Goal: Task Accomplishment & Management: Use online tool/utility

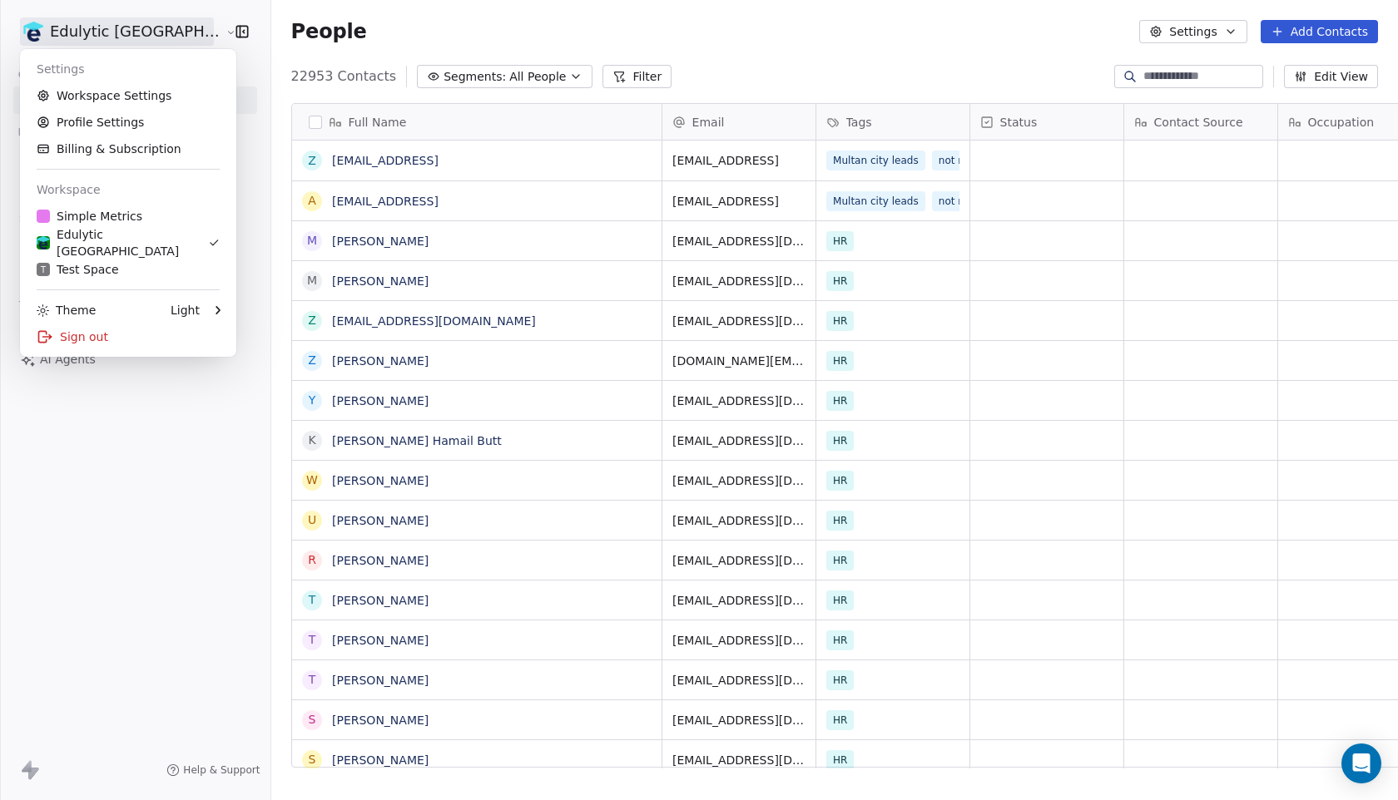
scroll to position [704, 1173]
click at [120, 116] on link "Profile Settings" at bounding box center [128, 122] width 203 height 27
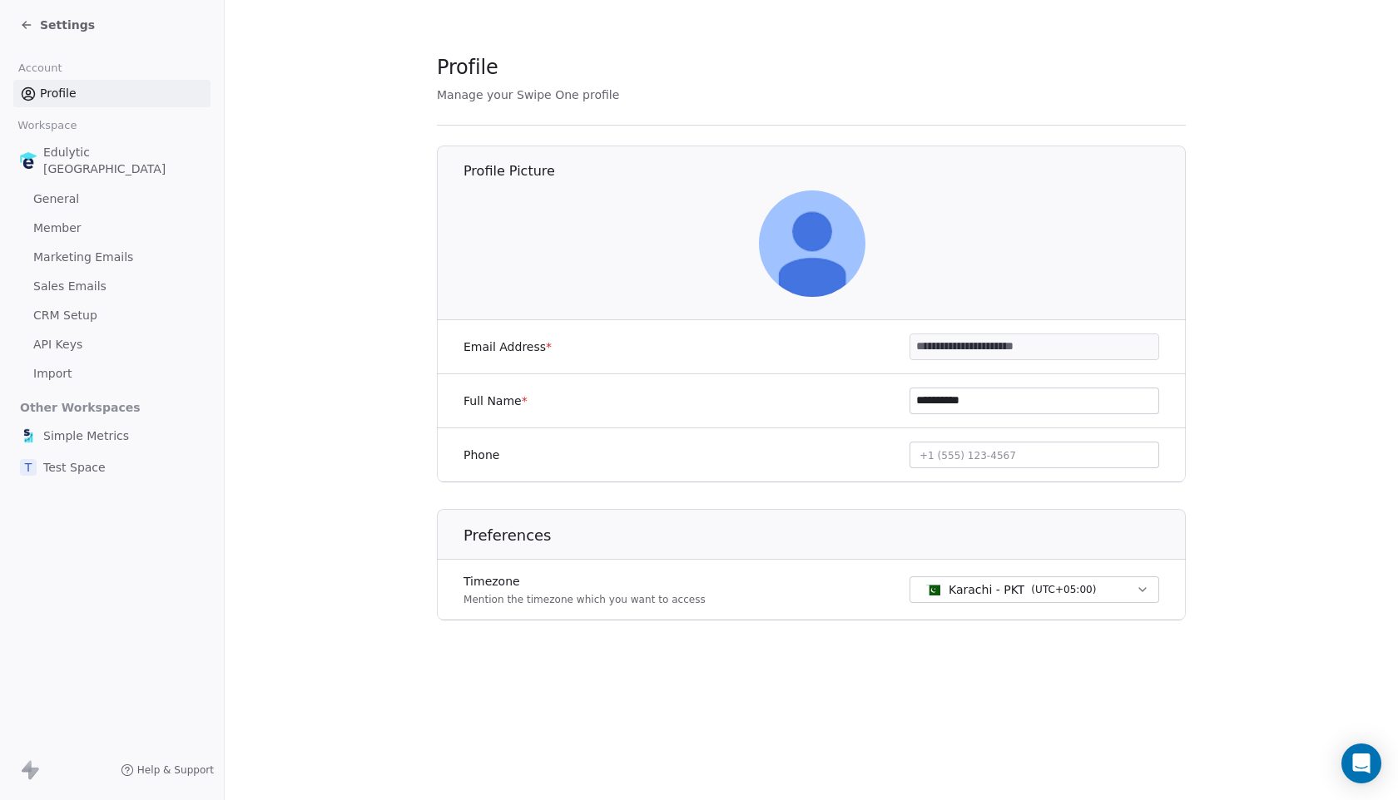
click at [72, 32] on span "Settings" at bounding box center [67, 25] width 55 height 17
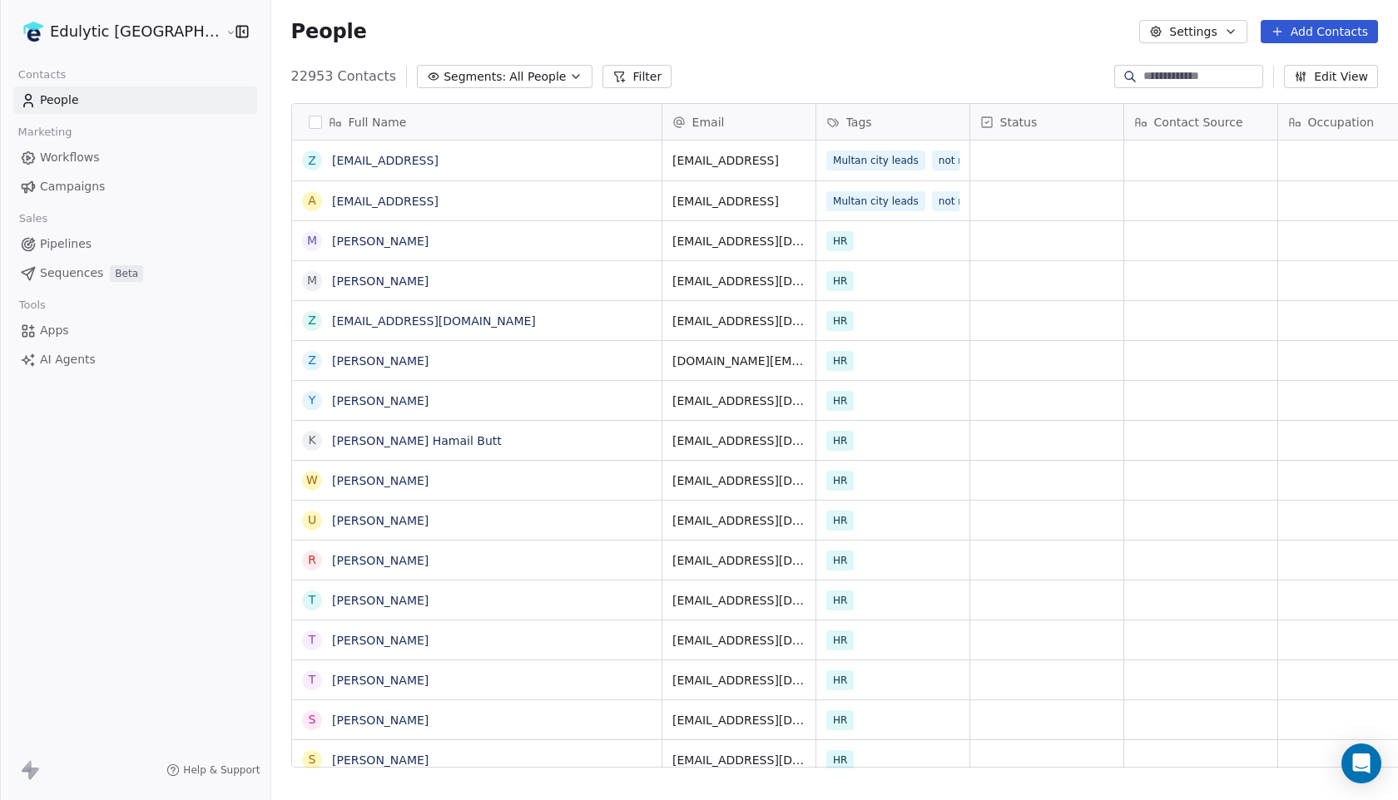
scroll to position [704, 1173]
click at [72, 32] on html "Edulytic UK Contacts People Marketing Workflows Campaigns Sales Pipelines Seque…" at bounding box center [699, 400] width 1398 height 800
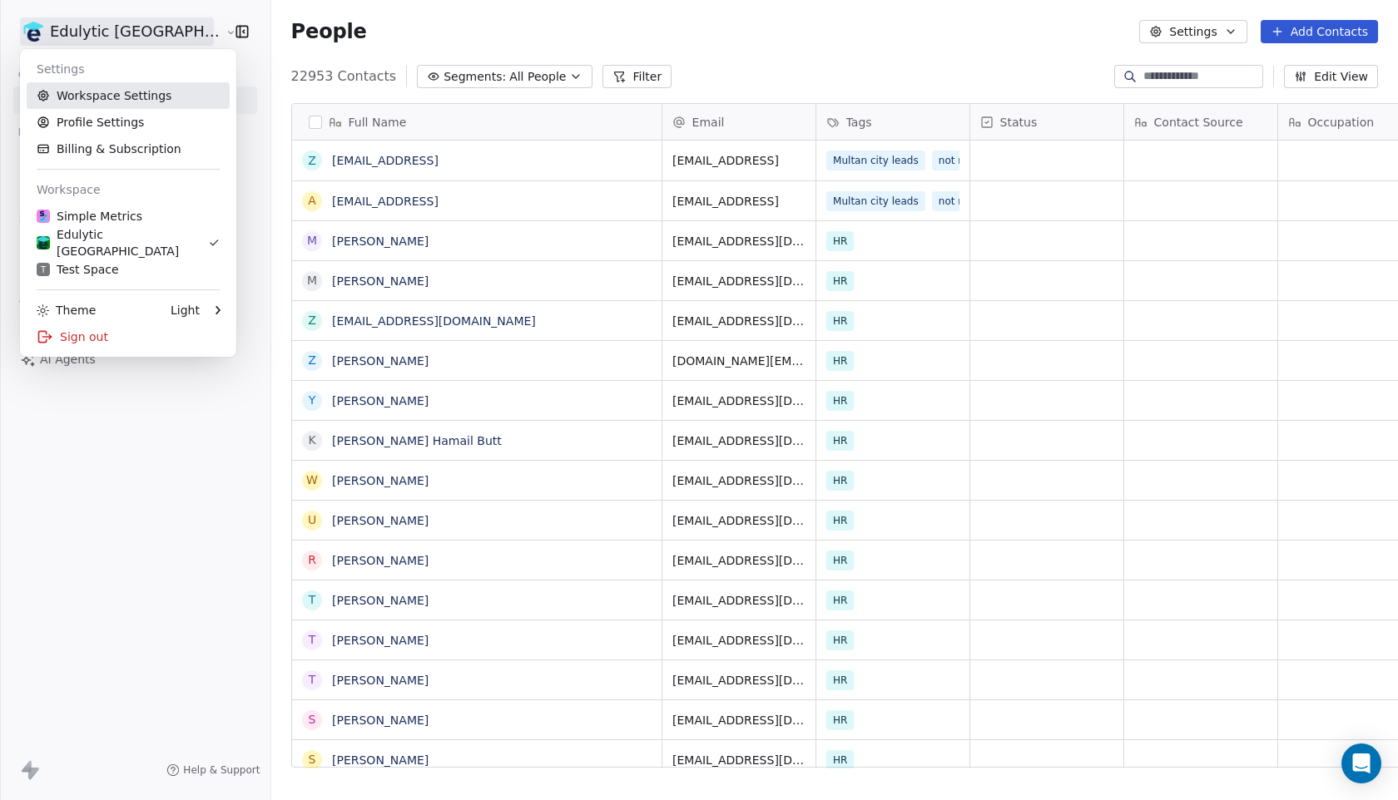
click at [75, 97] on link "Workspace Settings" at bounding box center [128, 95] width 203 height 27
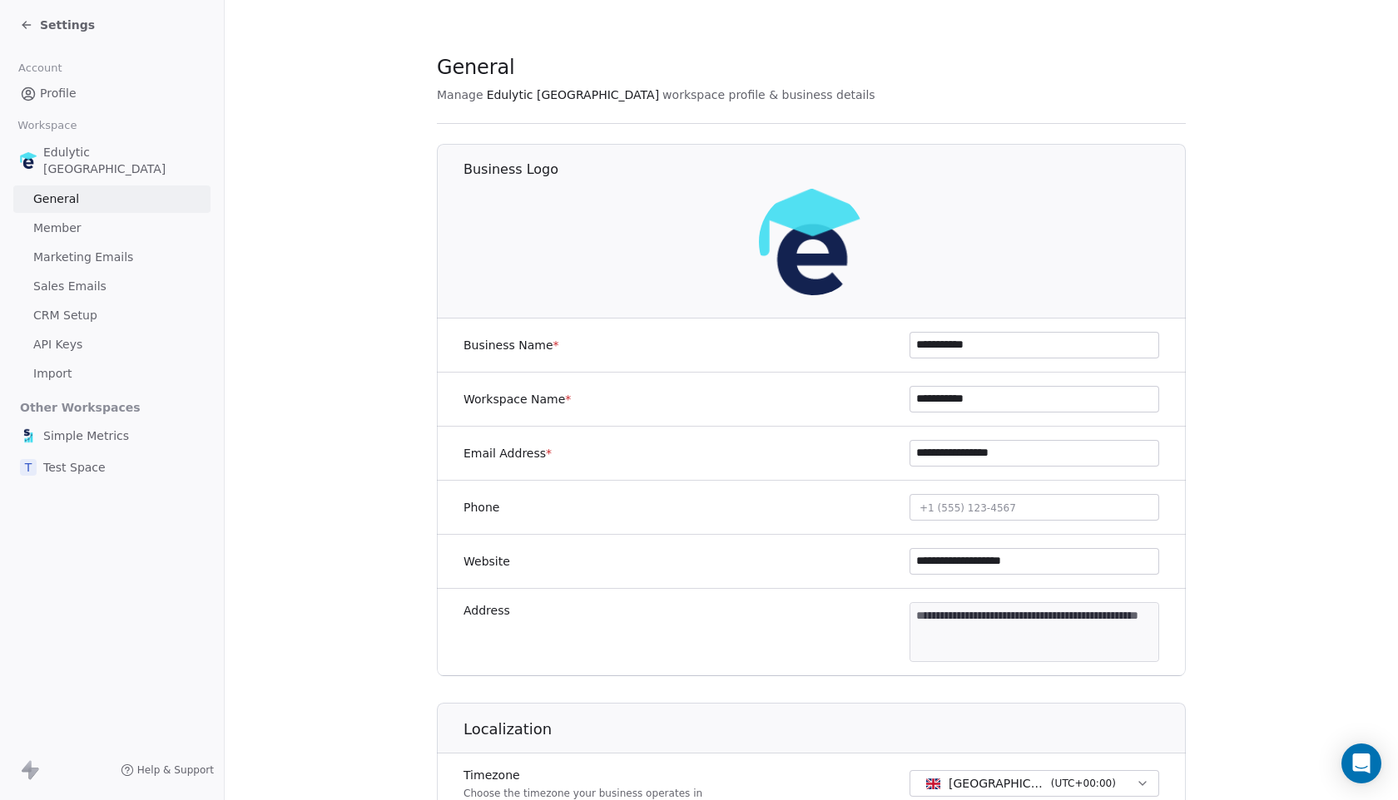
click at [47, 249] on span "Marketing Emails" at bounding box center [83, 257] width 100 height 17
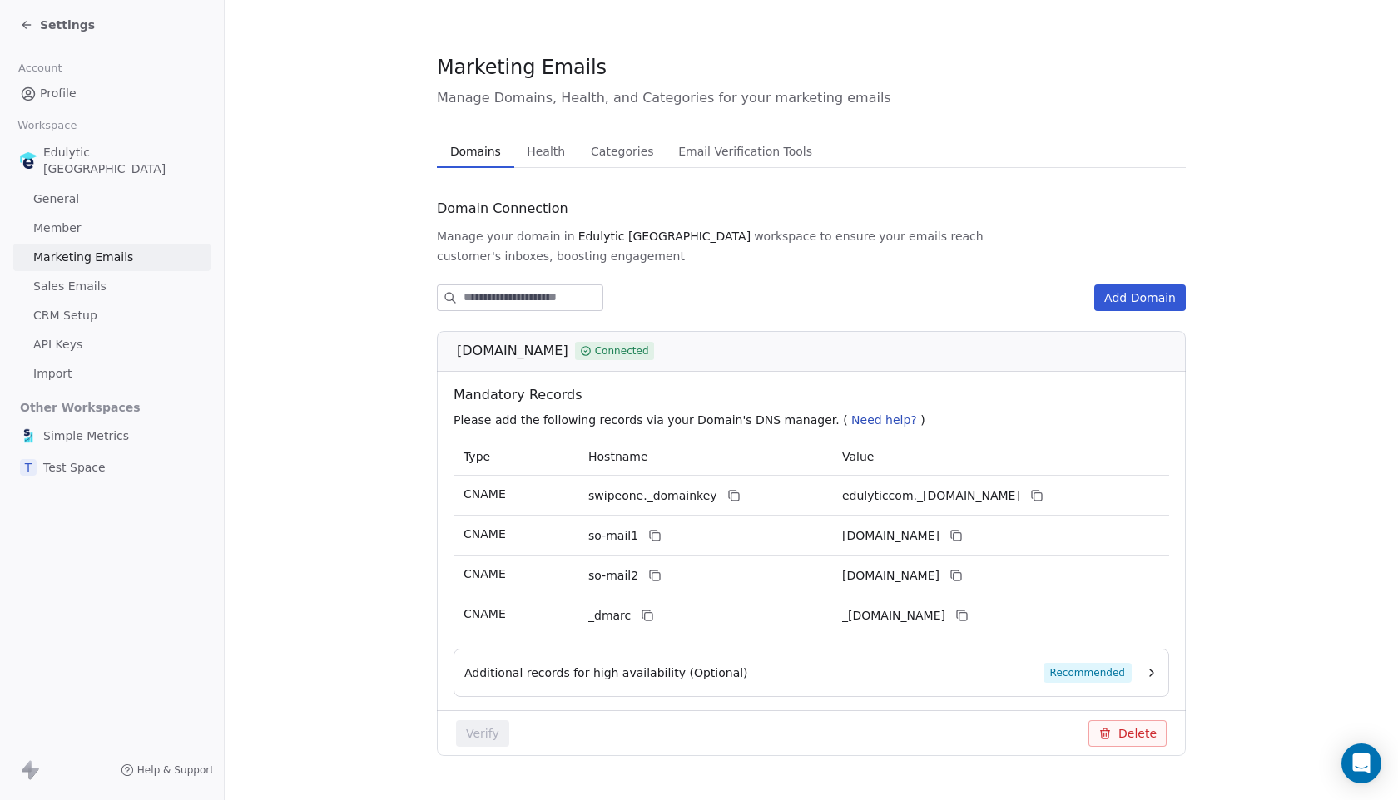
click at [25, 18] on icon at bounding box center [26, 24] width 13 height 13
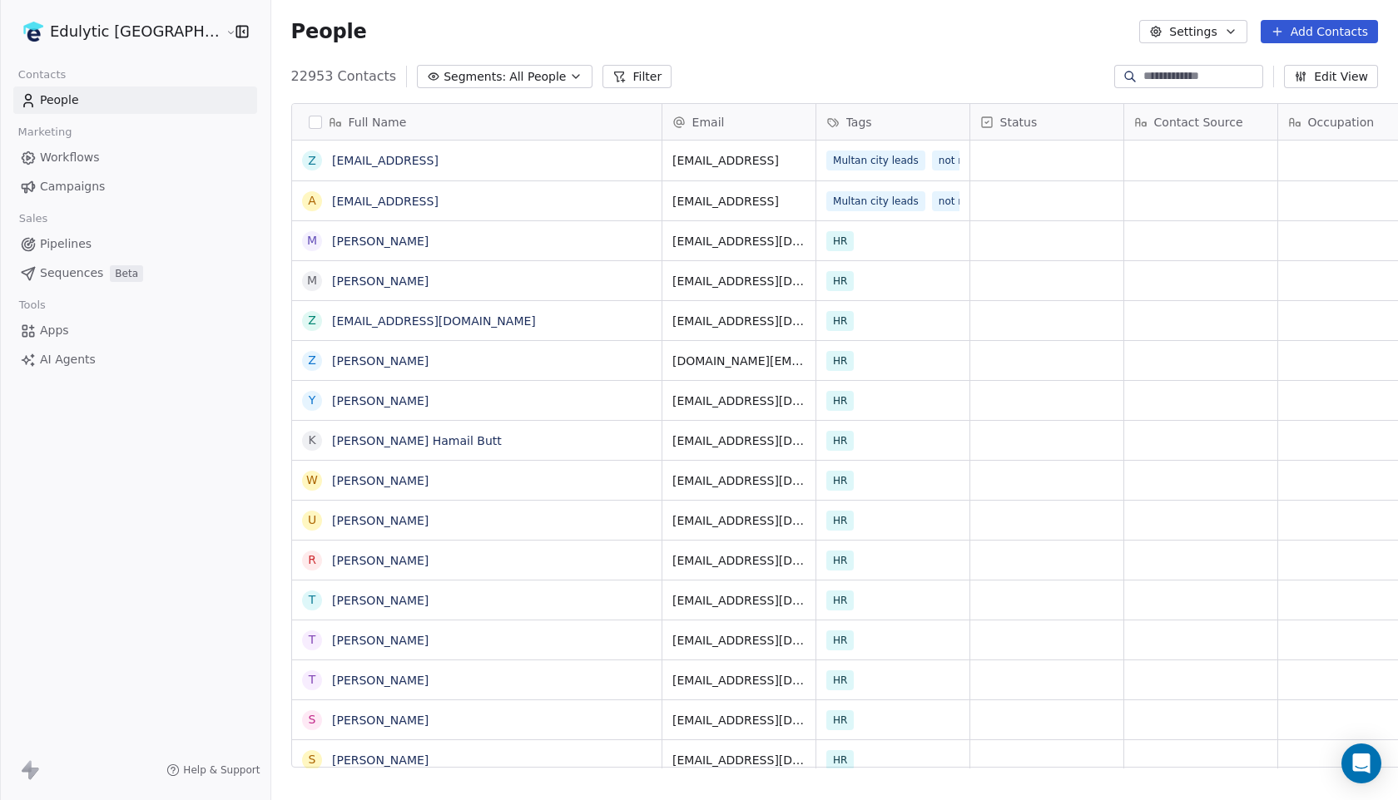
scroll to position [704, 1173]
click at [124, 24] on html "Edulytic UK Contacts People Marketing Workflows Campaigns Sales Pipelines Seque…" at bounding box center [699, 400] width 1398 height 800
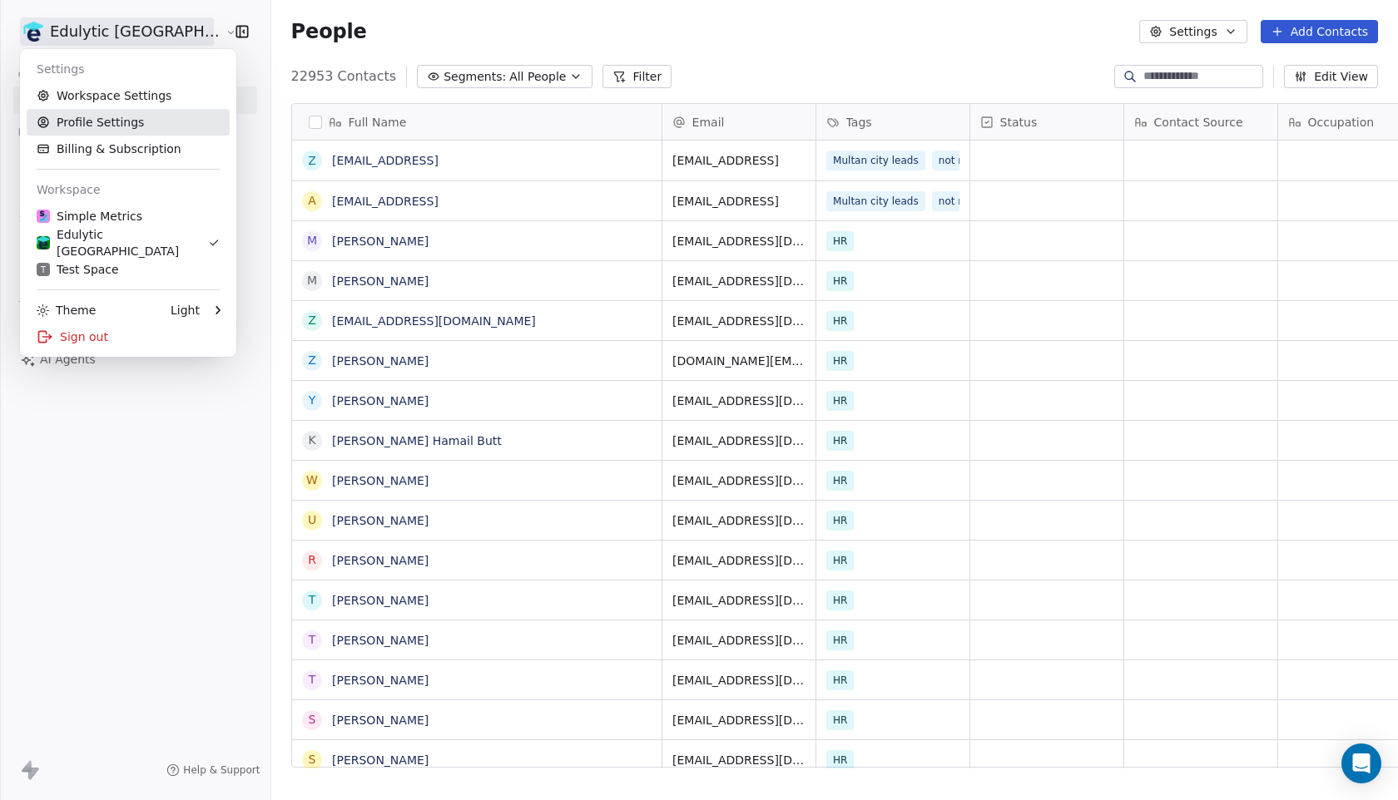
click at [90, 121] on link "Profile Settings" at bounding box center [128, 122] width 203 height 27
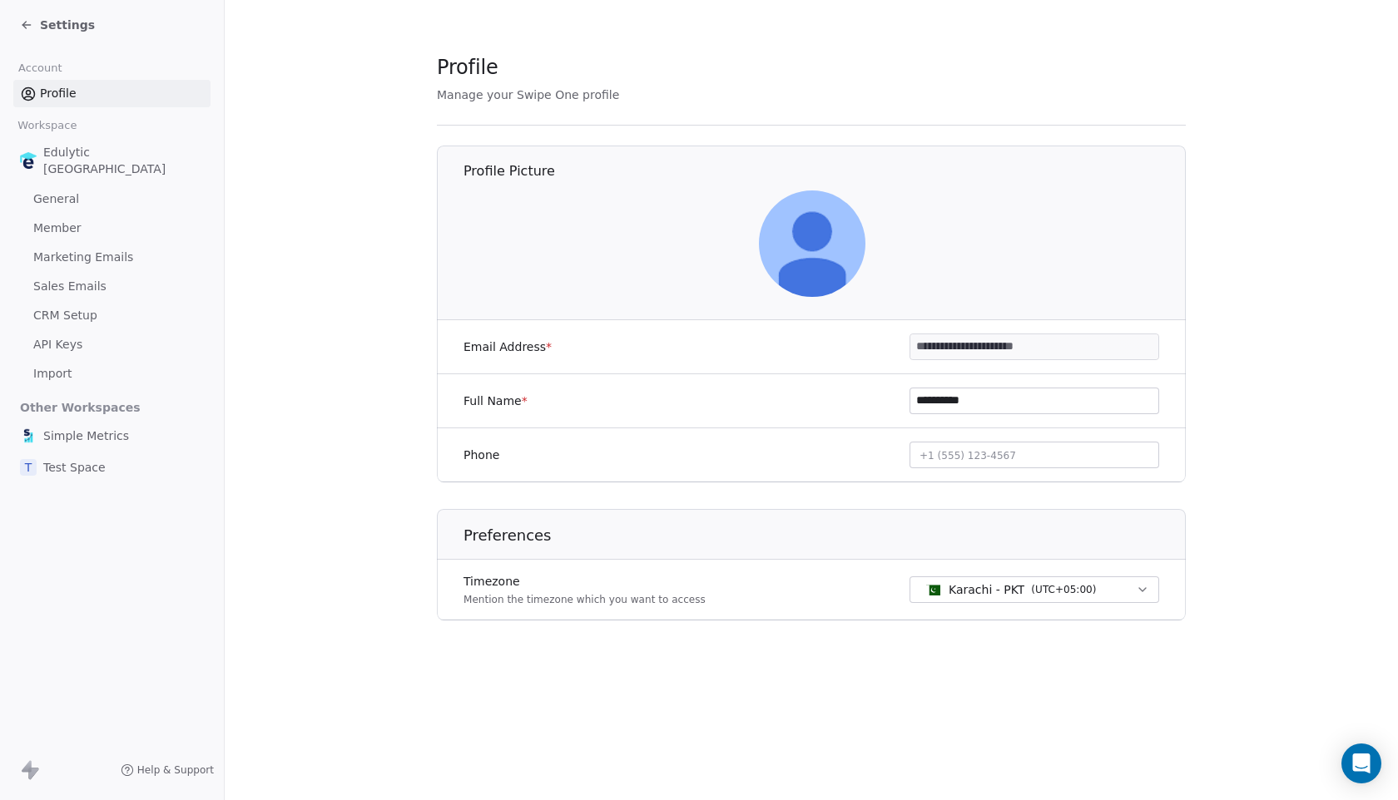
click at [83, 249] on span "Marketing Emails" at bounding box center [83, 257] width 100 height 17
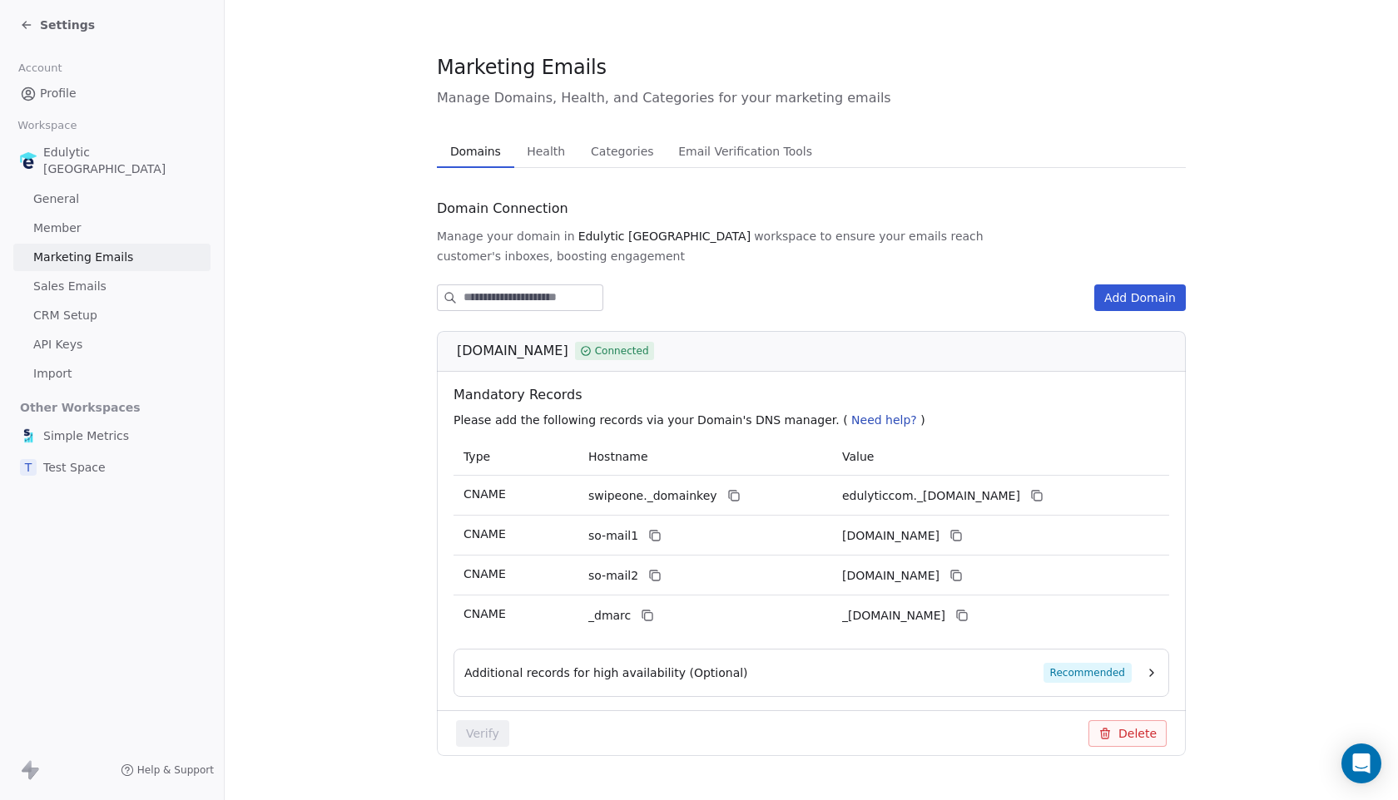
click at [620, 159] on span "Categories" at bounding box center [622, 151] width 76 height 23
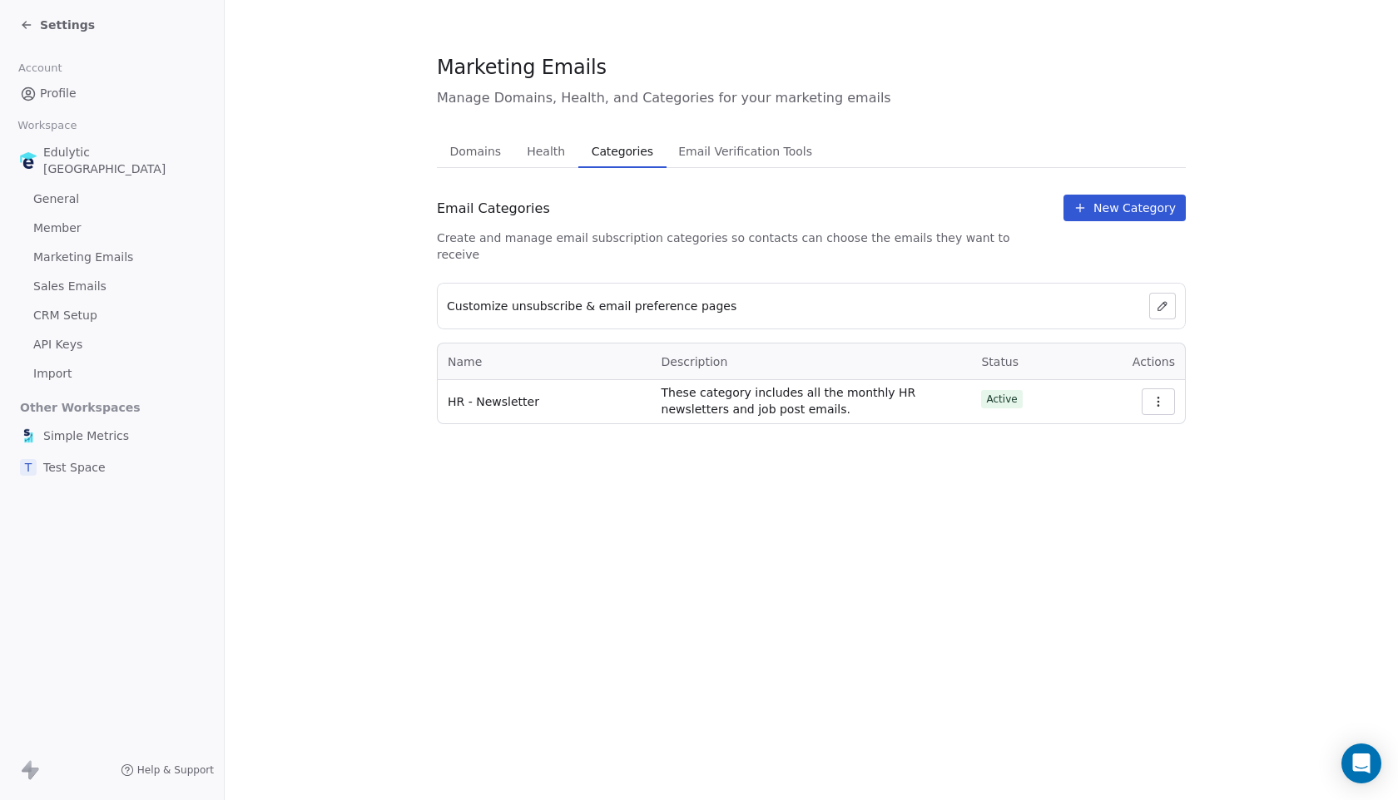
click at [560, 149] on span "Health" at bounding box center [546, 151] width 52 height 23
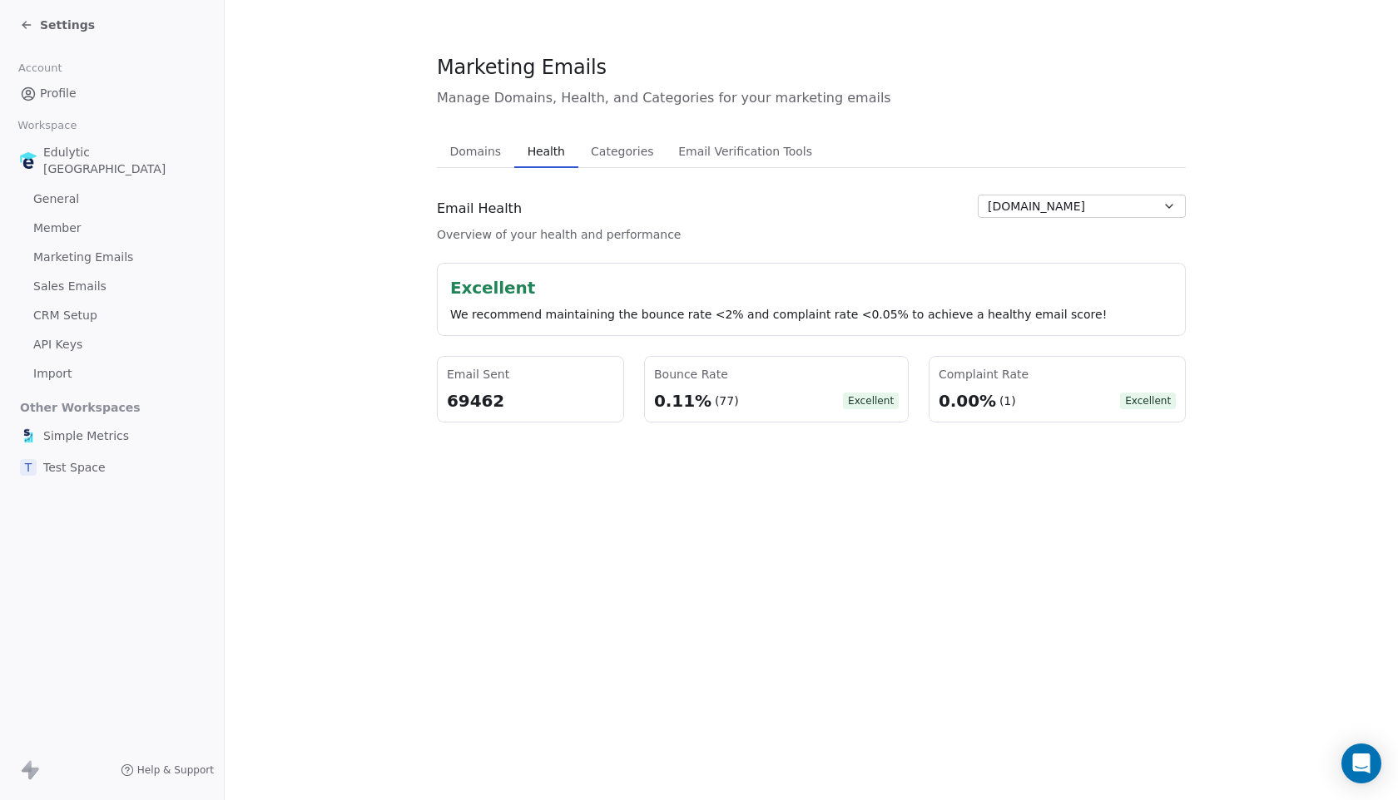
click at [494, 157] on span "Domains" at bounding box center [476, 151] width 65 height 23
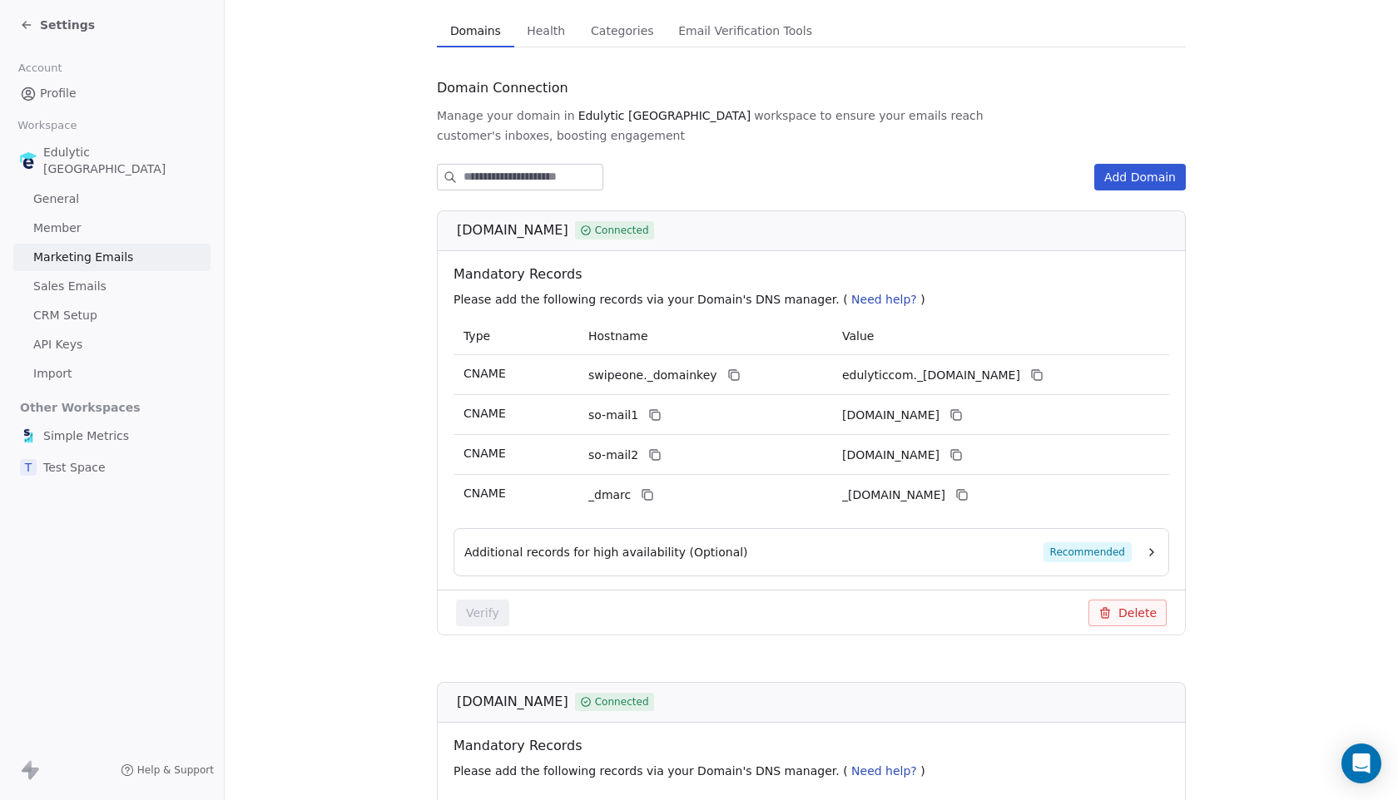
scroll to position [92, 0]
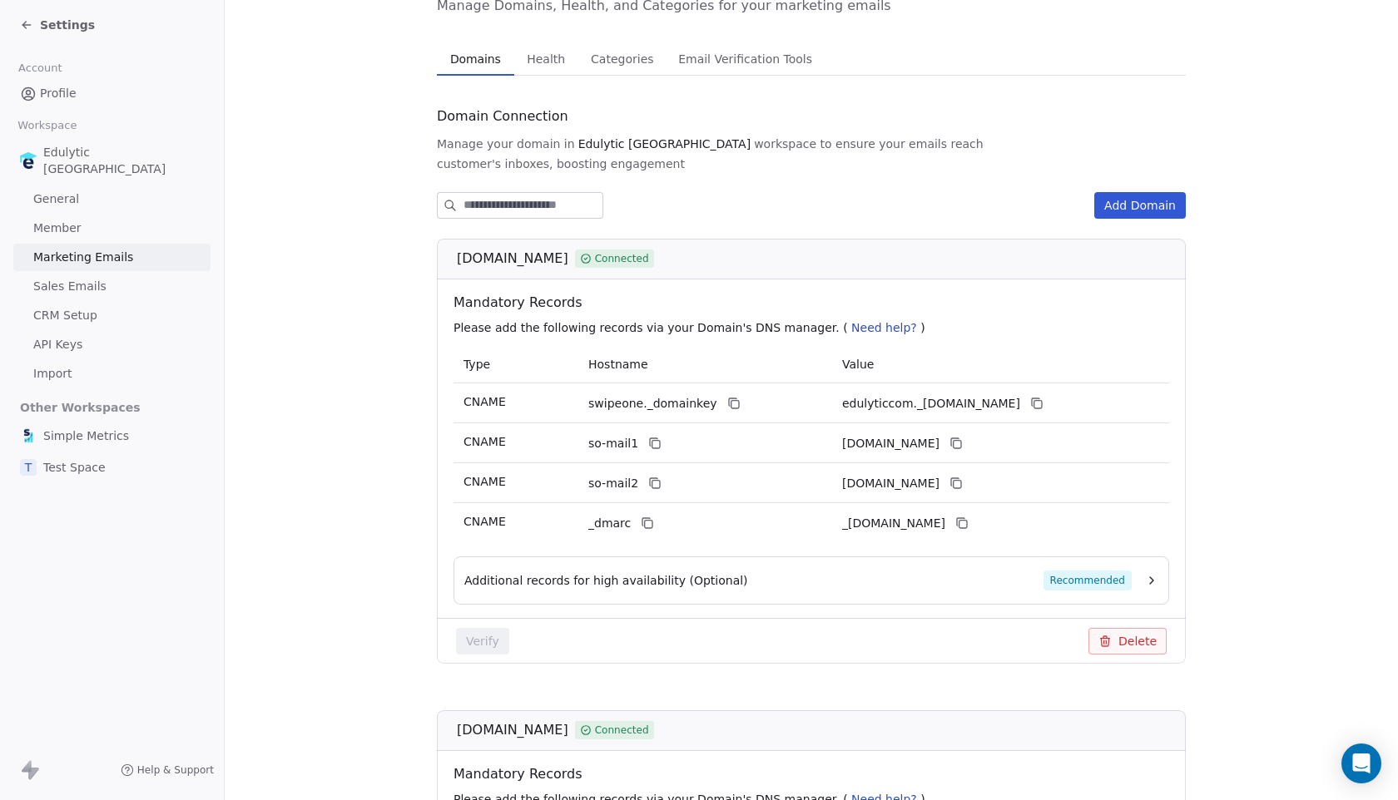
click at [1119, 192] on button "Add Domain" at bounding box center [1140, 205] width 92 height 27
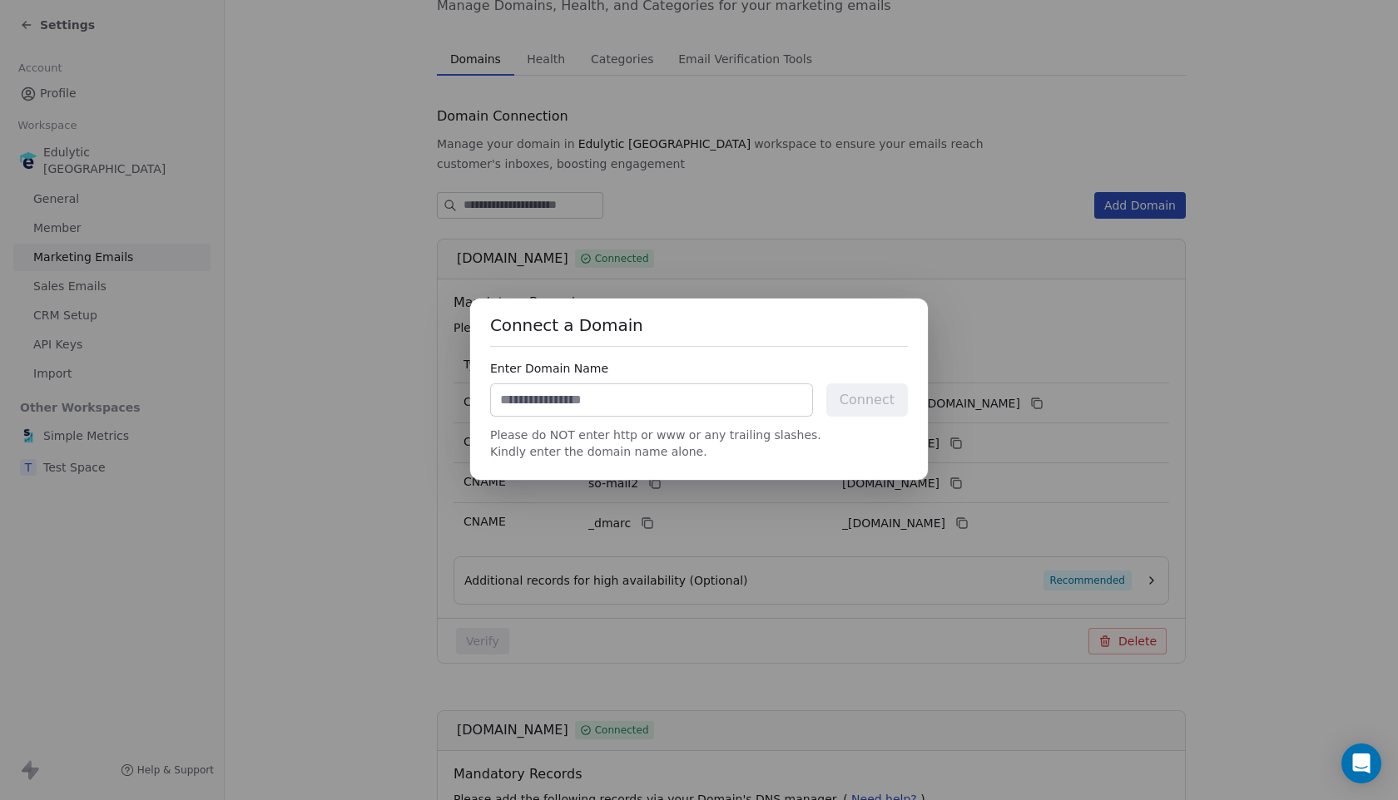
click at [901, 252] on div "Connect a Domain Enter Domain Name Connect Please do NOT enter http or www or a…" at bounding box center [699, 400] width 1398 height 800
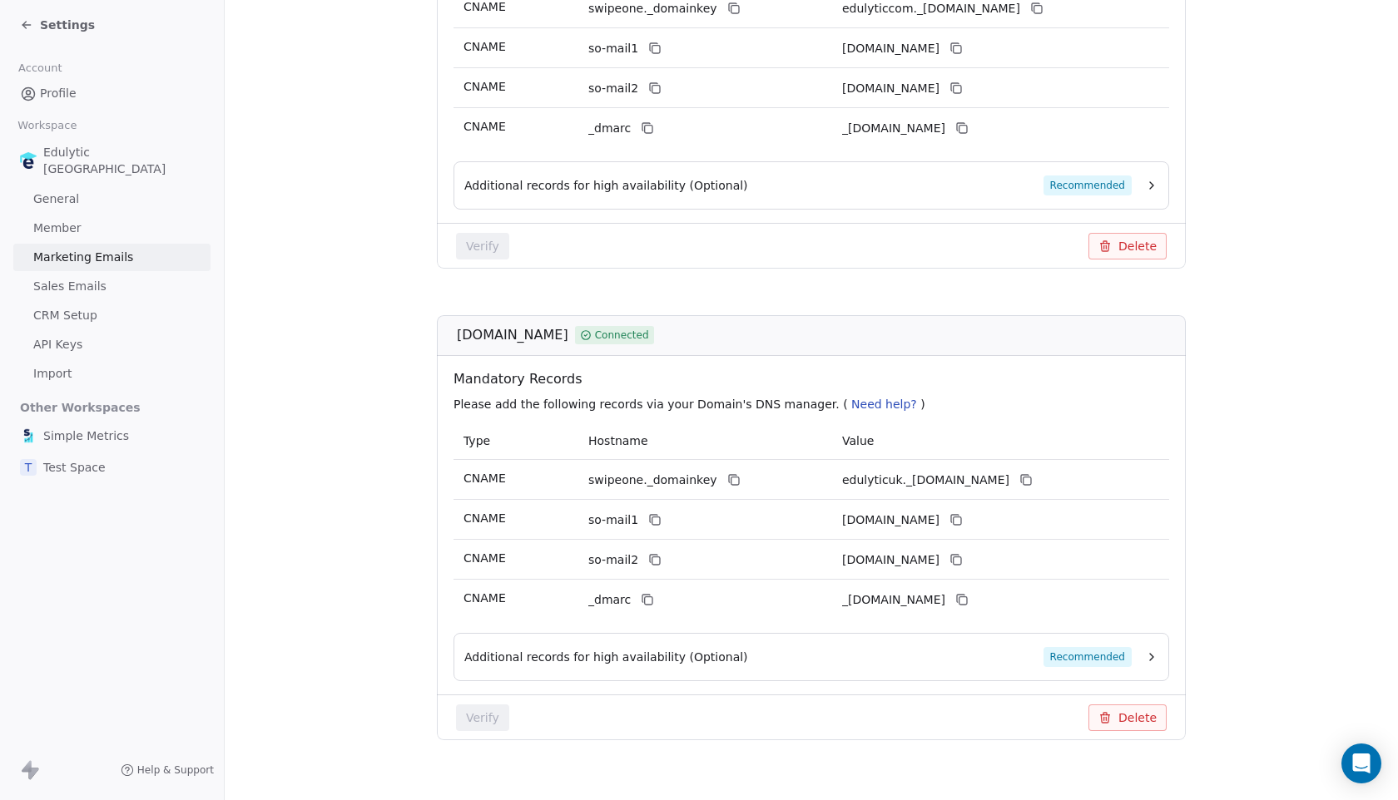
scroll to position [0, 0]
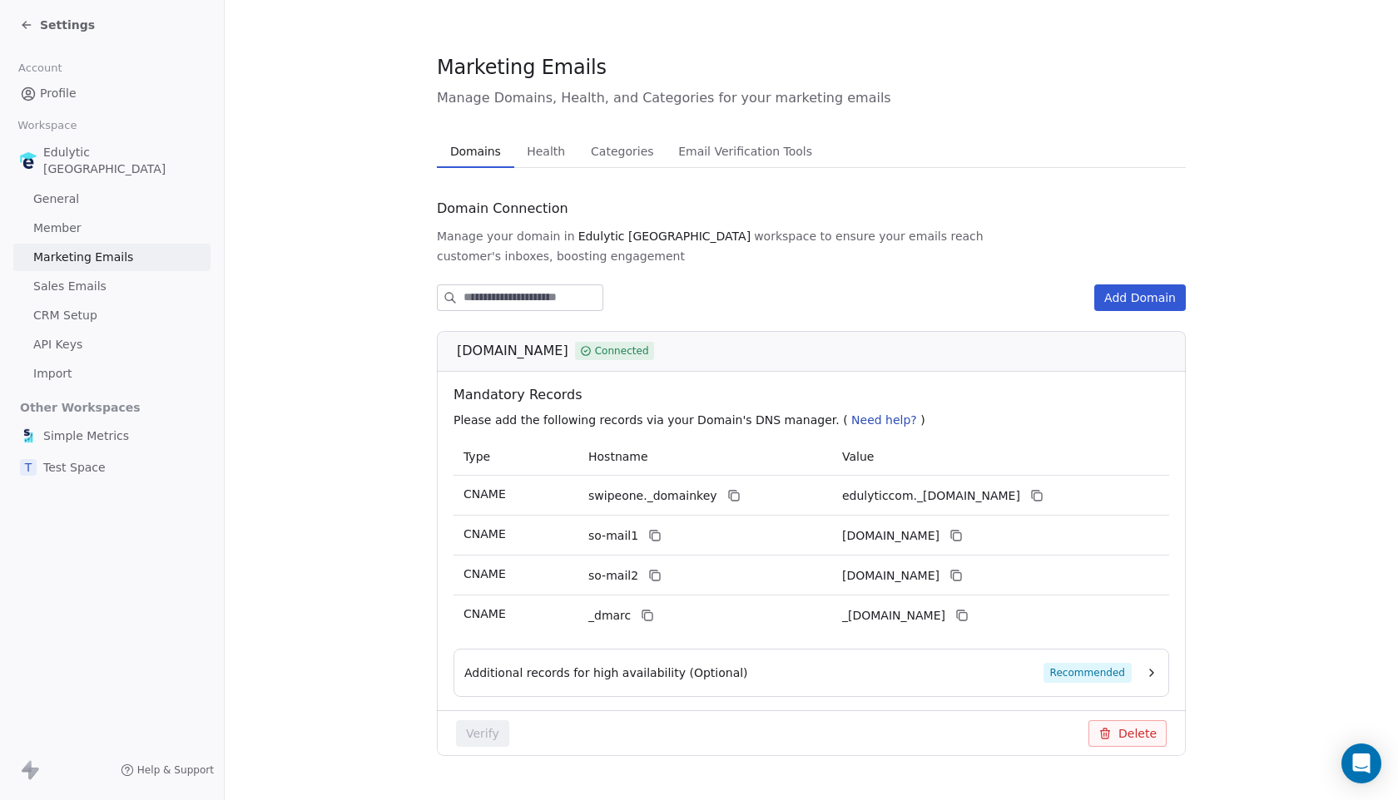
click at [27, 33] on div "Settings" at bounding box center [115, 24] width 191 height 23
click at [27, 22] on icon at bounding box center [26, 24] width 13 height 13
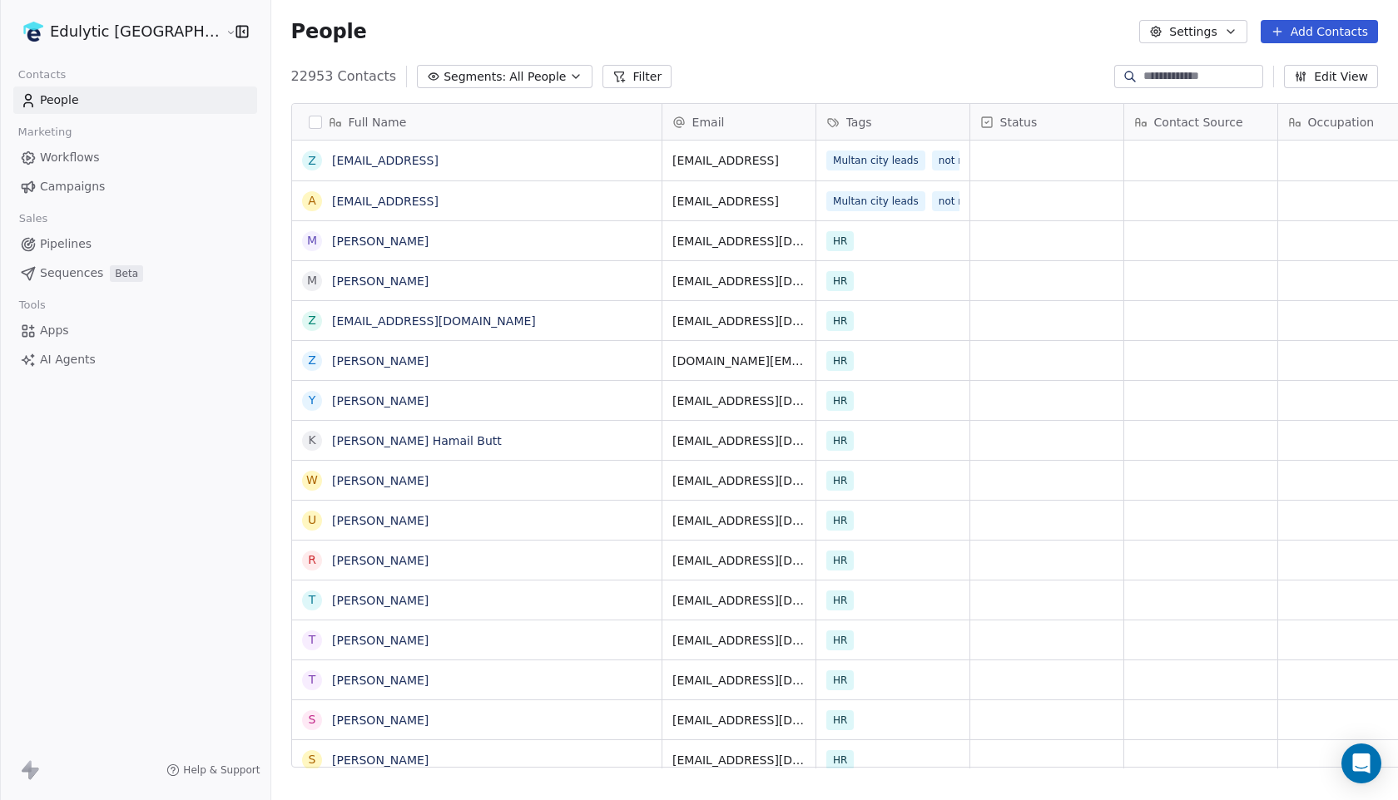
scroll to position [704, 1173]
click at [91, 190] on span "Campaigns" at bounding box center [72, 186] width 65 height 17
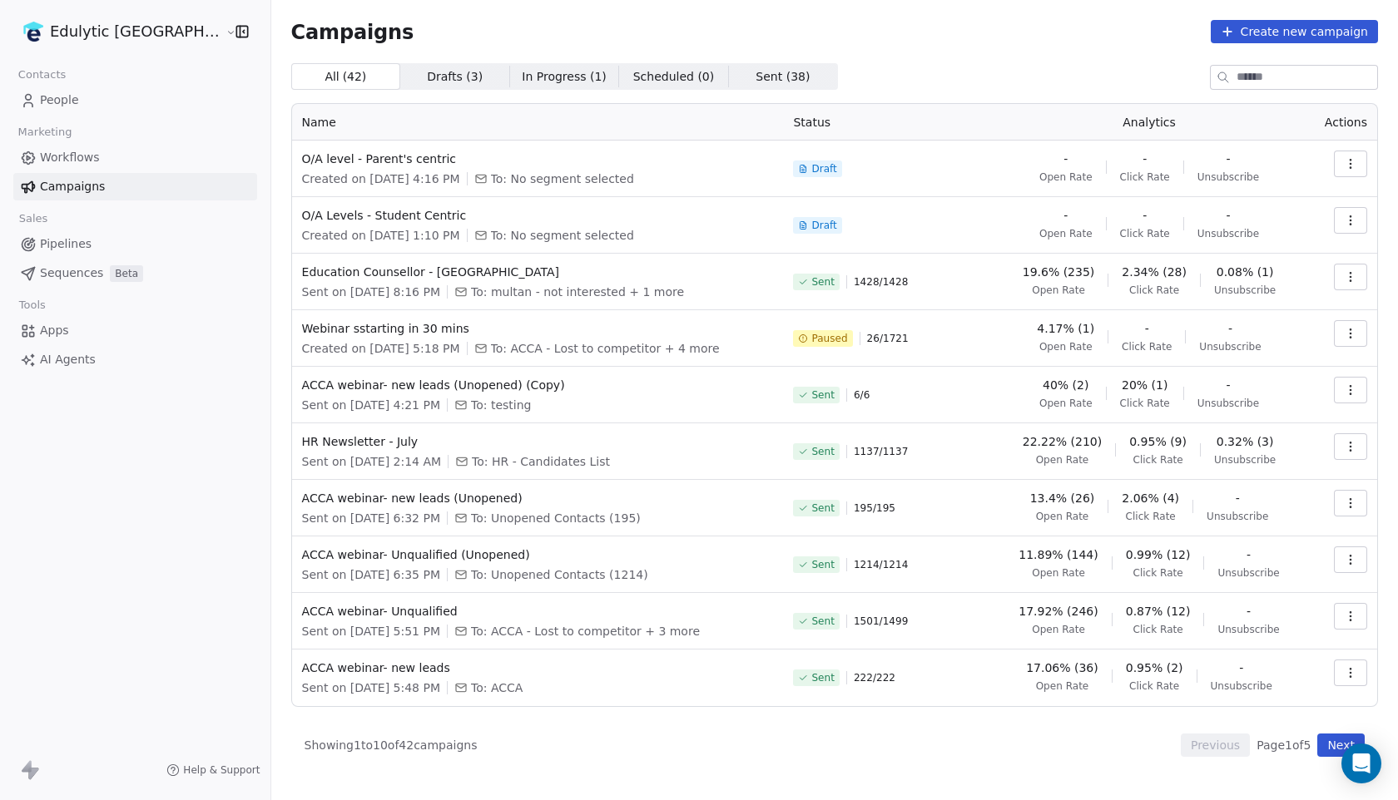
click at [87, 93] on link "People" at bounding box center [135, 100] width 244 height 27
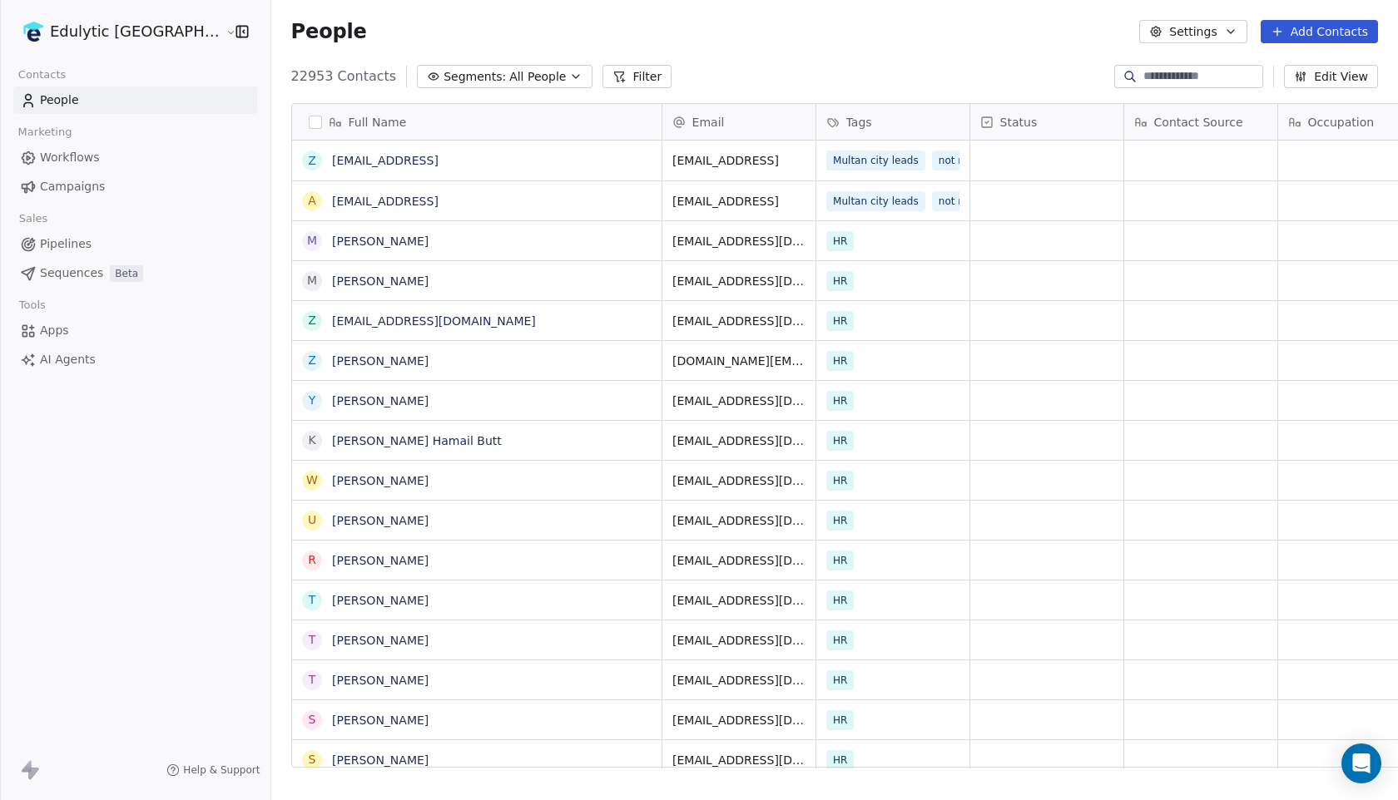
scroll to position [704, 1173]
click at [1343, 40] on button "Add Contacts" at bounding box center [1319, 31] width 117 height 23
click at [1335, 97] on span "Import from CSV" at bounding box center [1315, 94] width 97 height 17
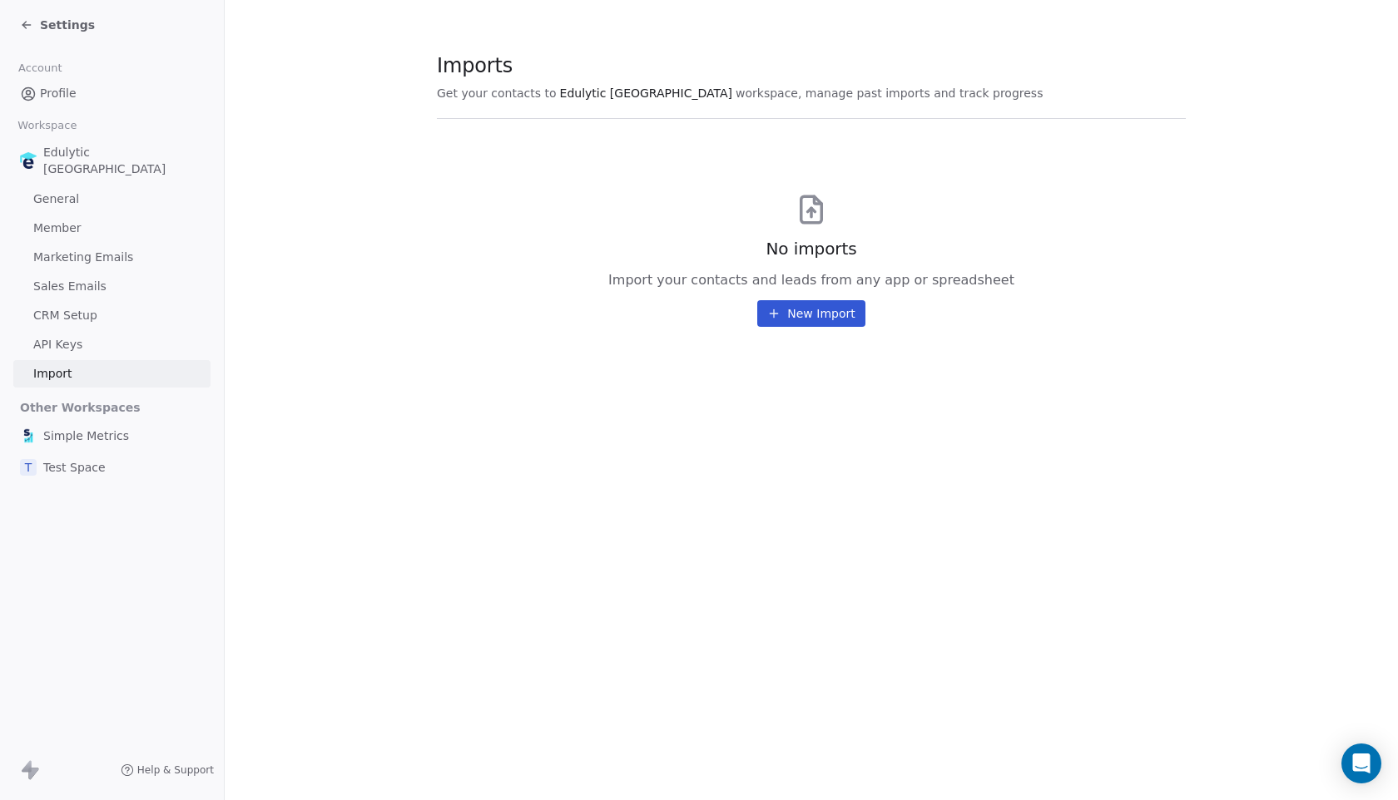
click at [852, 313] on button "New Import" at bounding box center [810, 313] width 107 height 27
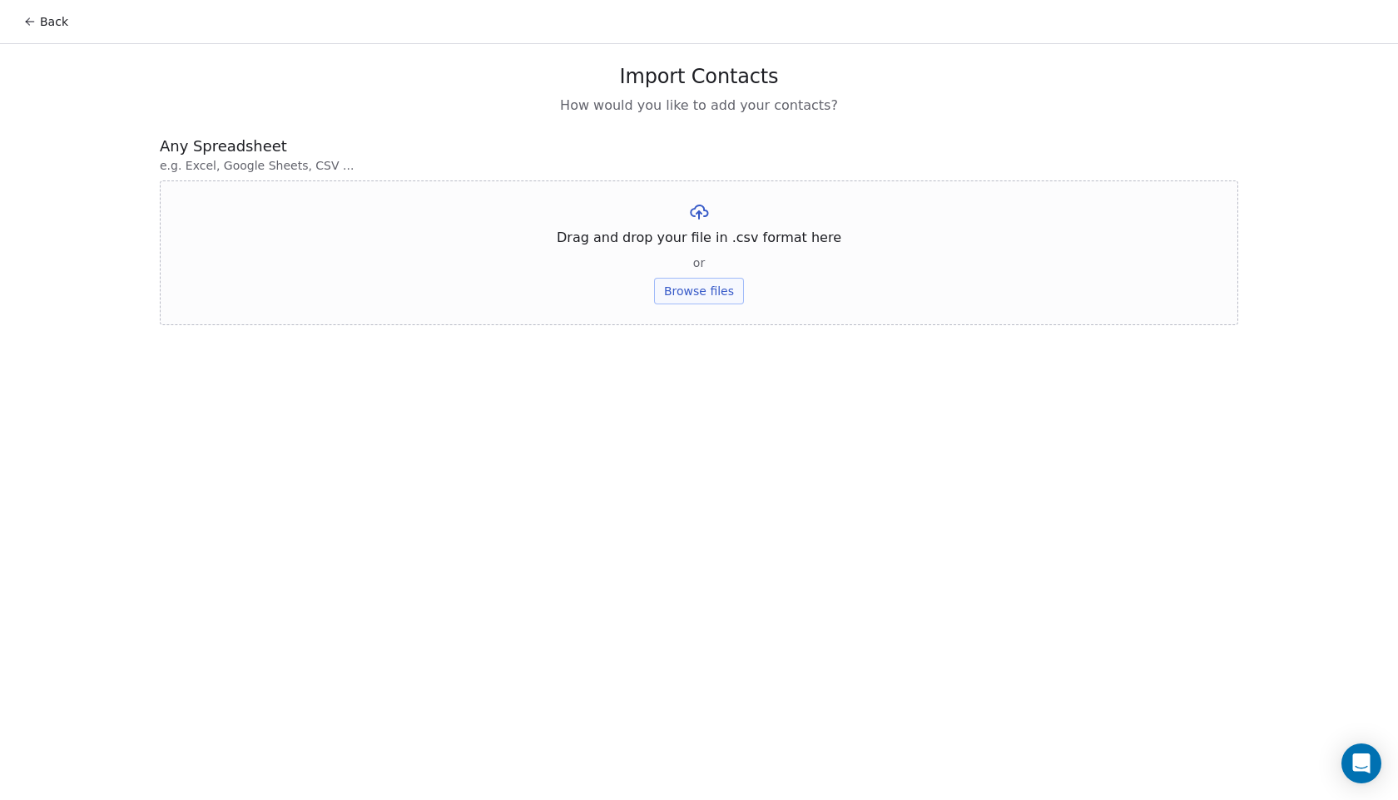
click at [686, 285] on button "Browse files" at bounding box center [699, 291] width 90 height 27
click at [716, 243] on button "Upload" at bounding box center [698, 244] width 61 height 27
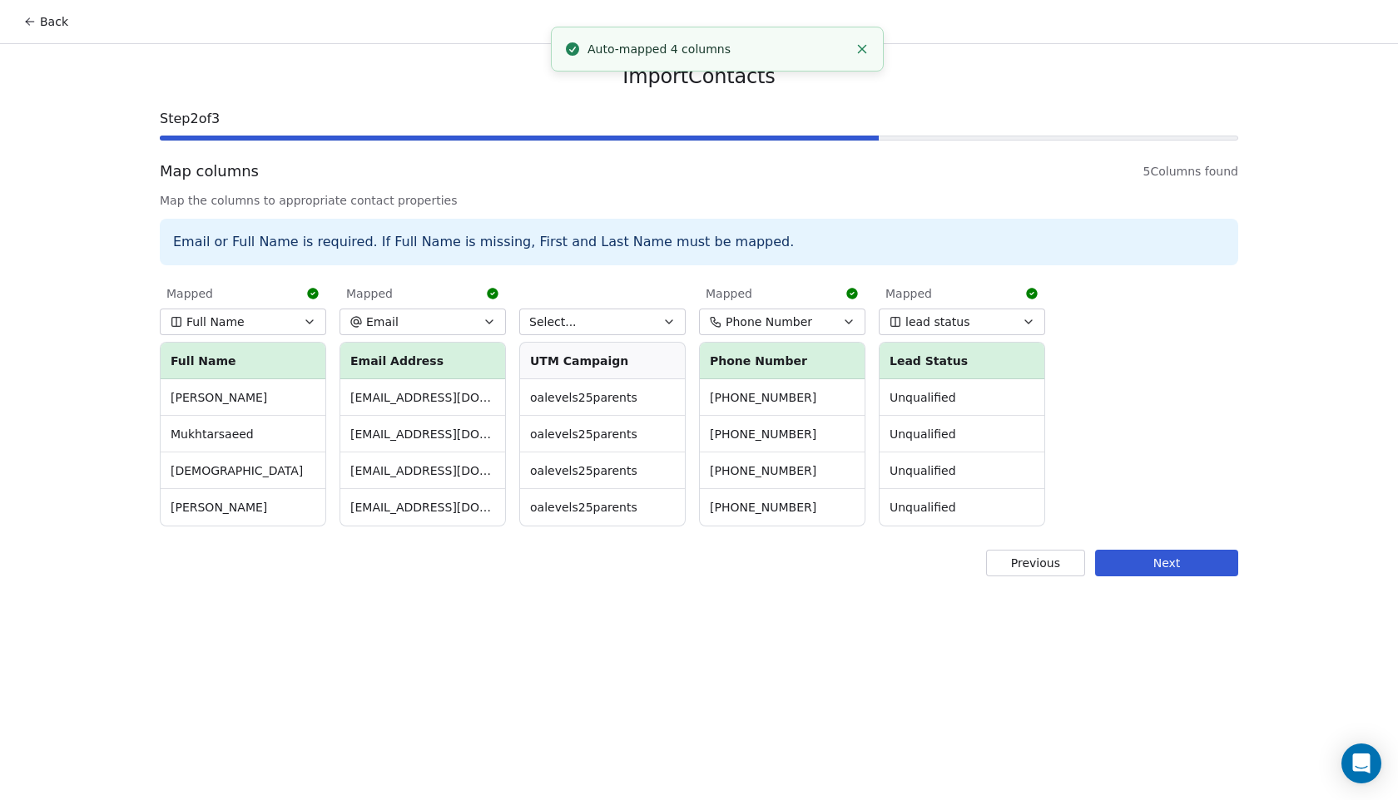
click at [627, 325] on button "Select..." at bounding box center [602, 322] width 166 height 27
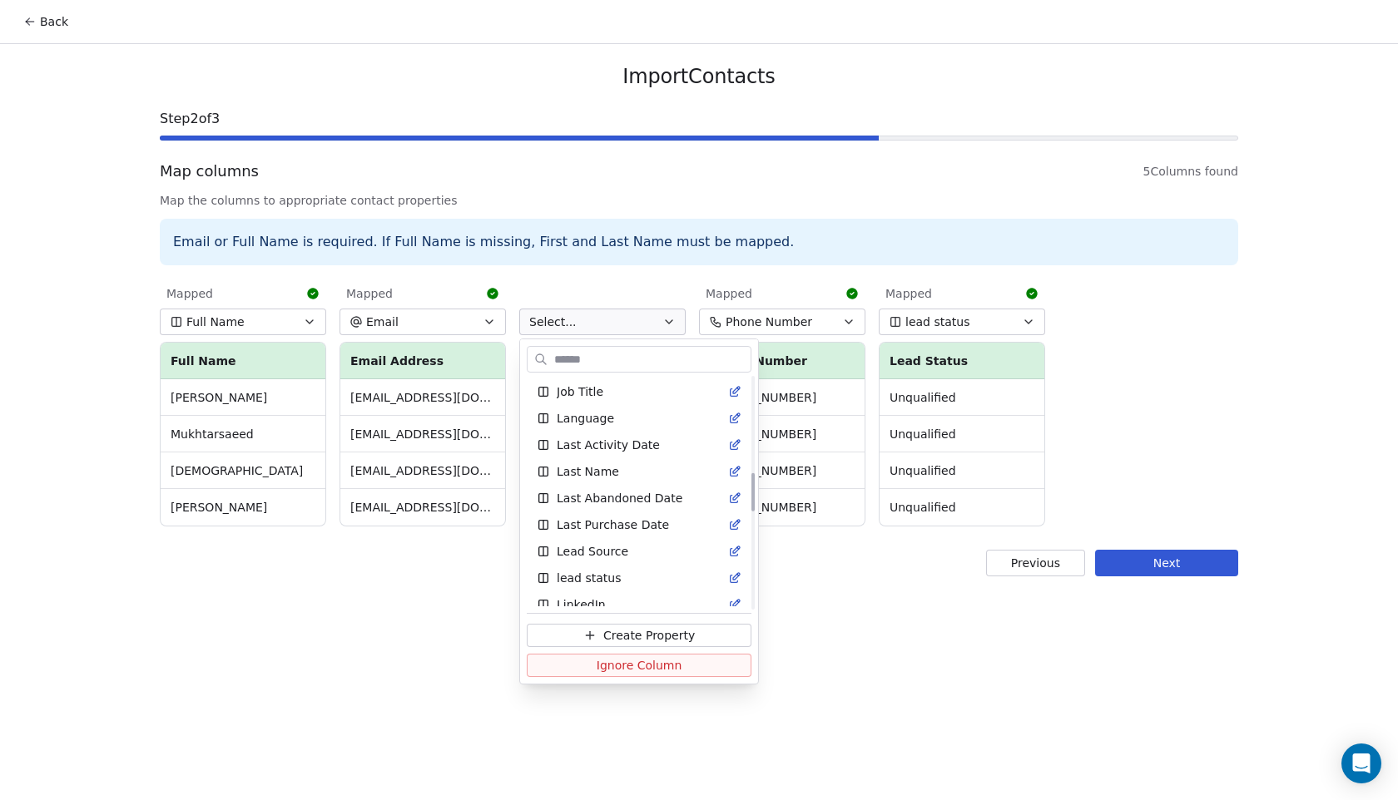
scroll to position [554, 0]
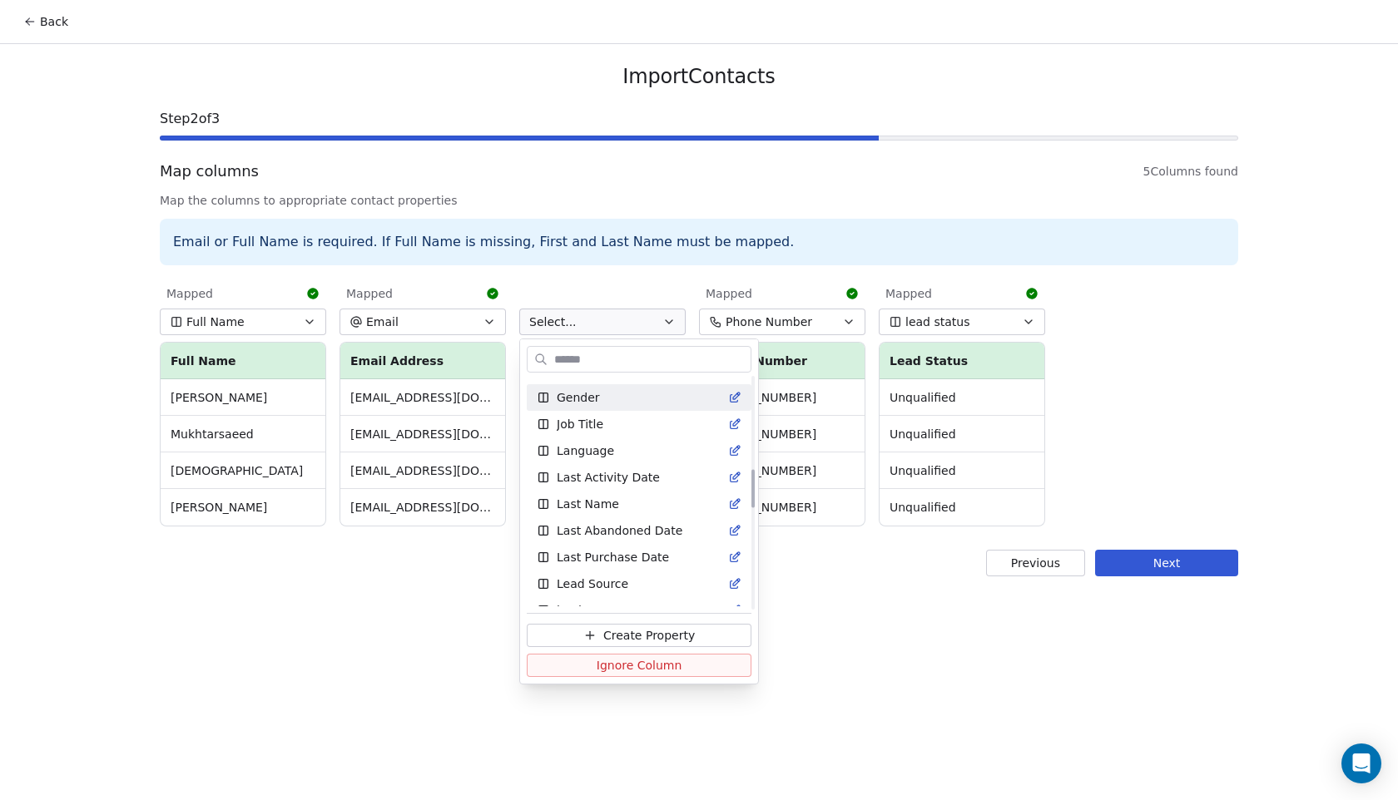
click at [647, 322] on html "Back Import Contacts Step 2 of 3 Map columns 5 Columns found Map the columns to…" at bounding box center [699, 400] width 1398 height 800
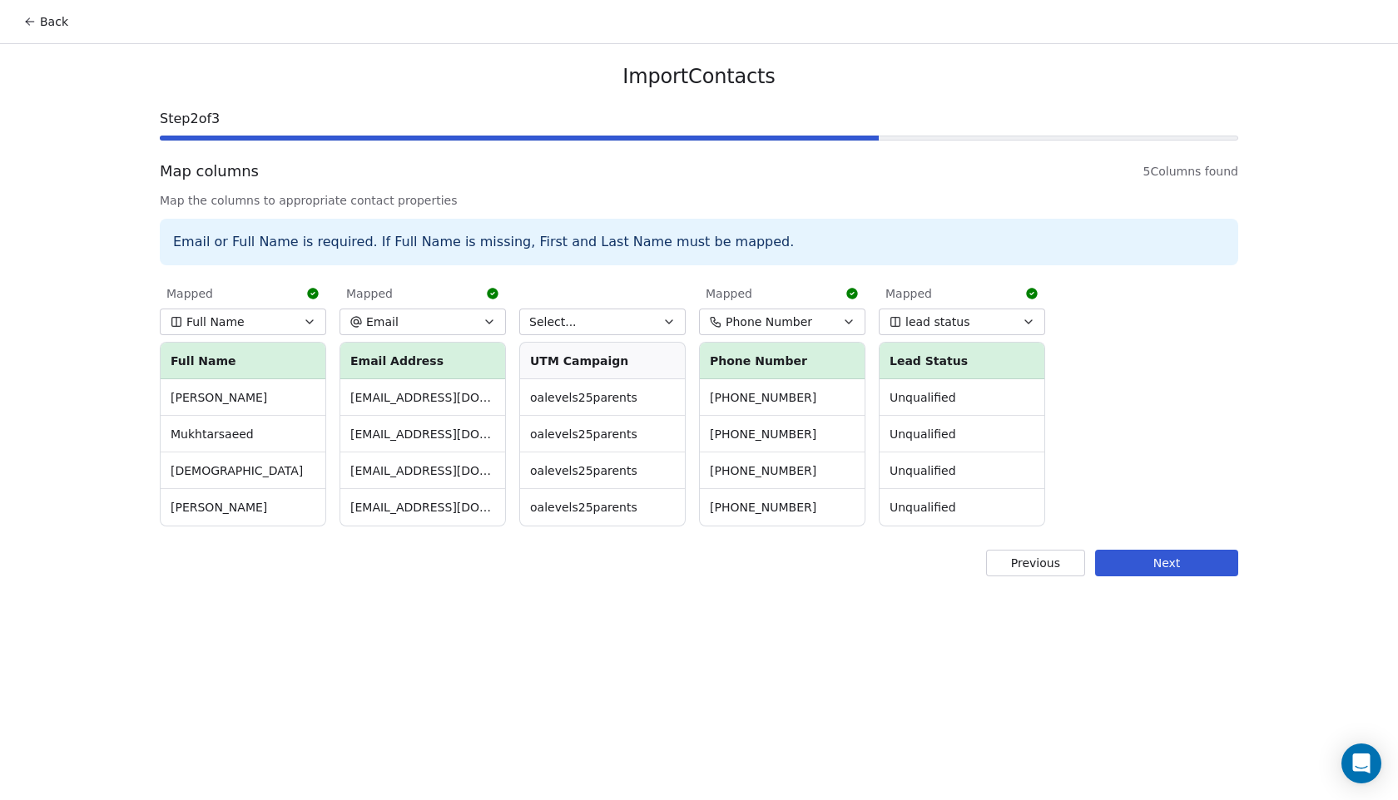
click at [618, 295] on div at bounding box center [602, 290] width 166 height 23
click at [607, 328] on button "Select..." at bounding box center [602, 322] width 166 height 27
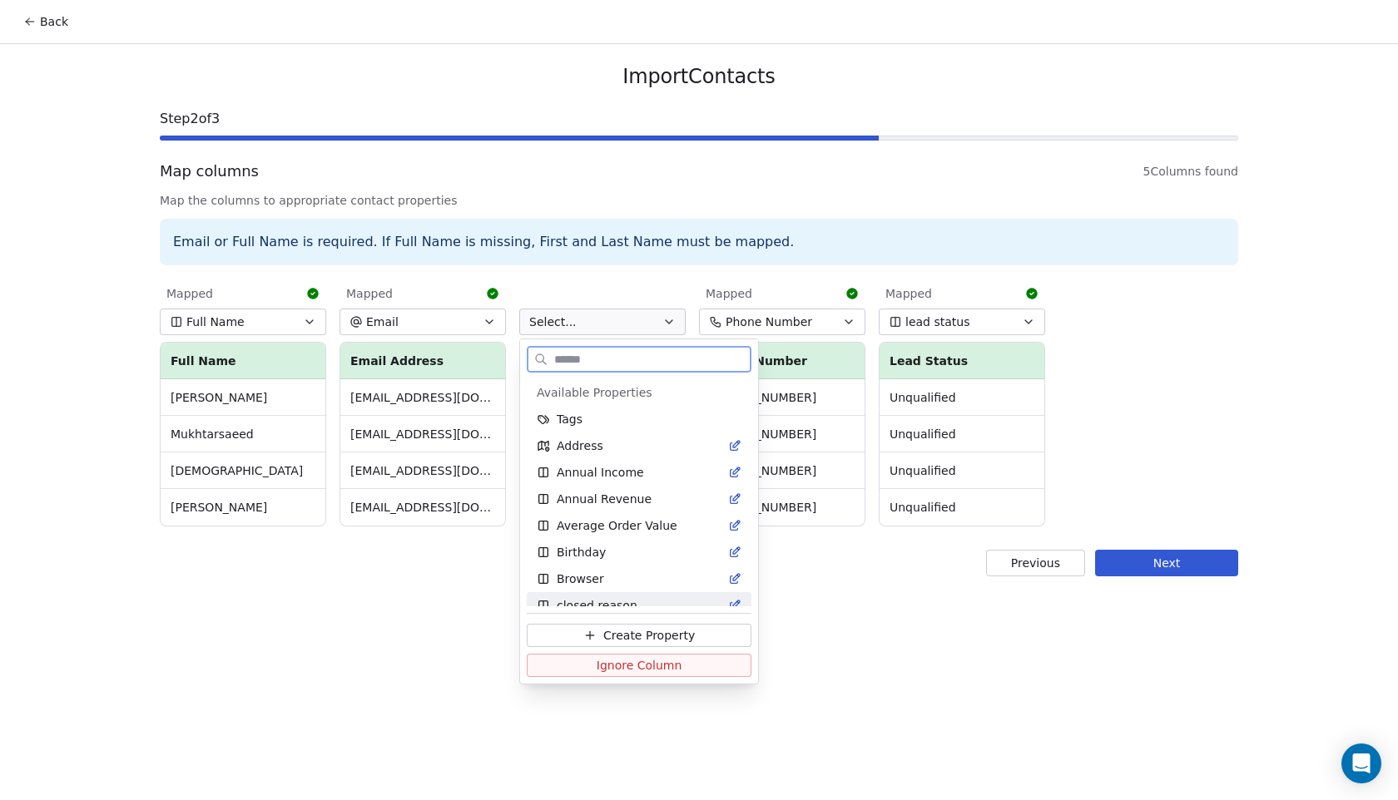
click at [563, 630] on button "Create Property" at bounding box center [639, 635] width 225 height 23
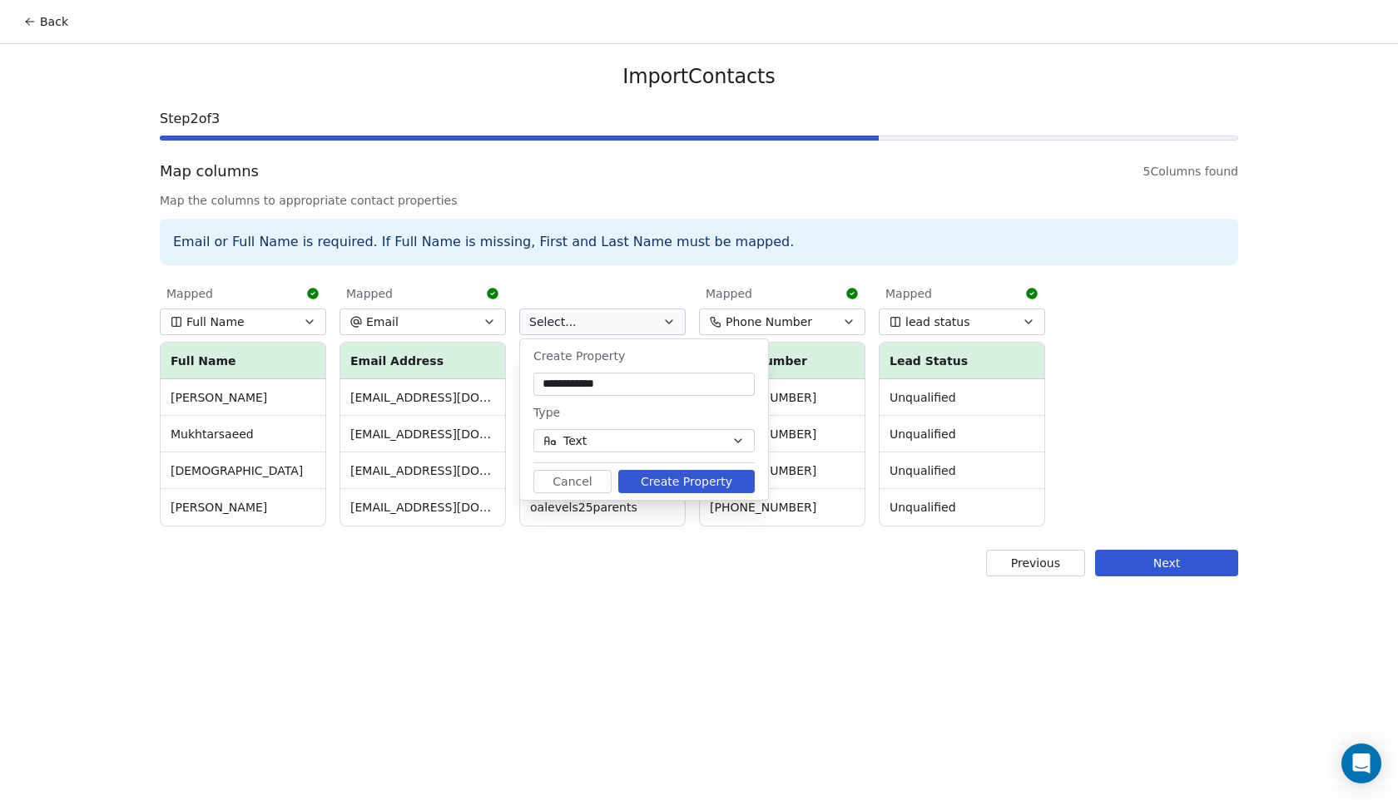
click at [645, 408] on div "Type" at bounding box center [643, 413] width 221 height 20
click at [662, 482] on button "Create Property" at bounding box center [686, 481] width 136 height 23
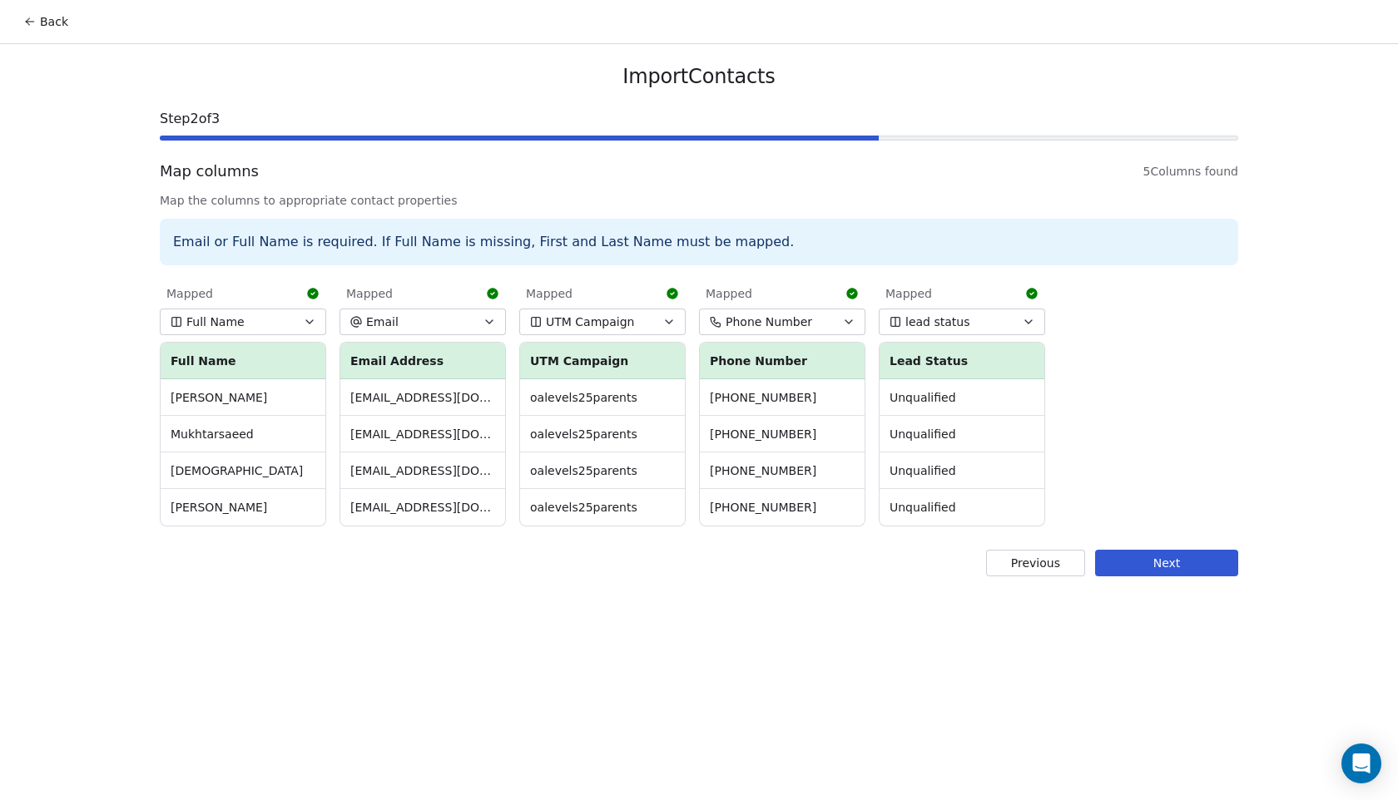
click at [1157, 560] on button "Next" at bounding box center [1166, 563] width 143 height 27
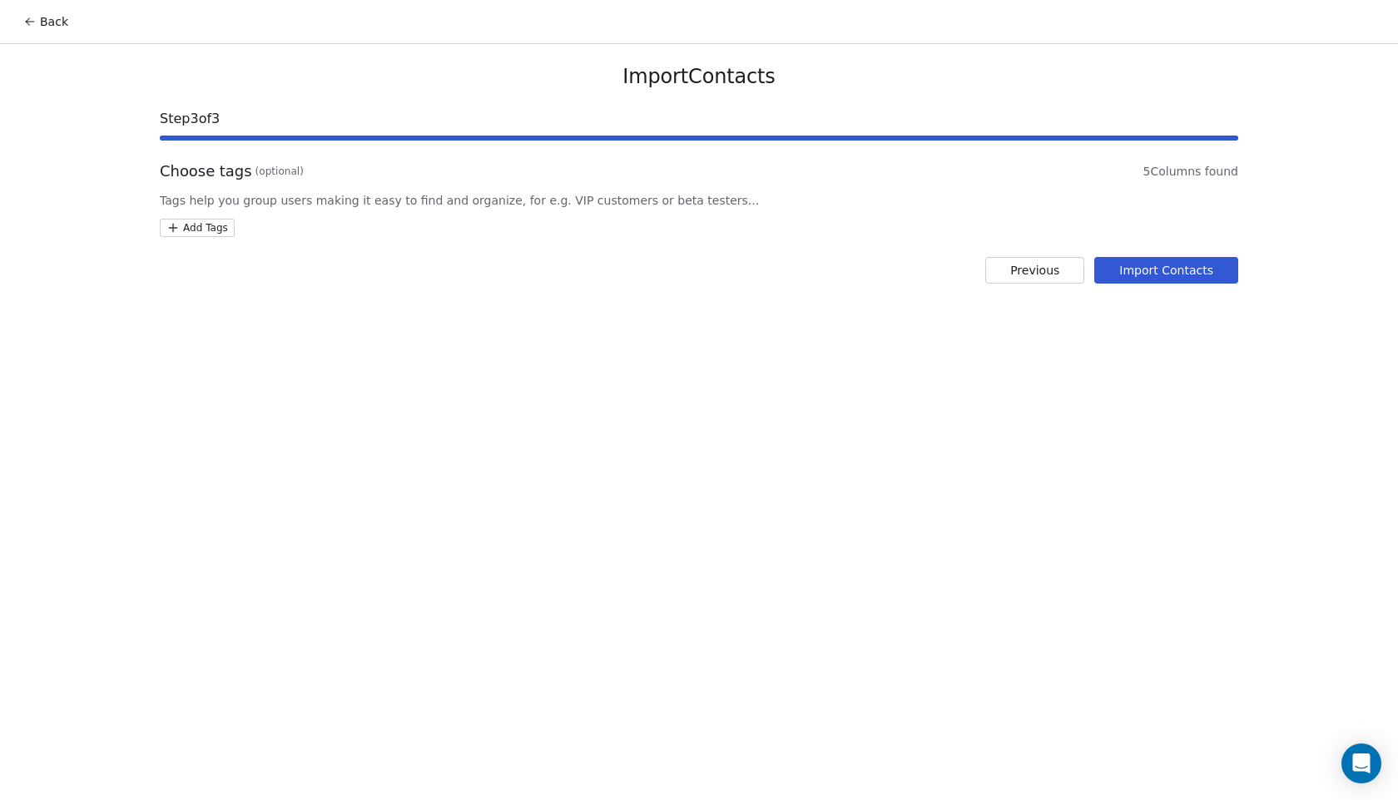
click at [217, 235] on html "Back Import Contacts Step 3 of 3 Choose tags (optional) 5 Columns found Tags he…" at bounding box center [699, 400] width 1398 height 800
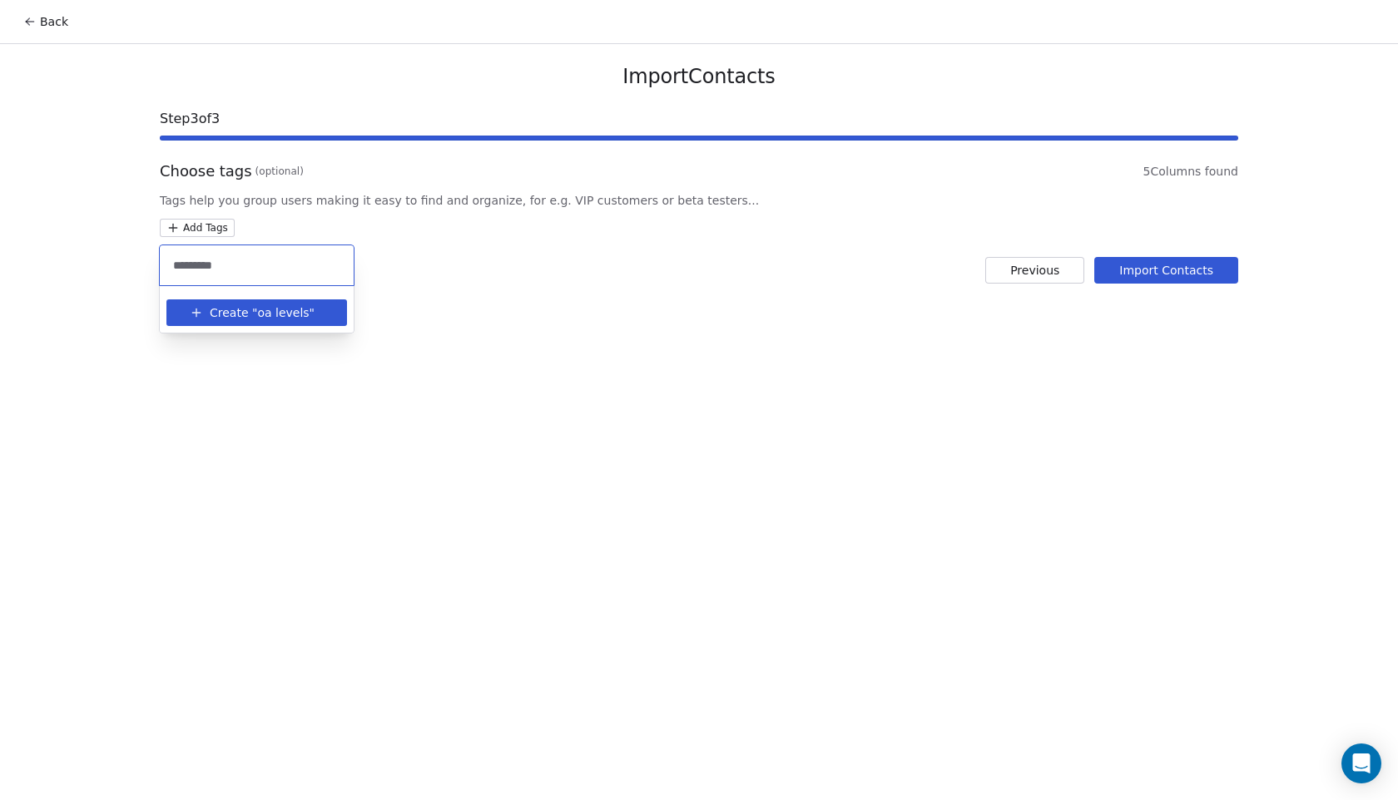
type input "*********"
click at [266, 313] on span "oa levels" at bounding box center [283, 313] width 52 height 17
type input "*******"
click at [277, 302] on button "Create " parents "" at bounding box center [256, 313] width 161 height 27
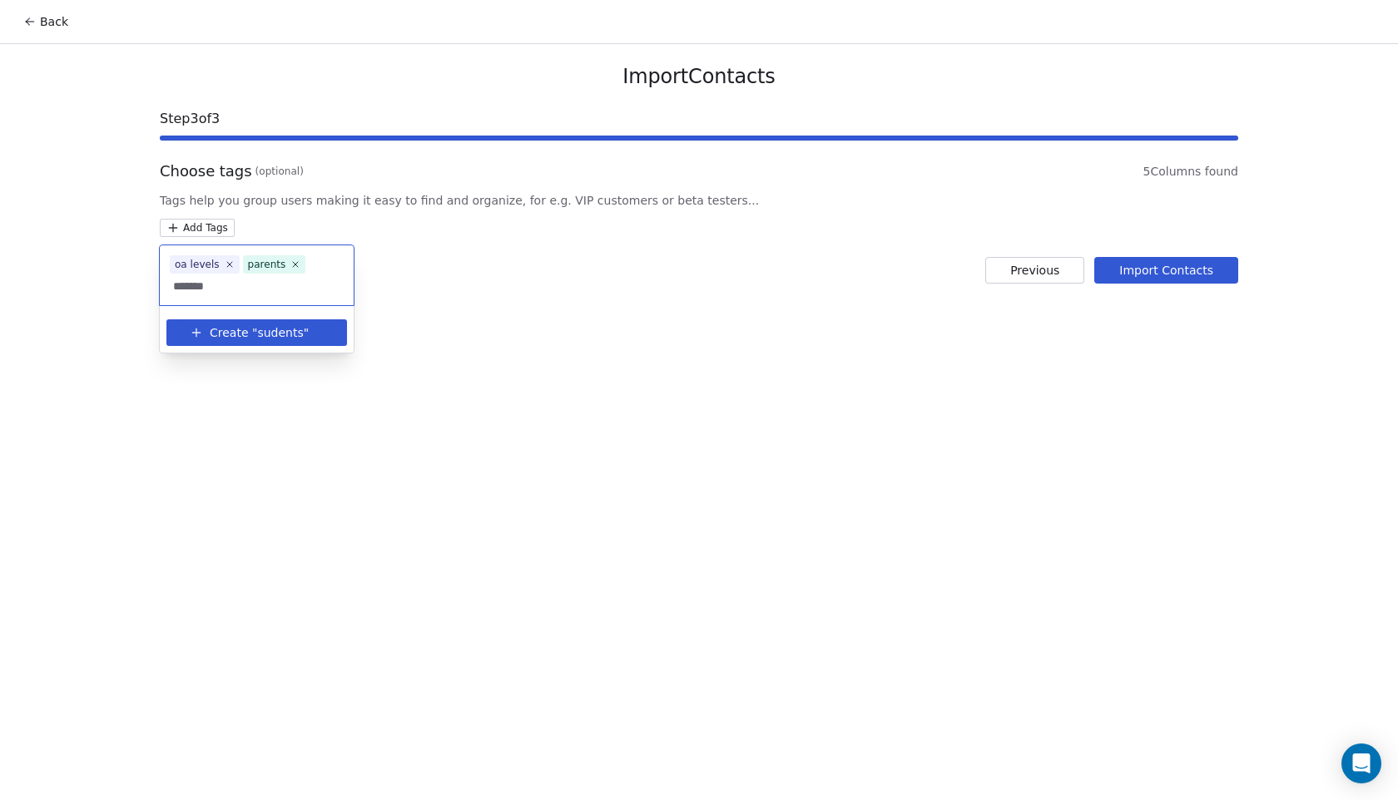
type input "*******"
click at [290, 337] on span "sudents" at bounding box center [280, 333] width 46 height 17
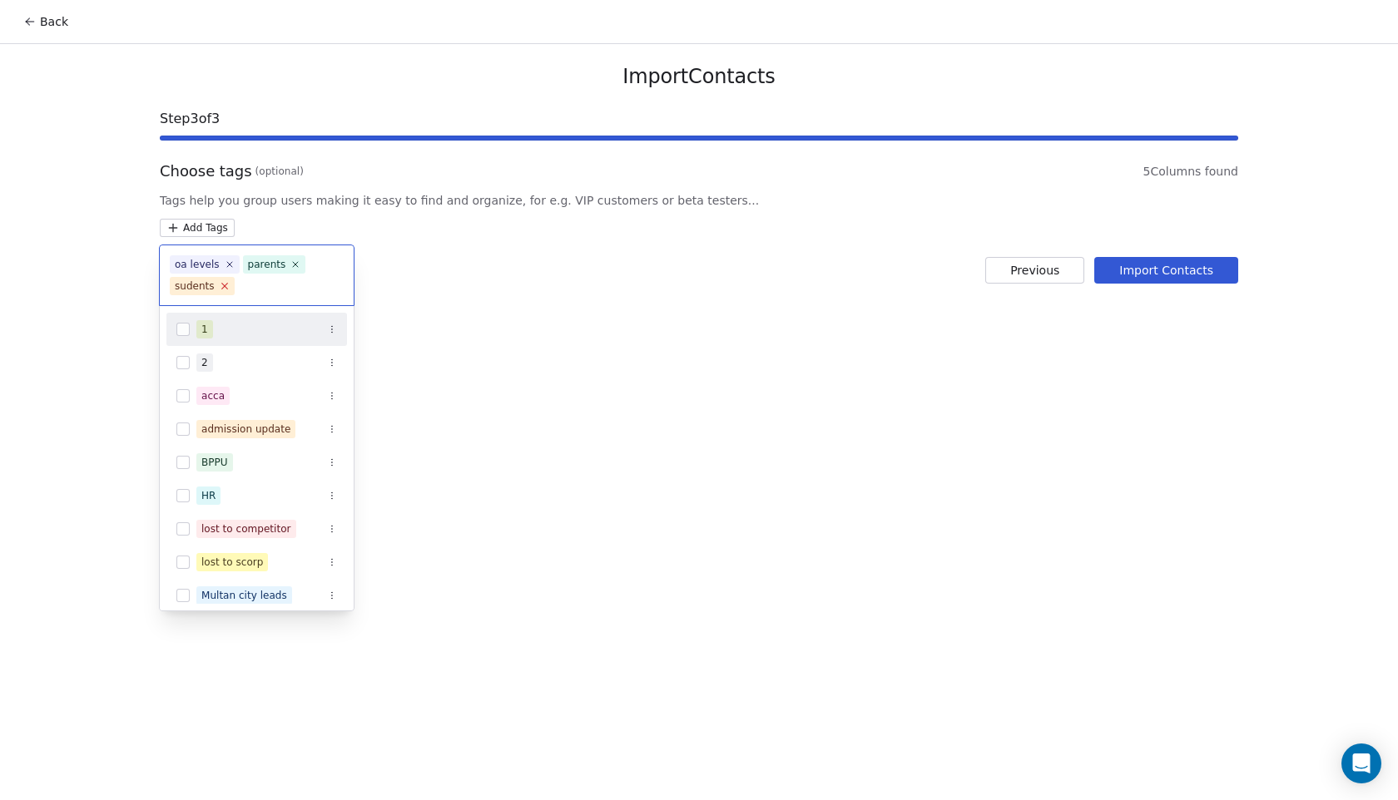
click at [225, 288] on icon at bounding box center [224, 287] width 6 height 6
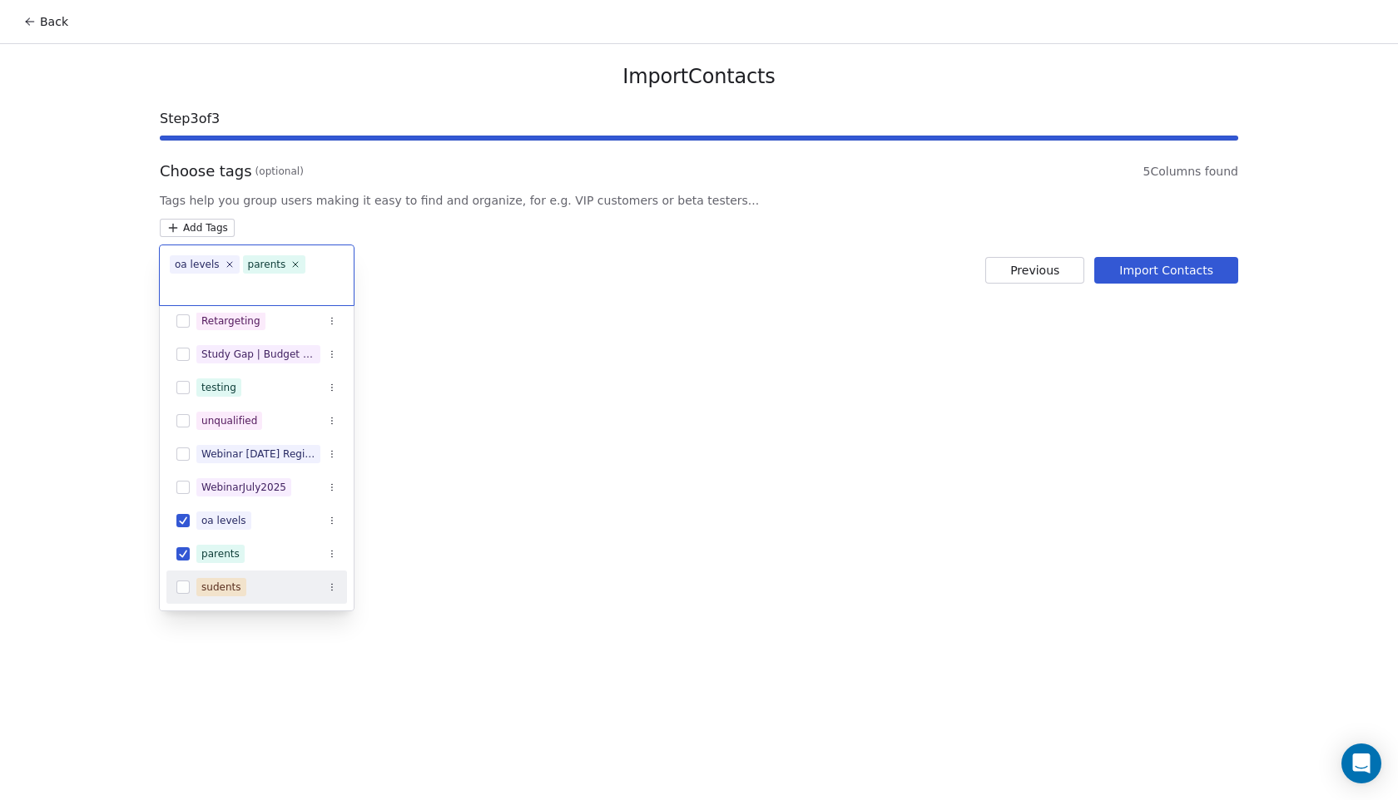
click at [338, 586] on button "Suggestions" at bounding box center [332, 587] width 17 height 17
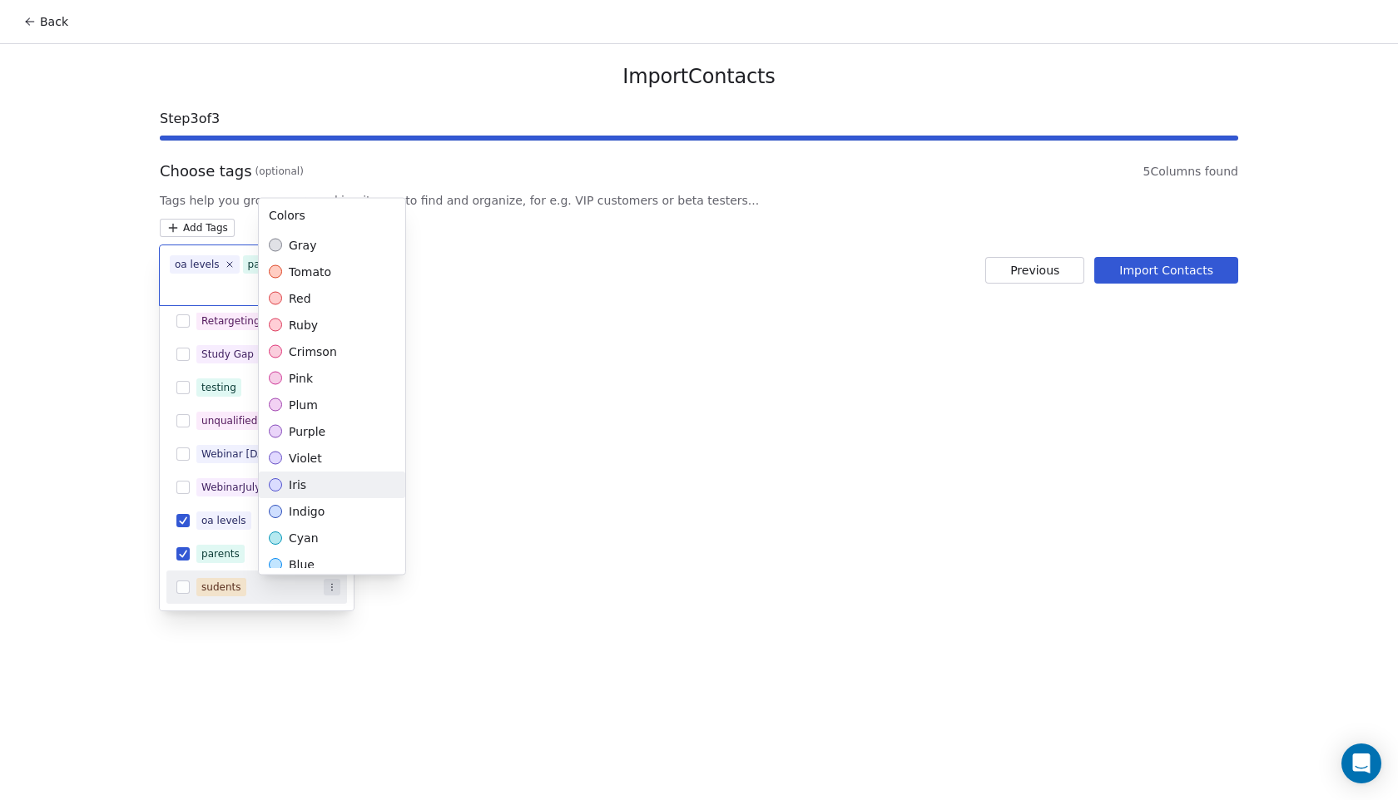
click at [216, 299] on html "Back Import Contacts Step 3 of 3 Choose tags (optional) 5 Columns found Tags he…" at bounding box center [699, 400] width 1398 height 800
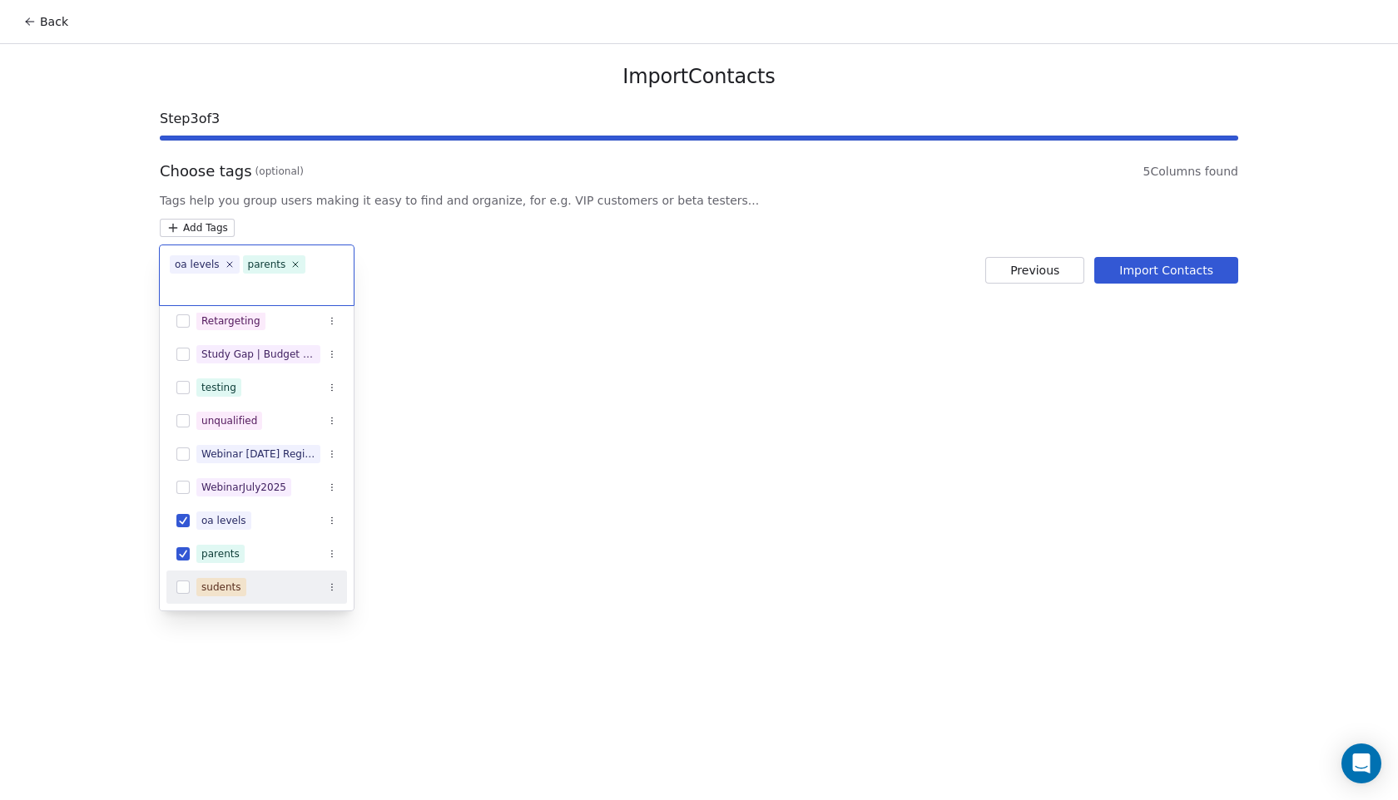
click at [221, 295] on div "oa levels parents" at bounding box center [257, 275] width 194 height 60
click at [203, 289] on input "text" at bounding box center [257, 286] width 174 height 18
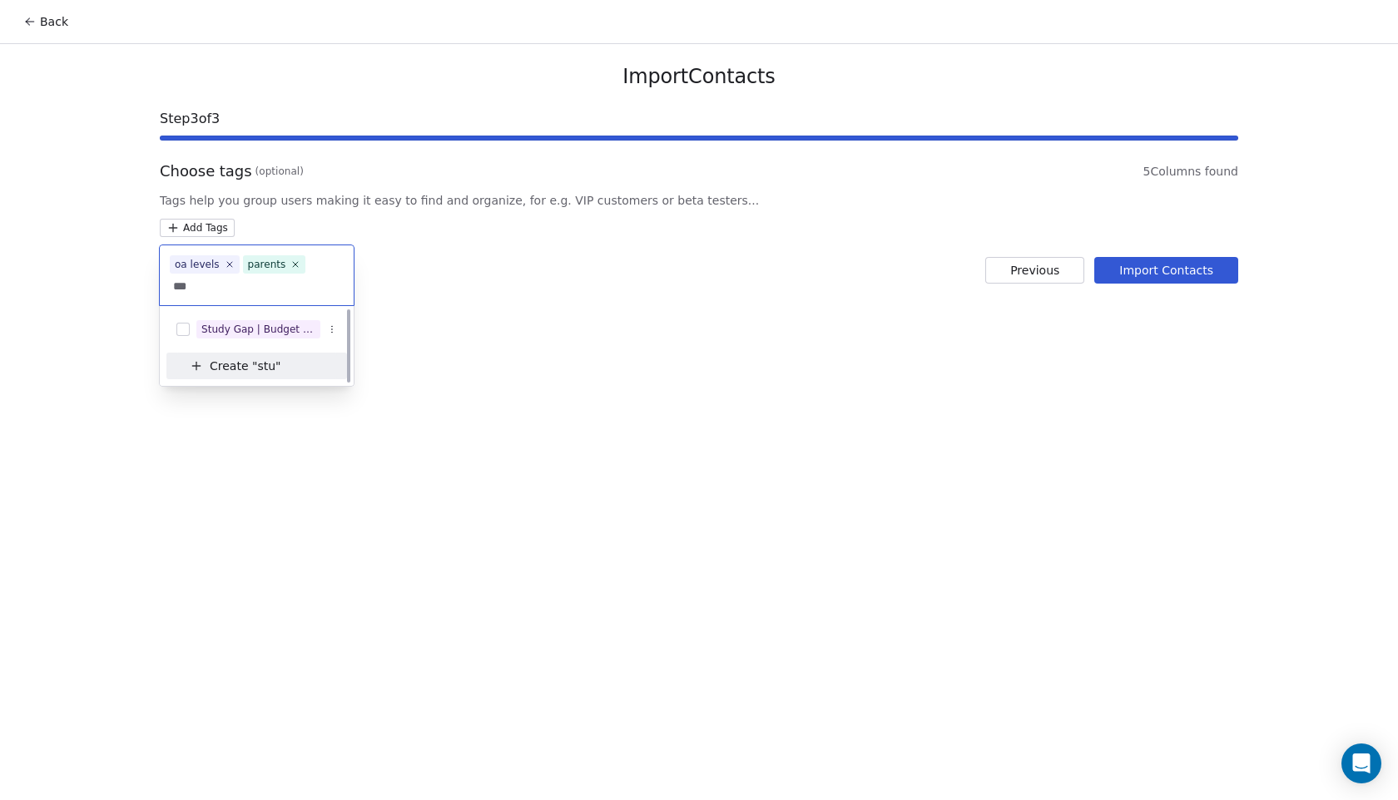
scroll to position [0, 0]
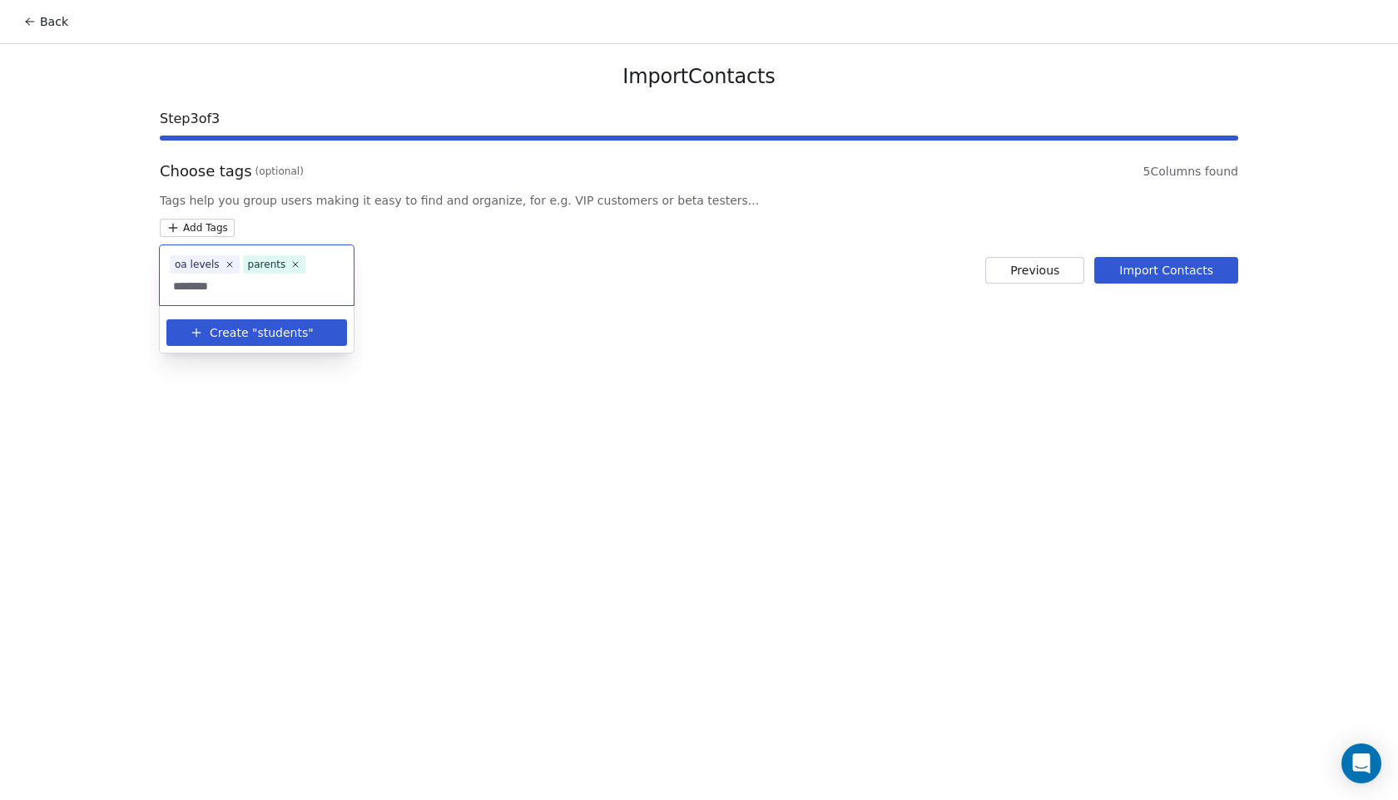
type input "********"
click at [220, 331] on span "Create "" at bounding box center [233, 333] width 47 height 17
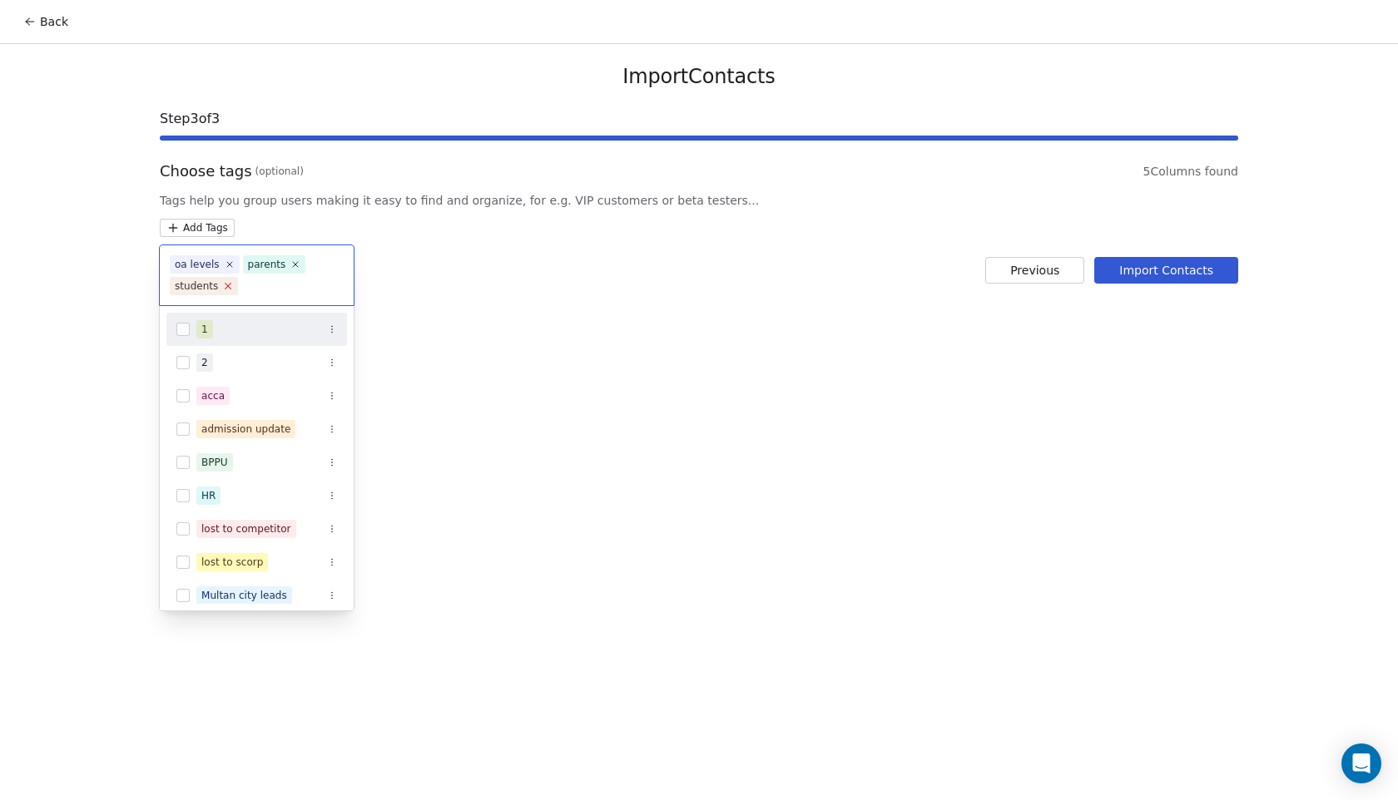
click at [229, 285] on icon at bounding box center [228, 285] width 11 height 11
click at [449, 290] on html "Back Import Contacts Step 3 of 3 Choose tags (optional) 5 Columns found Tags he…" at bounding box center [699, 400] width 1398 height 800
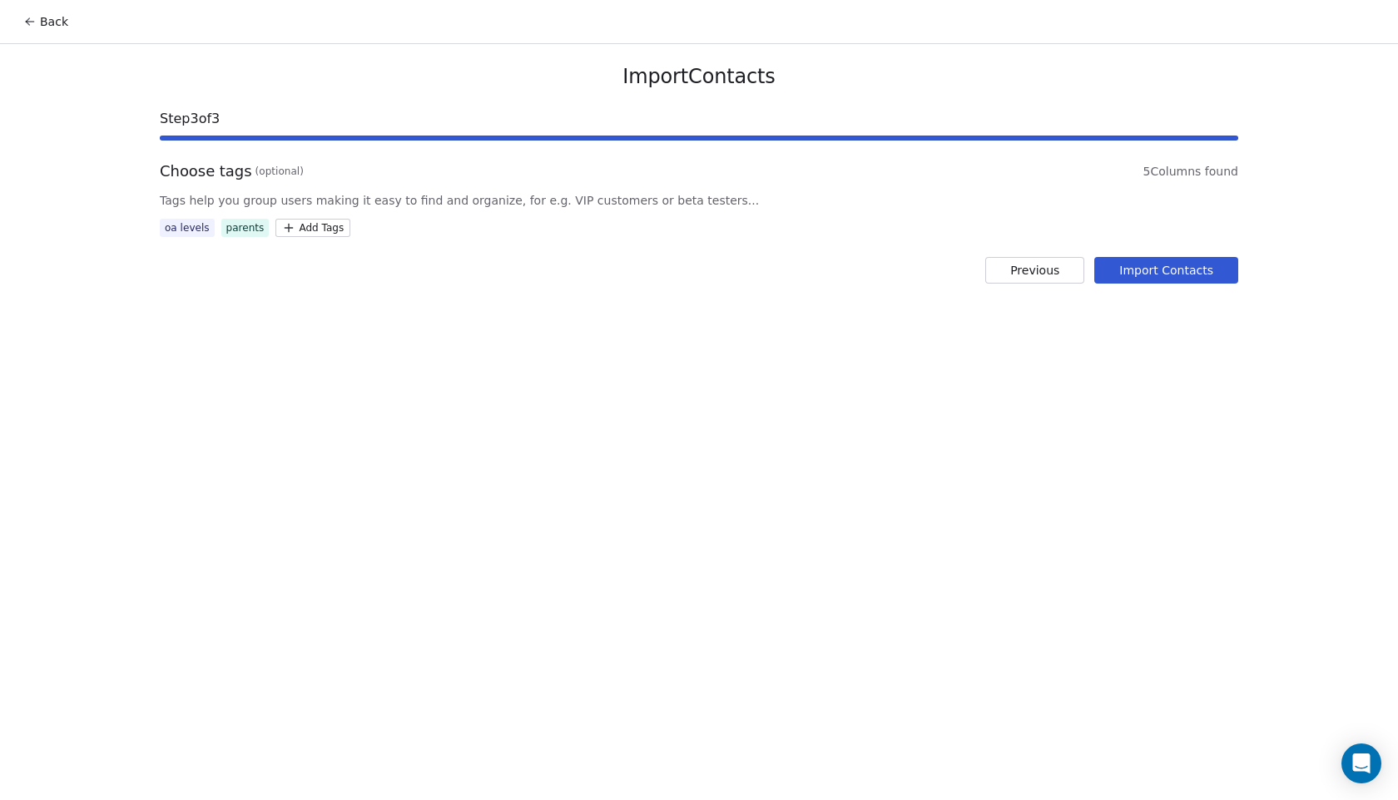
click at [1213, 265] on button "Import Contacts" at bounding box center [1166, 270] width 144 height 27
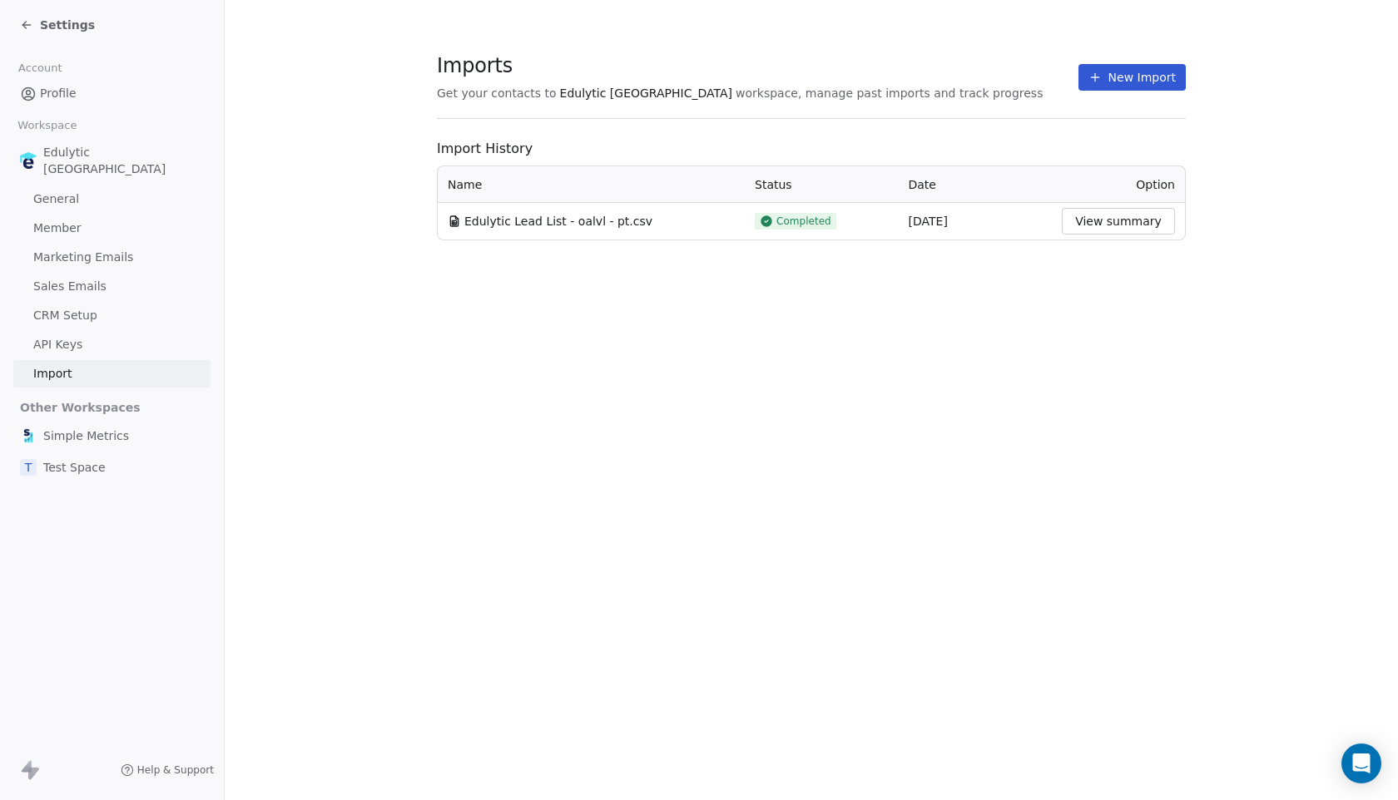
click at [25, 29] on icon at bounding box center [26, 24] width 13 height 13
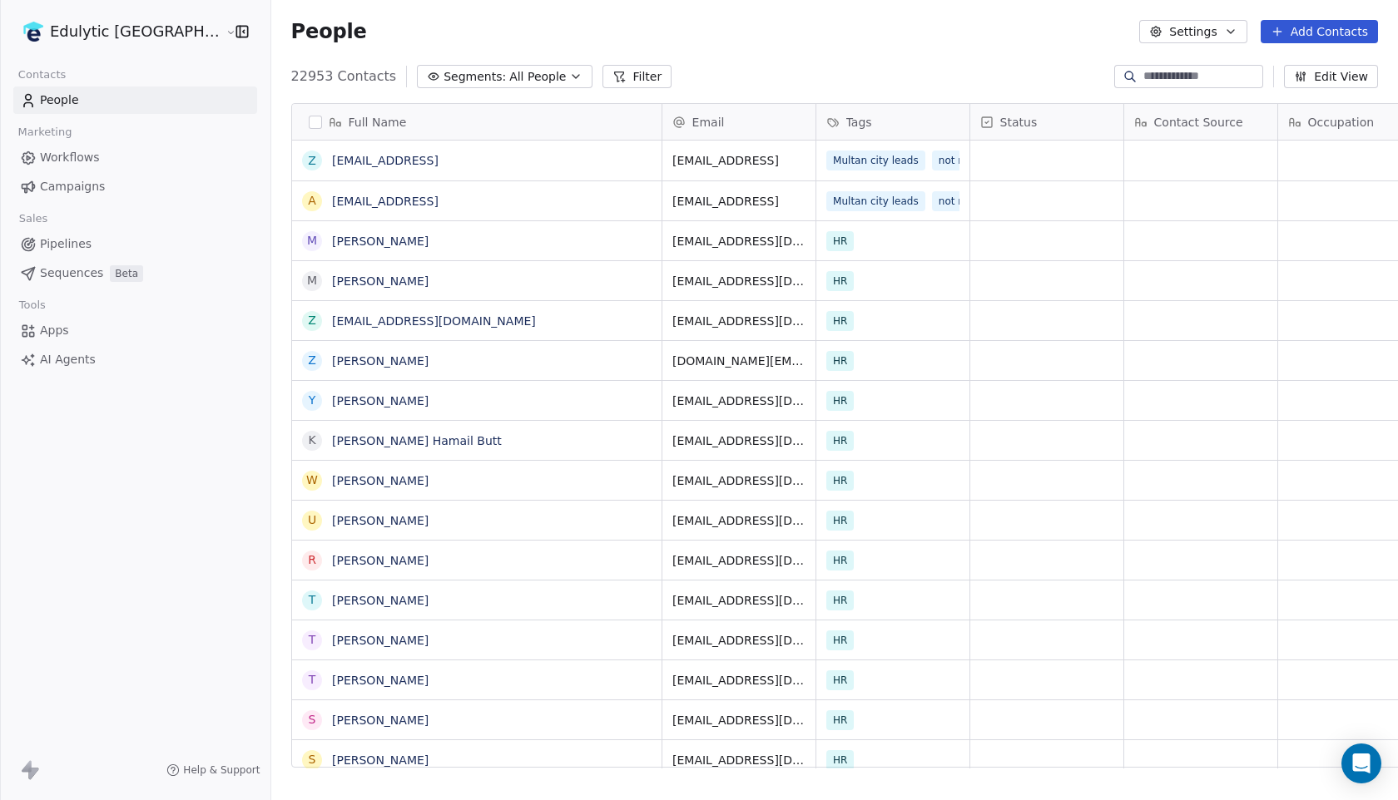
scroll to position [704, 1173]
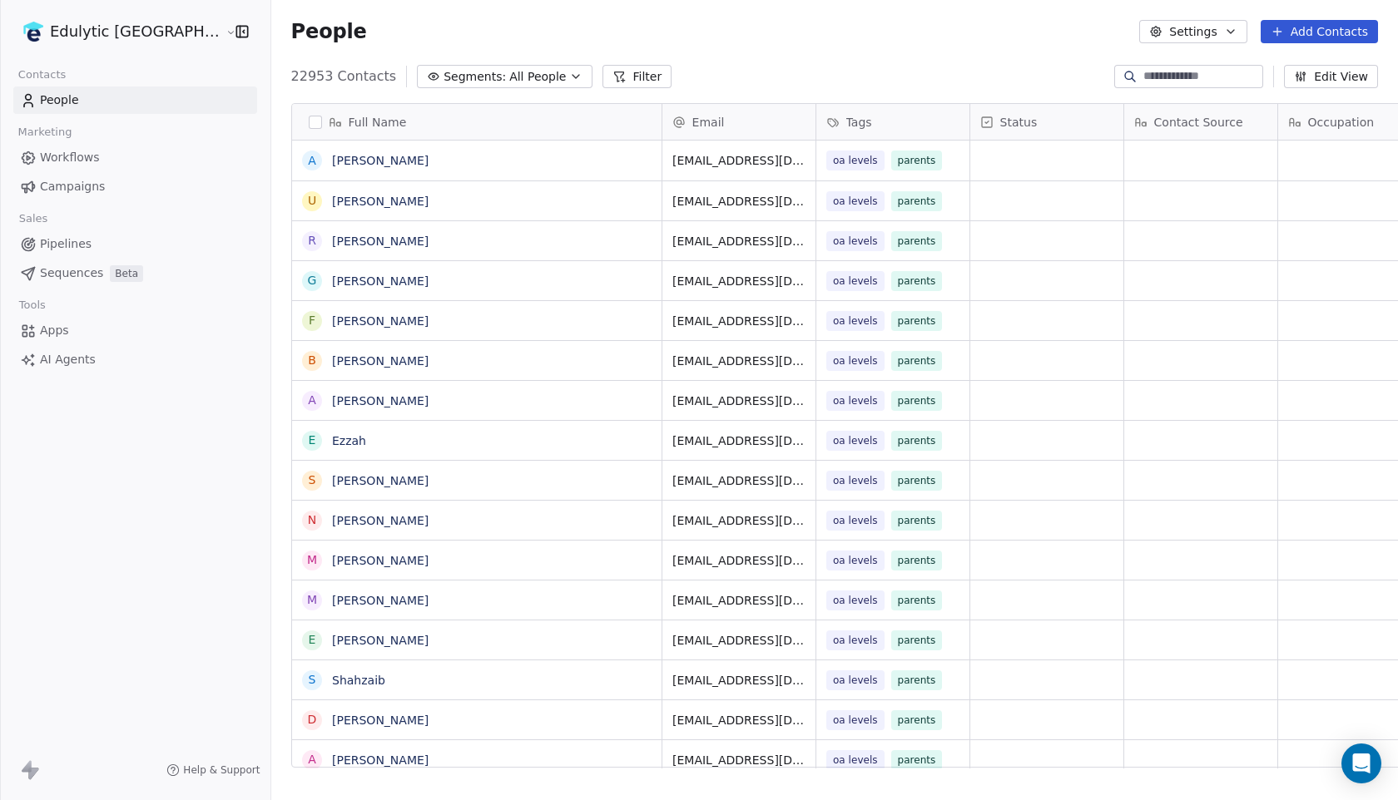
click at [80, 186] on span "Campaigns" at bounding box center [72, 186] width 65 height 17
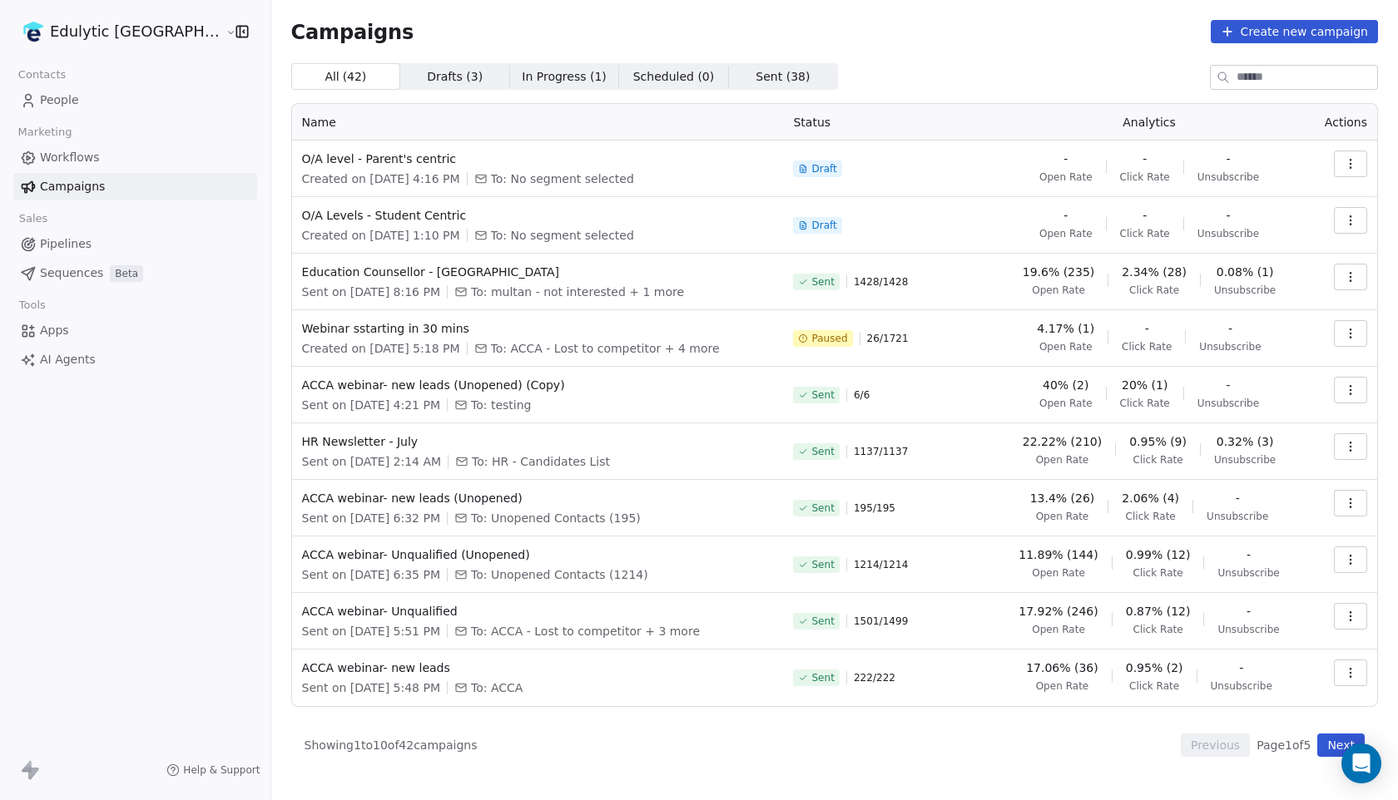
click at [63, 105] on span "People" at bounding box center [59, 100] width 39 height 17
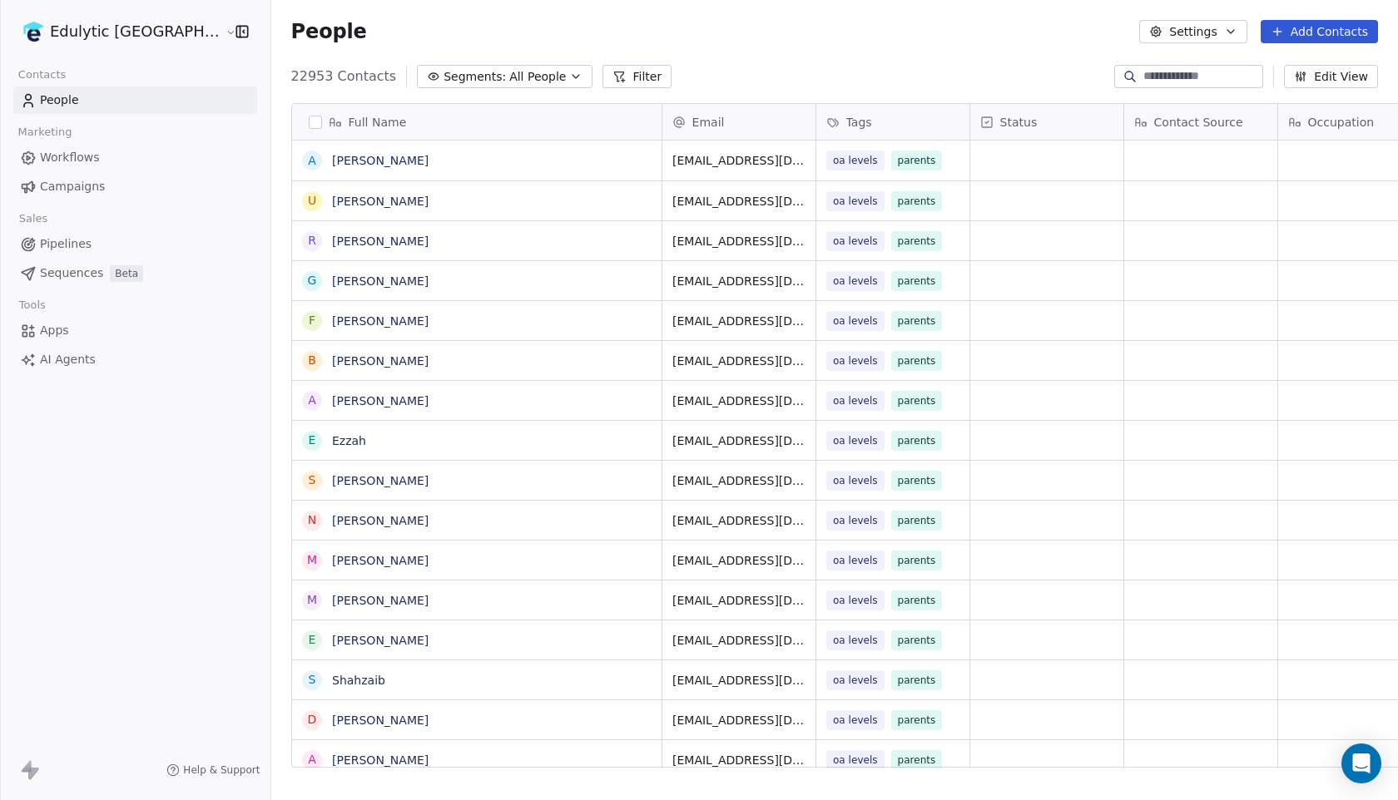
scroll to position [704, 1173]
click at [602, 75] on button "Filter" at bounding box center [636, 76] width 69 height 23
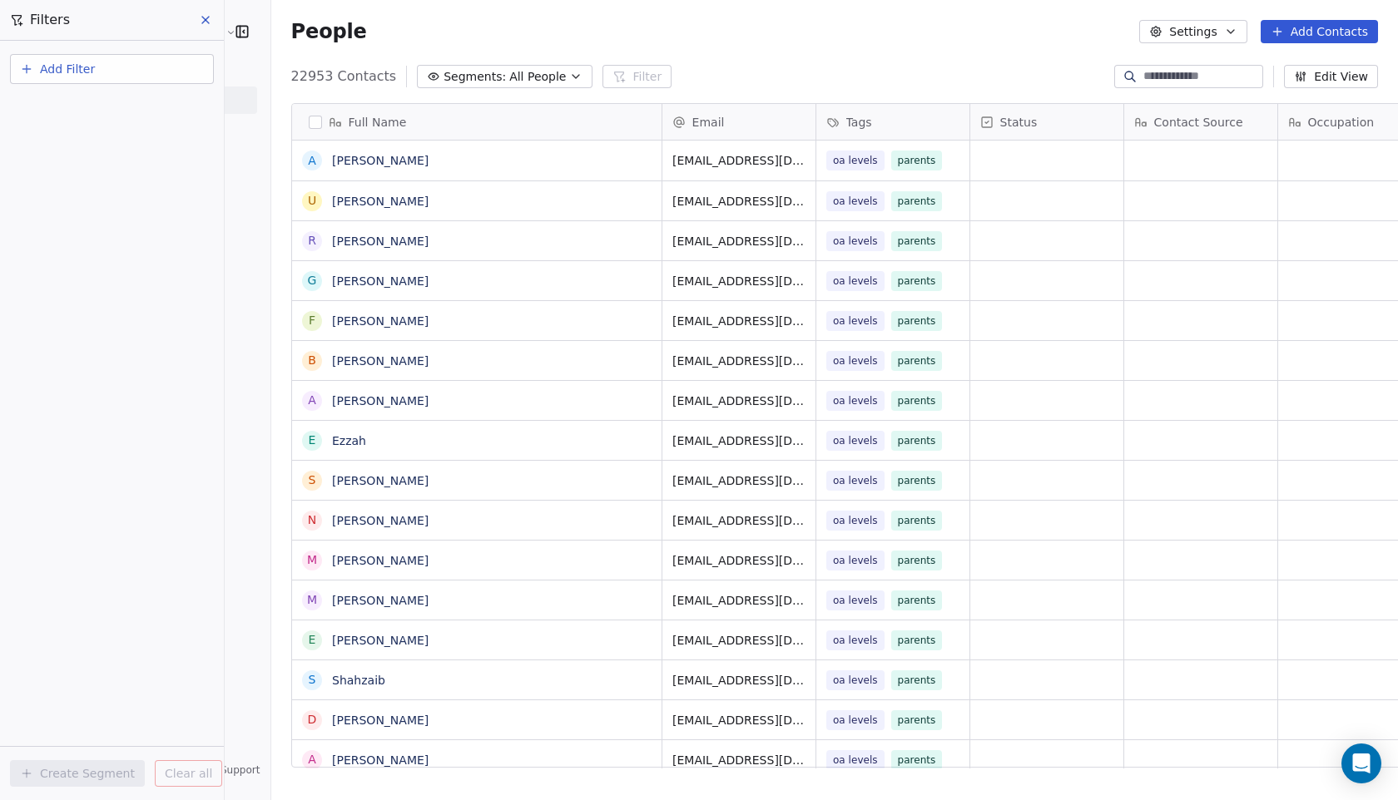
click at [50, 73] on span "Add Filter" at bounding box center [67, 69] width 55 height 17
click at [62, 104] on span "Contact properties" at bounding box center [81, 108] width 108 height 17
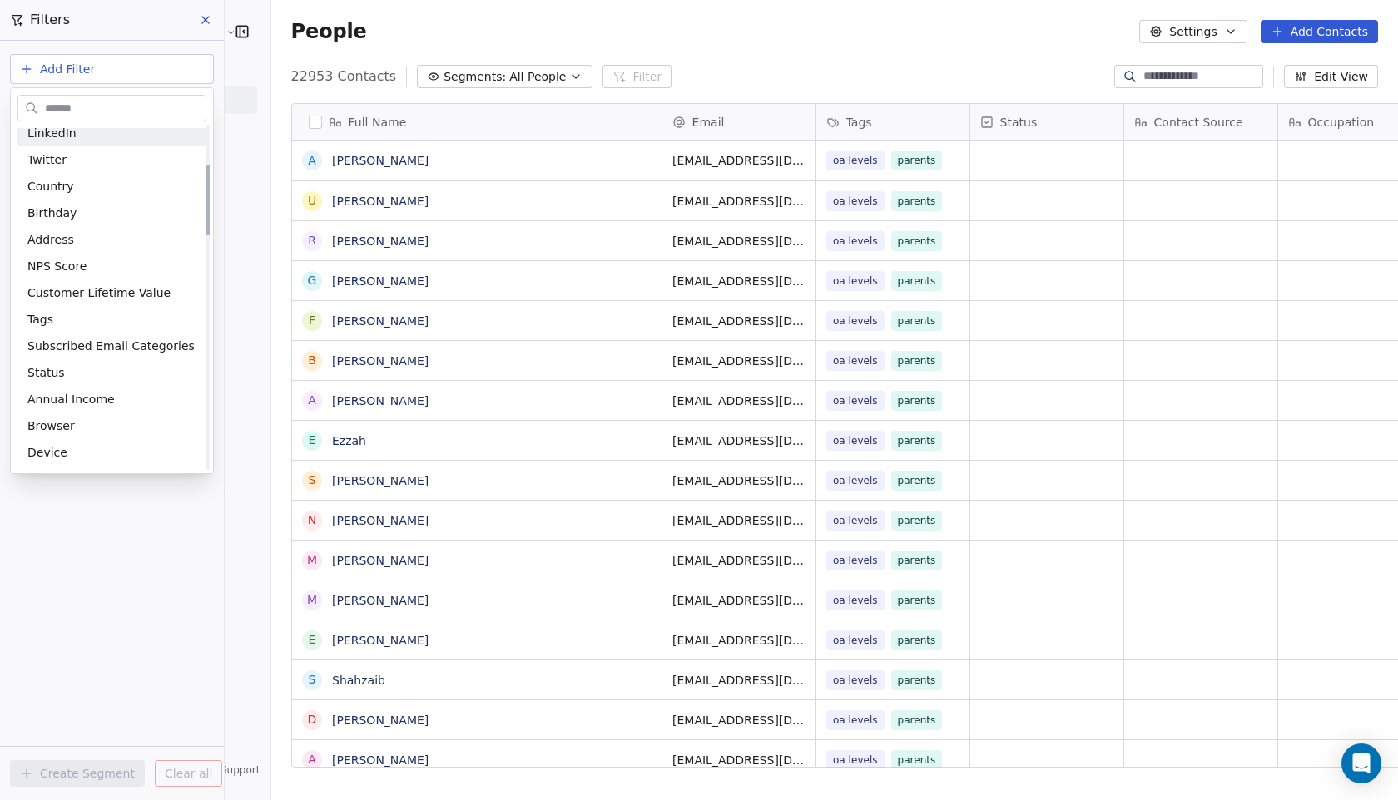
scroll to position [206, 0]
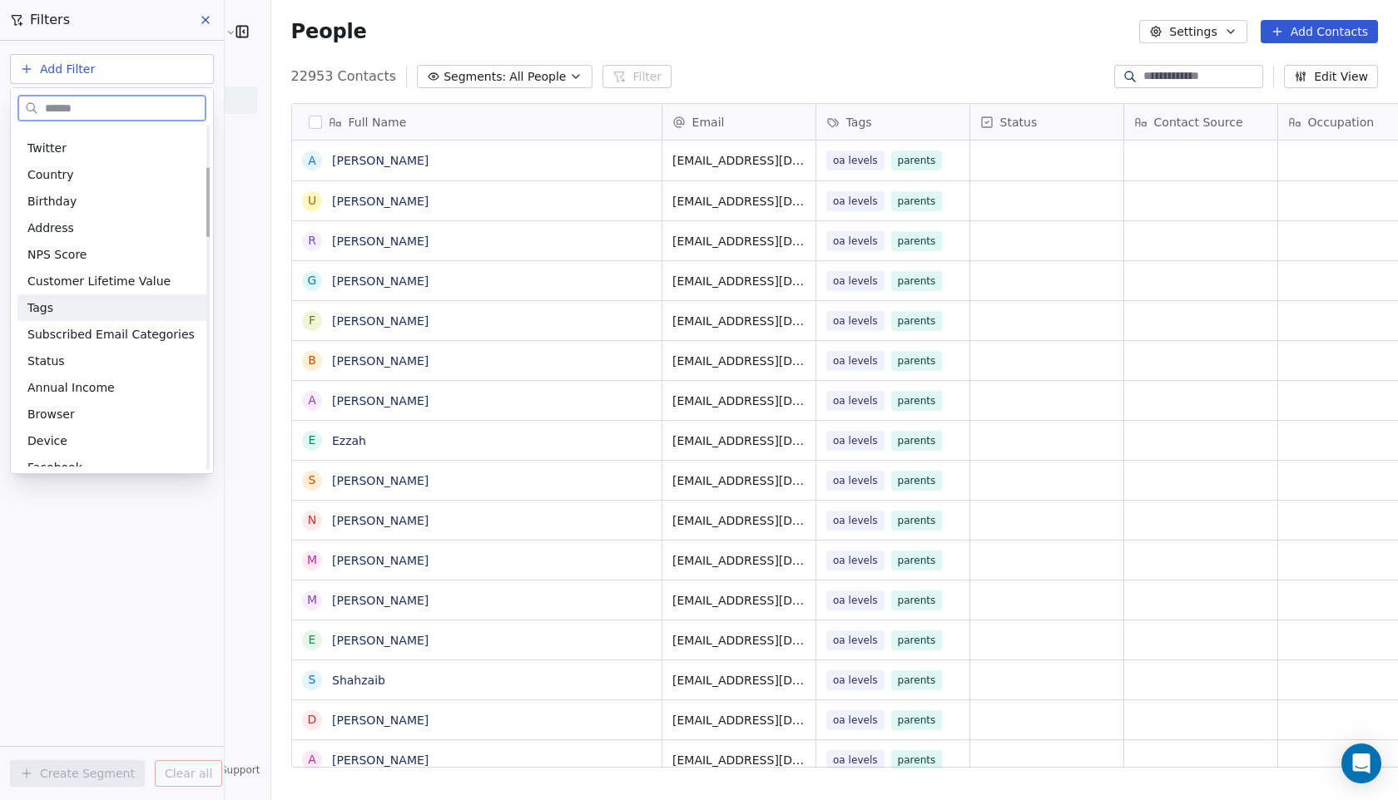
click at [62, 308] on div "Tags" at bounding box center [111, 308] width 169 height 17
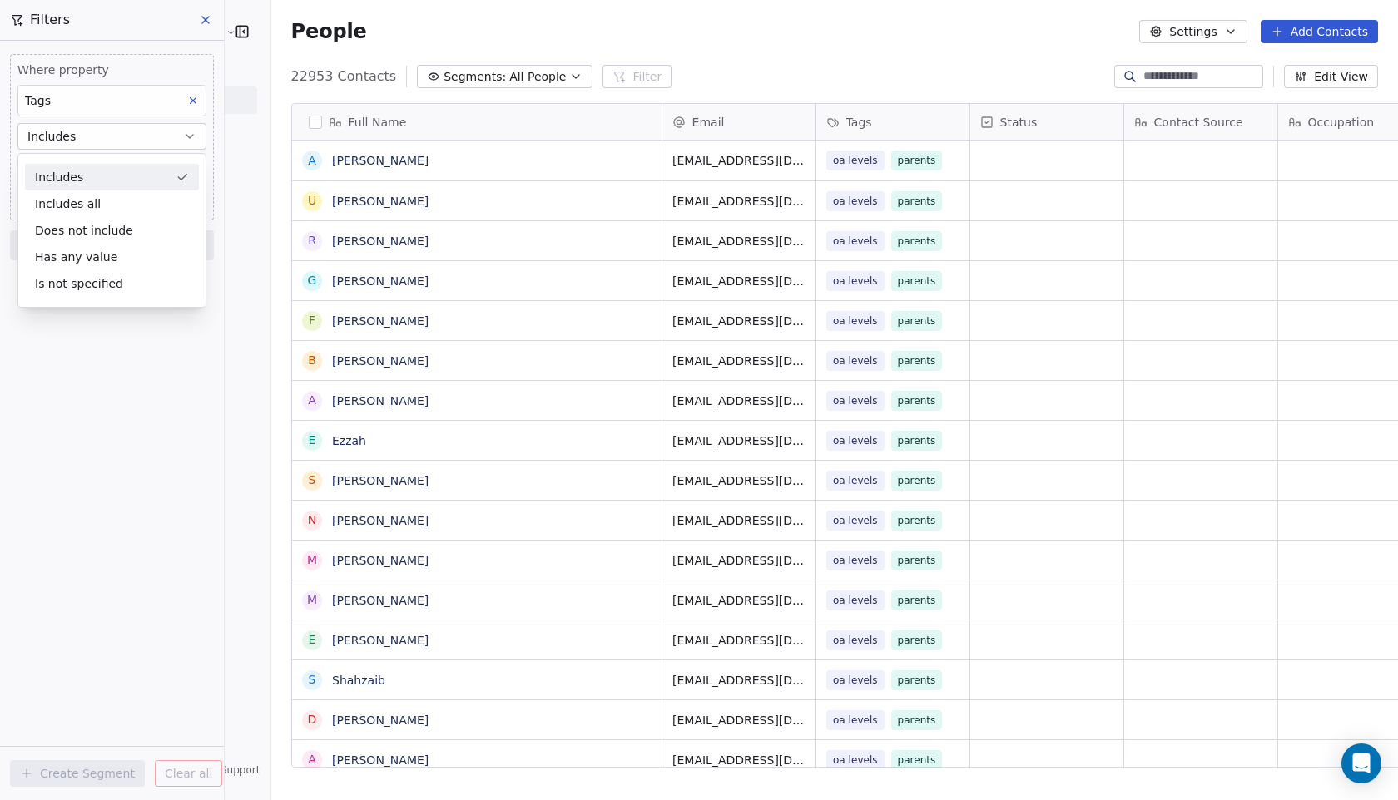
click at [97, 175] on div "Includes" at bounding box center [112, 177] width 174 height 27
click at [80, 169] on body "Edulytic UK Contacts People Marketing Workflows Campaigns Sales Pipelines Seque…" at bounding box center [699, 400] width 1398 height 800
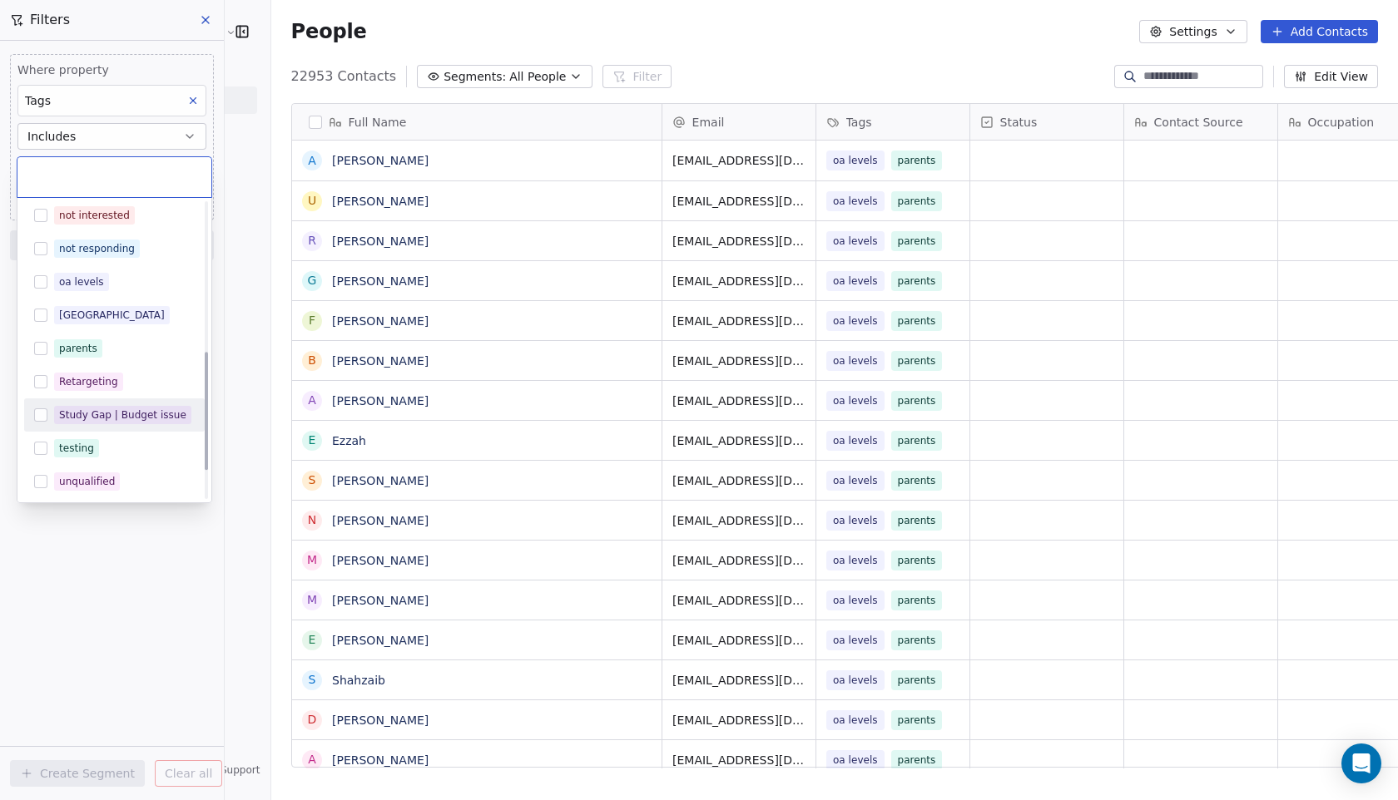
scroll to position [370, 0]
click at [42, 290] on div "oa levels" at bounding box center [114, 283] width 181 height 27
click at [81, 513] on html "Edulytic UK Contacts People Marketing Workflows Campaigns Sales Pipelines Seque…" at bounding box center [699, 400] width 1398 height 800
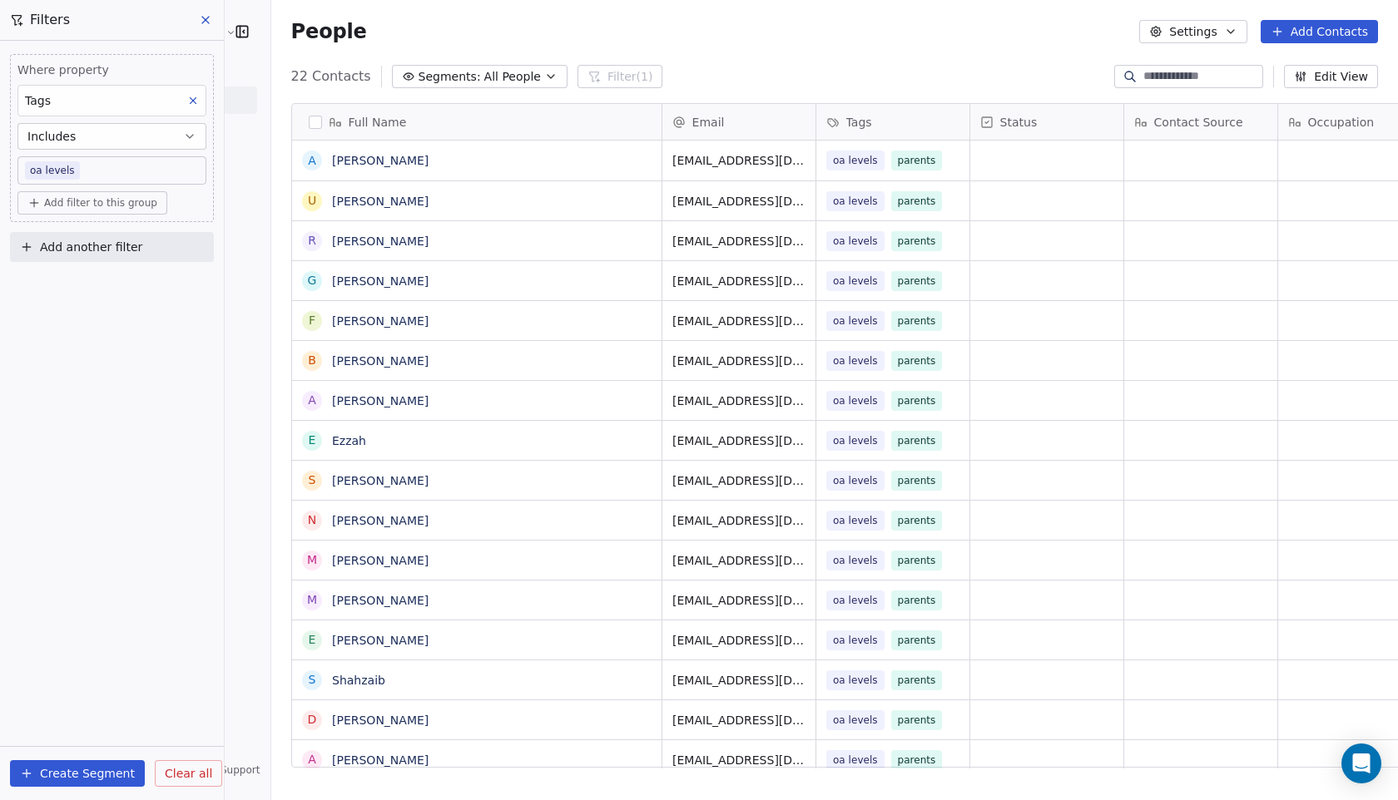
scroll to position [704, 1173]
click at [88, 196] on button "Add filter to this group" at bounding box center [92, 202] width 150 height 23
click at [100, 240] on span "Contact properties" at bounding box center [89, 238] width 108 height 17
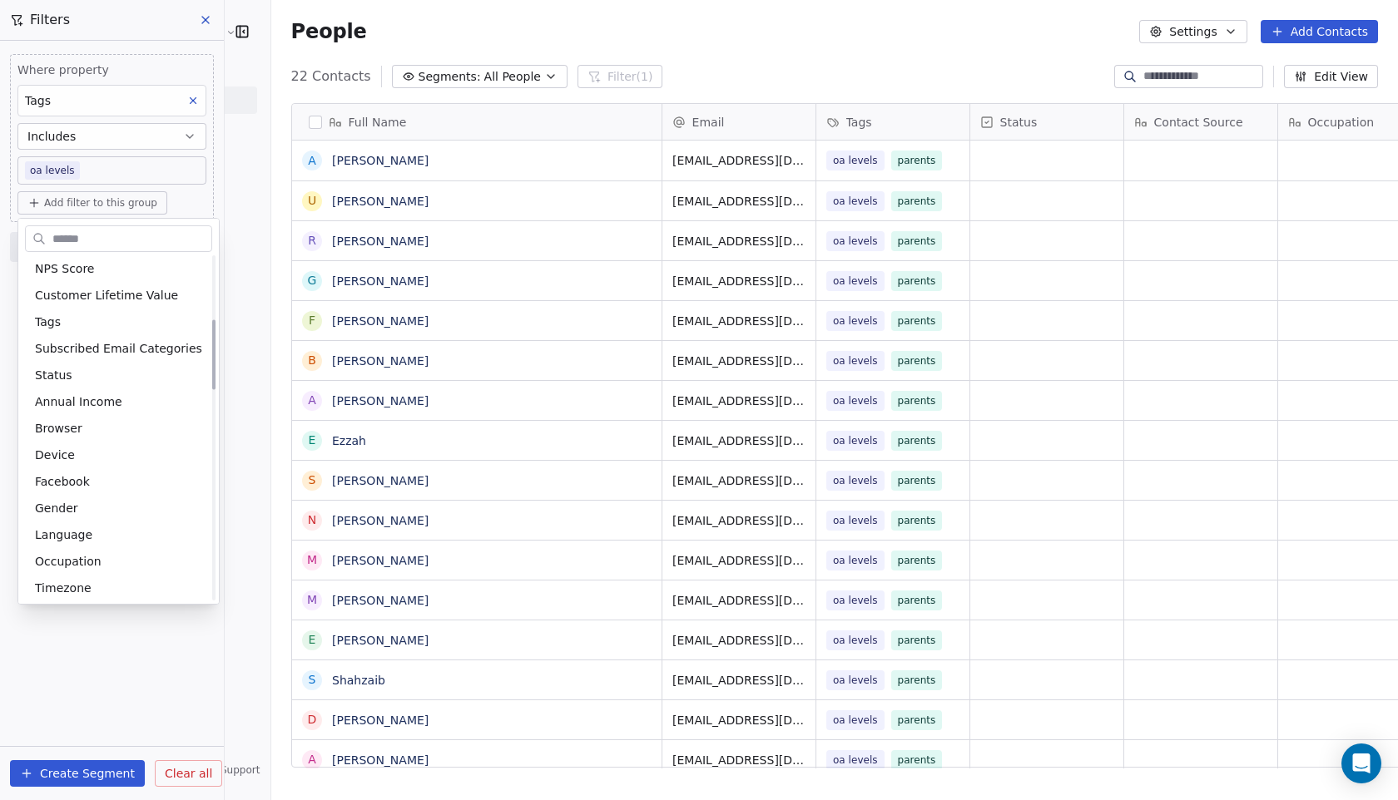
scroll to position [307, 0]
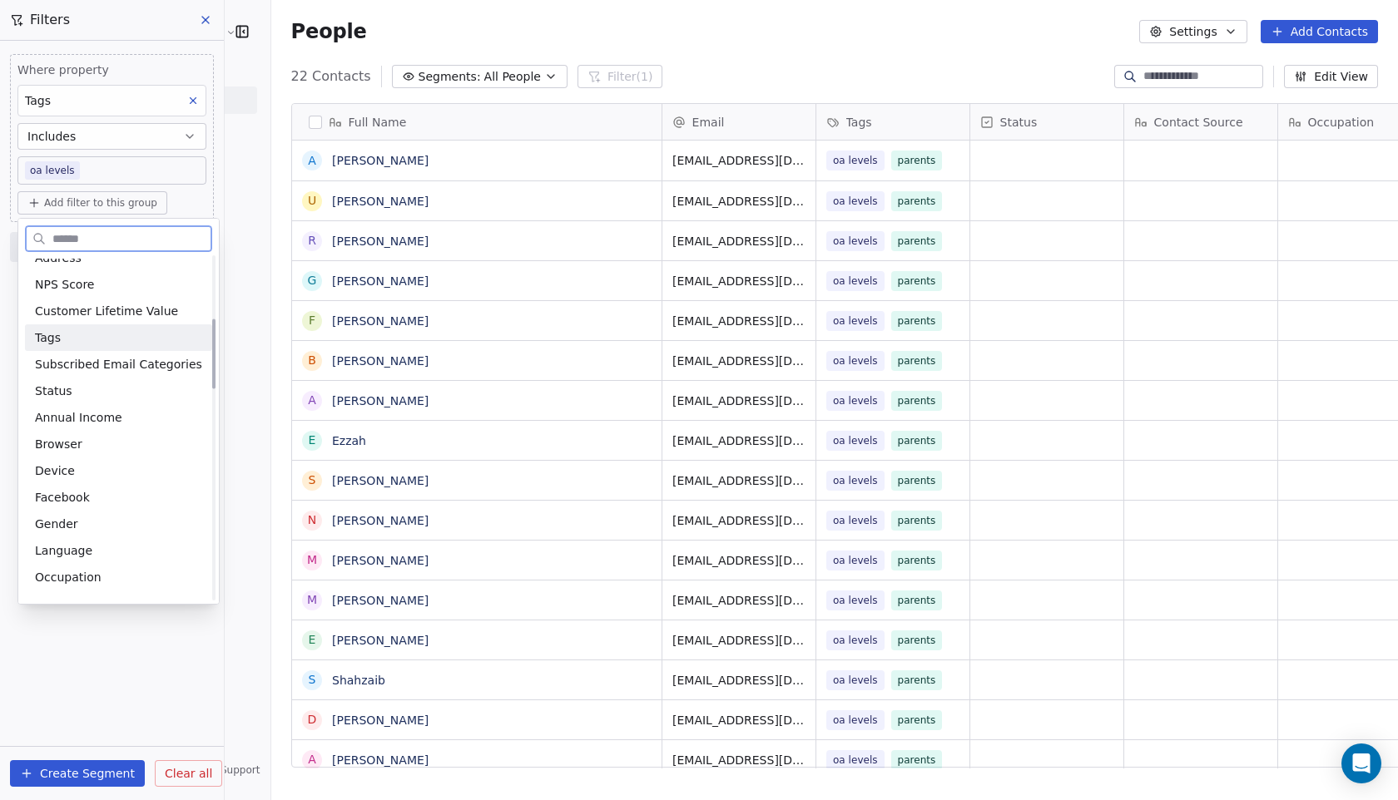
click at [62, 343] on div "Tags" at bounding box center [118, 338] width 167 height 17
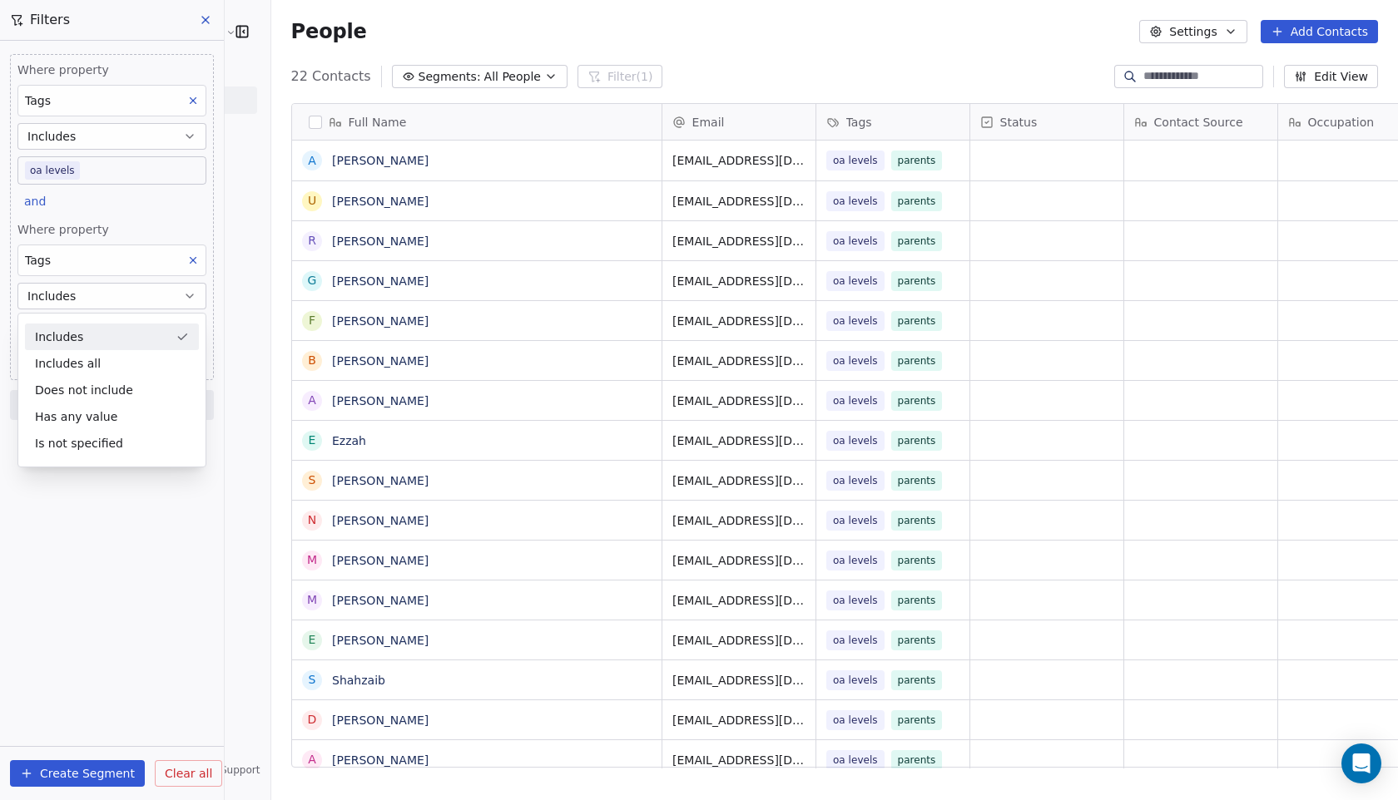
click at [100, 337] on div "Includes" at bounding box center [112, 337] width 174 height 27
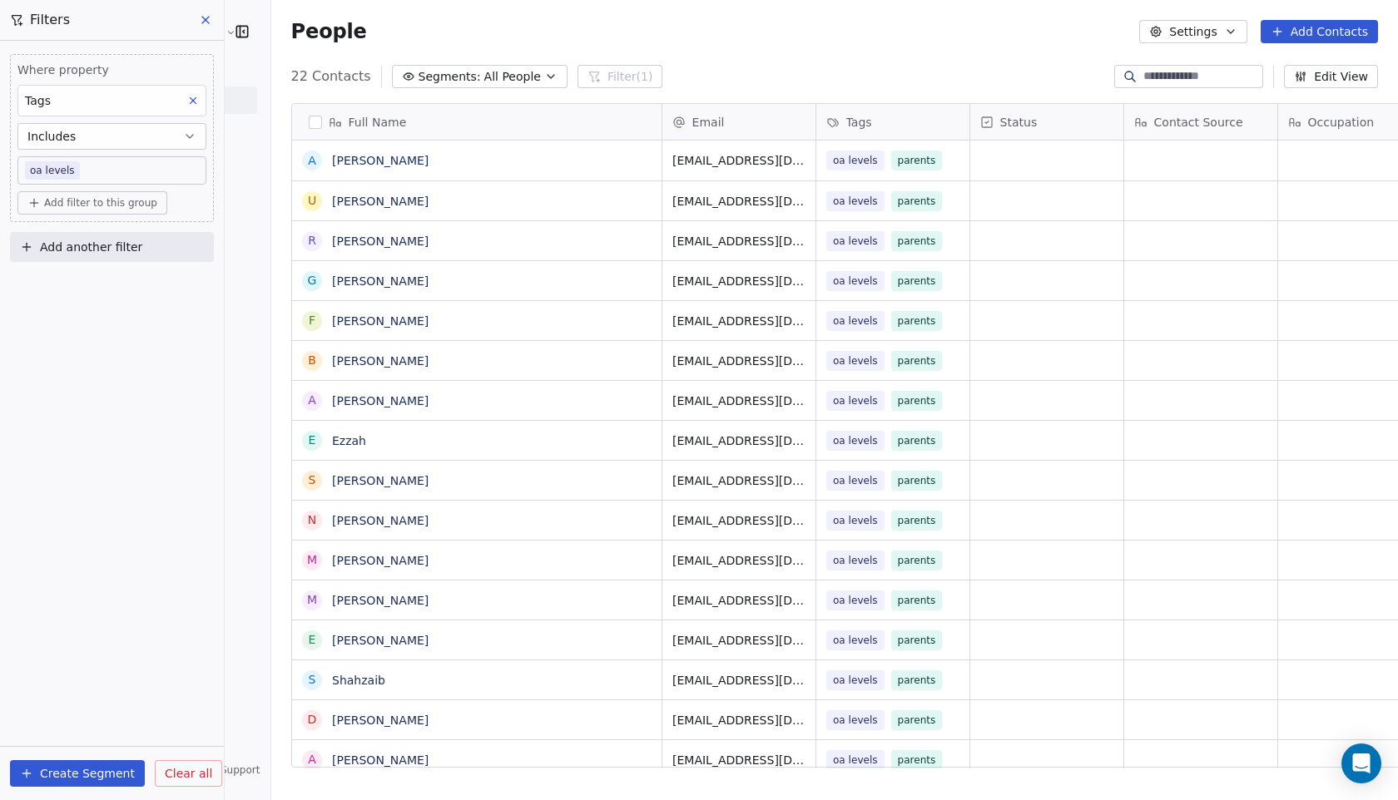
click at [65, 211] on button "Add filter to this group" at bounding box center [92, 202] width 150 height 23
click at [65, 240] on span "Contact properties" at bounding box center [89, 238] width 108 height 17
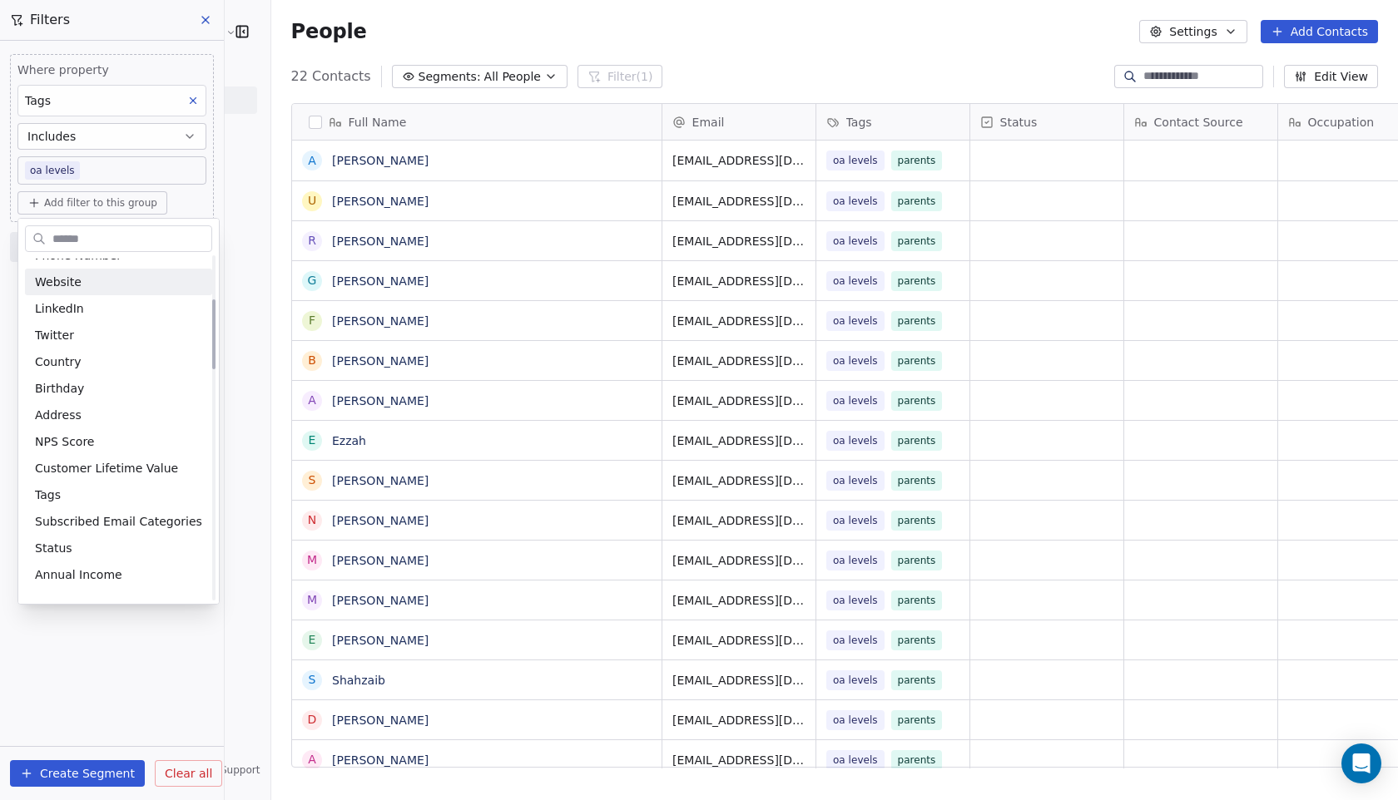
scroll to position [225, 0]
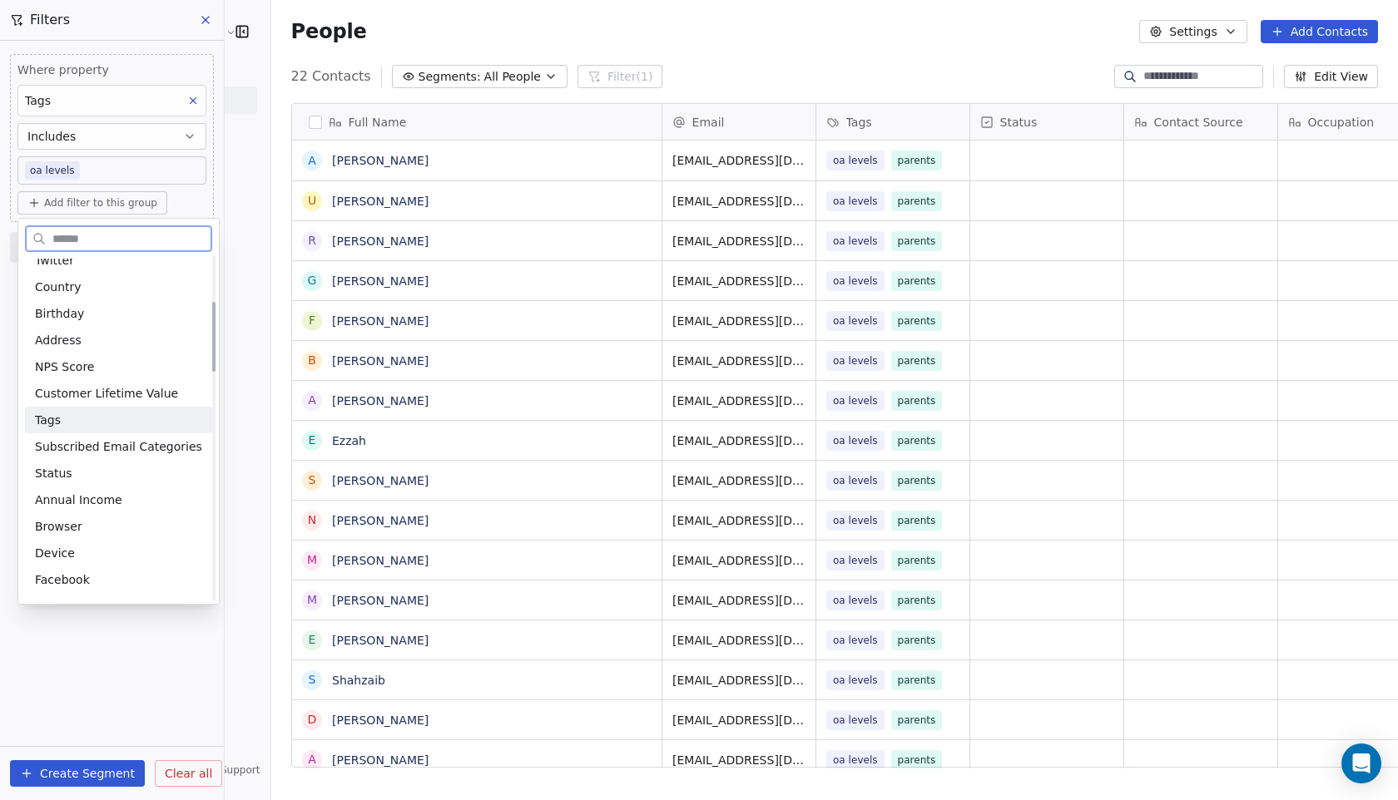
click at [57, 421] on span "Tags" at bounding box center [48, 420] width 26 height 17
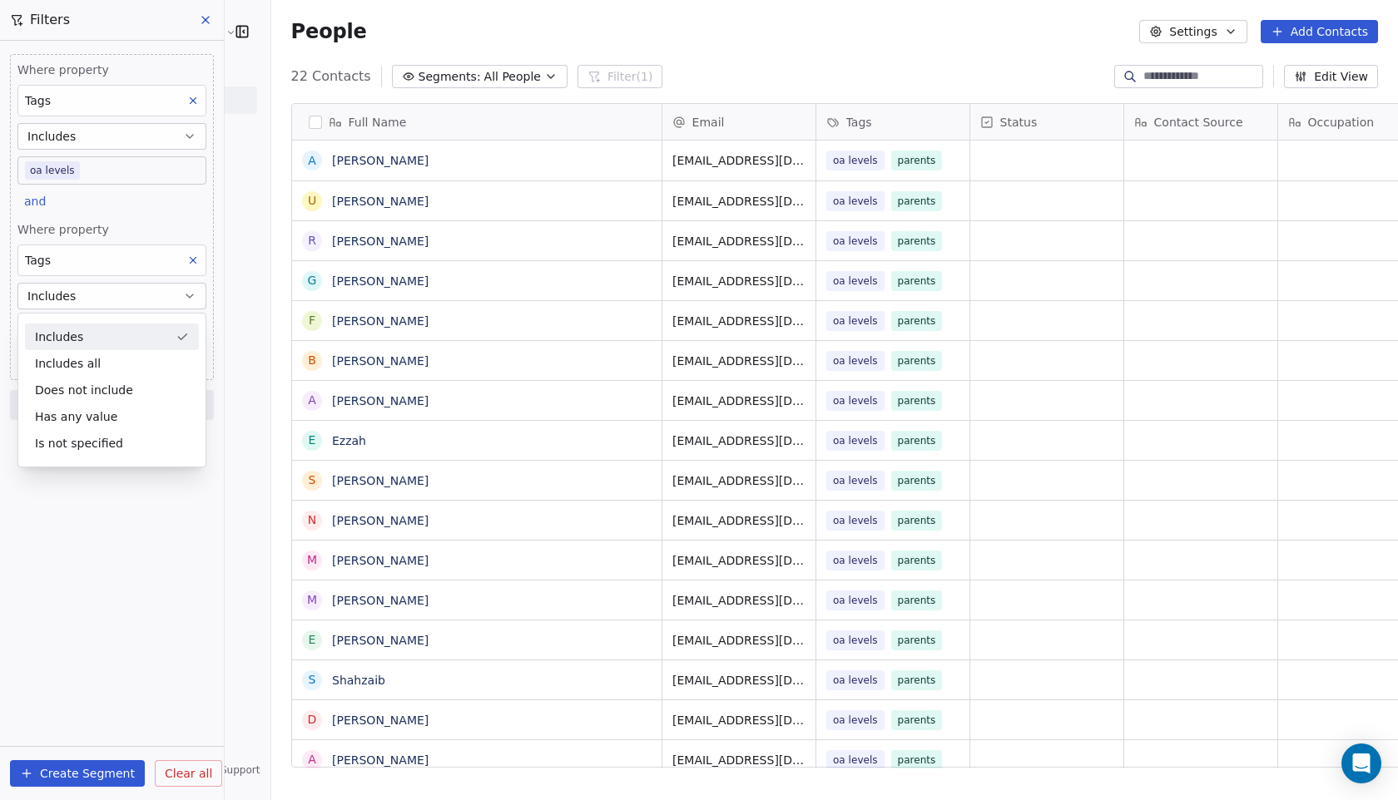
click at [77, 328] on div "Includes" at bounding box center [112, 337] width 174 height 27
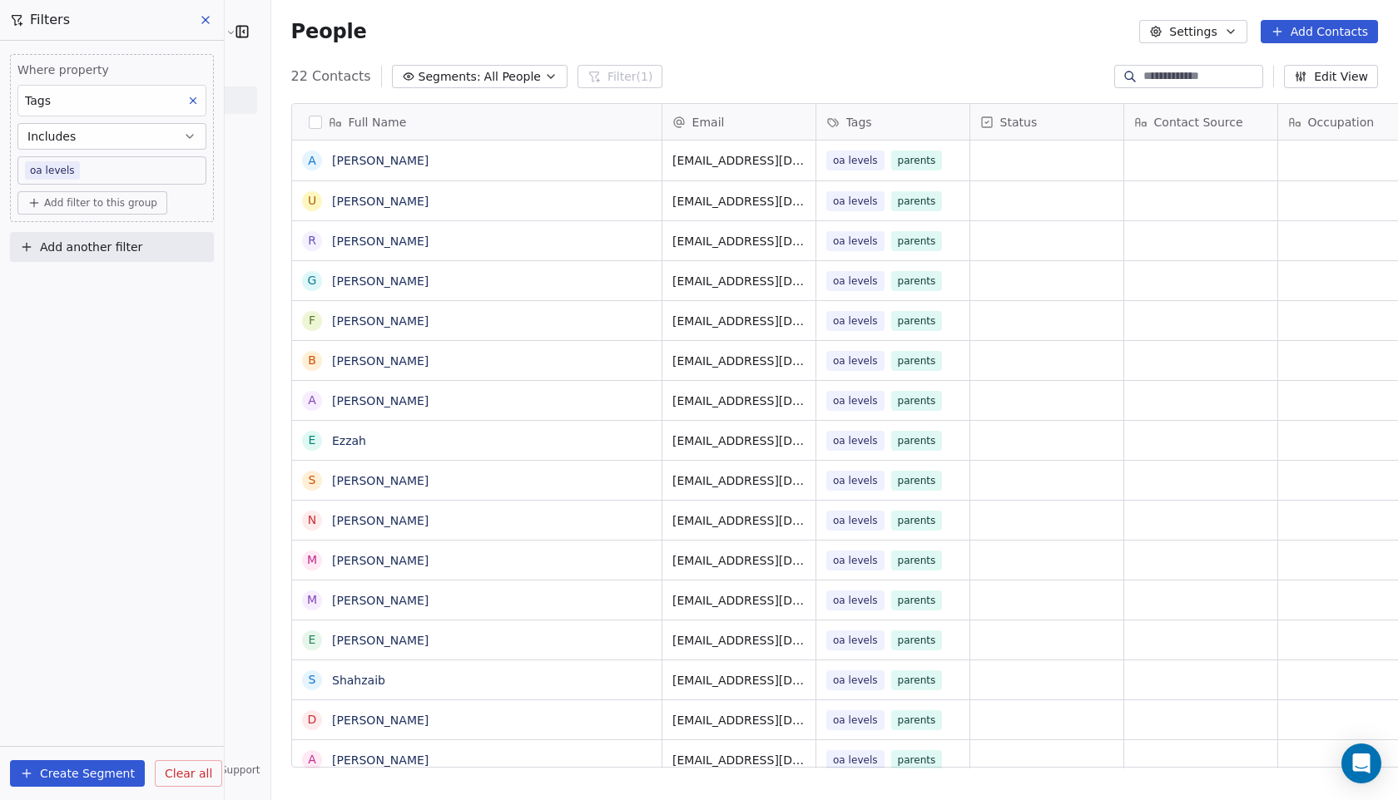
click at [86, 213] on button "Add filter to this group" at bounding box center [92, 202] width 150 height 23
click at [82, 240] on span "Contact properties" at bounding box center [89, 238] width 108 height 17
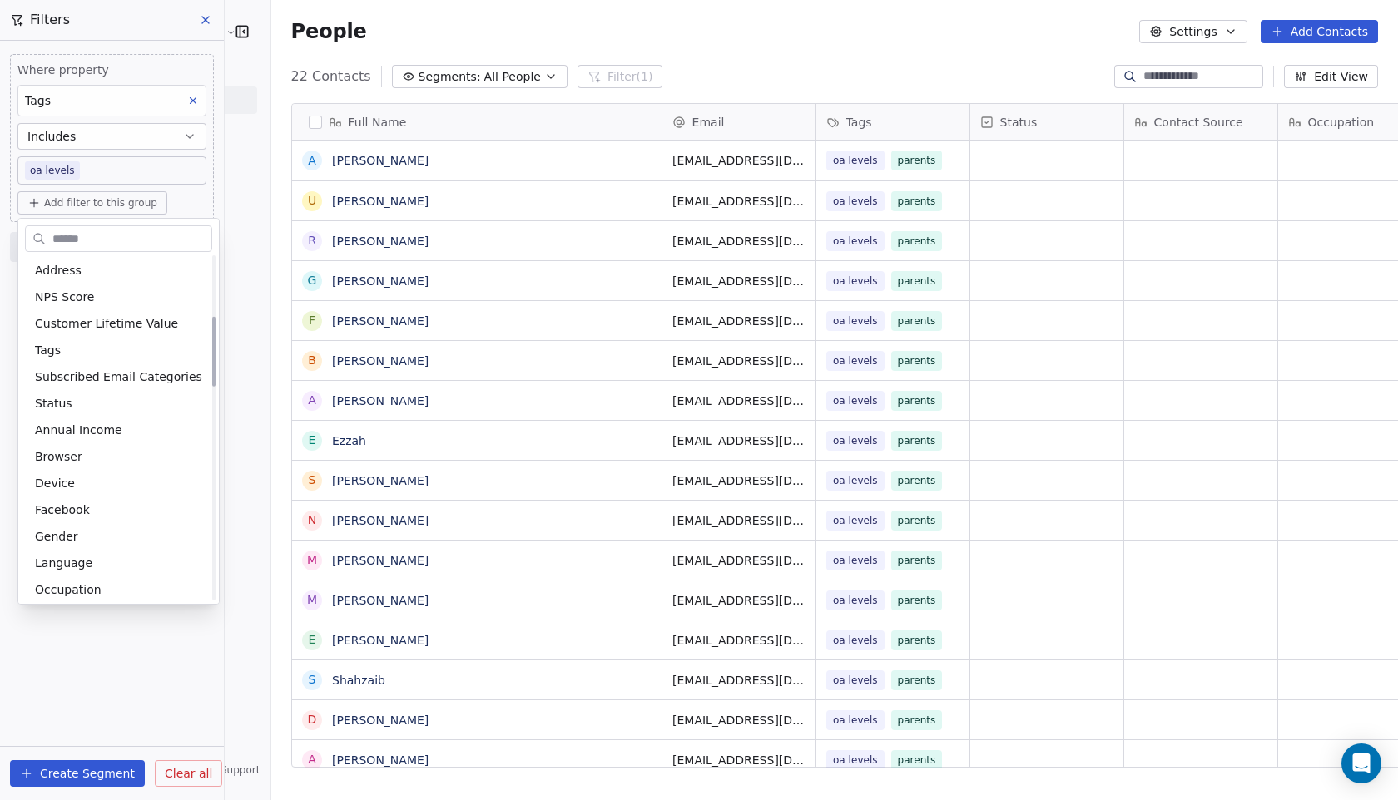
scroll to position [296, 0]
click at [69, 349] on div "Tags" at bounding box center [118, 348] width 167 height 17
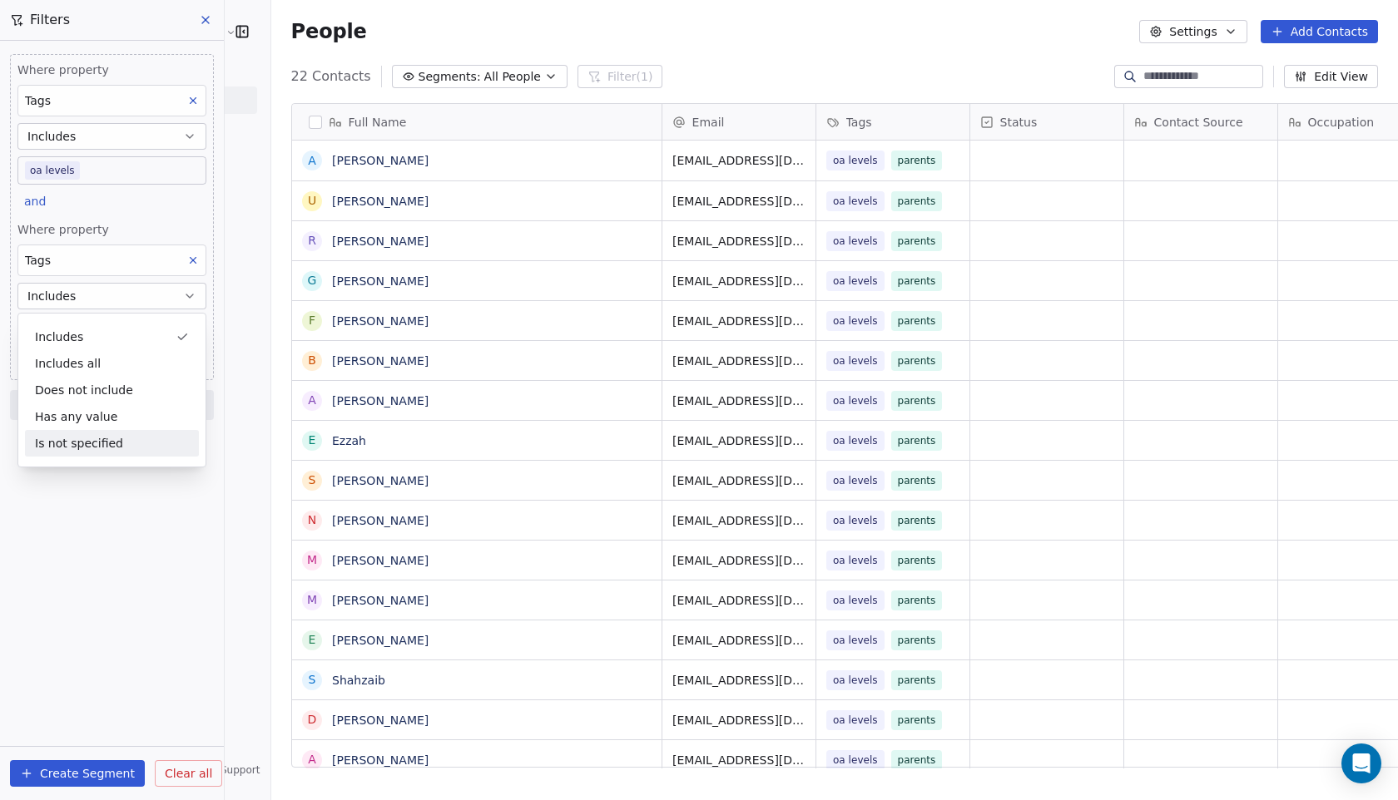
click at [63, 543] on div "Where property Tags Includes oa levels and Where property Tags Includes Select …" at bounding box center [112, 421] width 224 height 760
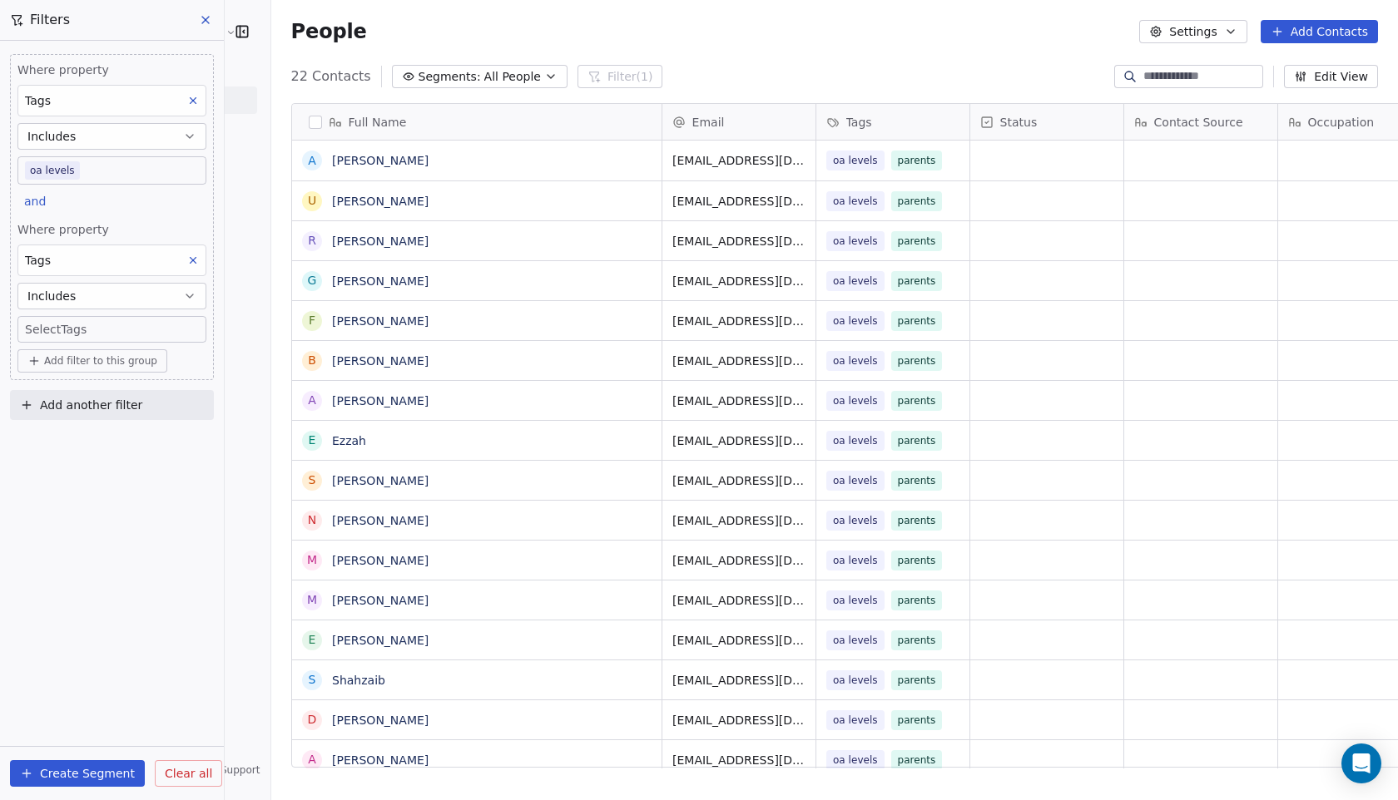
click at [95, 328] on body "Edulytic UK Contacts People Marketing Workflows Campaigns Sales Pipelines Seque…" at bounding box center [699, 400] width 1398 height 800
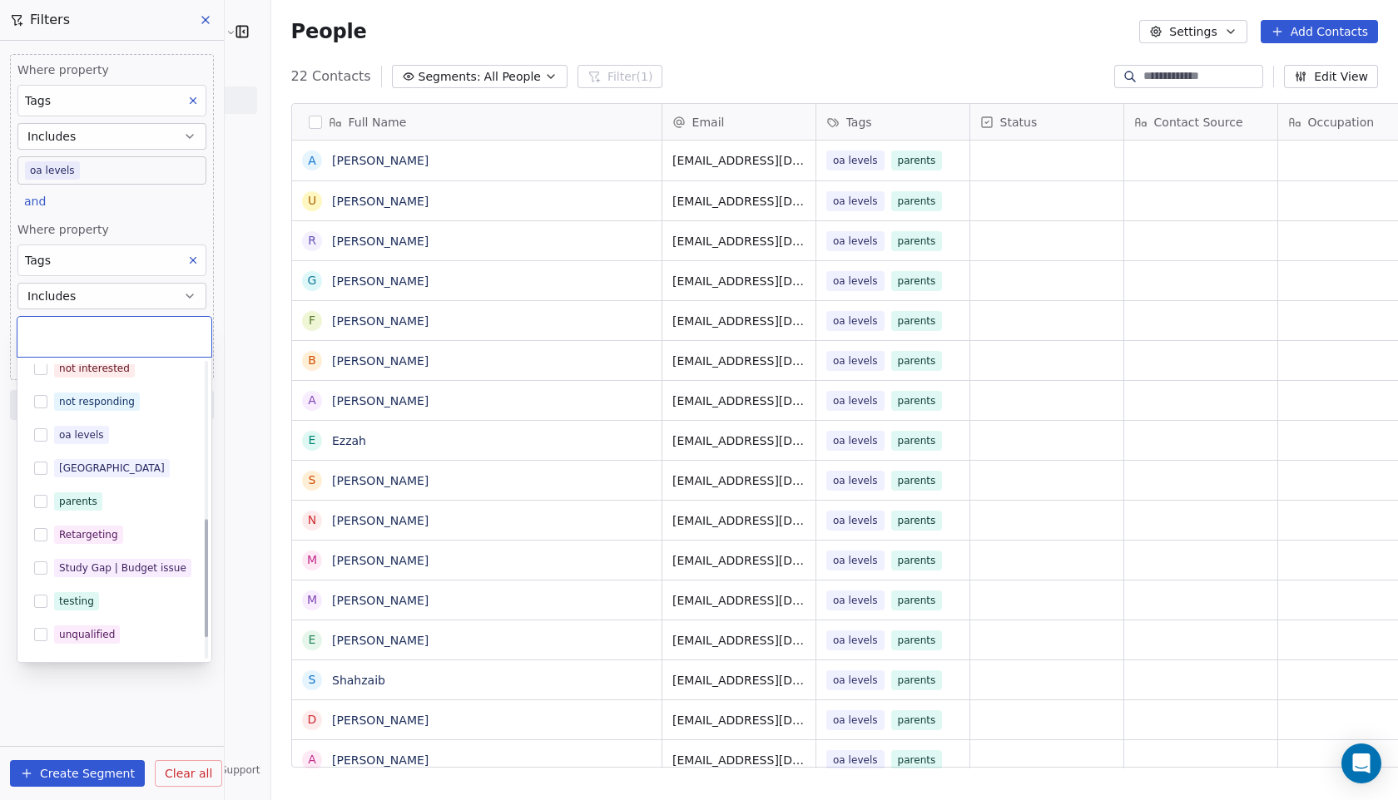
scroll to position [369, 0]
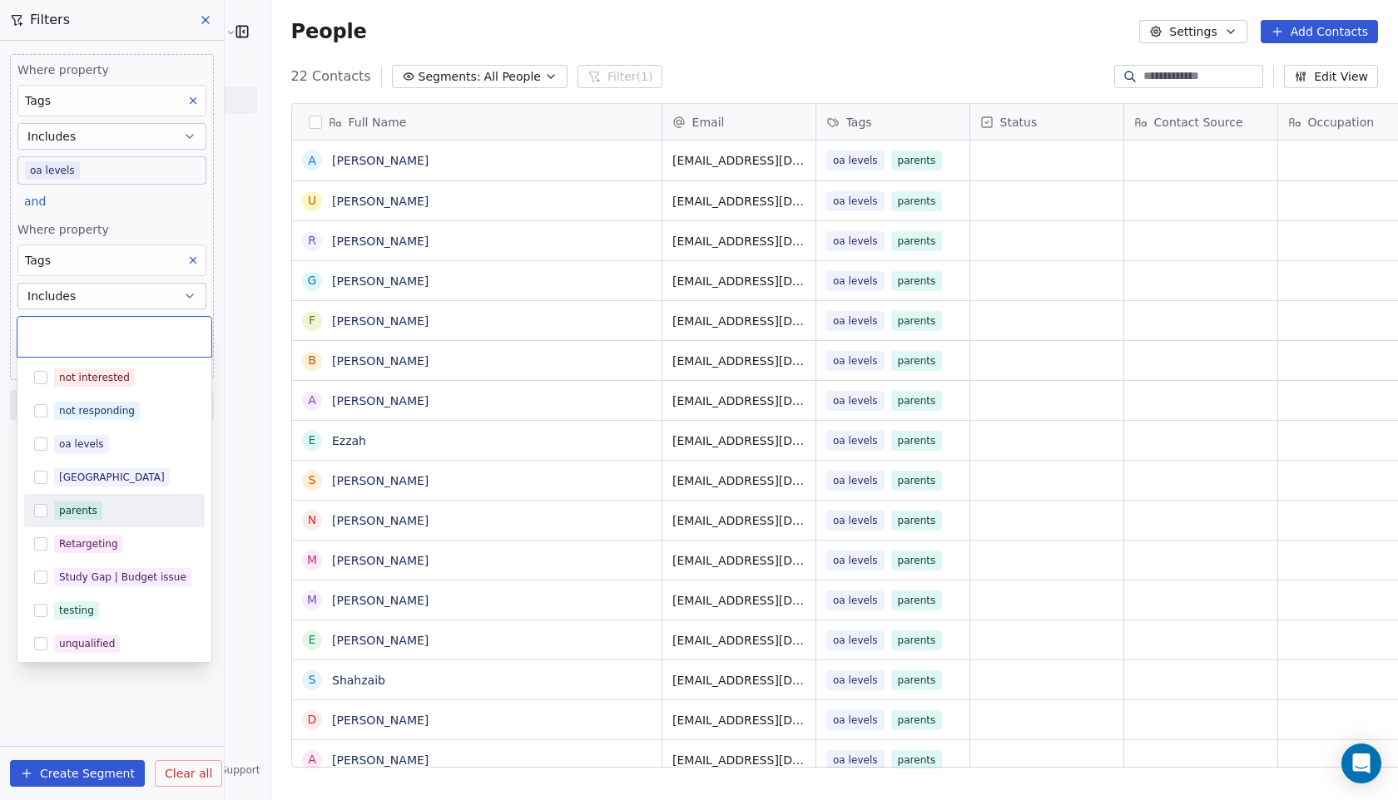
click at [44, 506] on button "Suggestions" at bounding box center [40, 510] width 13 height 13
click at [85, 691] on html "Edulytic UK Contacts People Marketing Workflows Campaigns Sales Pipelines Seque…" at bounding box center [699, 400] width 1398 height 800
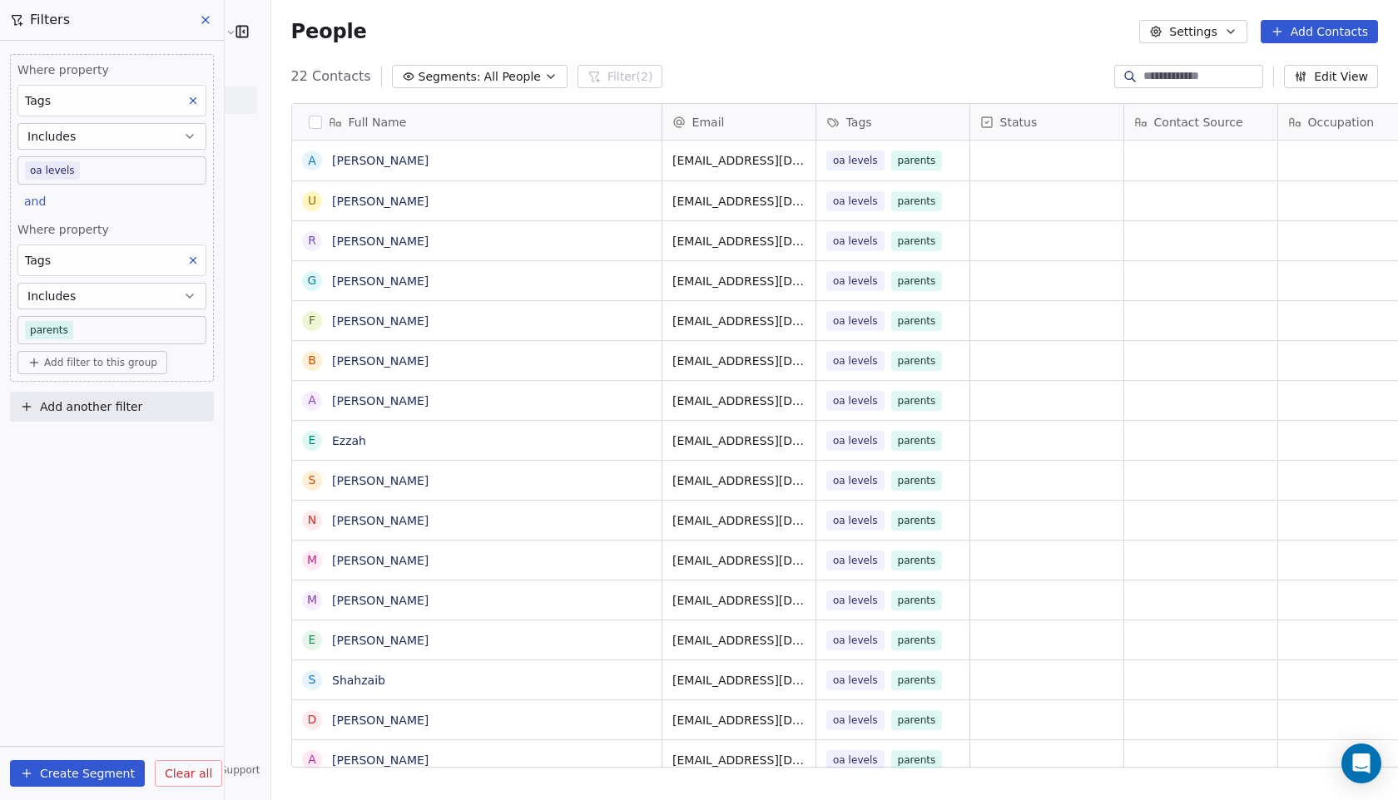
scroll to position [704, 1173]
click at [89, 767] on button "Create Segment" at bounding box center [77, 774] width 135 height 27
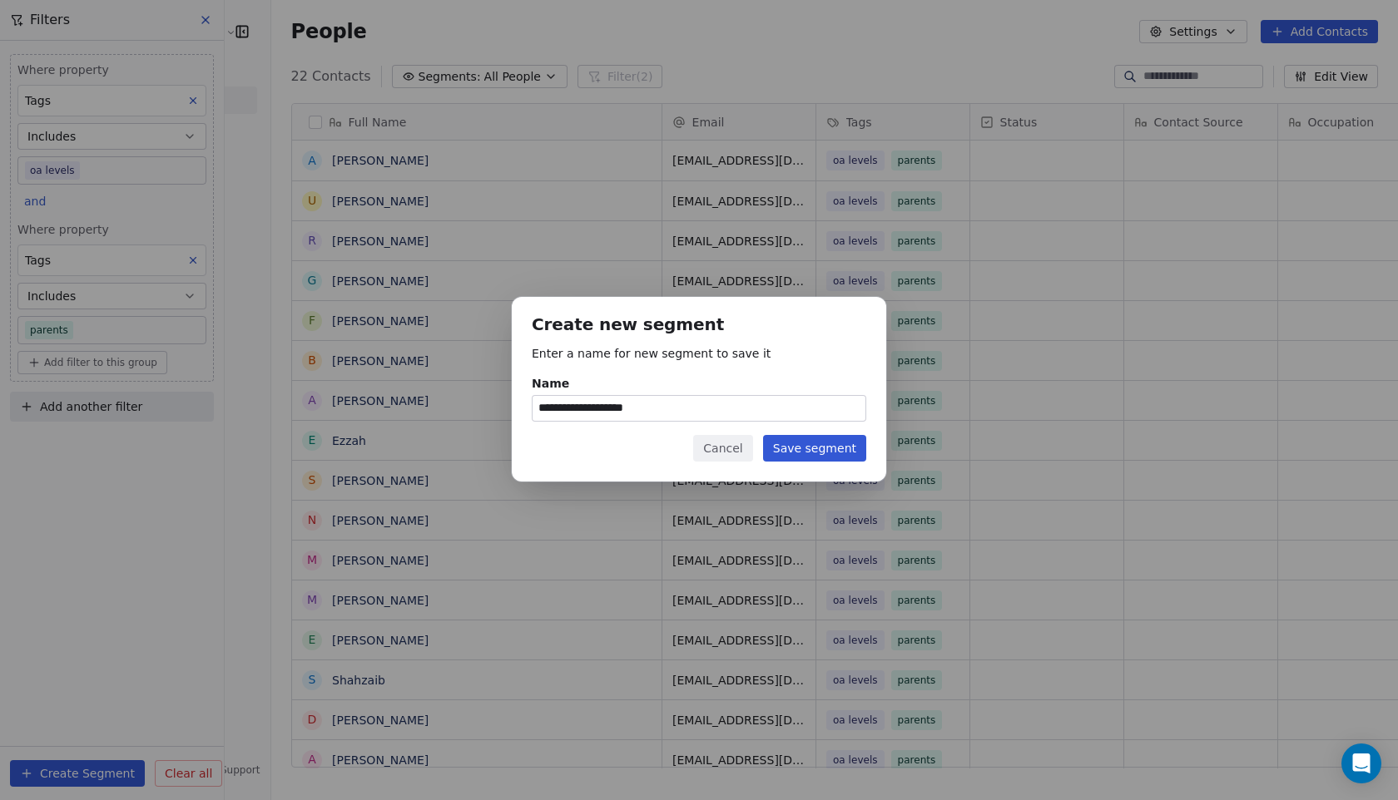
type input "**********"
click at [830, 452] on button "Save segment" at bounding box center [814, 448] width 103 height 27
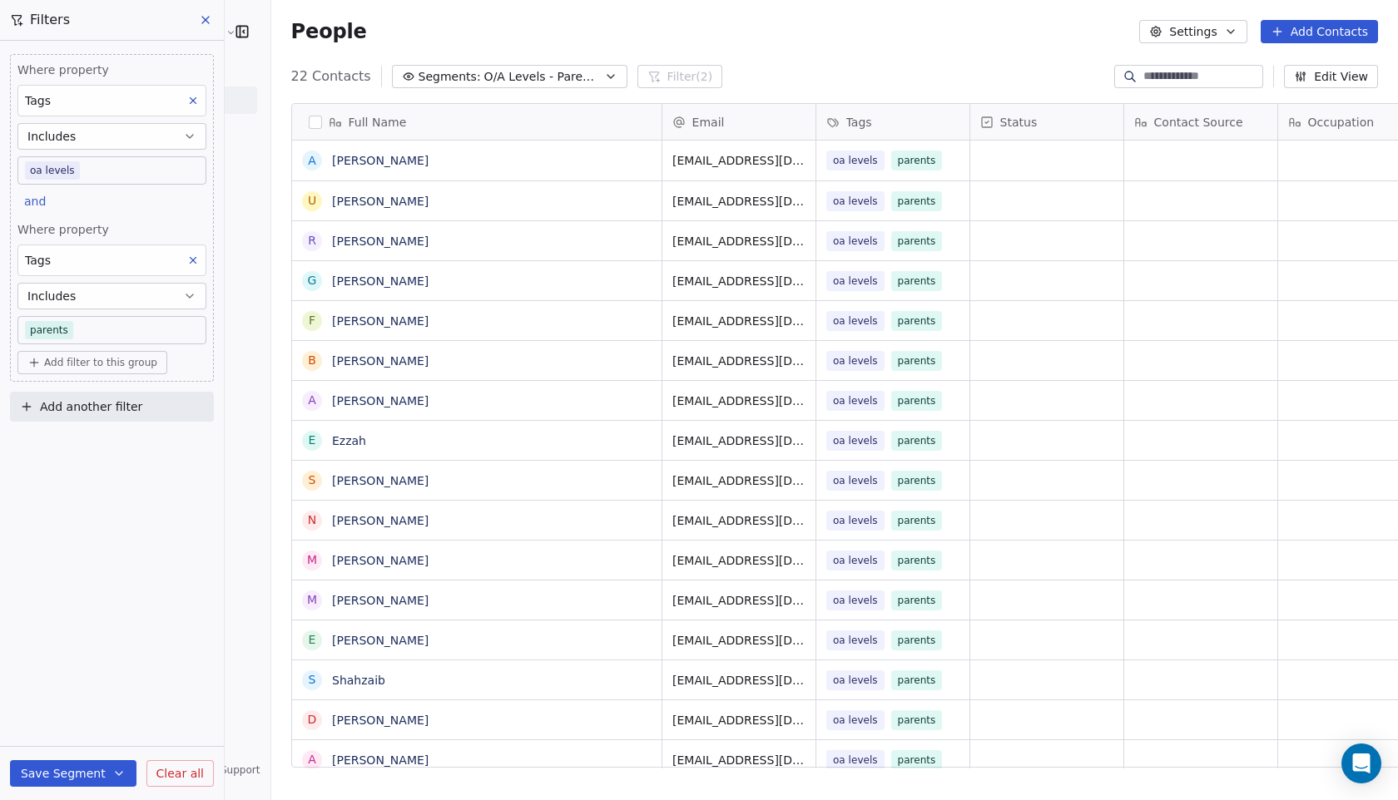
click at [173, 785] on button "Clear all" at bounding box center [179, 774] width 67 height 27
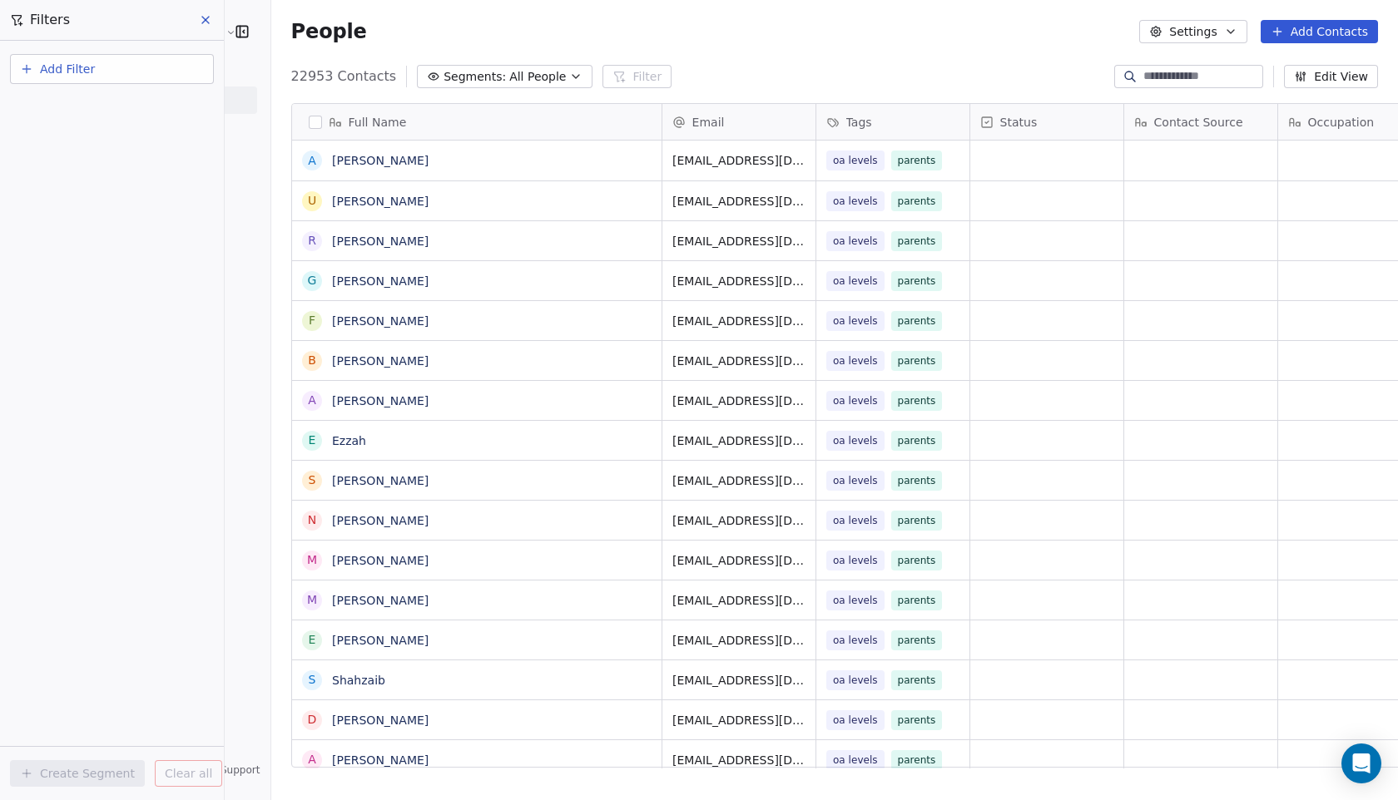
click at [202, 11] on button at bounding box center [206, 19] width 25 height 23
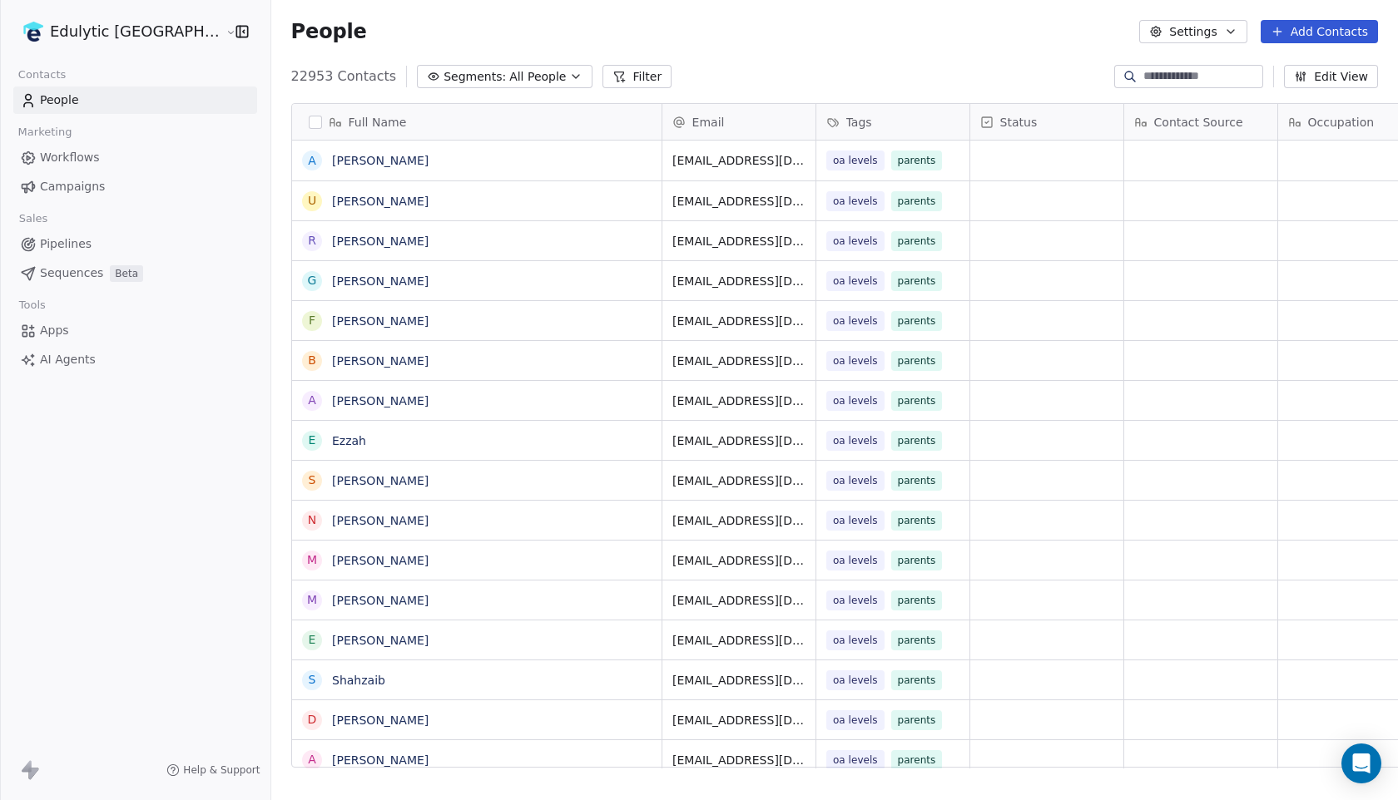
click at [104, 188] on link "Campaigns" at bounding box center [135, 186] width 244 height 27
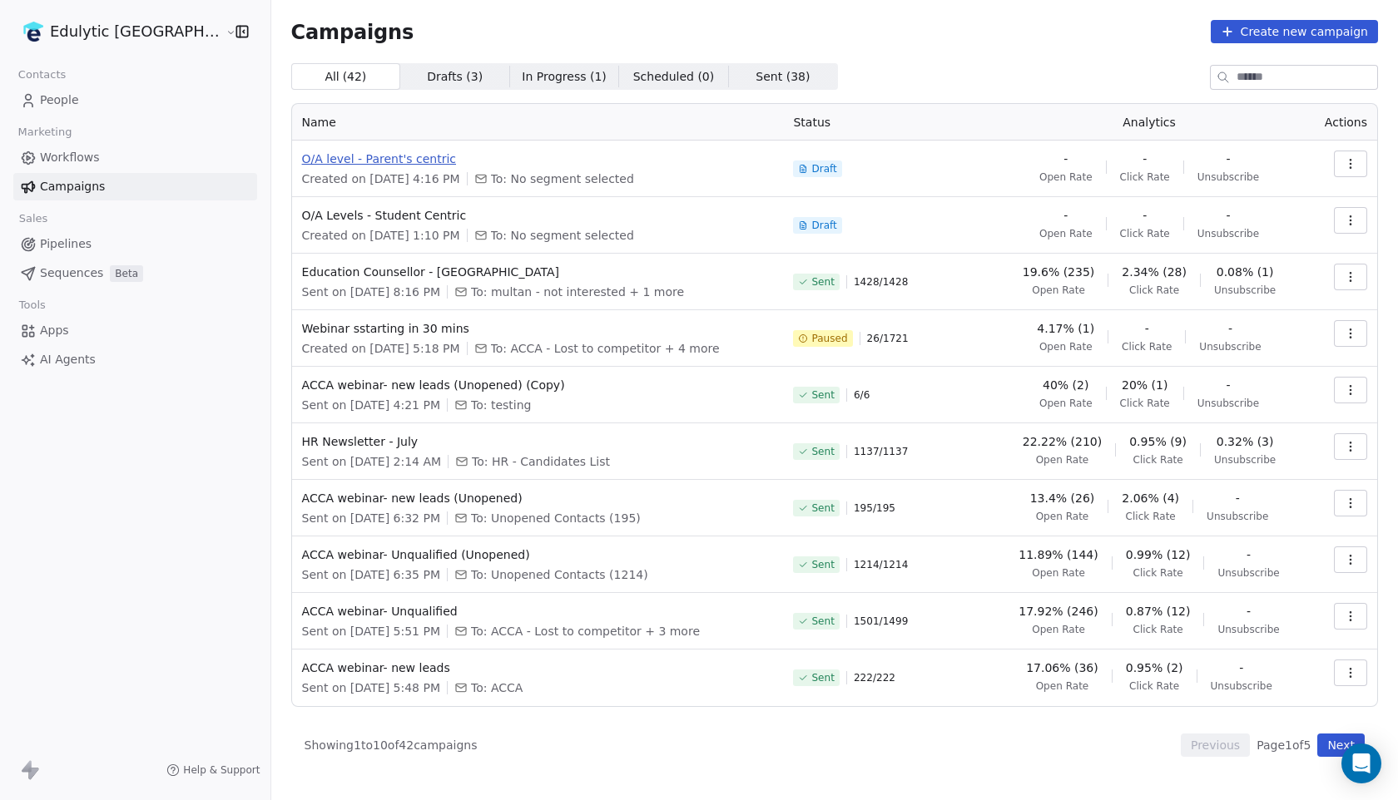
click at [340, 155] on span "O/A level - Parent's centric" at bounding box center [538, 159] width 472 height 17
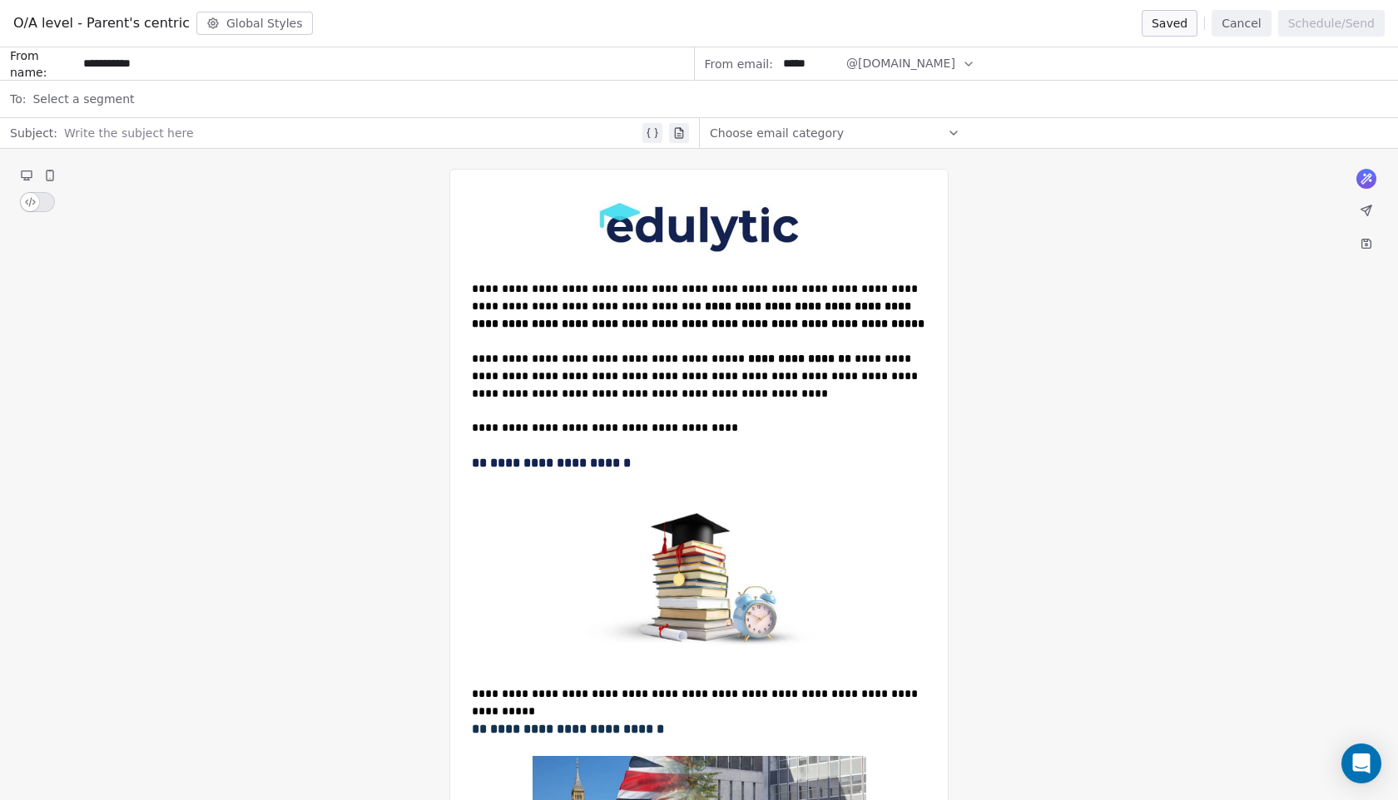
click at [117, 99] on span "Select a segment" at bounding box center [83, 99] width 102 height 17
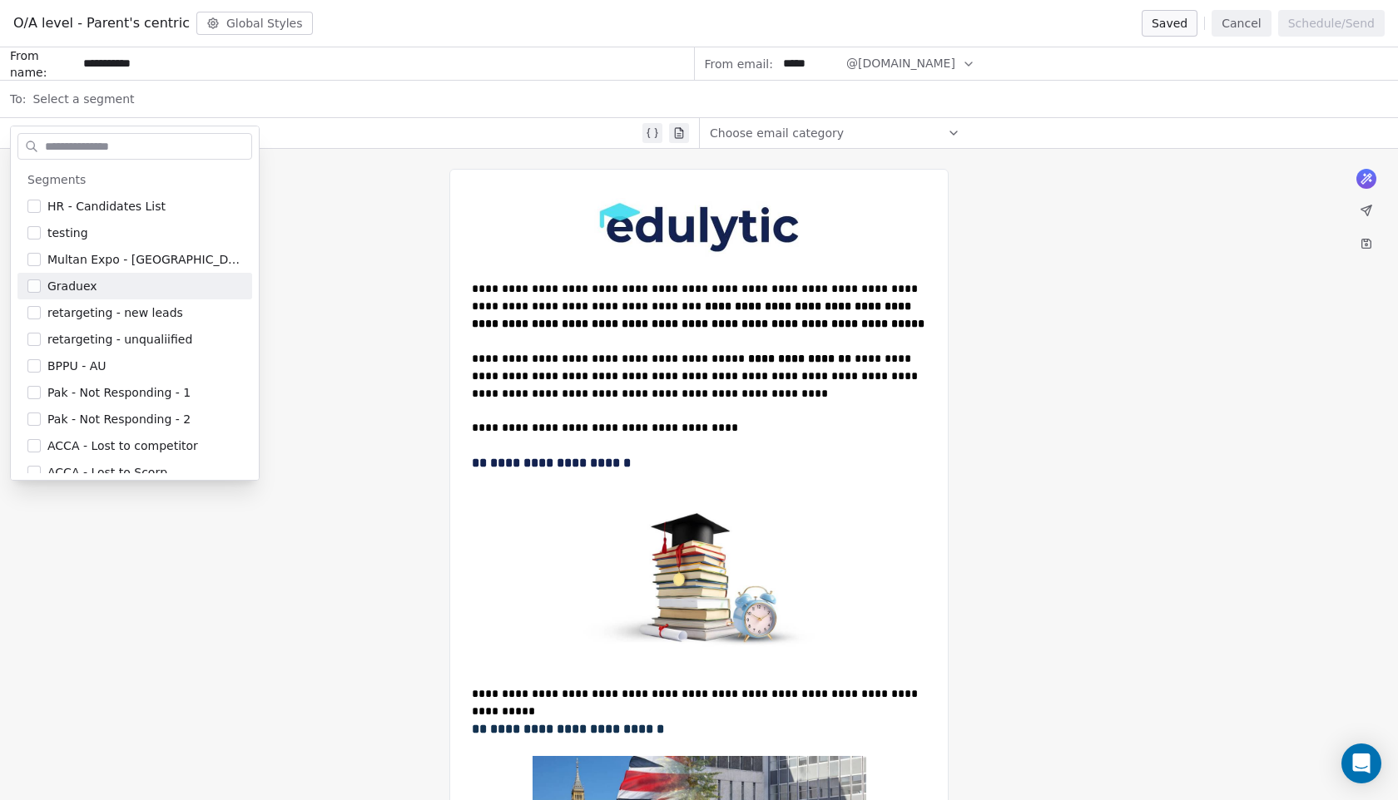
scroll to position [146, 0]
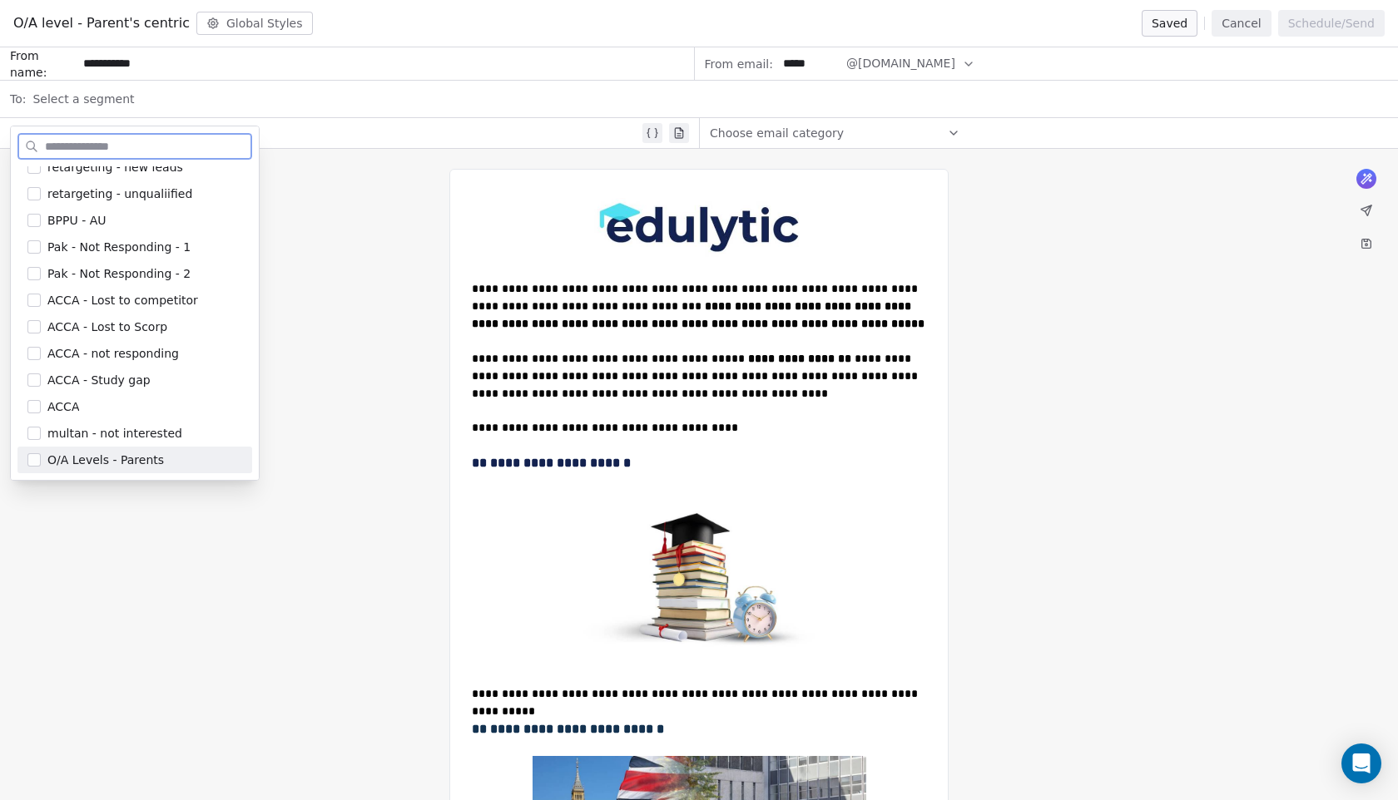
click at [96, 460] on span "O/A Levels - Parents" at bounding box center [105, 460] width 116 height 17
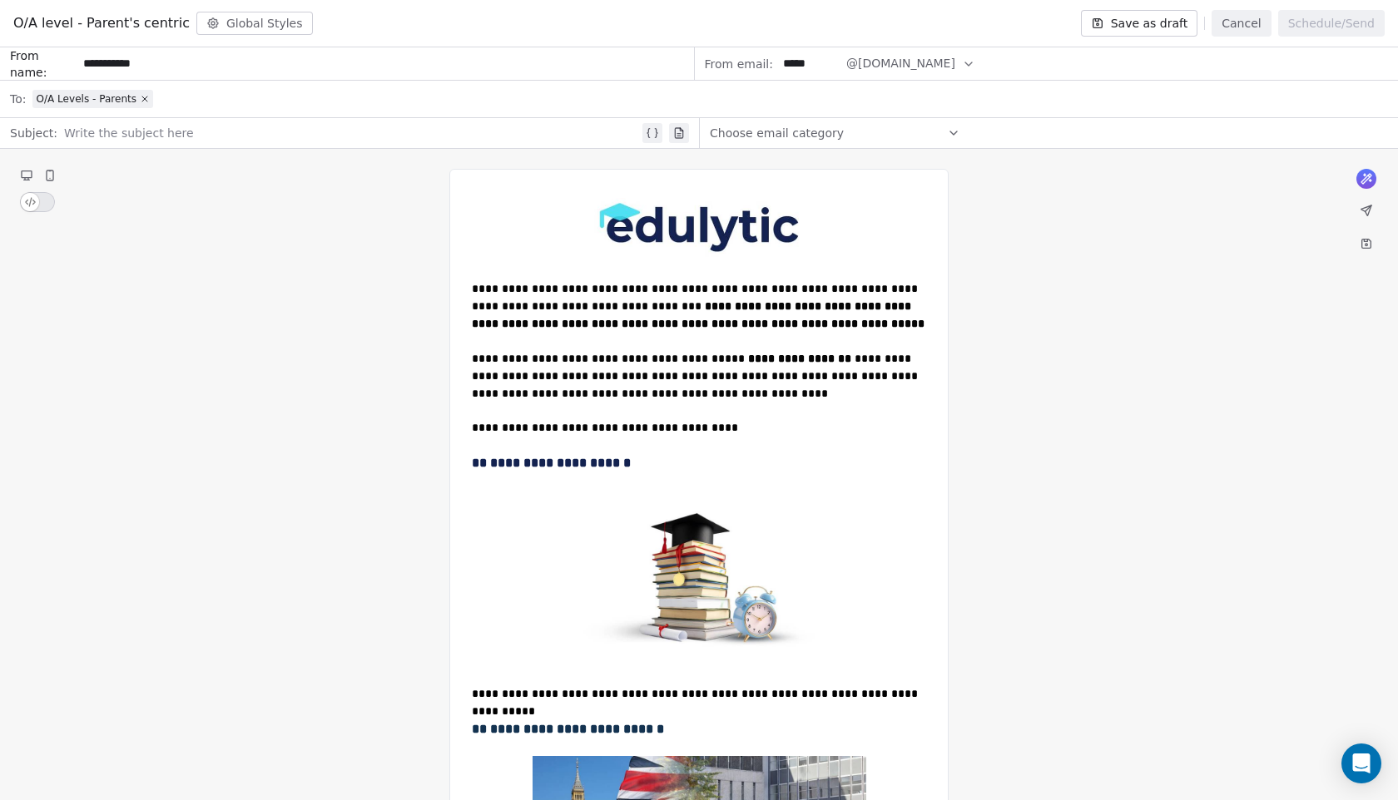
click at [211, 134] on div at bounding box center [351, 133] width 575 height 20
click at [64, 131] on div "**********" at bounding box center [353, 133] width 578 height 20
click at [1132, 32] on button "Save as draft" at bounding box center [1139, 23] width 117 height 27
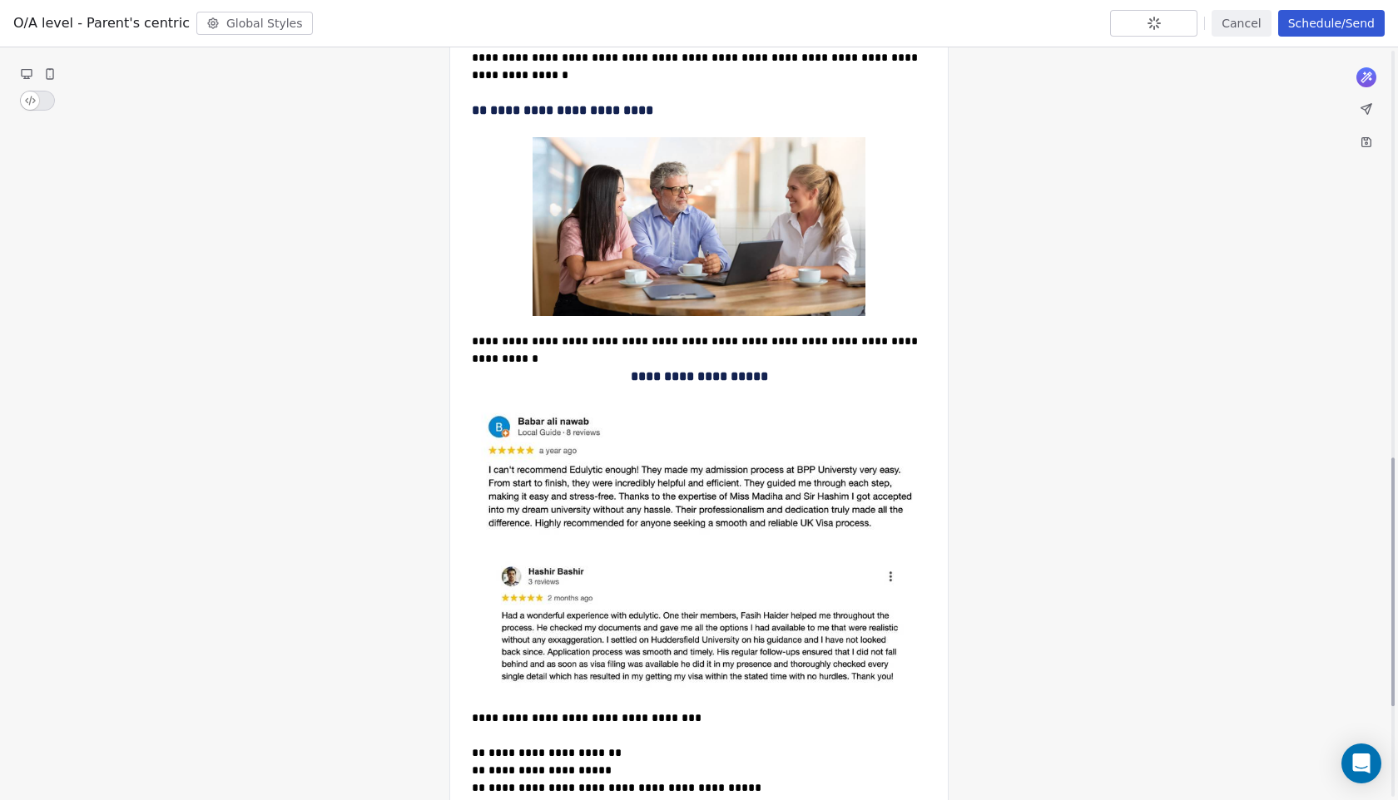
scroll to position [1509, 0]
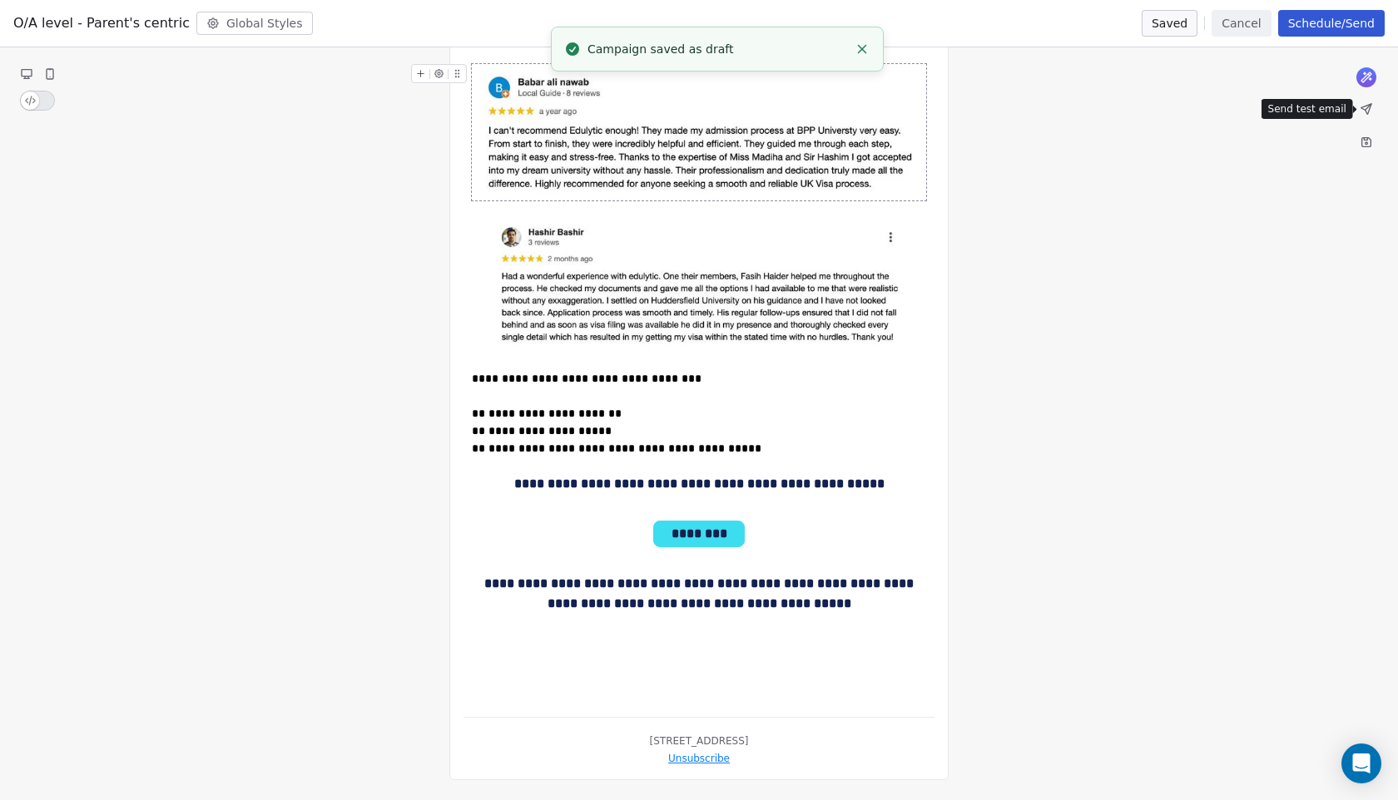
click at [1370, 108] on icon at bounding box center [1366, 108] width 13 height 13
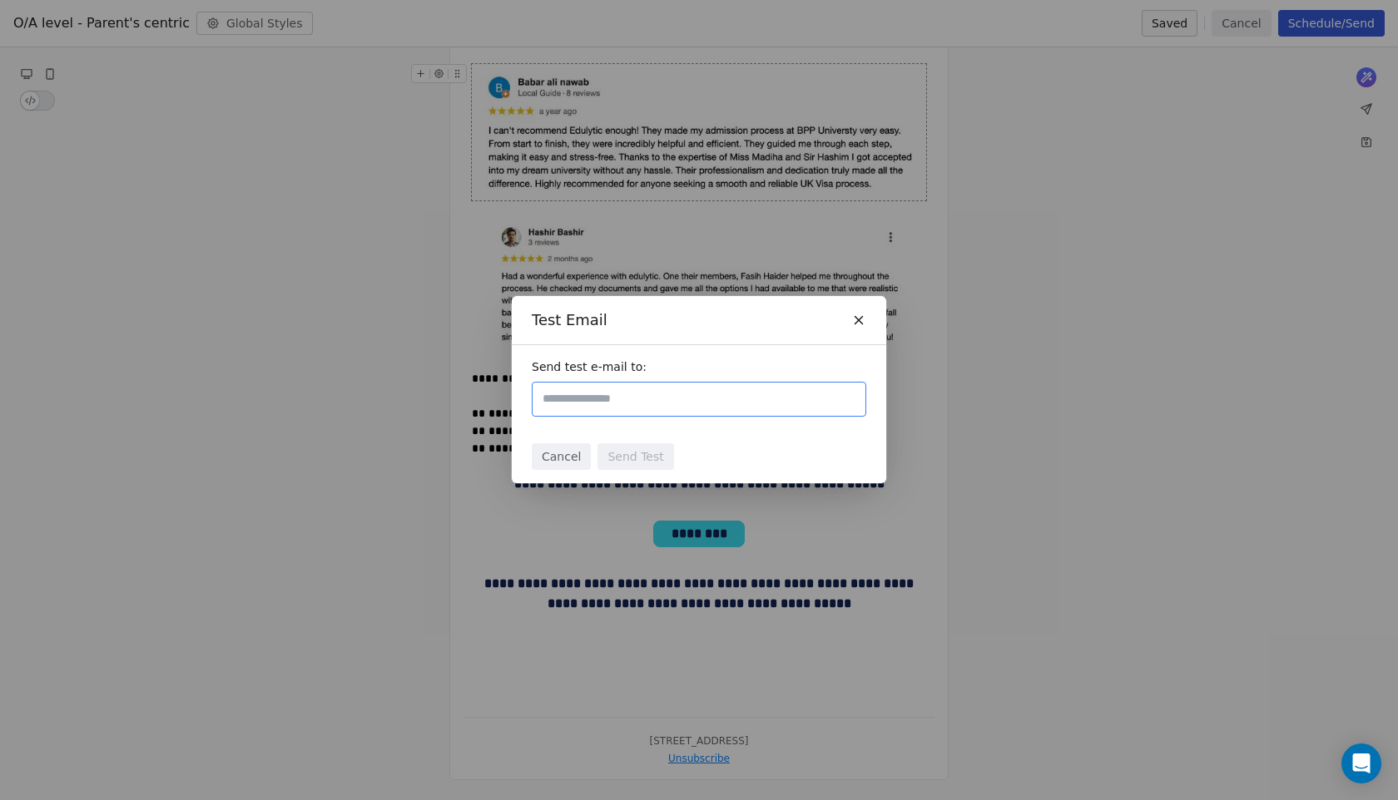
click at [734, 400] on input "text" at bounding box center [699, 399] width 320 height 20
type input "**********"
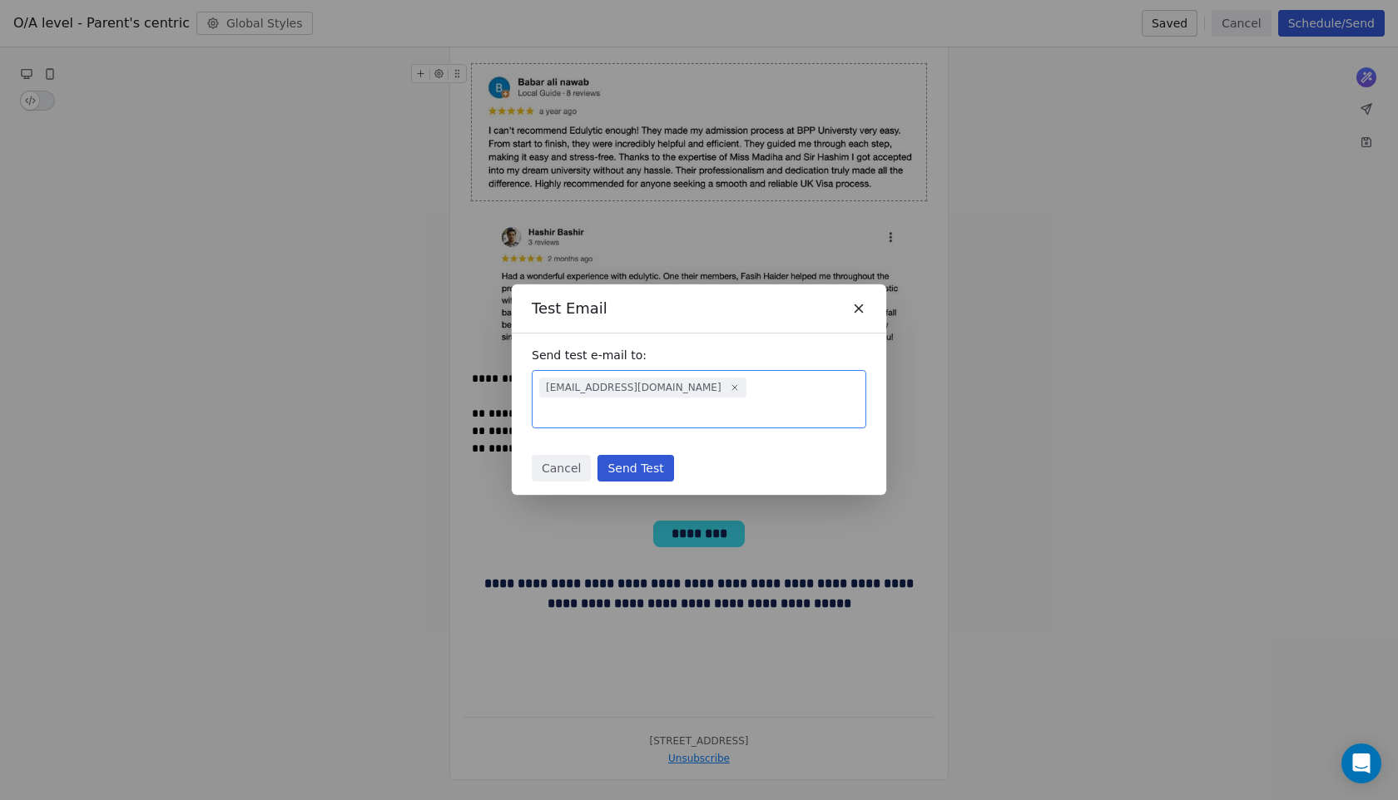
click at [651, 455] on button "Send Test" at bounding box center [635, 468] width 76 height 27
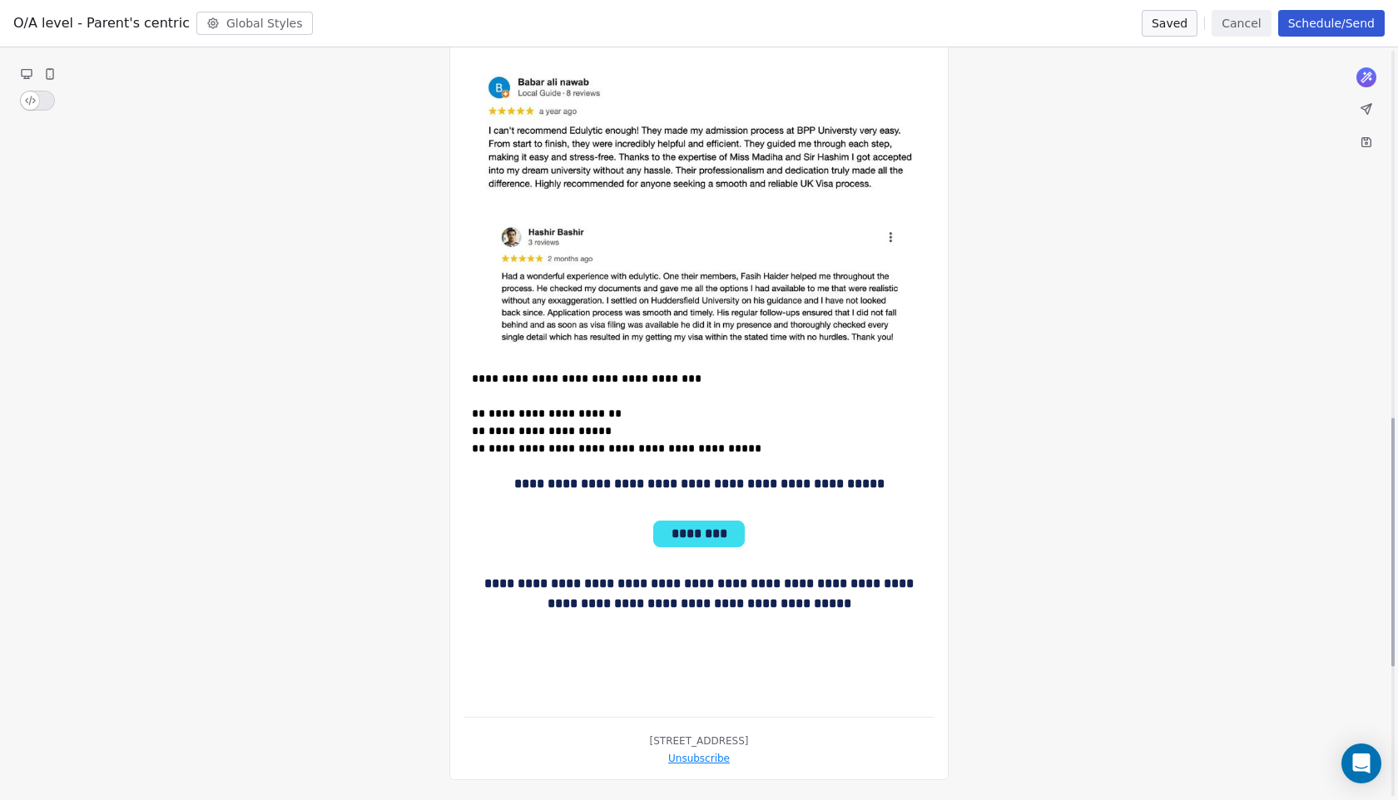
scroll to position [0, 0]
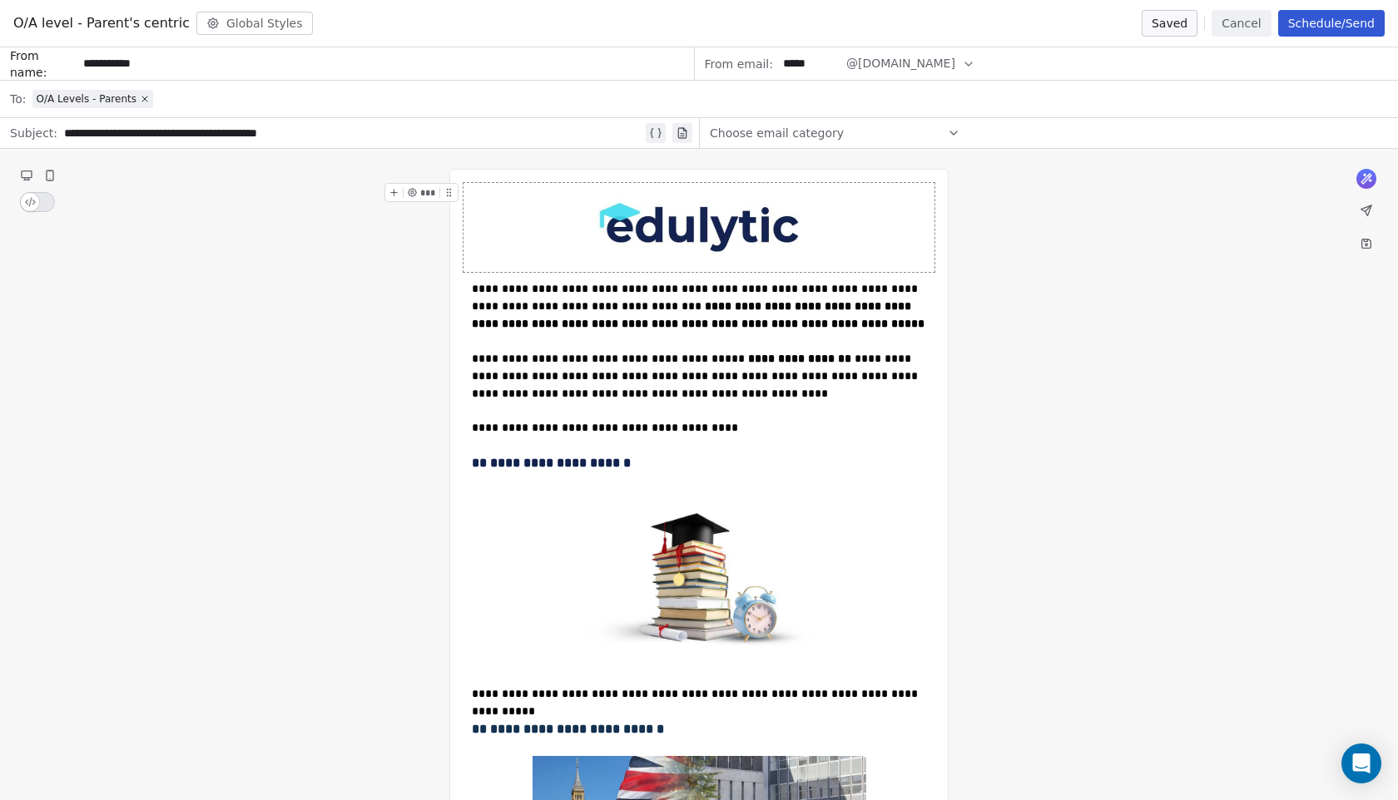
click at [230, 133] on div "**********" at bounding box center [353, 133] width 578 height 20
click at [268, 132] on div "**********" at bounding box center [353, 133] width 578 height 20
click at [1325, 31] on button "Schedule/Send" at bounding box center [1331, 23] width 107 height 27
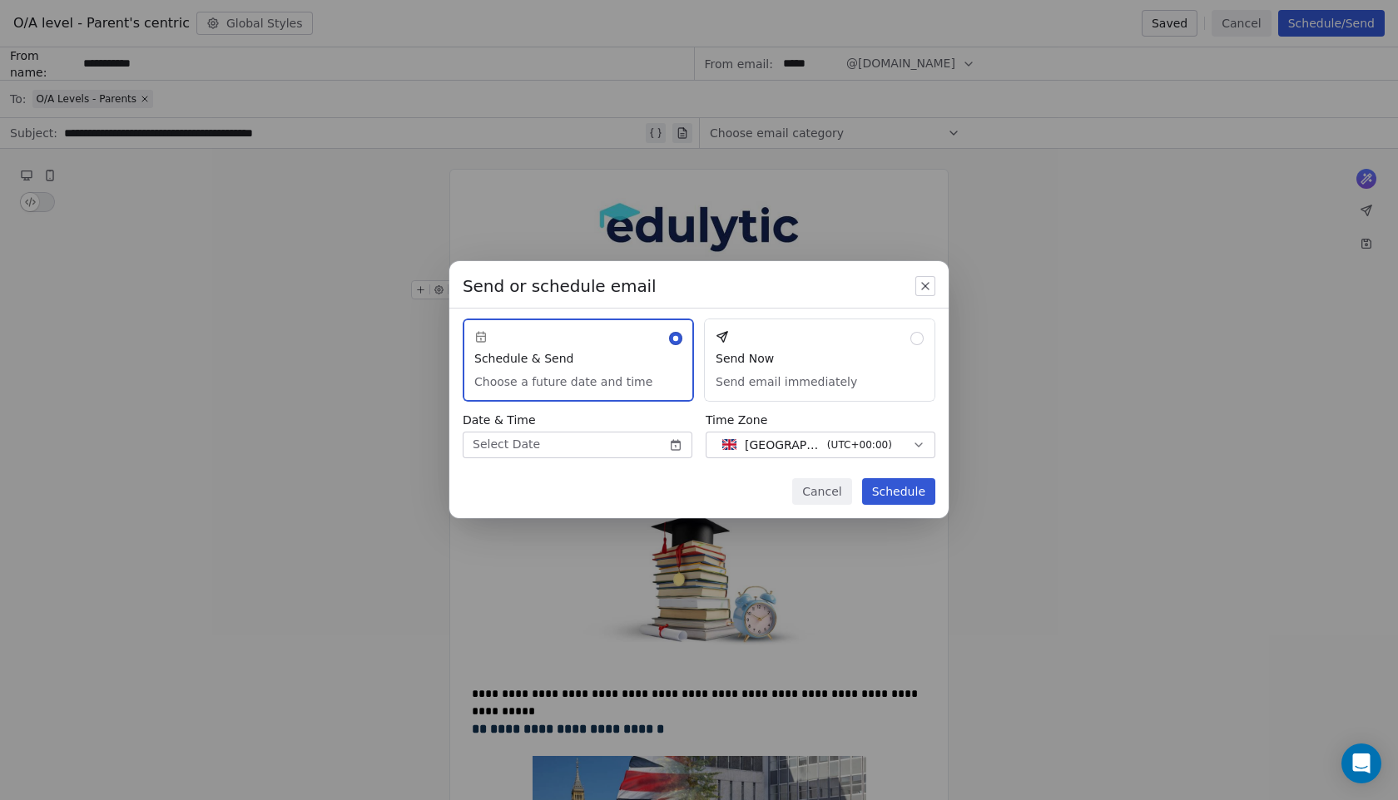
click at [774, 374] on button "Send Now Send email immediately" at bounding box center [819, 360] width 231 height 83
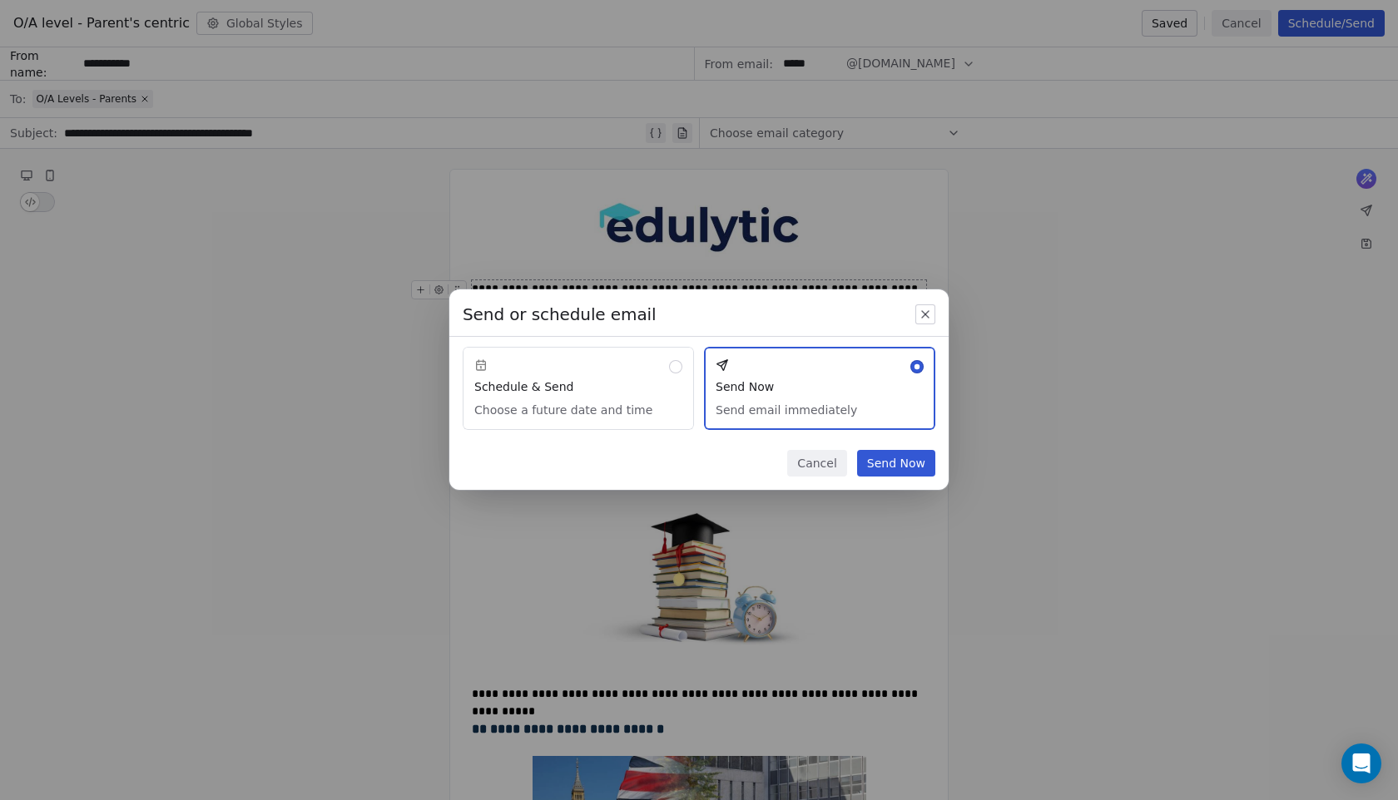
click at [903, 470] on button "Send Now" at bounding box center [896, 463] width 78 height 27
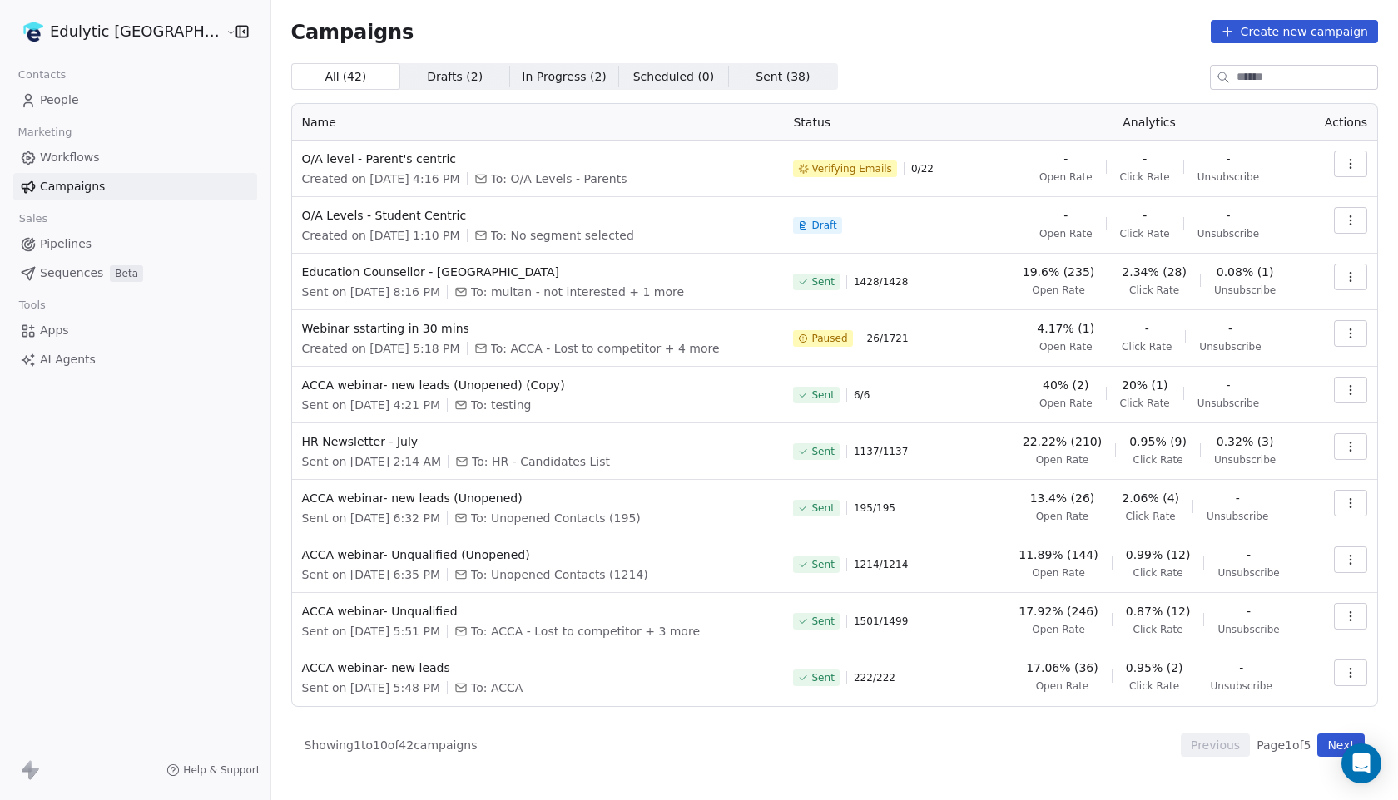
click at [65, 105] on span "People" at bounding box center [59, 100] width 39 height 17
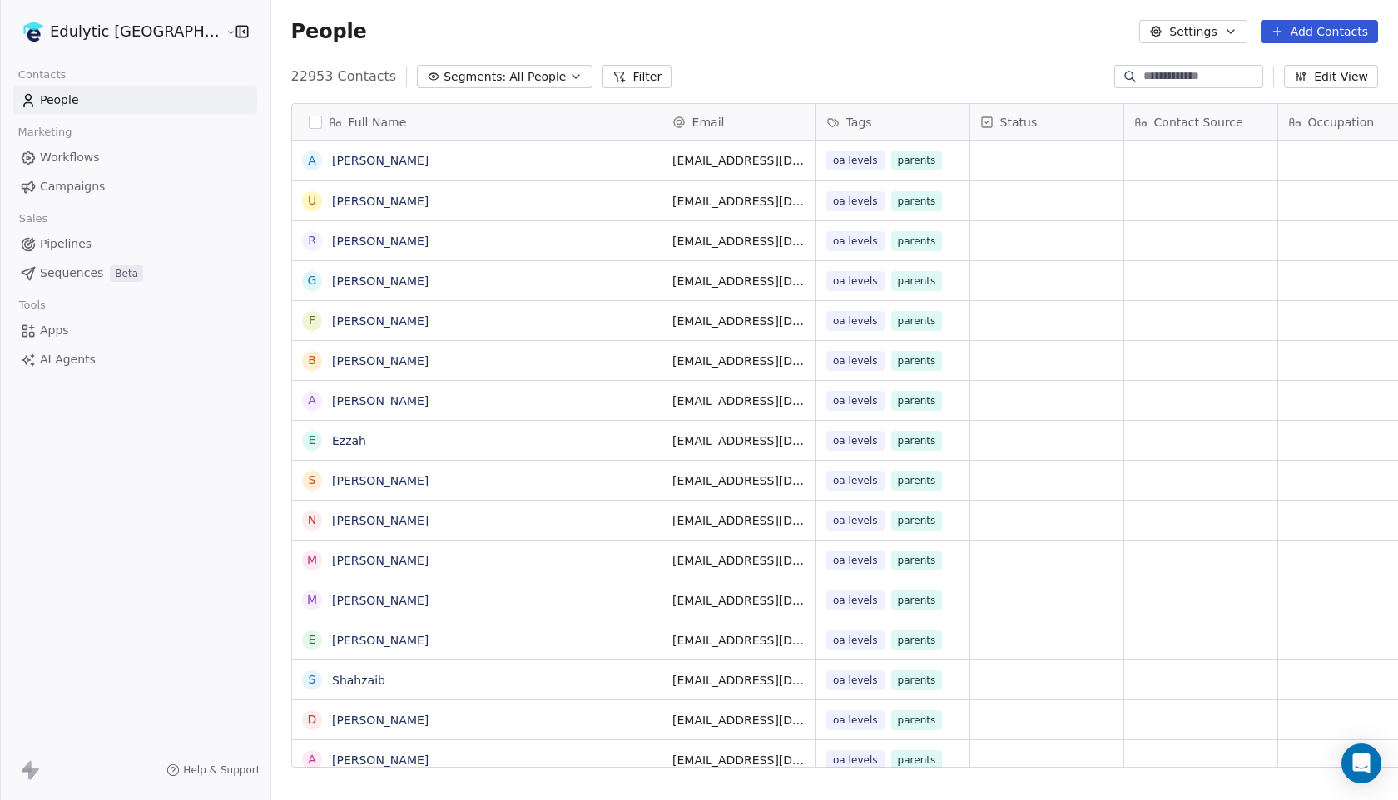
scroll to position [704, 1173]
click at [1296, 25] on button "Add Contacts" at bounding box center [1319, 31] width 117 height 23
click at [1309, 83] on div "Import from CSV" at bounding box center [1314, 94] width 154 height 27
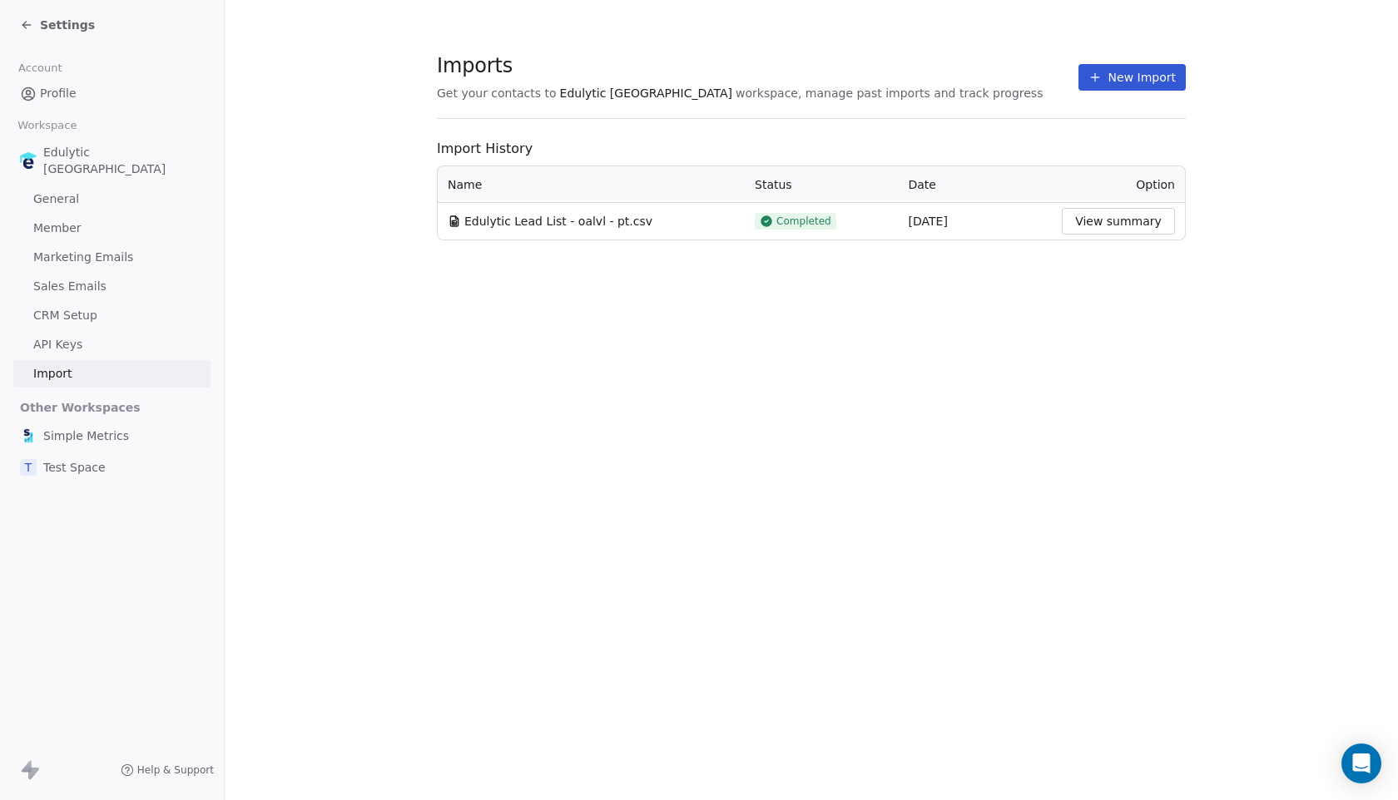
click at [1162, 67] on button "New Import" at bounding box center [1131, 77] width 107 height 27
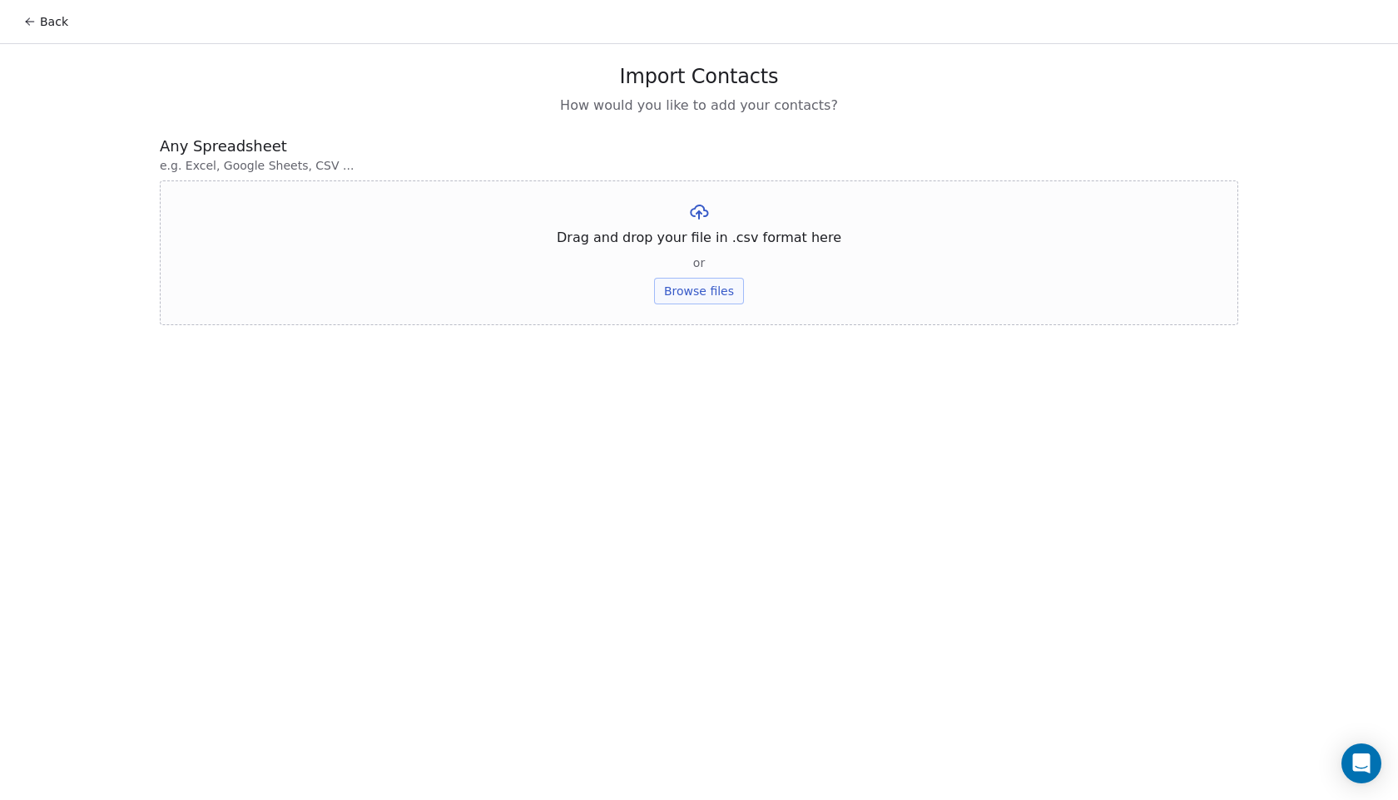
click at [699, 298] on button "Browse files" at bounding box center [699, 291] width 90 height 27
click at [705, 255] on button "Upload" at bounding box center [698, 244] width 61 height 27
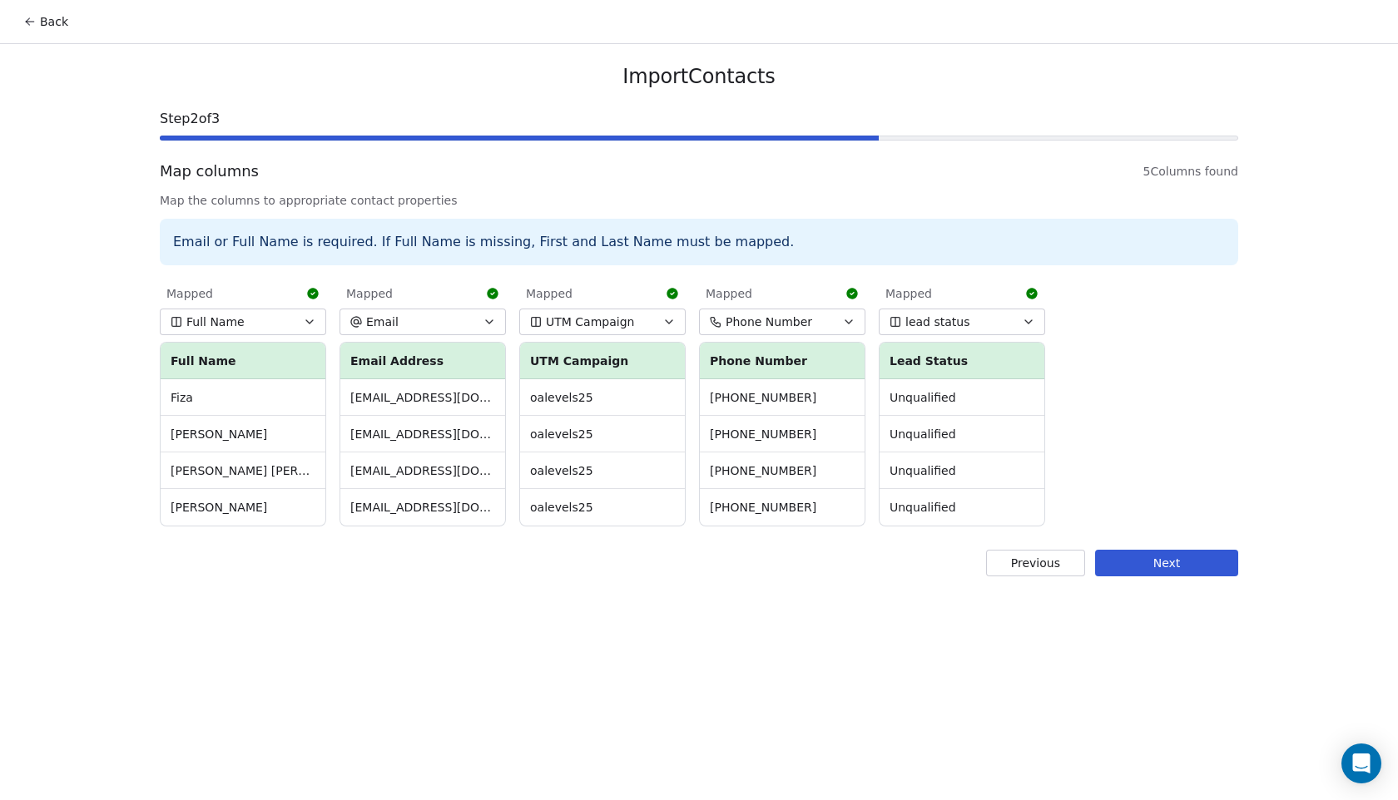
click at [1137, 553] on button "Next" at bounding box center [1166, 563] width 143 height 27
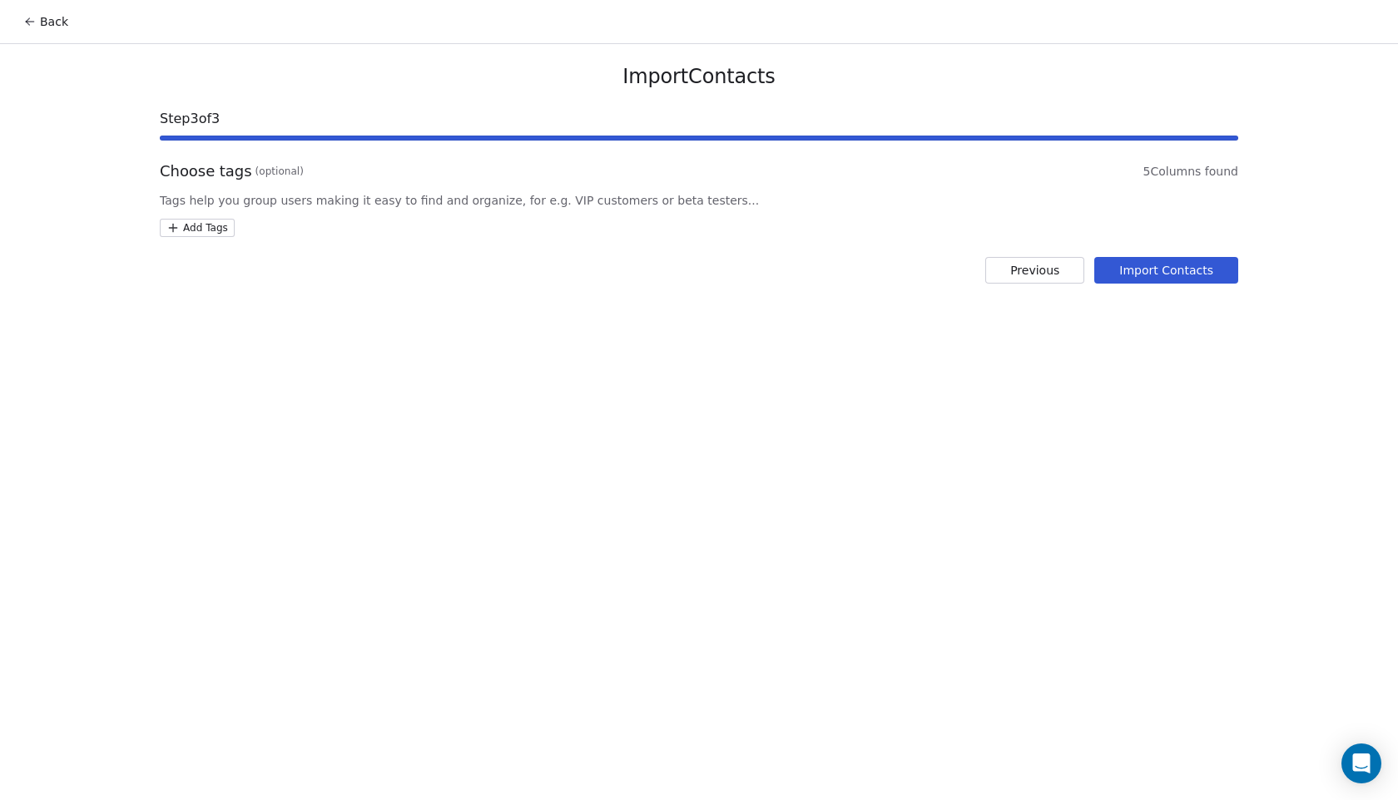
click at [186, 235] on html "Back Import Contacts Step 3 of 3 Choose tags (optional) 5 Columns found Tags he…" at bounding box center [699, 400] width 1398 height 800
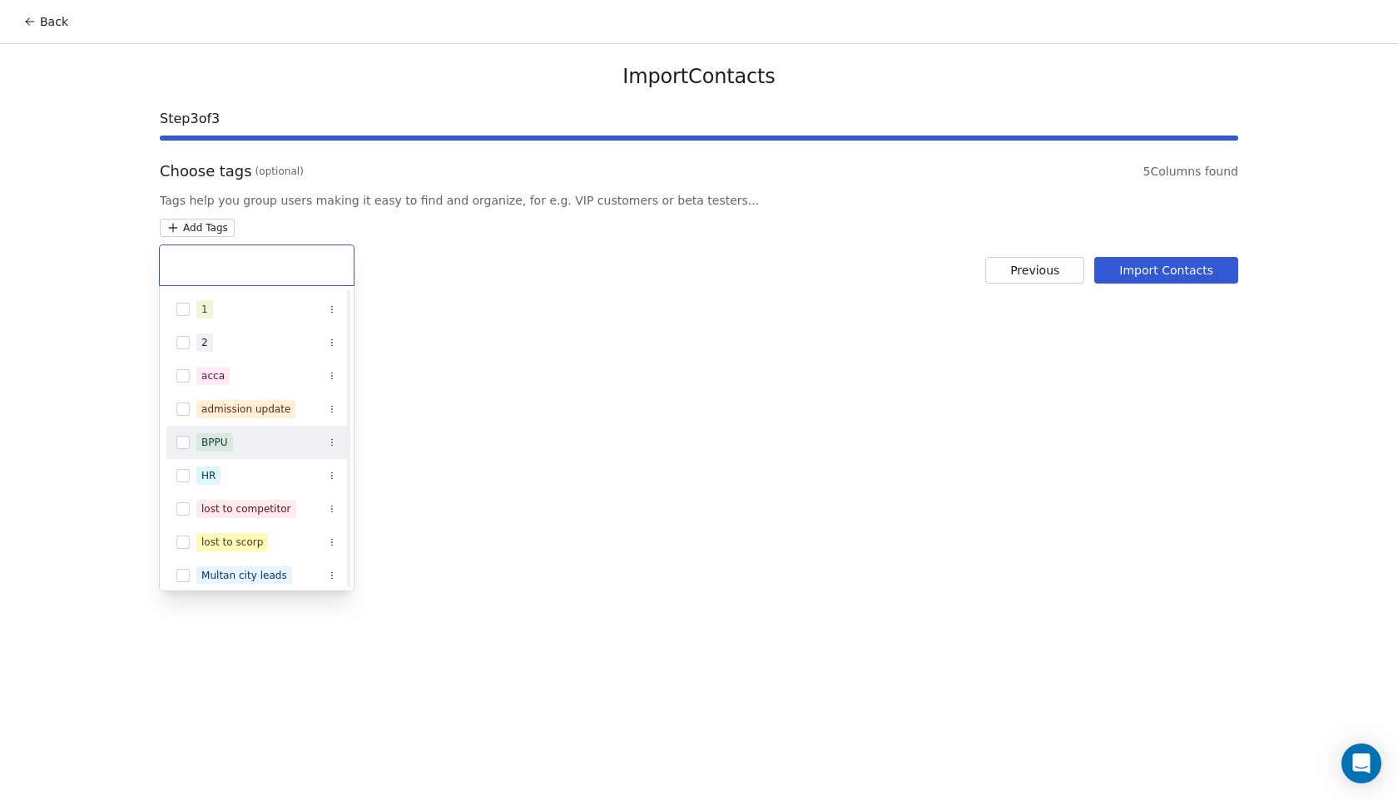
scroll to position [441, 0]
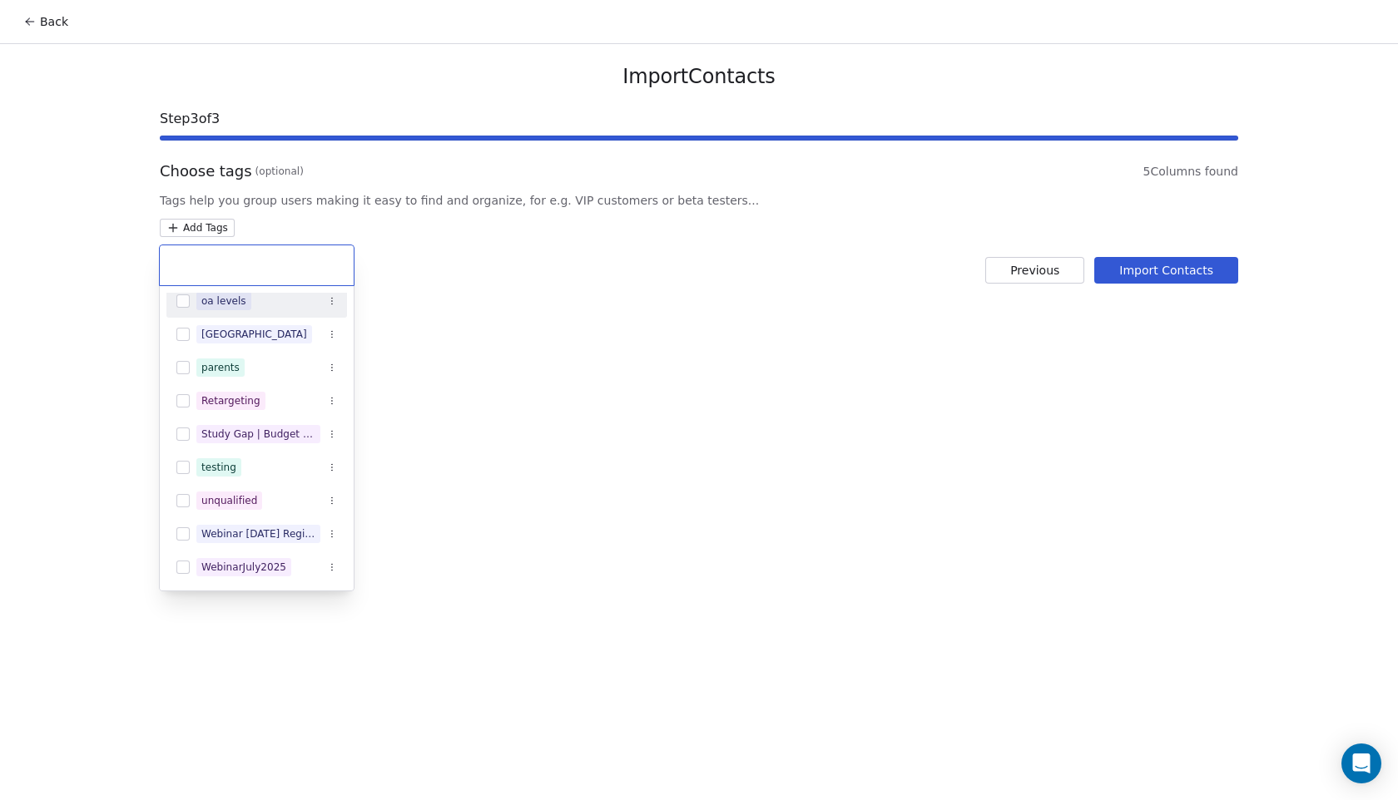
click at [179, 300] on button "Suggestions" at bounding box center [182, 301] width 13 height 13
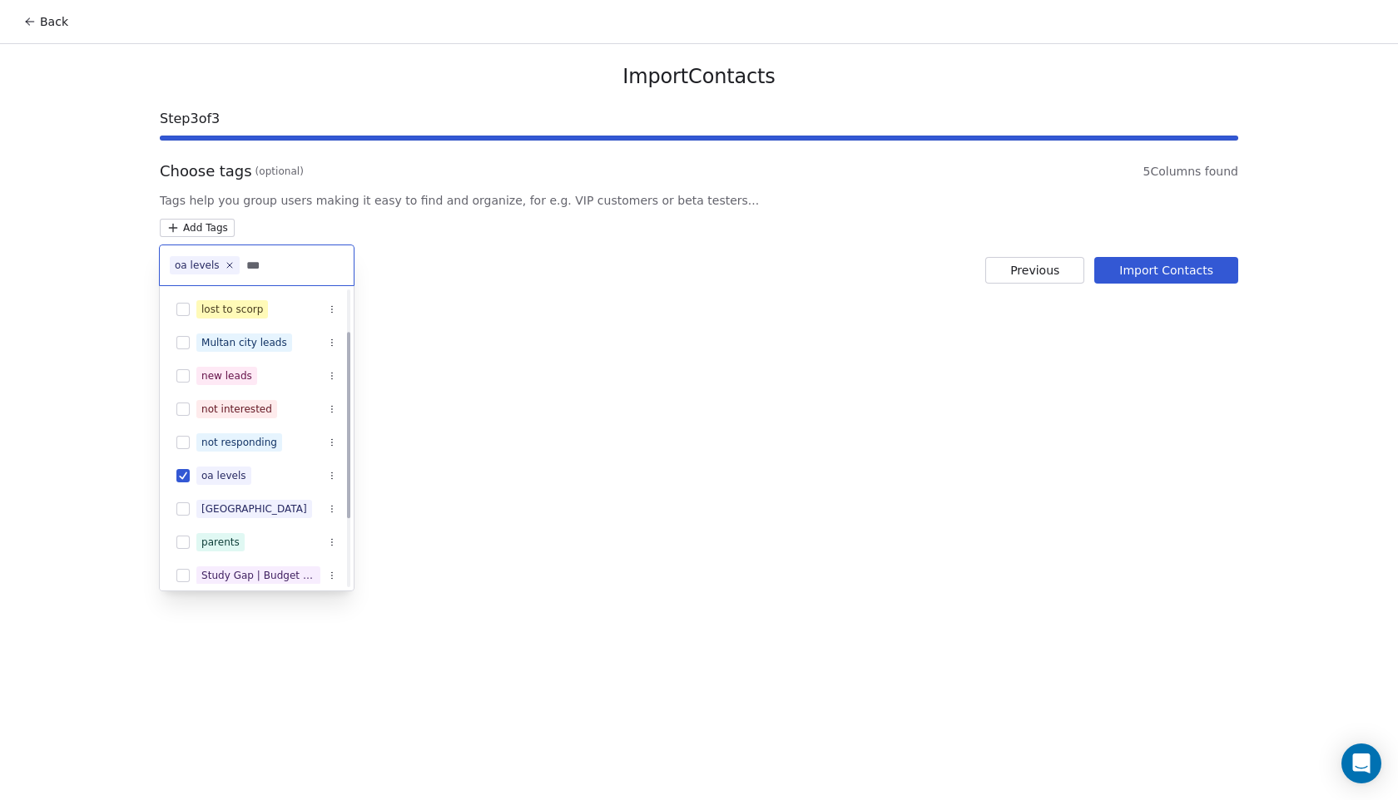
scroll to position [0, 0]
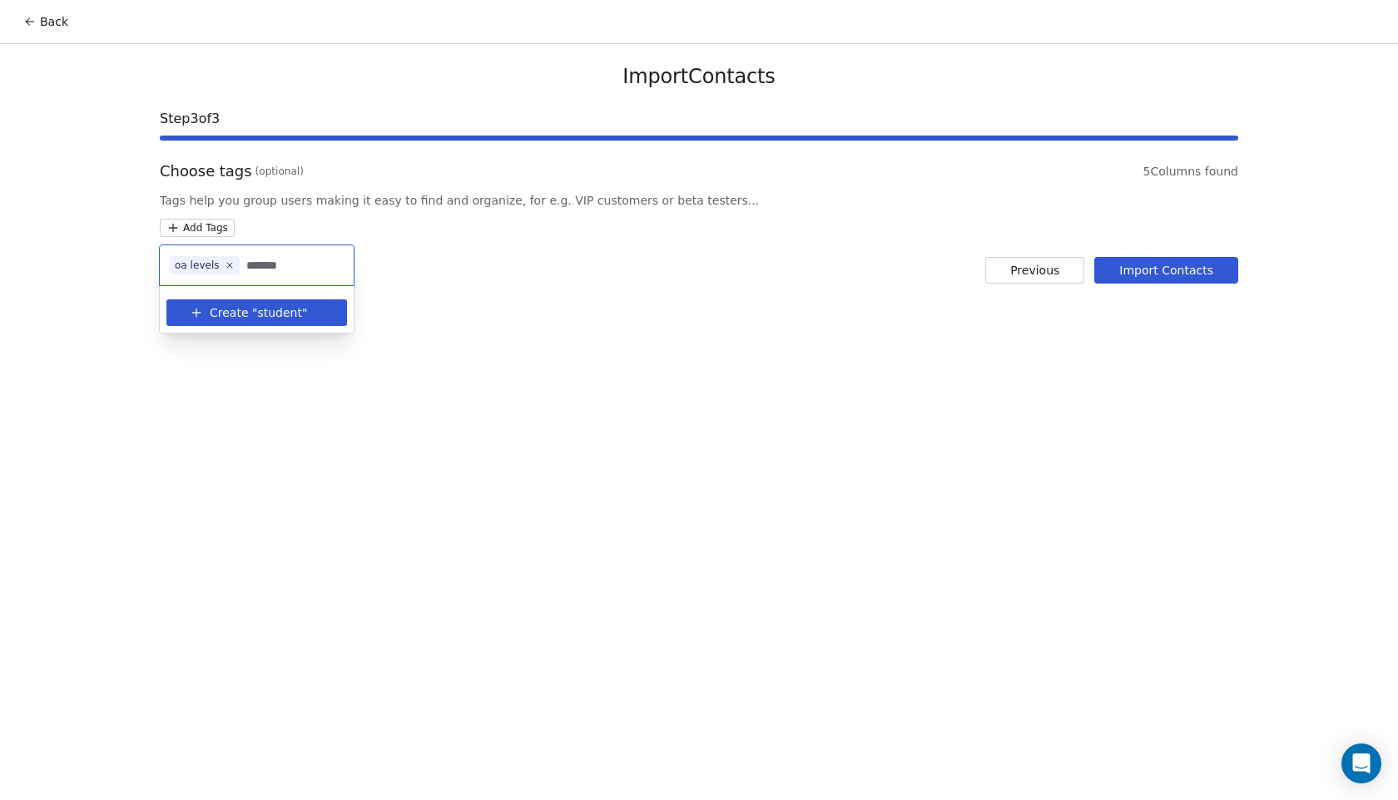
type input "*******"
click at [250, 311] on span "Create "" at bounding box center [233, 313] width 47 height 17
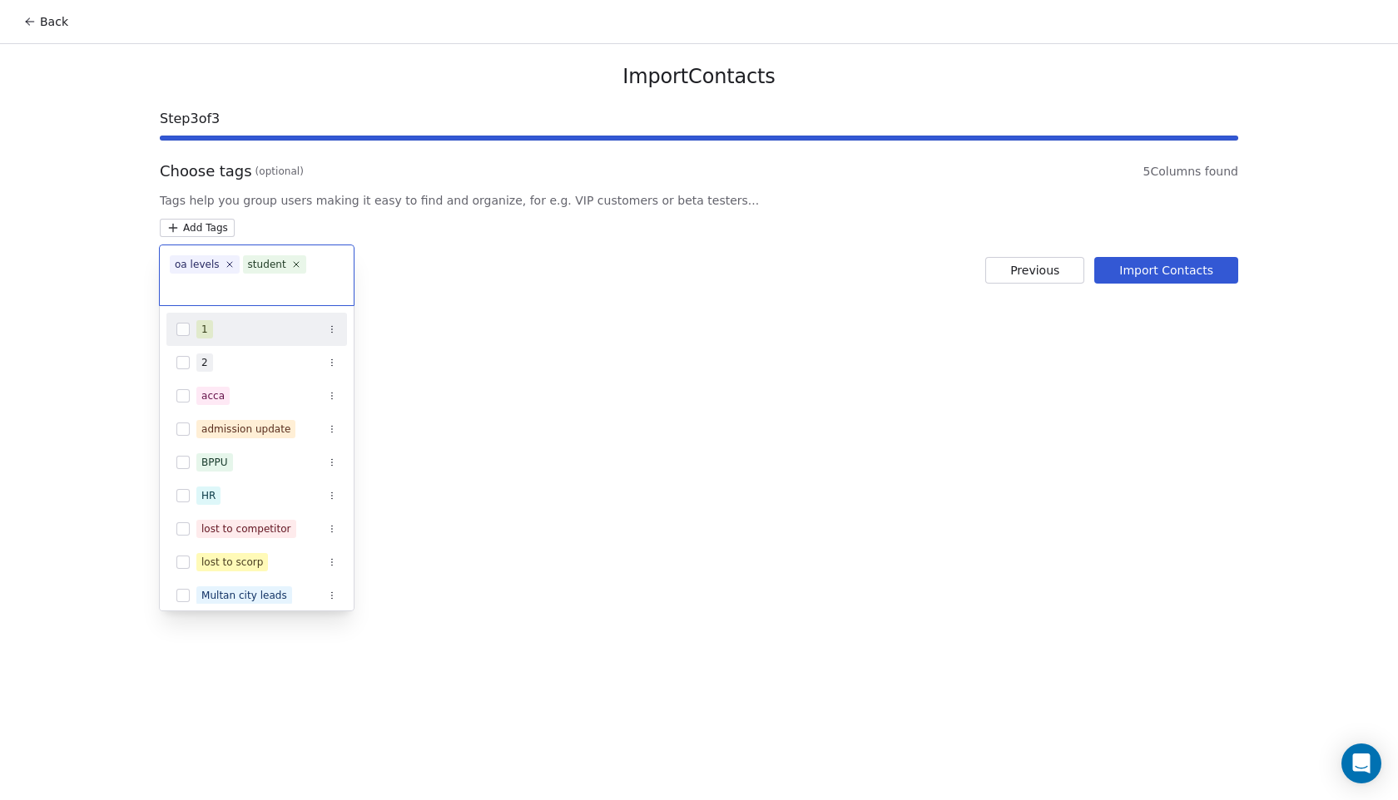
click at [591, 349] on html "Back Import Contacts Step 3 of 3 Choose tags (optional) 5 Columns found Tags he…" at bounding box center [699, 400] width 1398 height 800
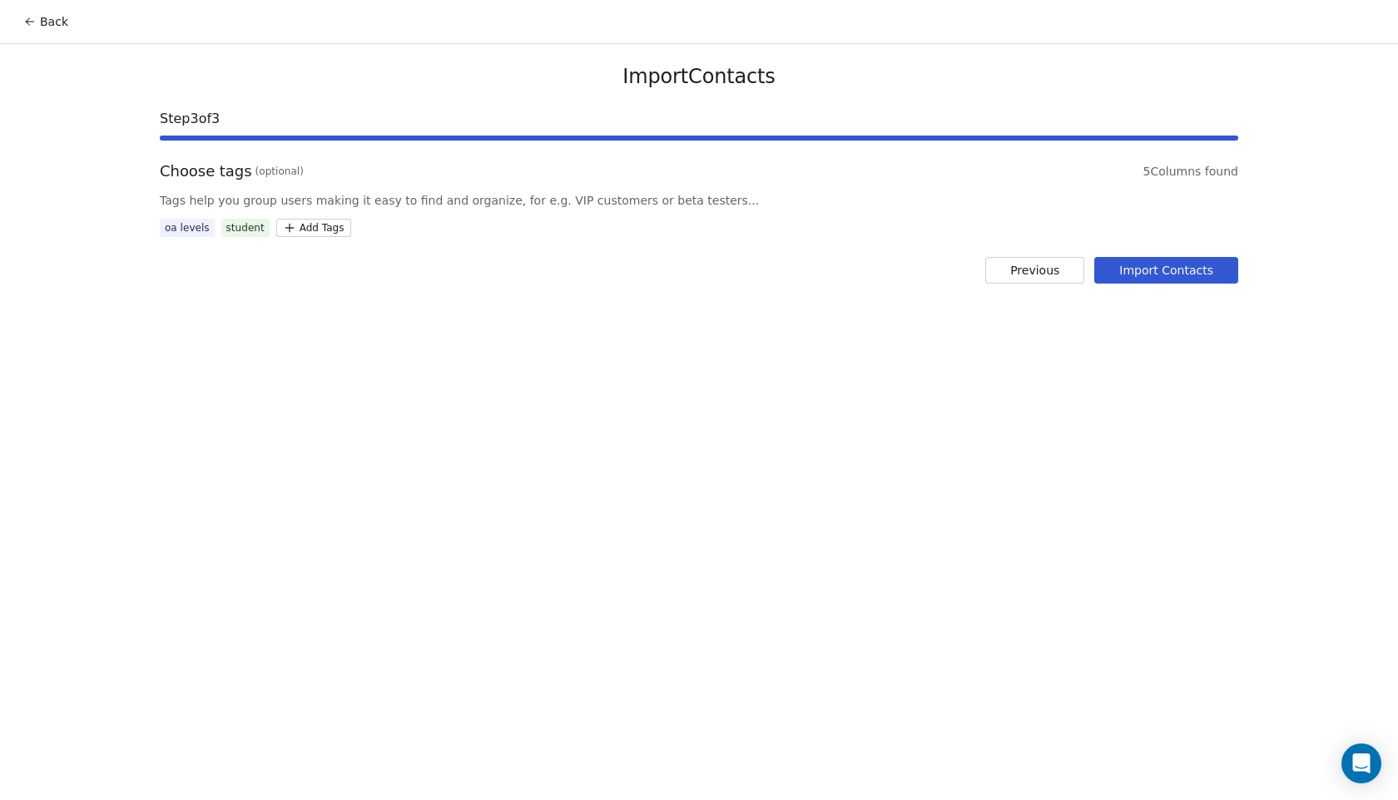
click at [1168, 264] on button "Import Contacts" at bounding box center [1166, 270] width 144 height 27
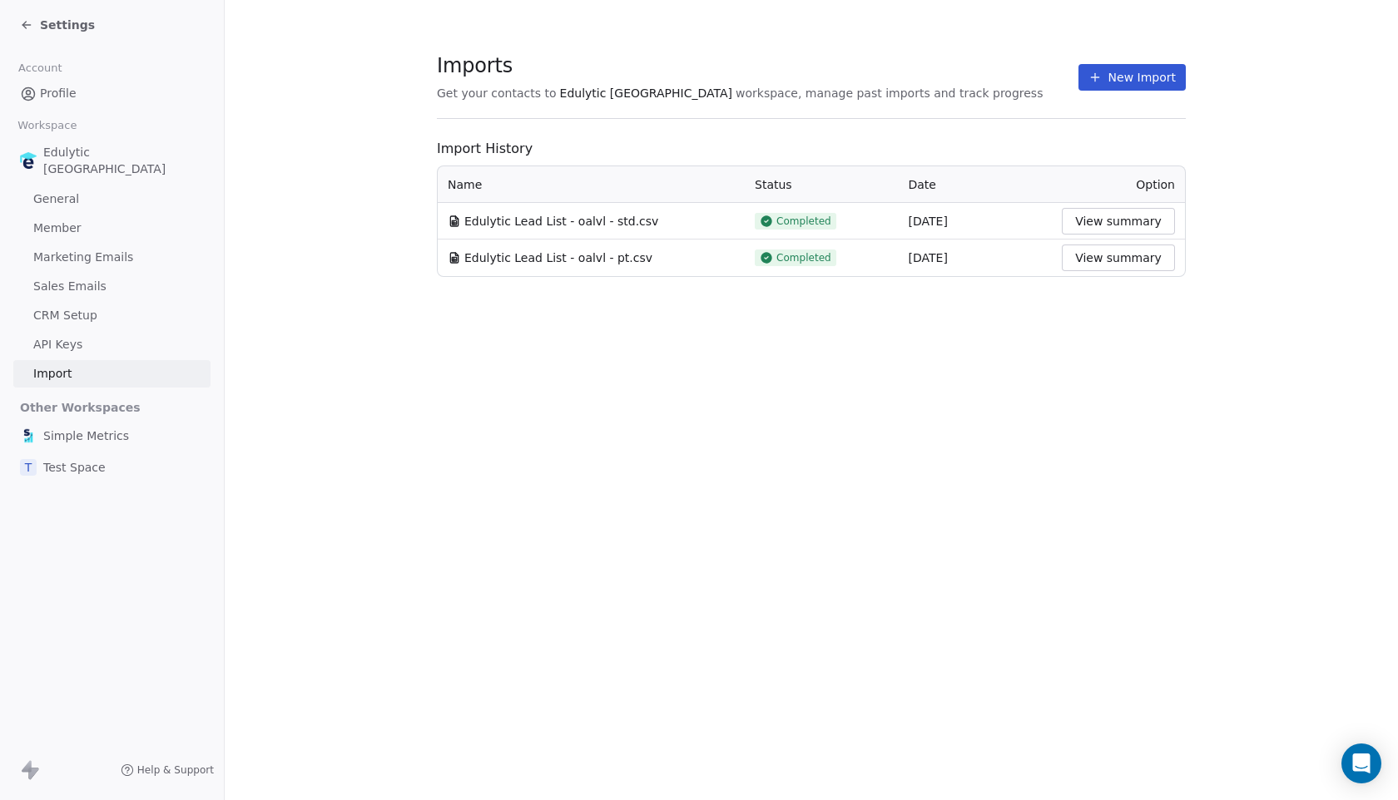
click at [28, 23] on icon at bounding box center [26, 24] width 13 height 13
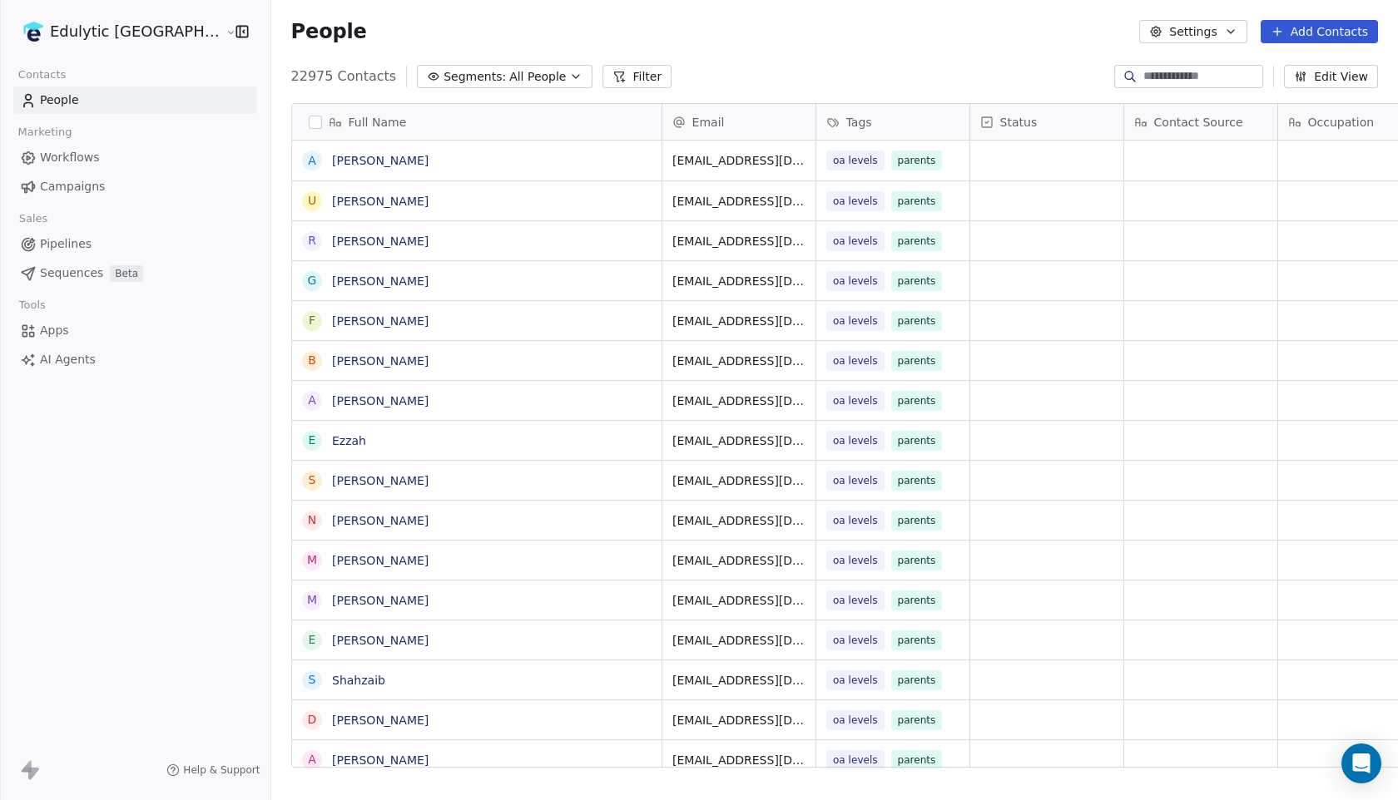
scroll to position [704, 1173]
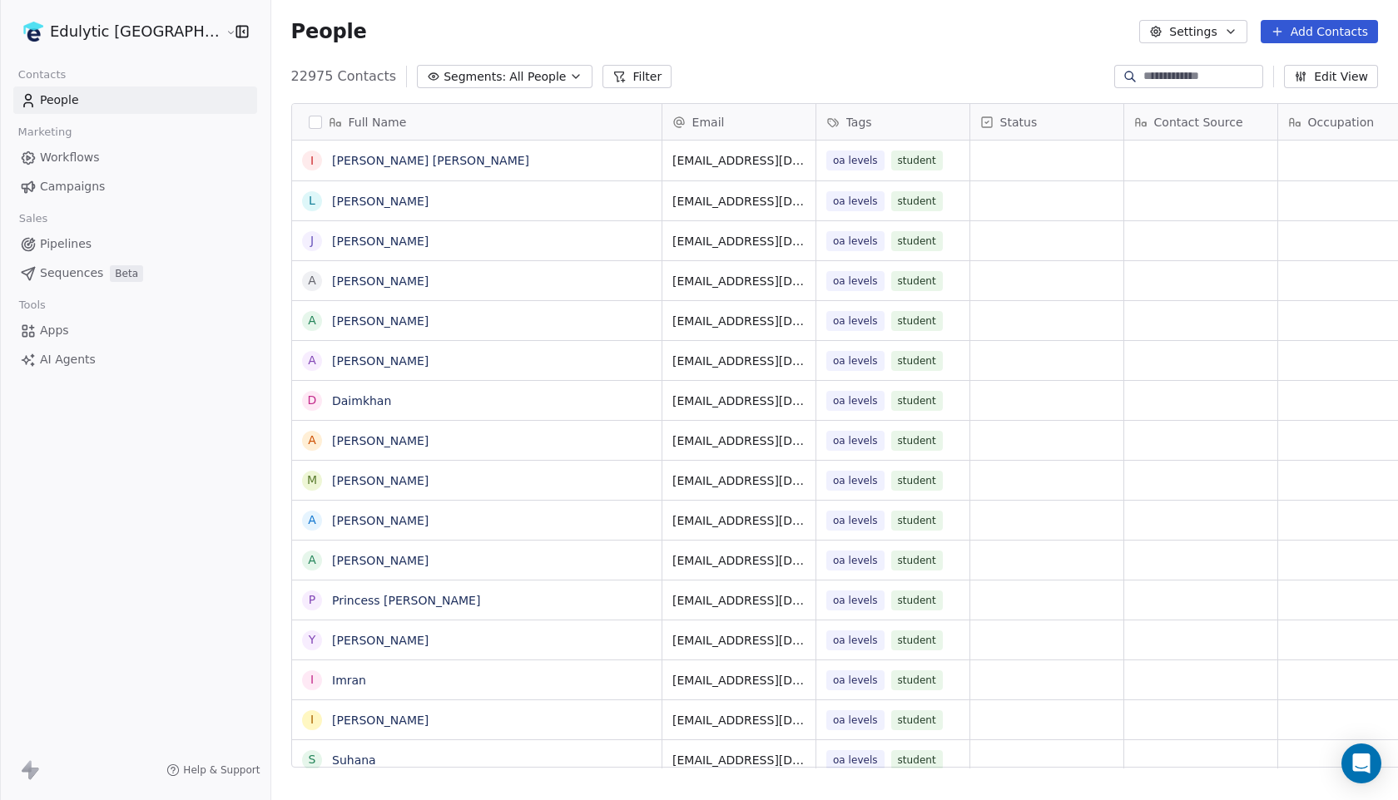
click at [602, 82] on button "Filter" at bounding box center [636, 76] width 69 height 23
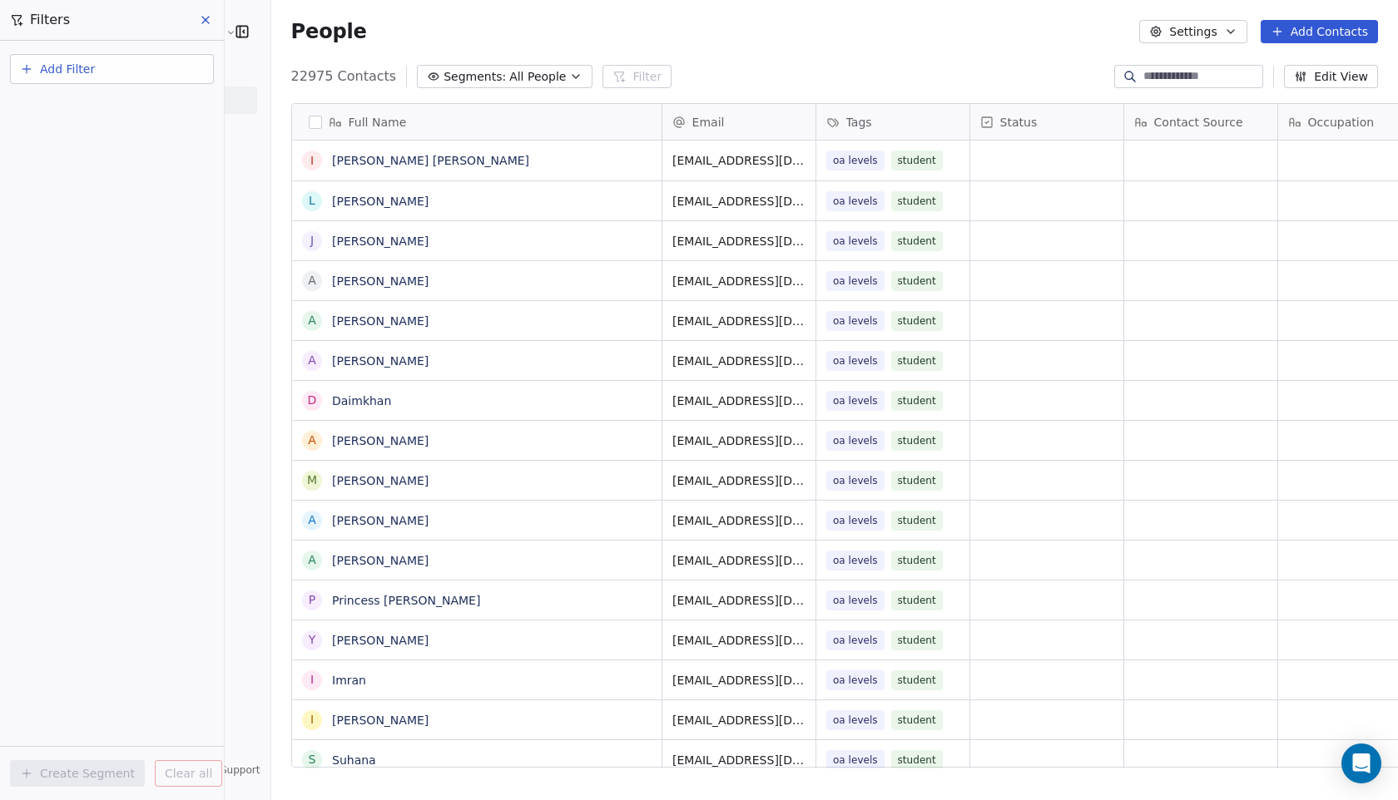
click at [150, 77] on button "Add Filter" at bounding box center [112, 69] width 204 height 30
click at [119, 98] on div "Contact properties" at bounding box center [111, 108] width 189 height 27
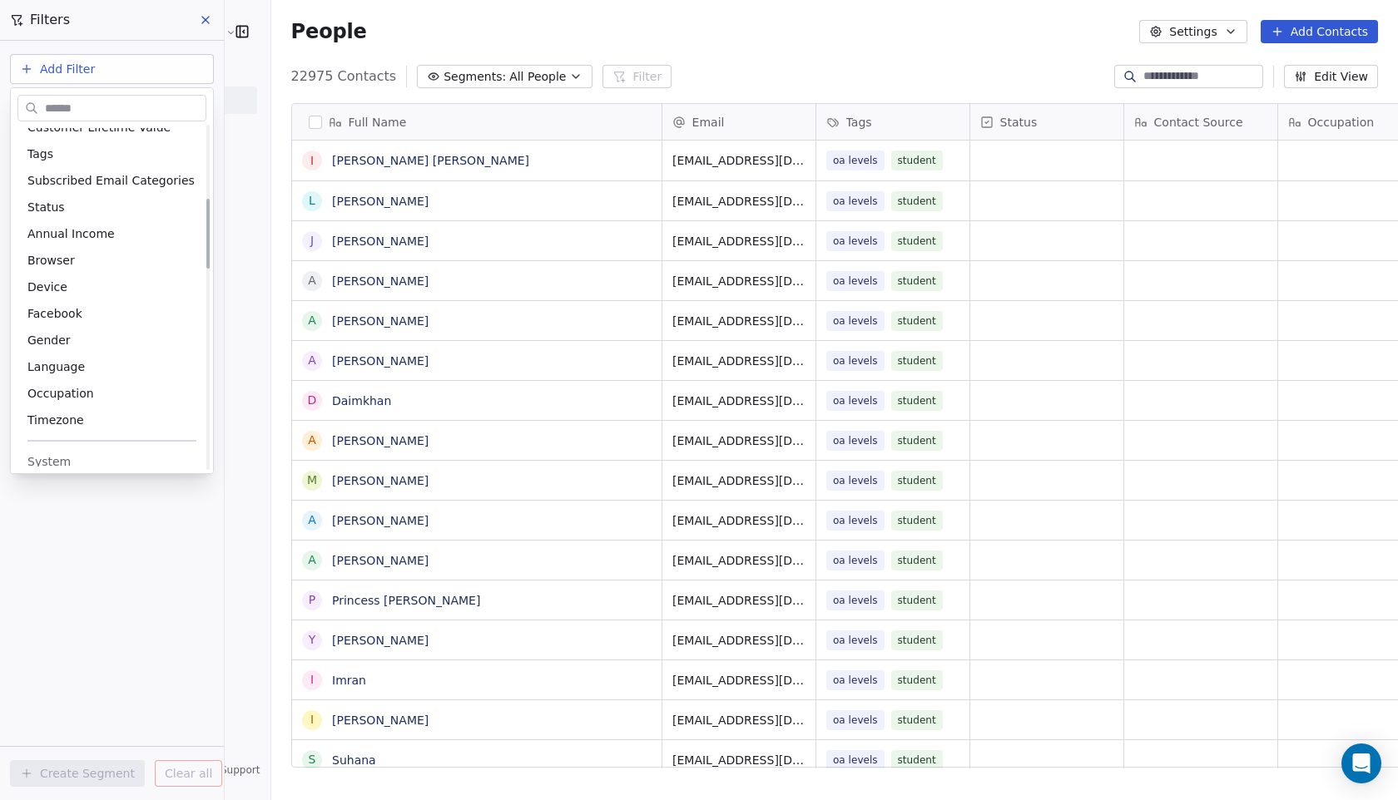
scroll to position [359, 0]
click at [44, 164] on div "Tags" at bounding box center [111, 154] width 189 height 27
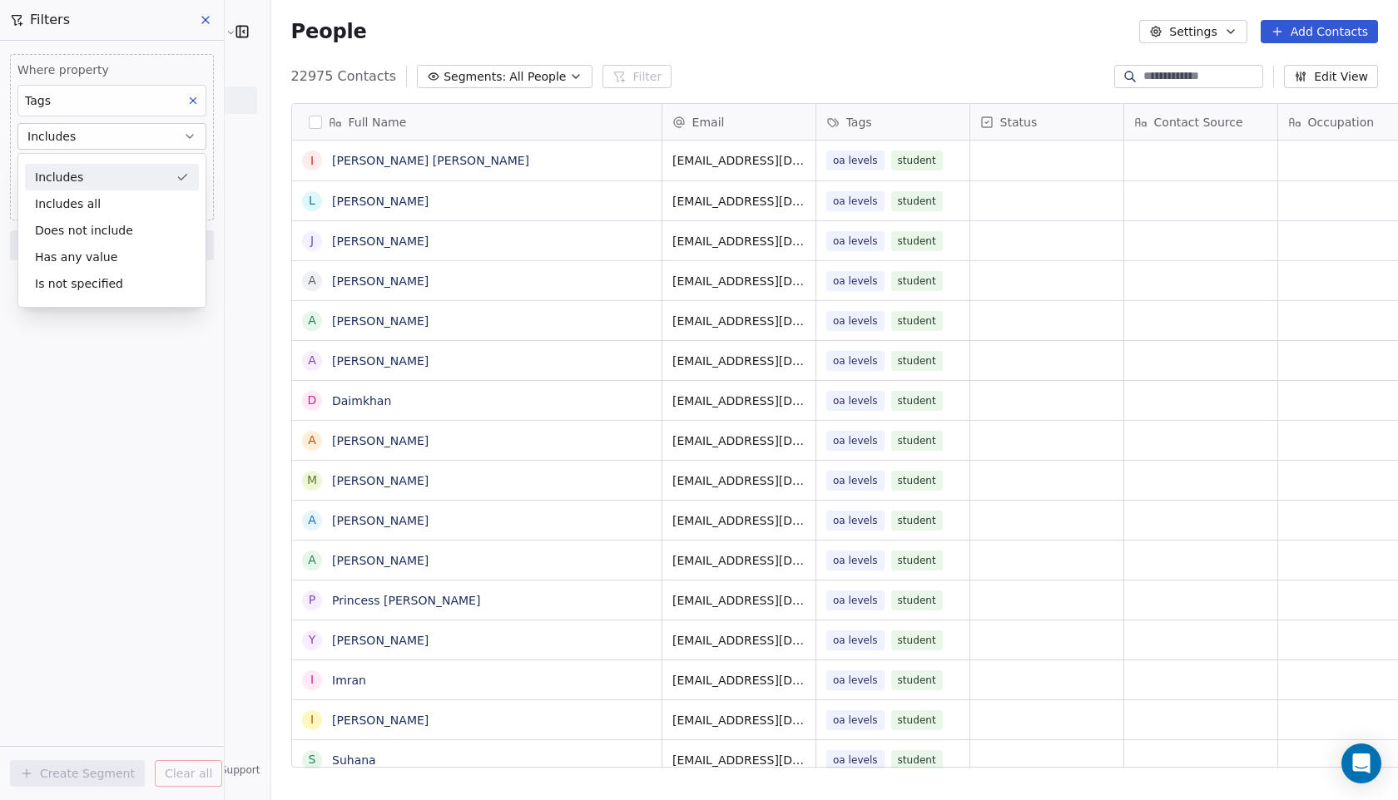
click at [103, 172] on div "Includes" at bounding box center [112, 177] width 174 height 27
click at [97, 171] on body "Edulytic UK Contacts People Marketing Workflows Campaigns Sales Pipelines Seque…" at bounding box center [699, 400] width 1398 height 800
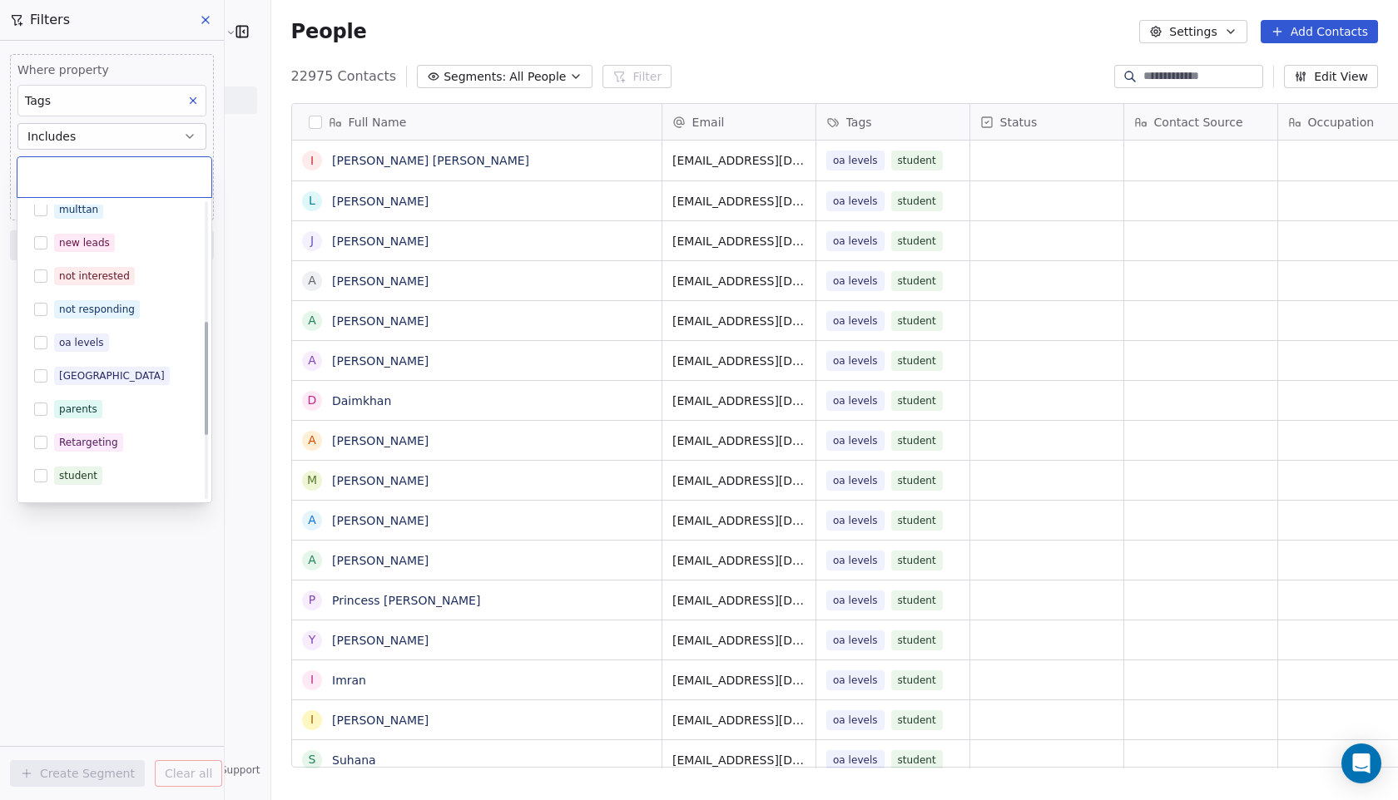
scroll to position [310, 0]
click at [47, 342] on button "Suggestions" at bounding box center [40, 344] width 13 height 13
click at [76, 539] on html "Edulytic UK Contacts People Marketing Workflows Campaigns Sales Pipelines Seque…" at bounding box center [699, 400] width 1398 height 800
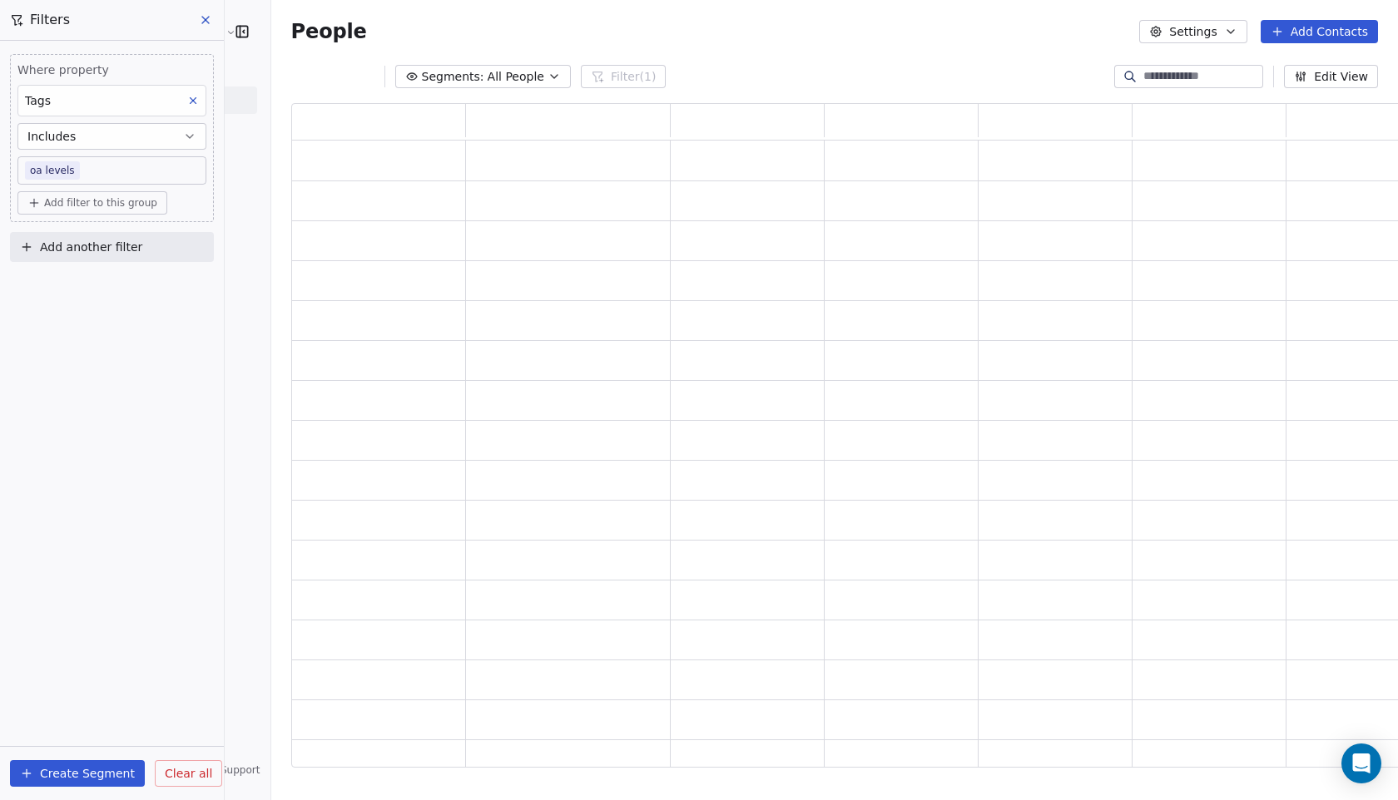
scroll to position [664, 1133]
click at [119, 201] on span "Add filter to this group" at bounding box center [100, 202] width 113 height 13
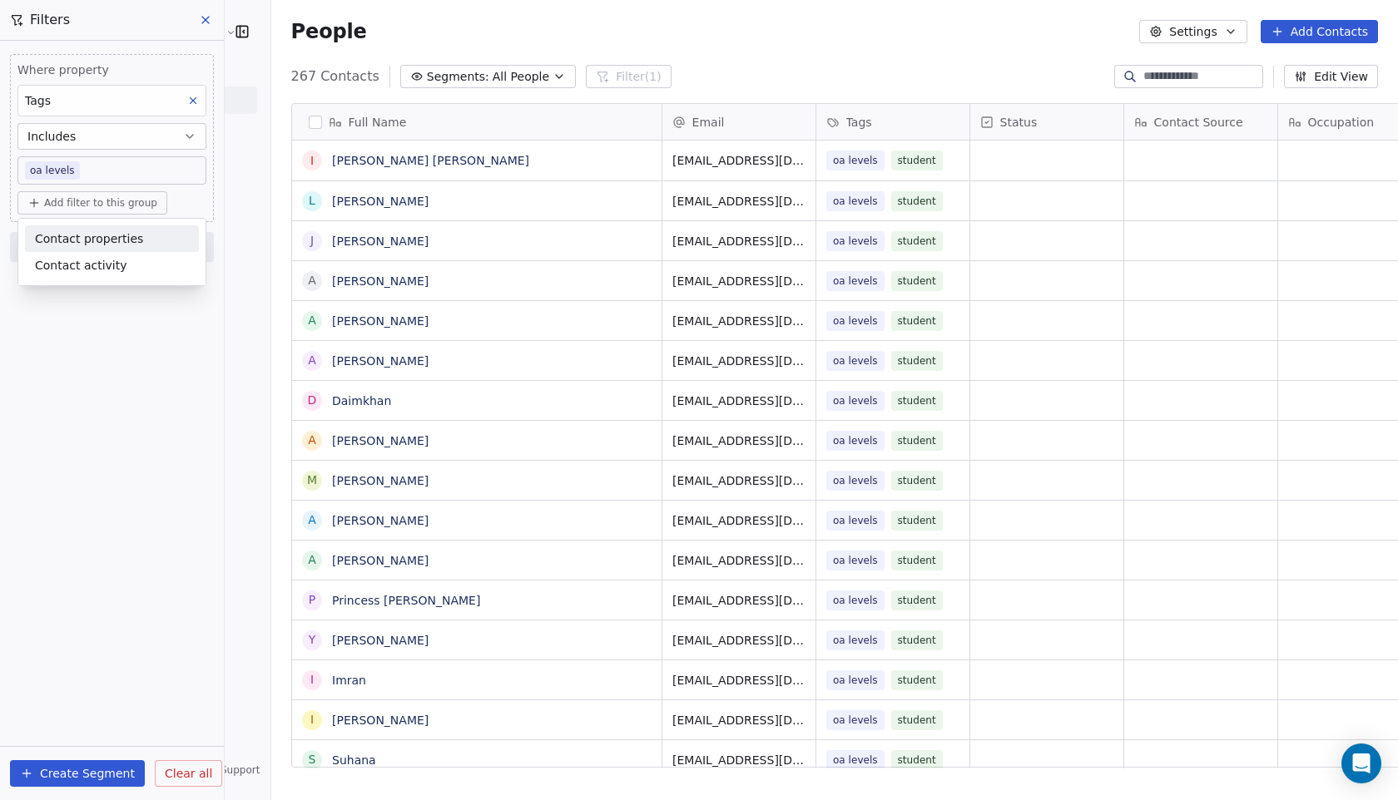
scroll to position [704, 1173]
click at [81, 232] on span "Contact properties" at bounding box center [89, 238] width 108 height 17
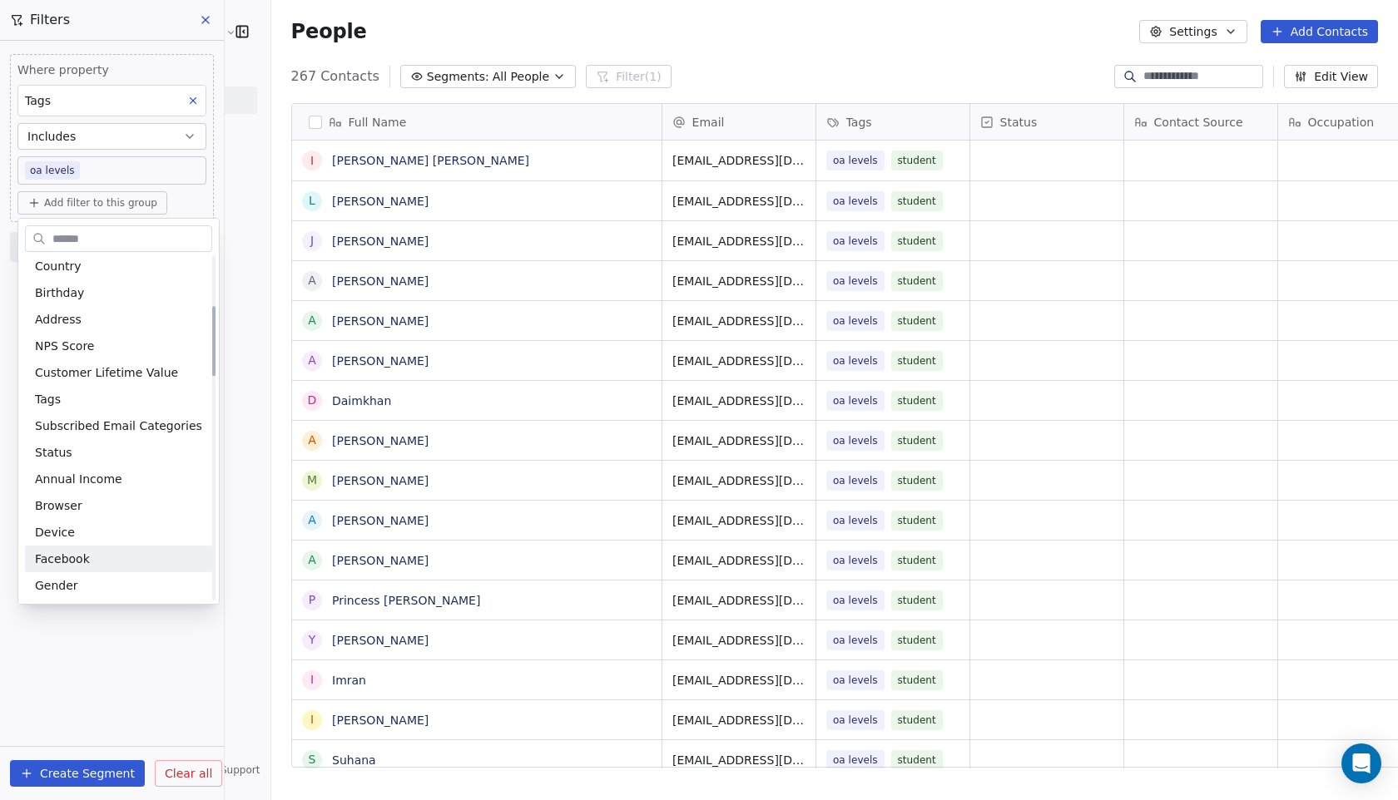
scroll to position [246, 0]
click at [76, 397] on div "Tags" at bounding box center [118, 398] width 167 height 17
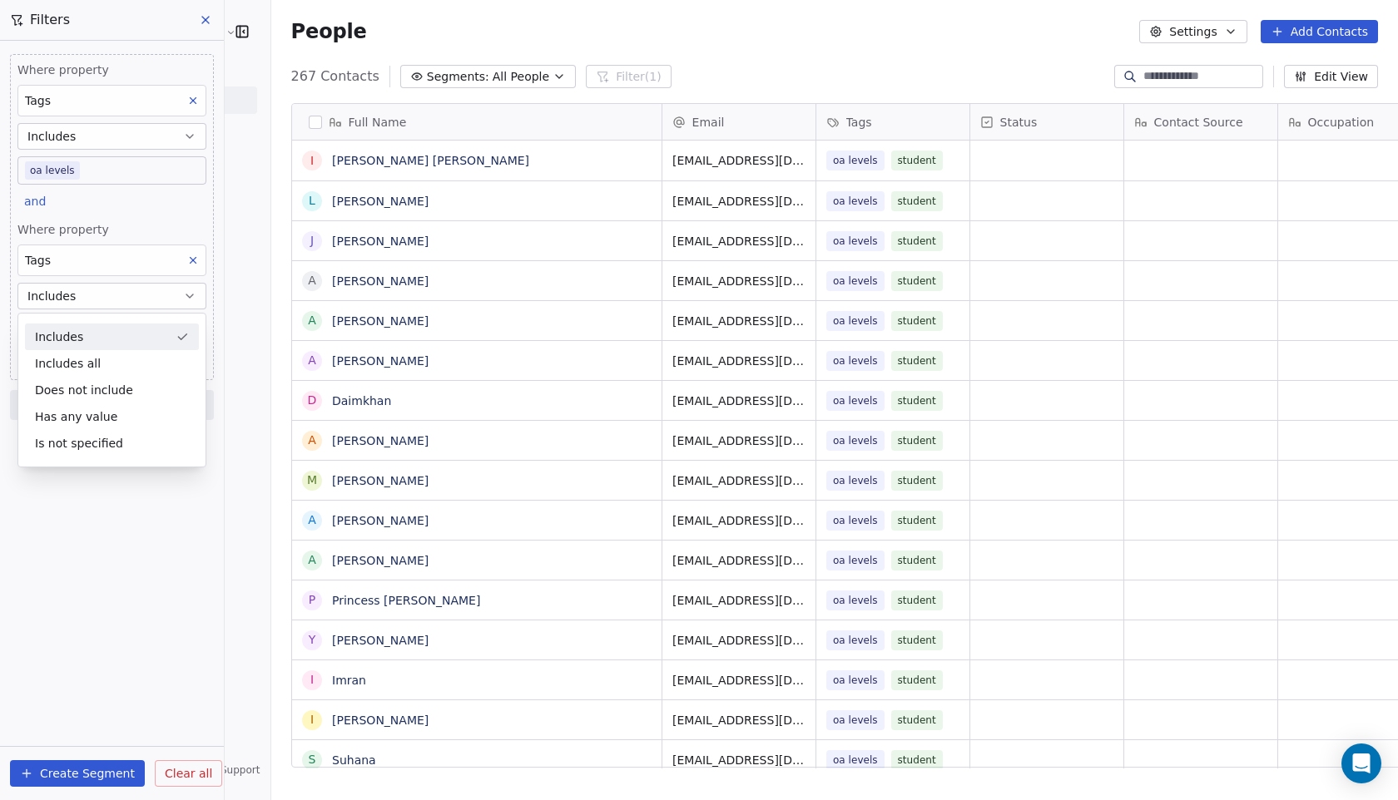
click at [119, 224] on span "Where property" at bounding box center [111, 229] width 189 height 17
click at [96, 320] on body "Edulytic UK Contacts People Marketing Workflows Campaigns Sales Pipelines Seque…" at bounding box center [699, 400] width 1398 height 800
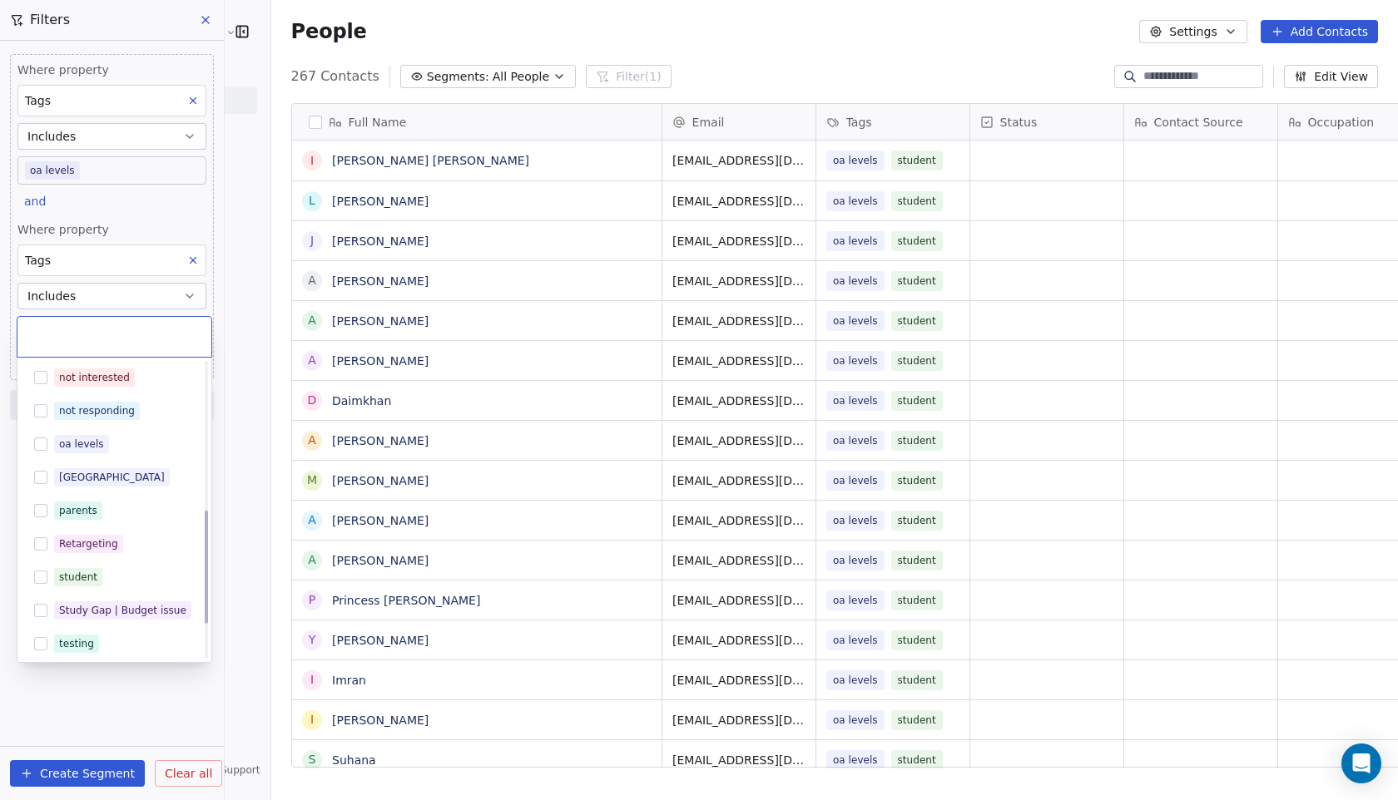
scroll to position [387, 0]
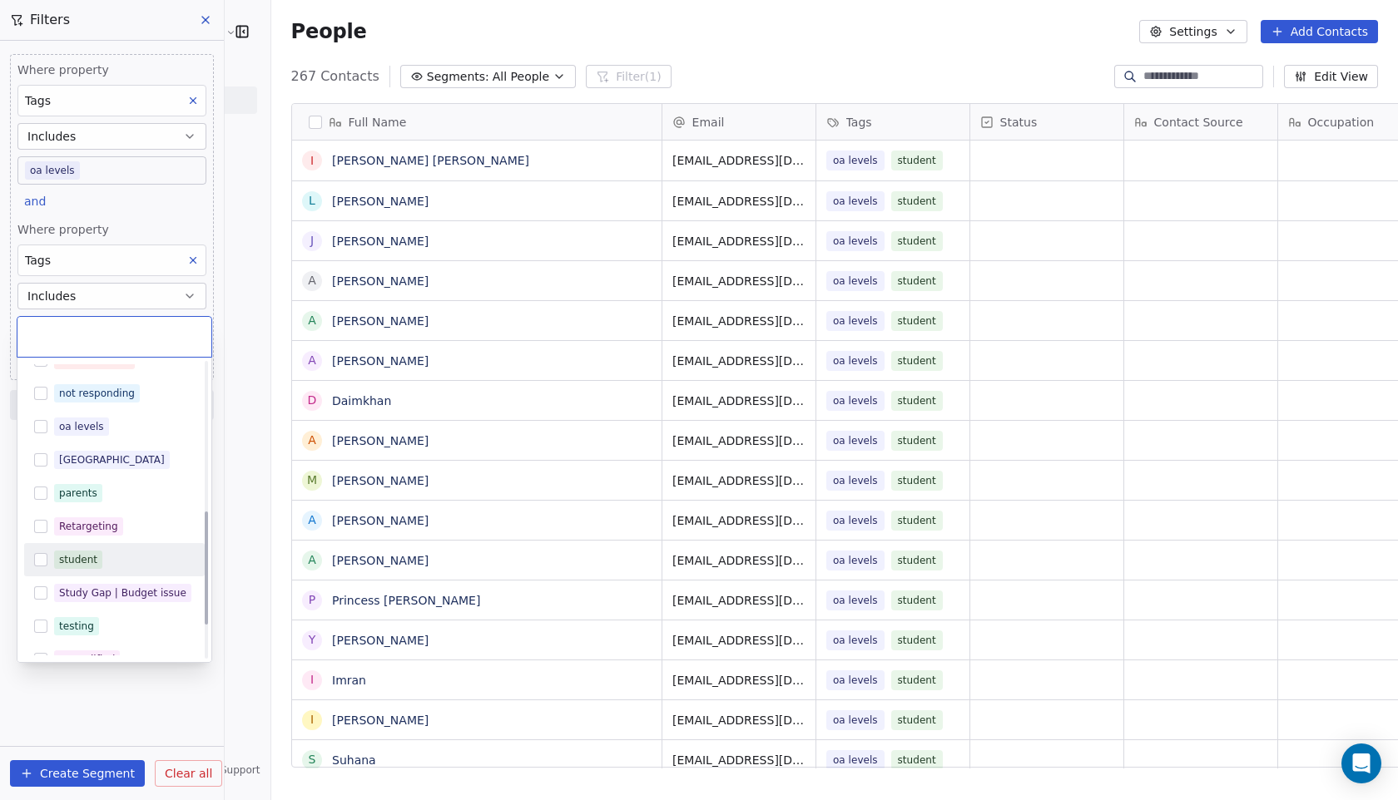
click at [74, 557] on div "student" at bounding box center [78, 560] width 38 height 15
click at [82, 702] on html "Edulytic UK Contacts People Marketing Workflows Campaigns Sales Pipelines Seque…" at bounding box center [699, 400] width 1398 height 800
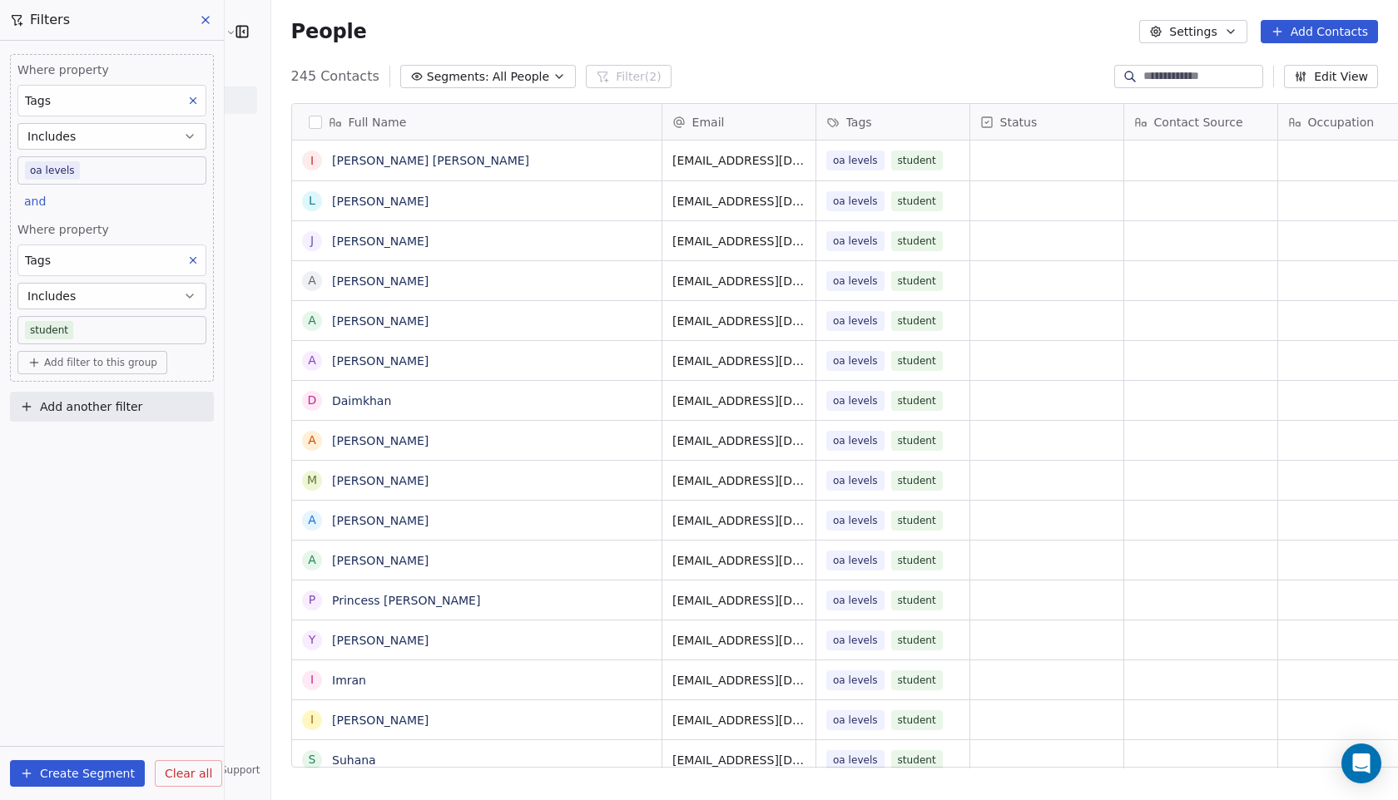
scroll to position [704, 1173]
click at [113, 769] on button "Create Segment" at bounding box center [77, 774] width 135 height 27
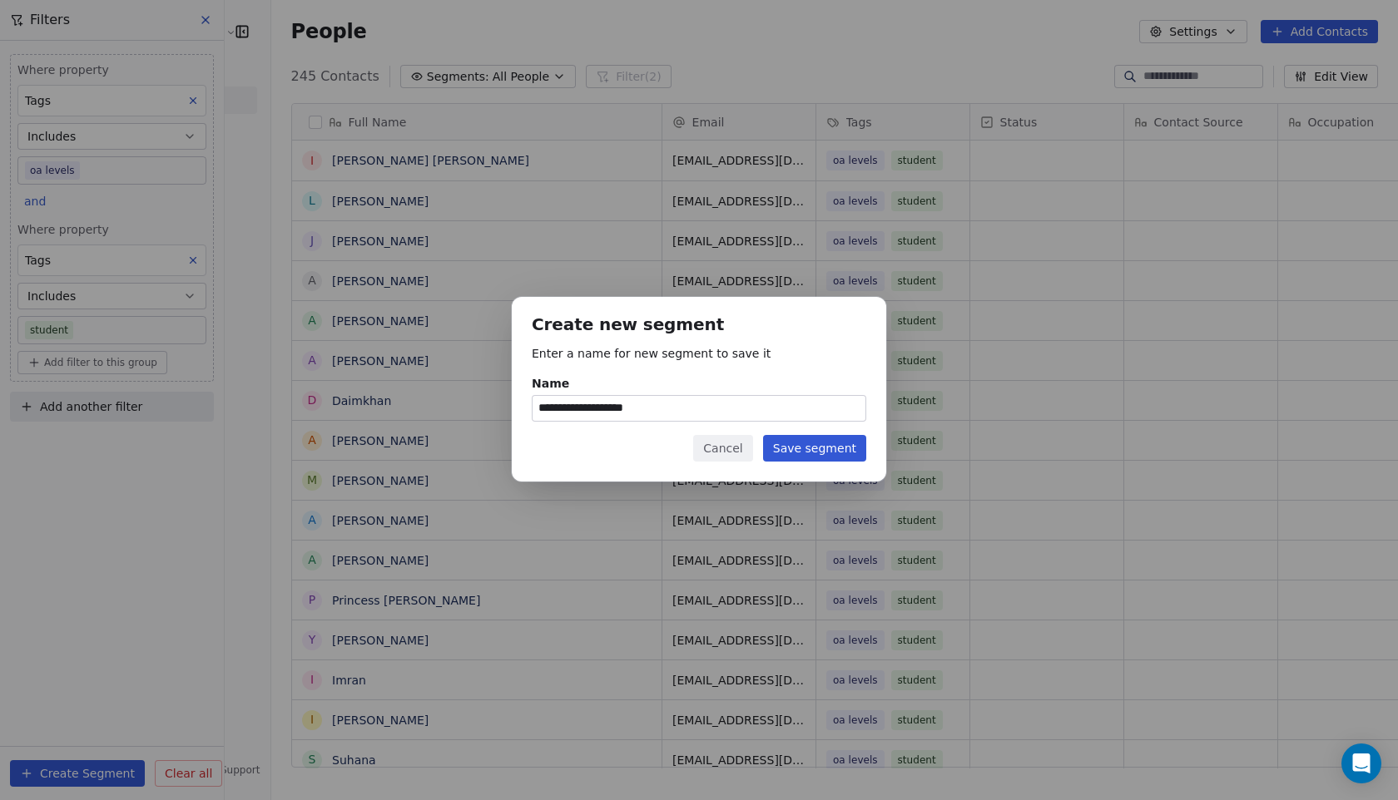
type input "**********"
click at [839, 440] on button "Save segment" at bounding box center [814, 448] width 103 height 27
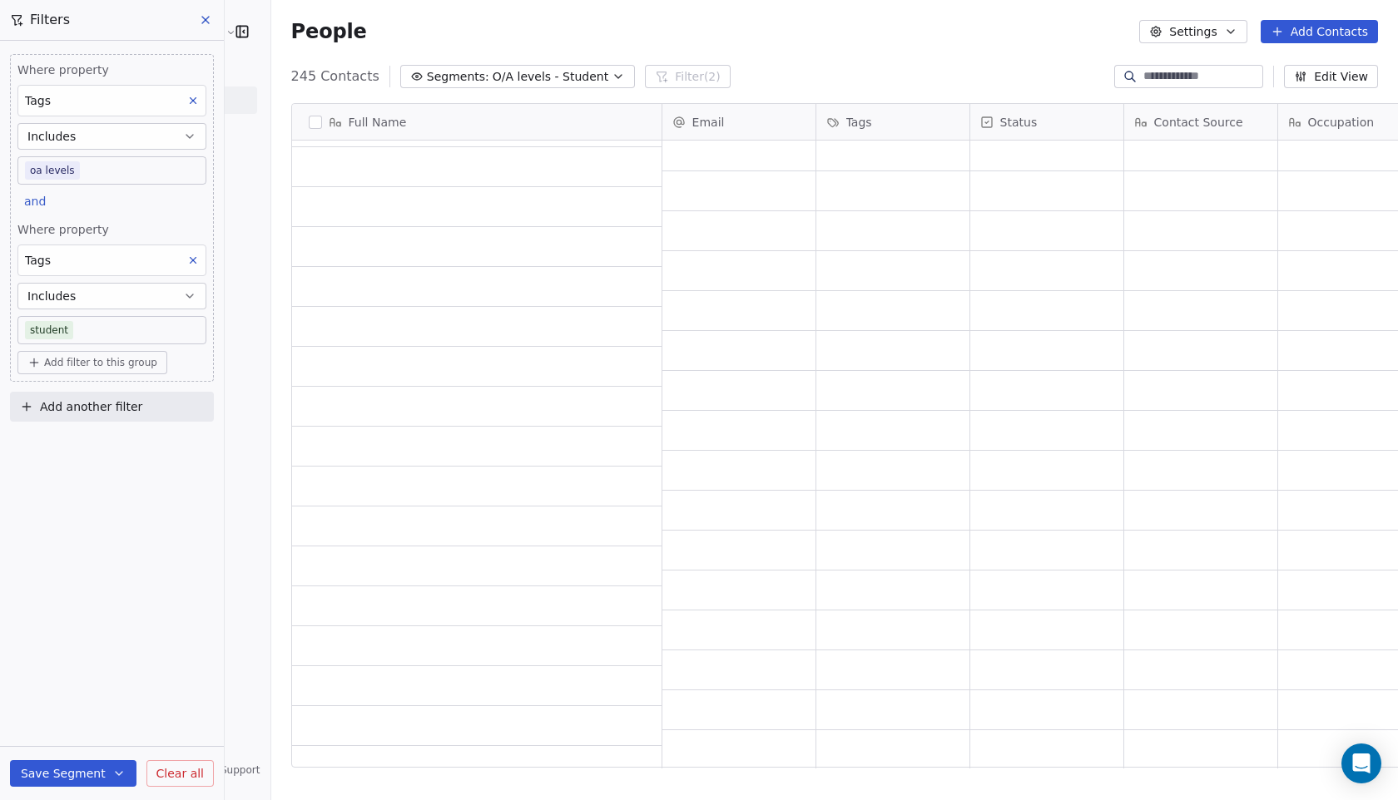
scroll to position [9157, 0]
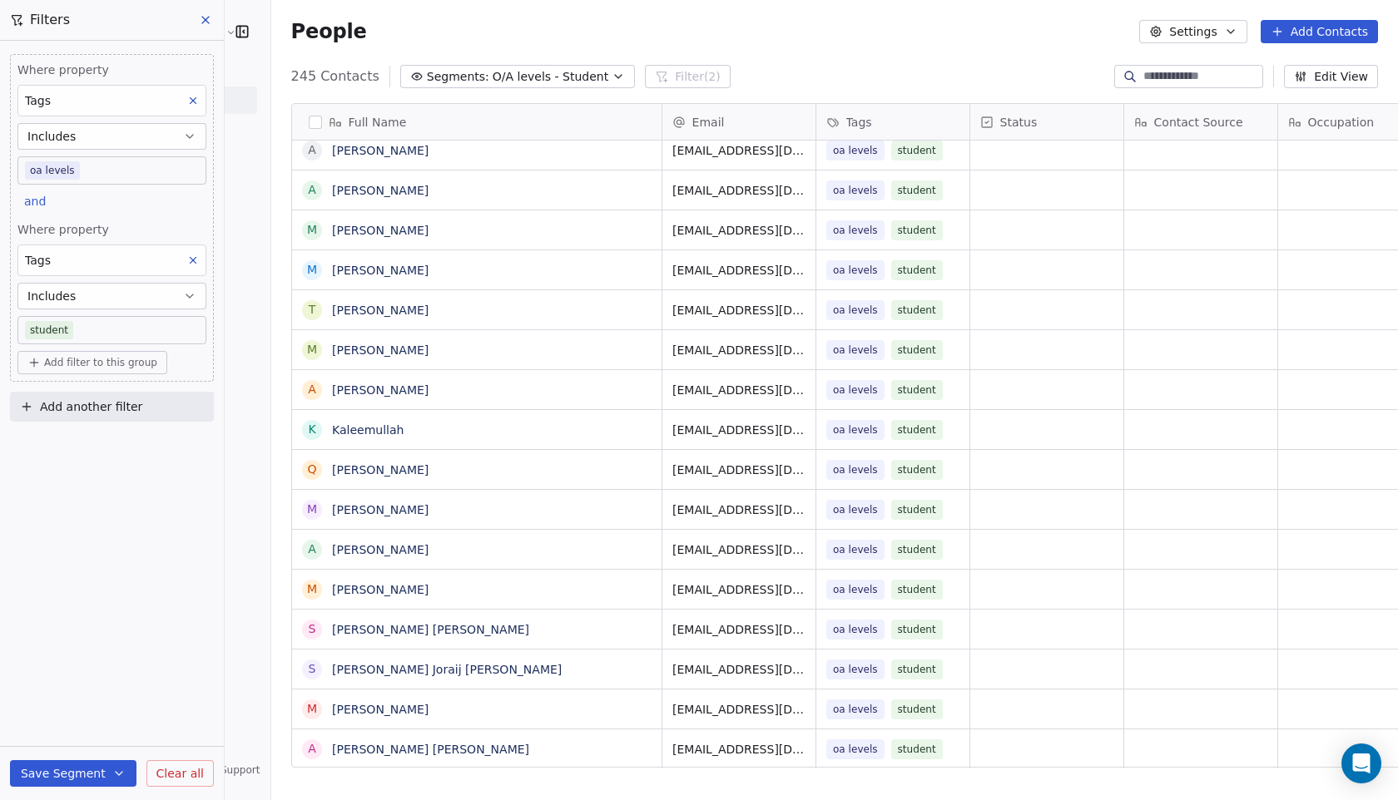
click at [193, 779] on span "Clear all" at bounding box center [179, 774] width 47 height 17
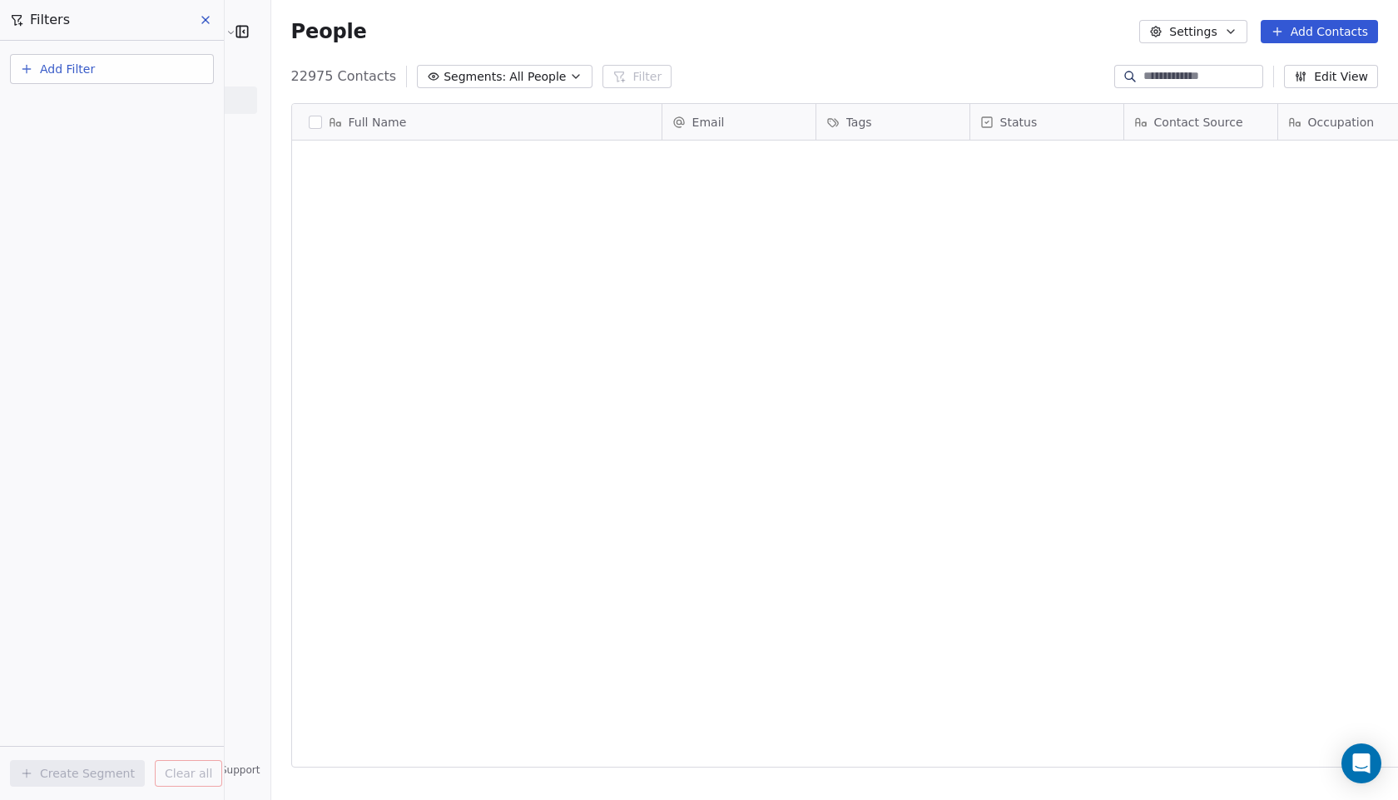
scroll to position [0, 0]
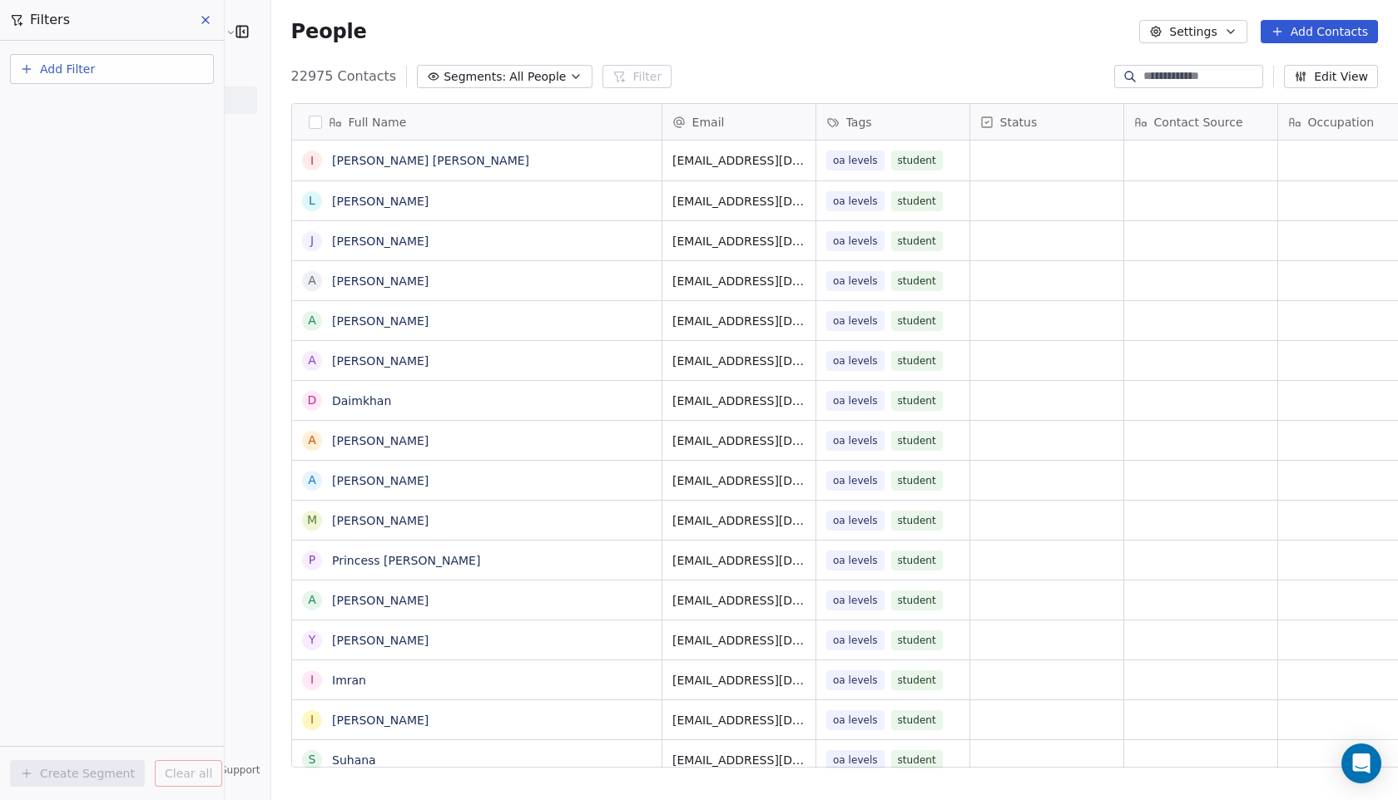
click at [207, 14] on icon at bounding box center [205, 19] width 13 height 13
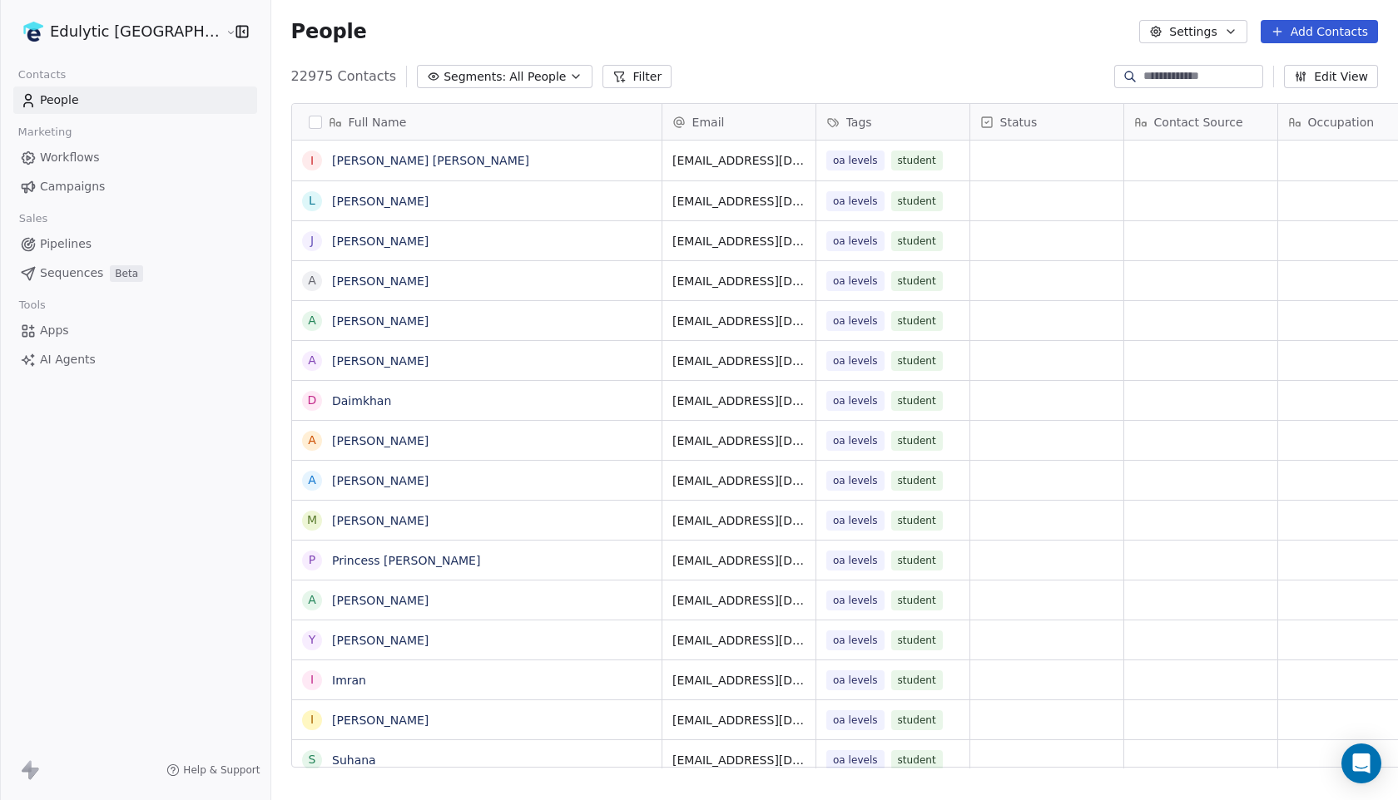
click at [125, 176] on link "Campaigns" at bounding box center [135, 186] width 244 height 27
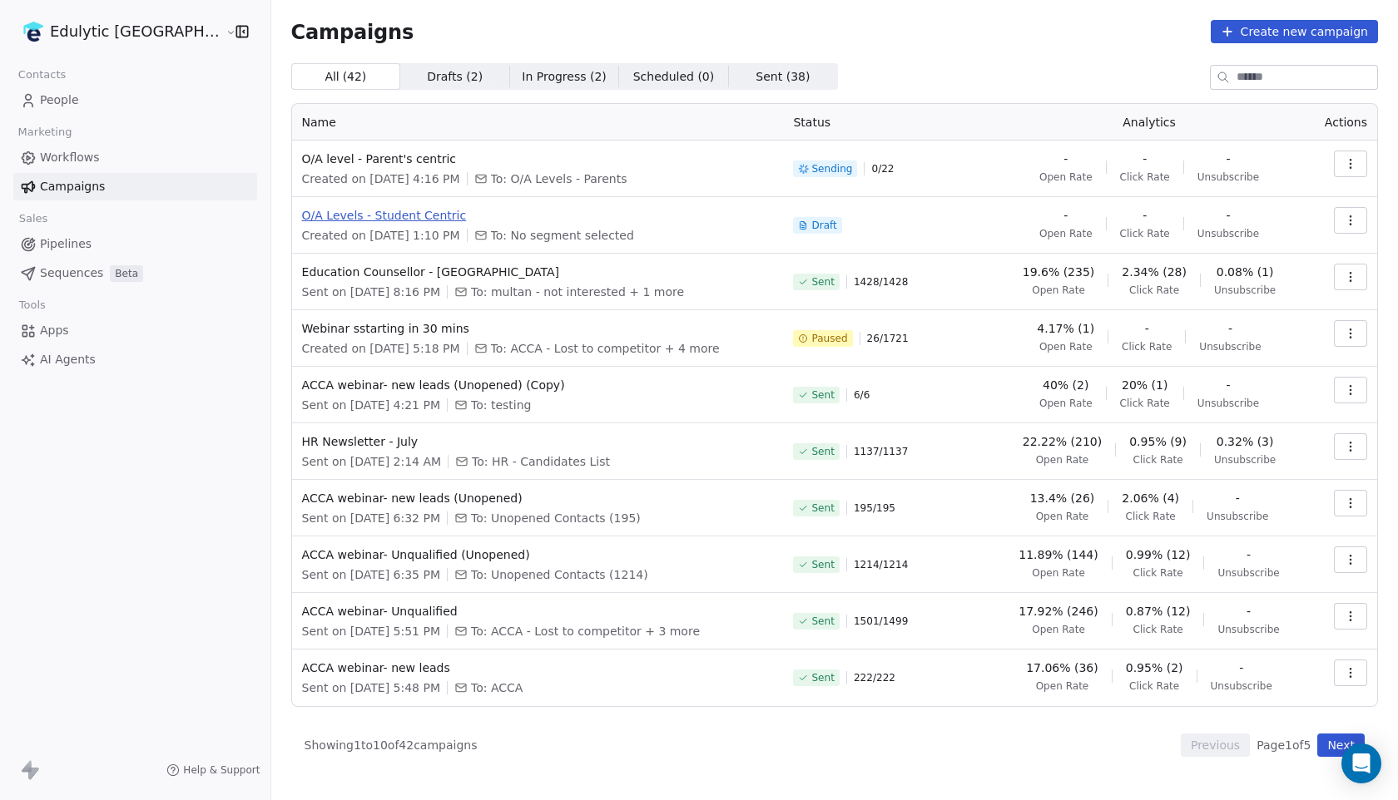
click at [377, 214] on span "O/A Levels - Student Centric" at bounding box center [538, 215] width 472 height 17
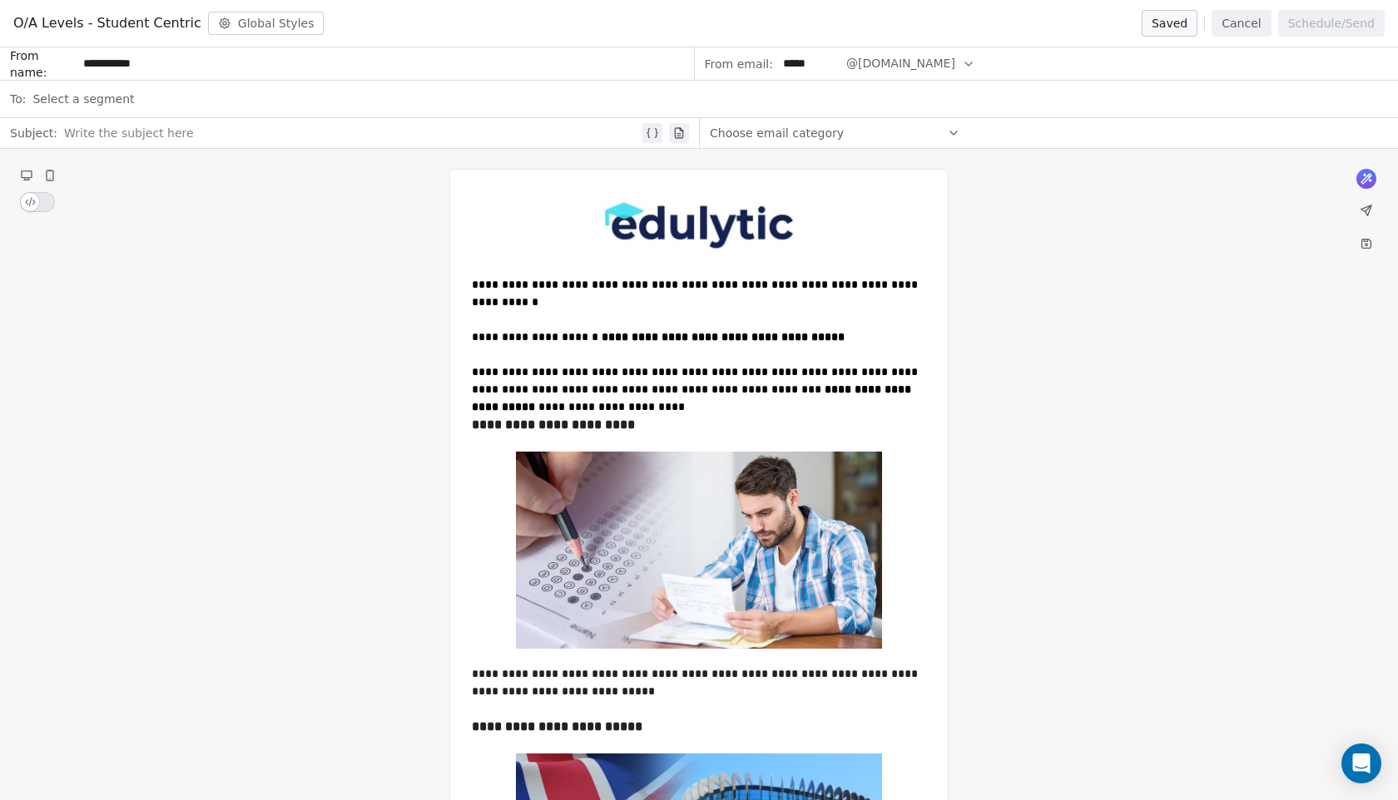
click at [124, 93] on span "Select a segment" at bounding box center [83, 99] width 102 height 17
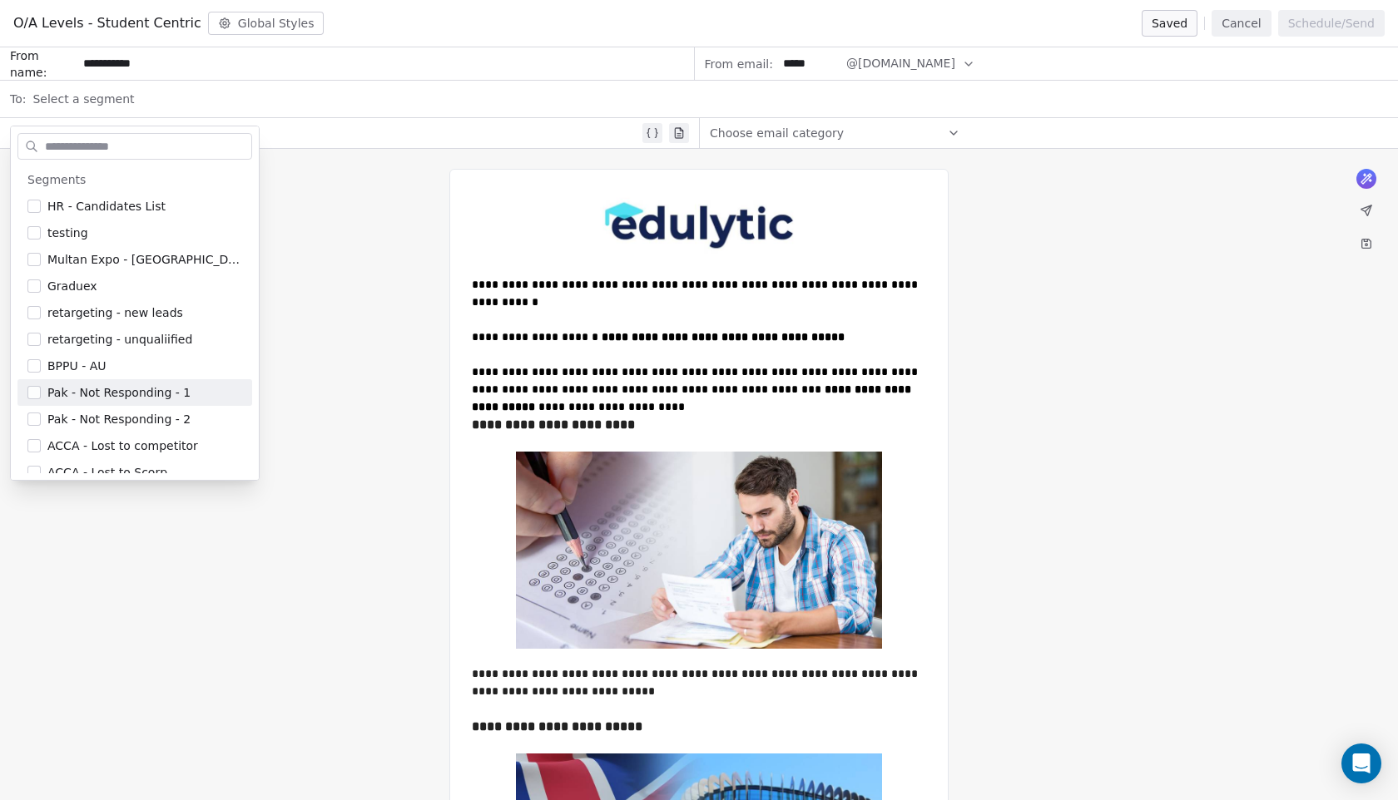
scroll to position [172, 0]
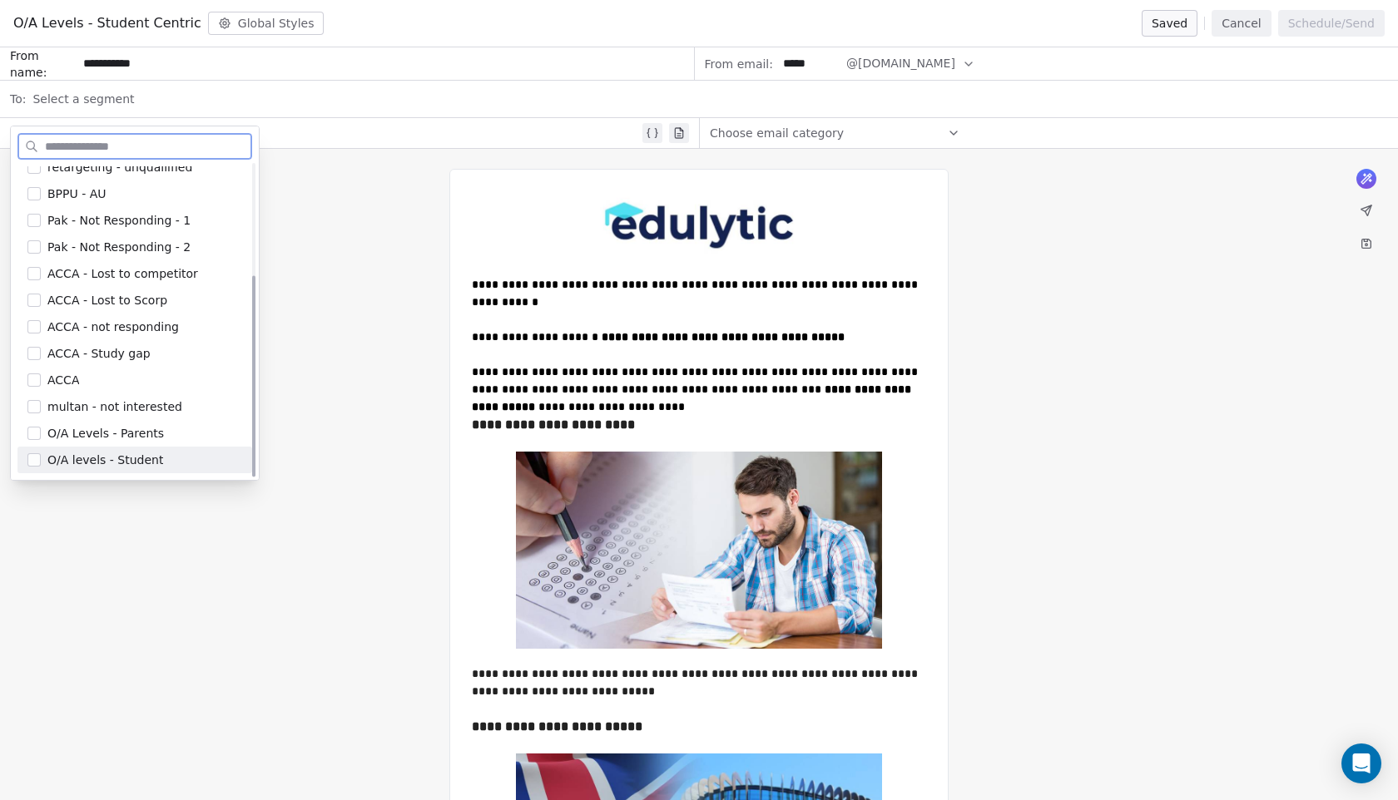
click at [117, 466] on span "O/A levels - Student" at bounding box center [105, 460] width 116 height 17
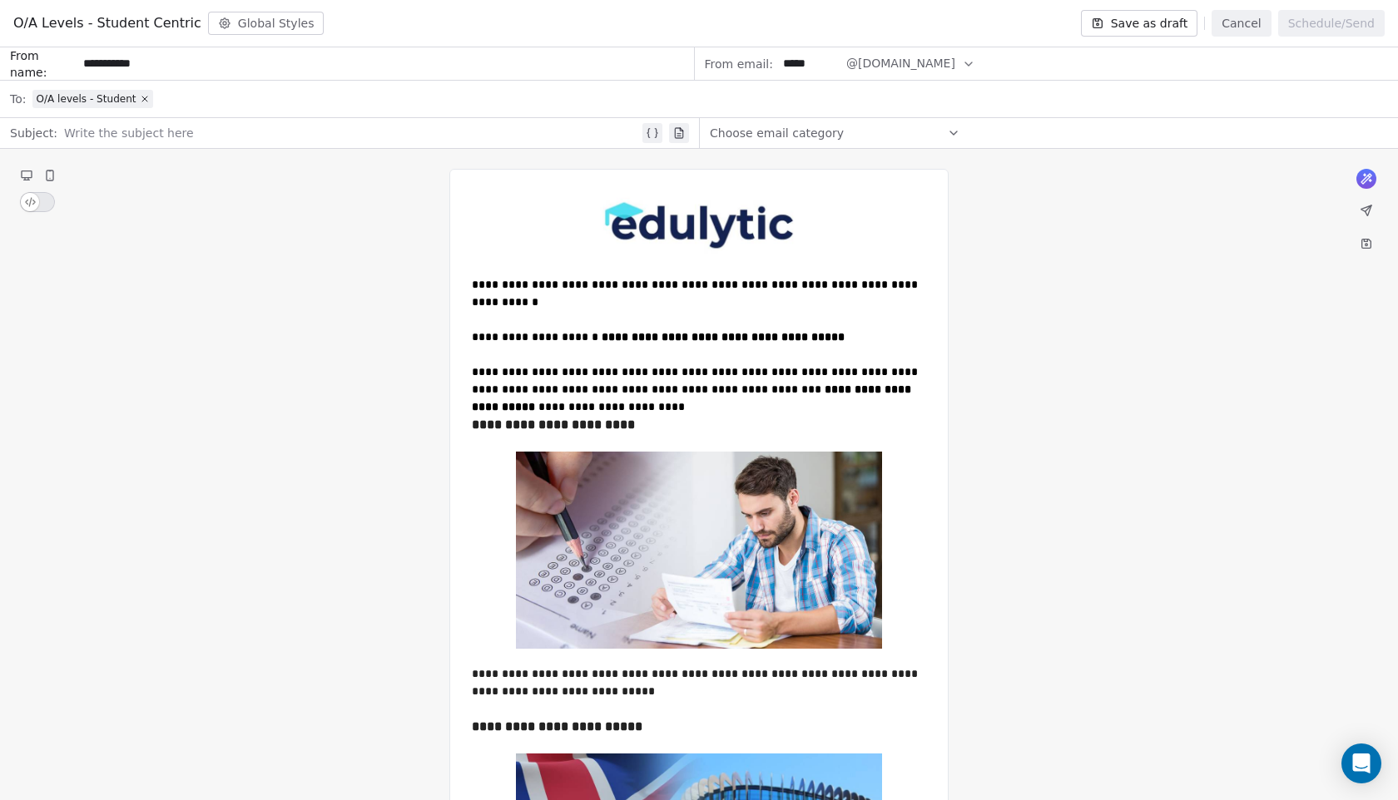
click at [166, 136] on div at bounding box center [351, 133] width 575 height 20
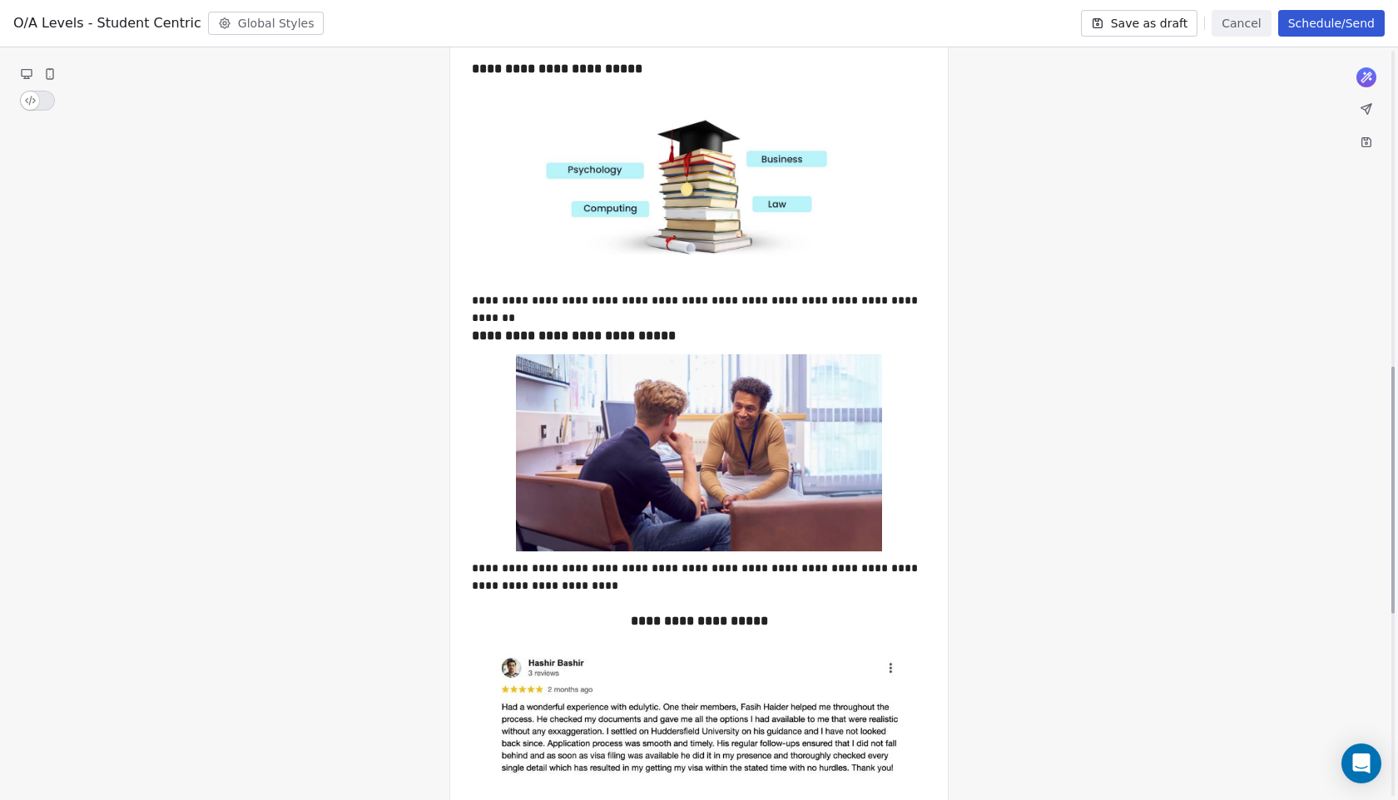
scroll to position [960, 0]
click at [495, 403] on div at bounding box center [698, 452] width 471 height 197
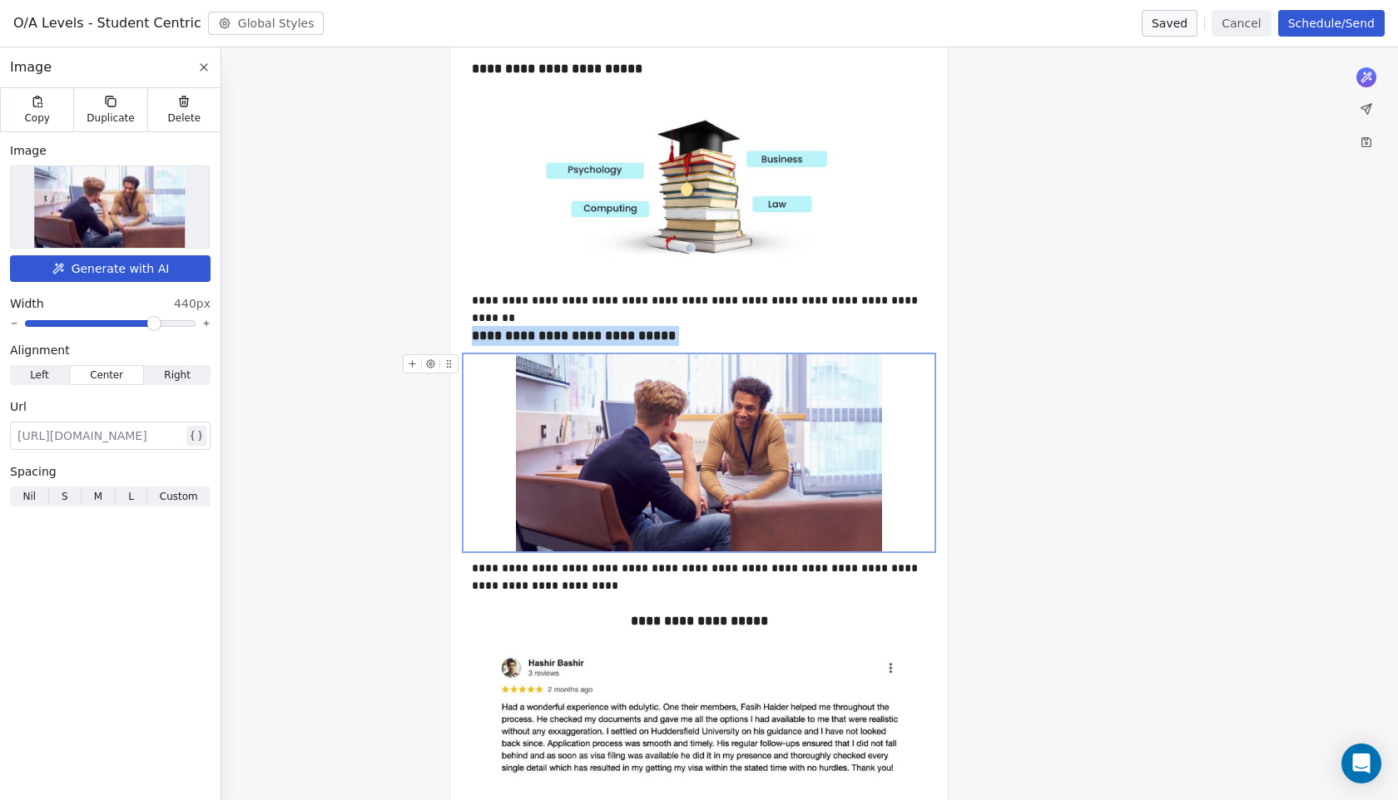
click at [585, 434] on img at bounding box center [699, 452] width 366 height 197
click at [455, 437] on div "**********" at bounding box center [698, 273] width 499 height 2129
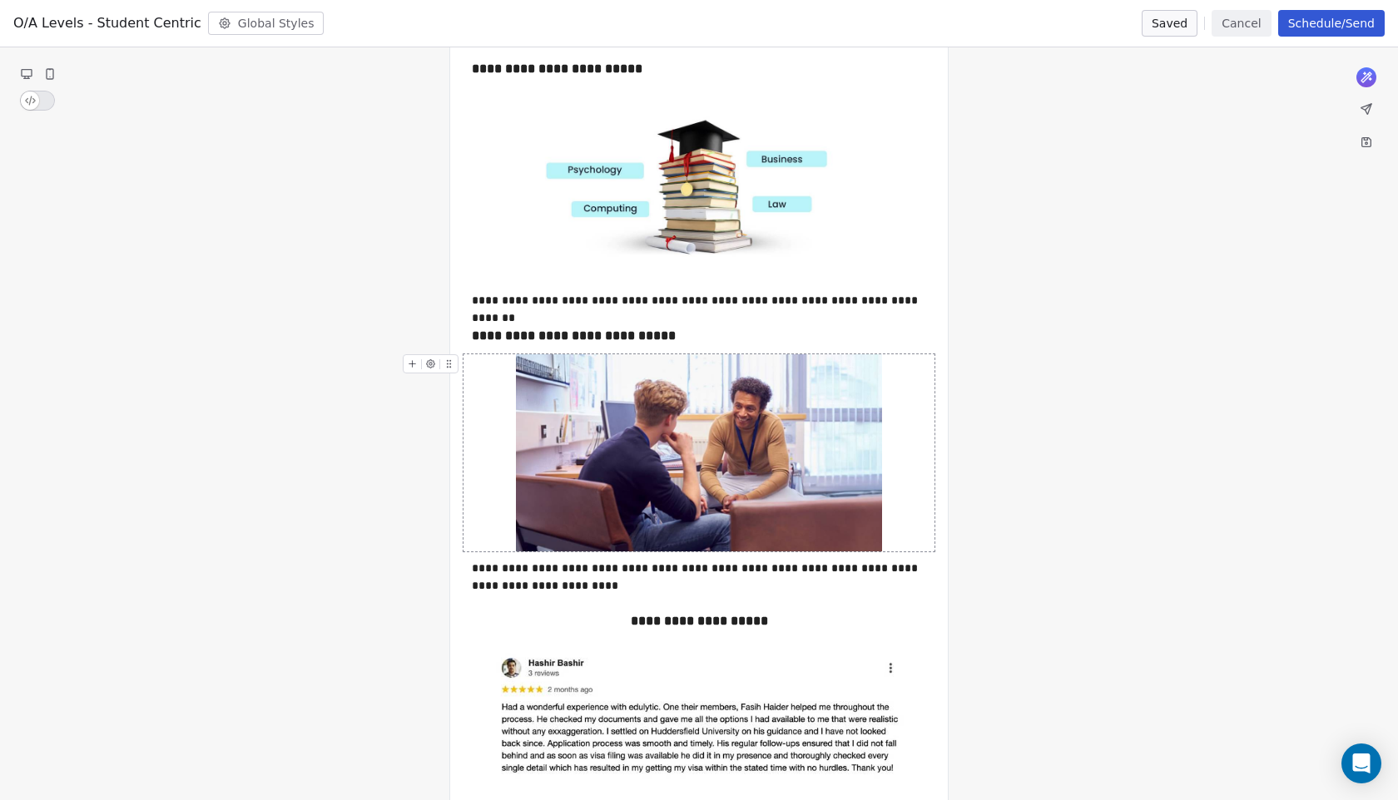
click at [458, 437] on div "**********" at bounding box center [698, 273] width 499 height 2129
click at [517, 349] on div "**********" at bounding box center [698, 336] width 471 height 37
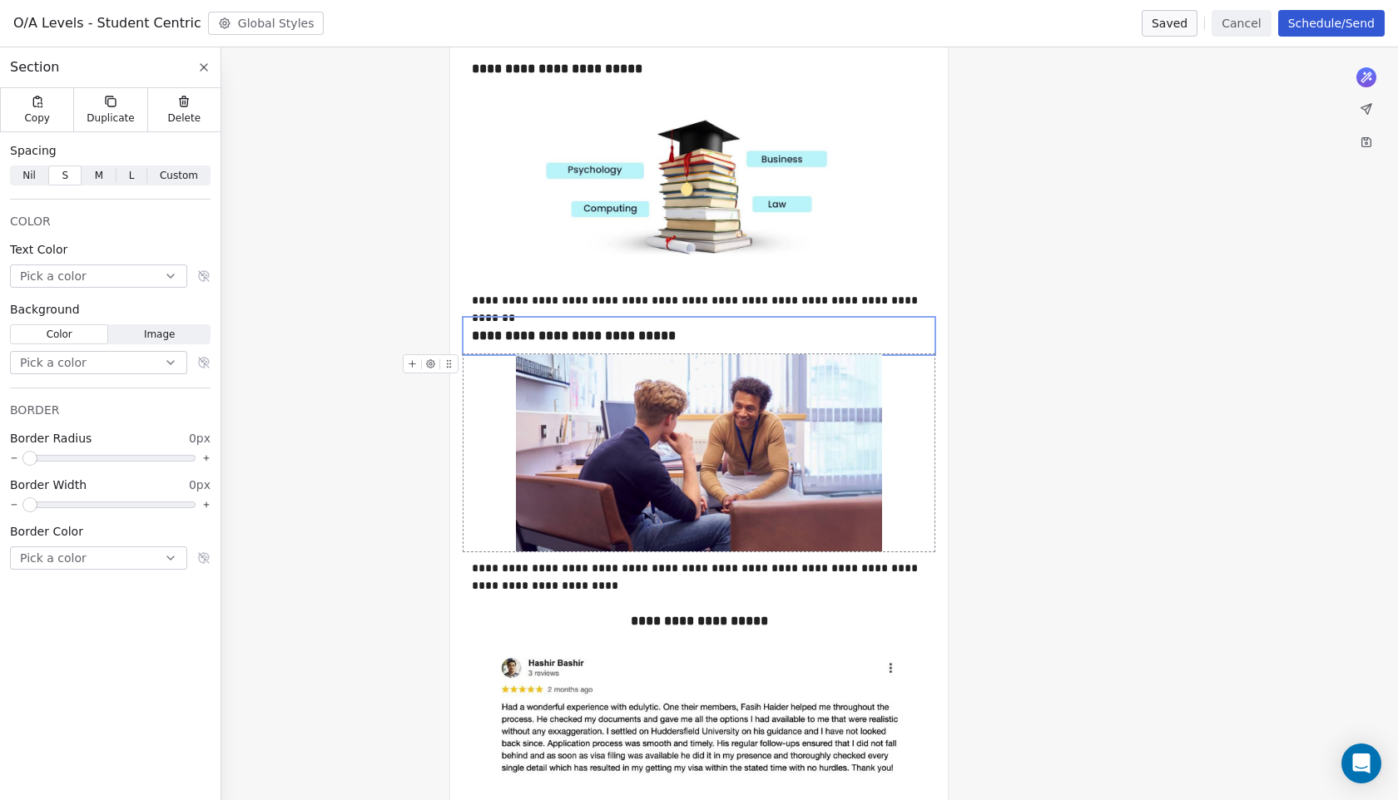
click at [496, 371] on div at bounding box center [698, 452] width 471 height 197
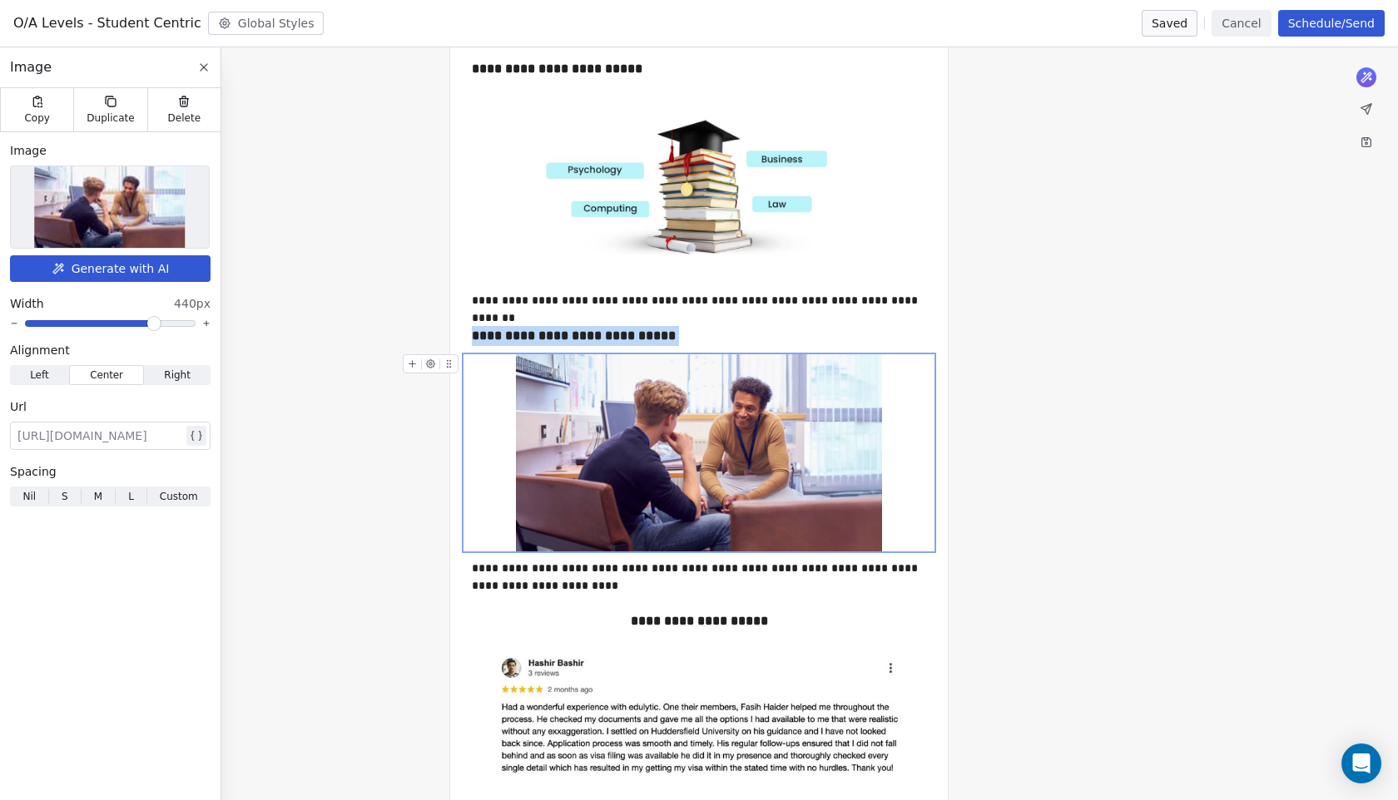
click at [496, 371] on div at bounding box center [698, 452] width 471 height 197
click at [494, 444] on div at bounding box center [698, 452] width 471 height 197
click at [156, 324] on span at bounding box center [153, 324] width 10 height 10
click at [156, 325] on span at bounding box center [154, 324] width 10 height 10
click at [328, 389] on div "**********" at bounding box center [699, 273] width 1398 height 2169
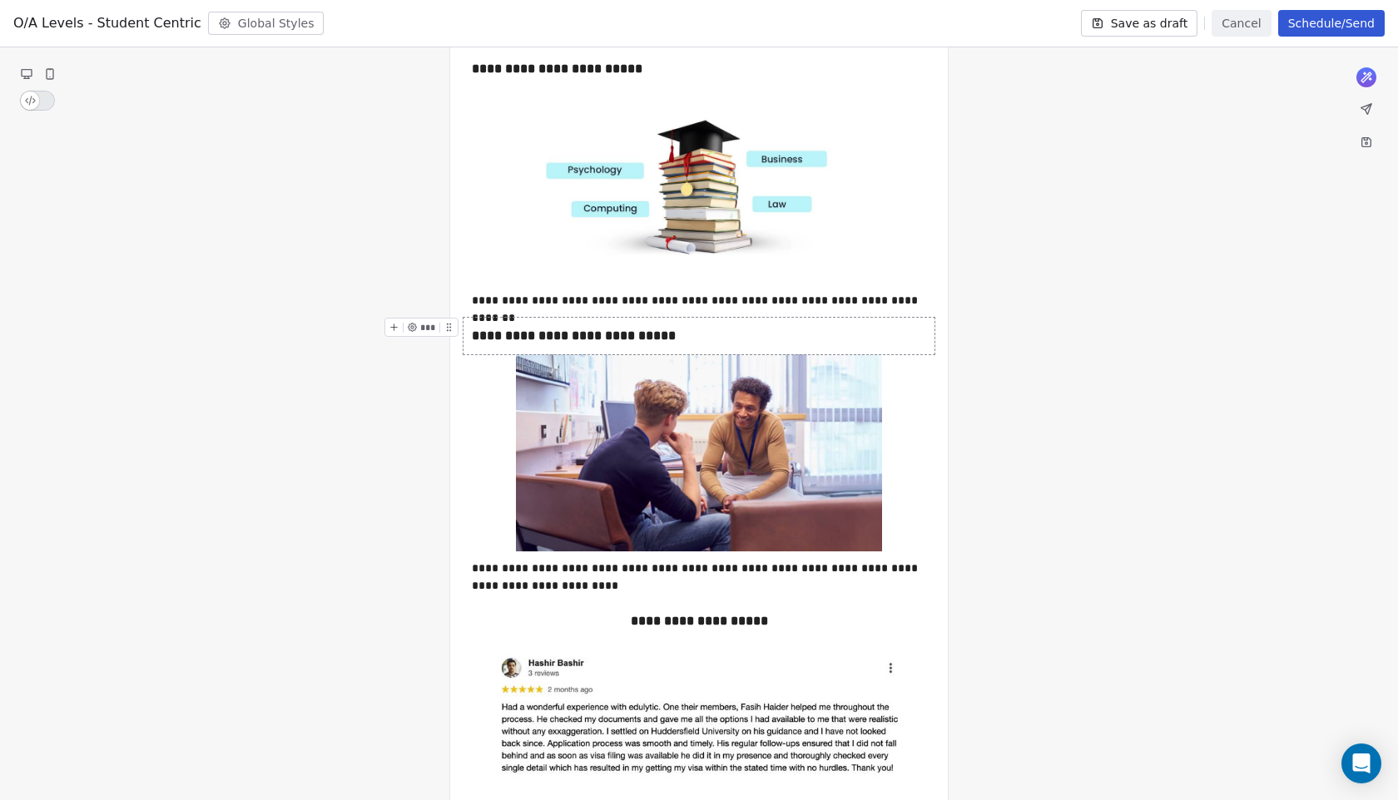
click at [603, 349] on div "**********" at bounding box center [698, 336] width 471 height 37
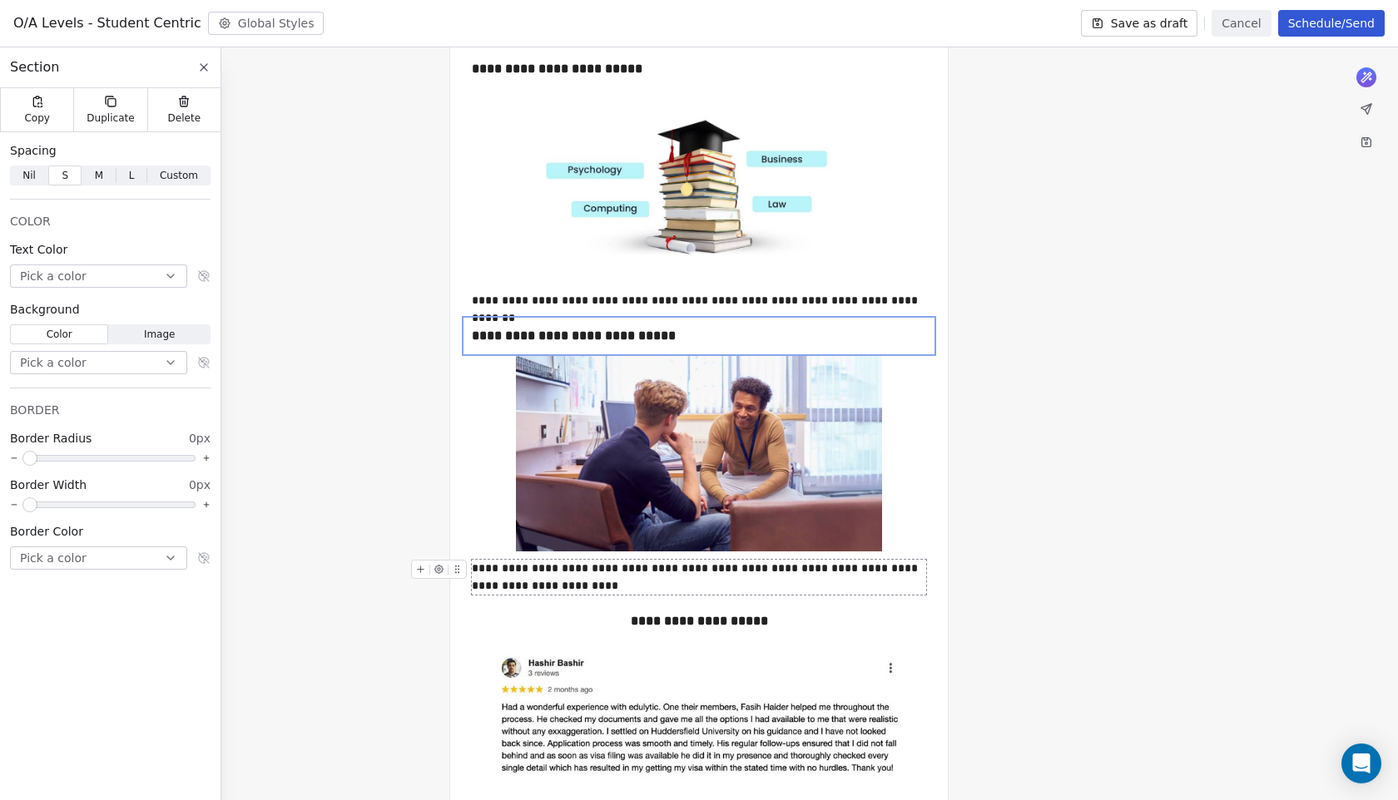
click at [595, 560] on div "**********" at bounding box center [699, 577] width 454 height 35
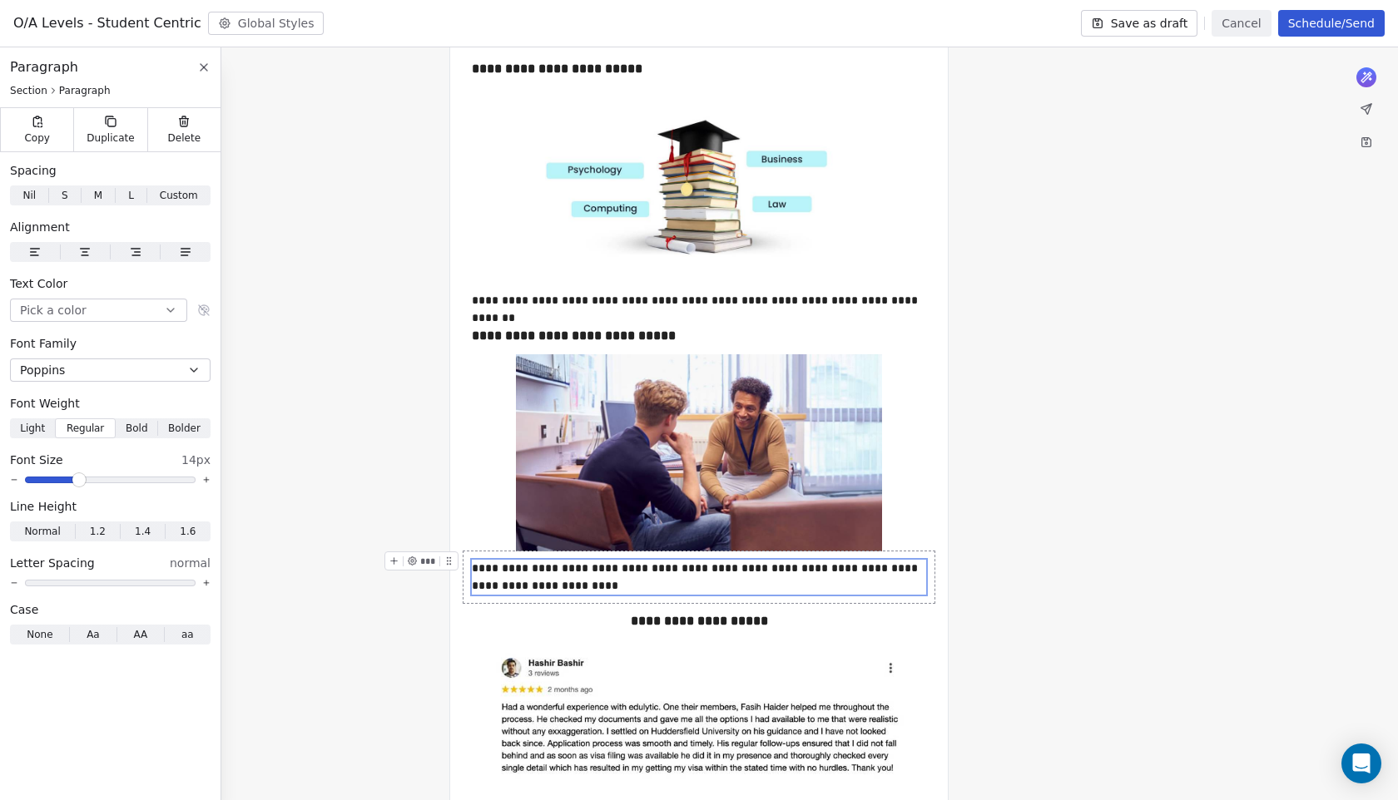
click at [550, 554] on div "**********" at bounding box center [698, 578] width 471 height 52
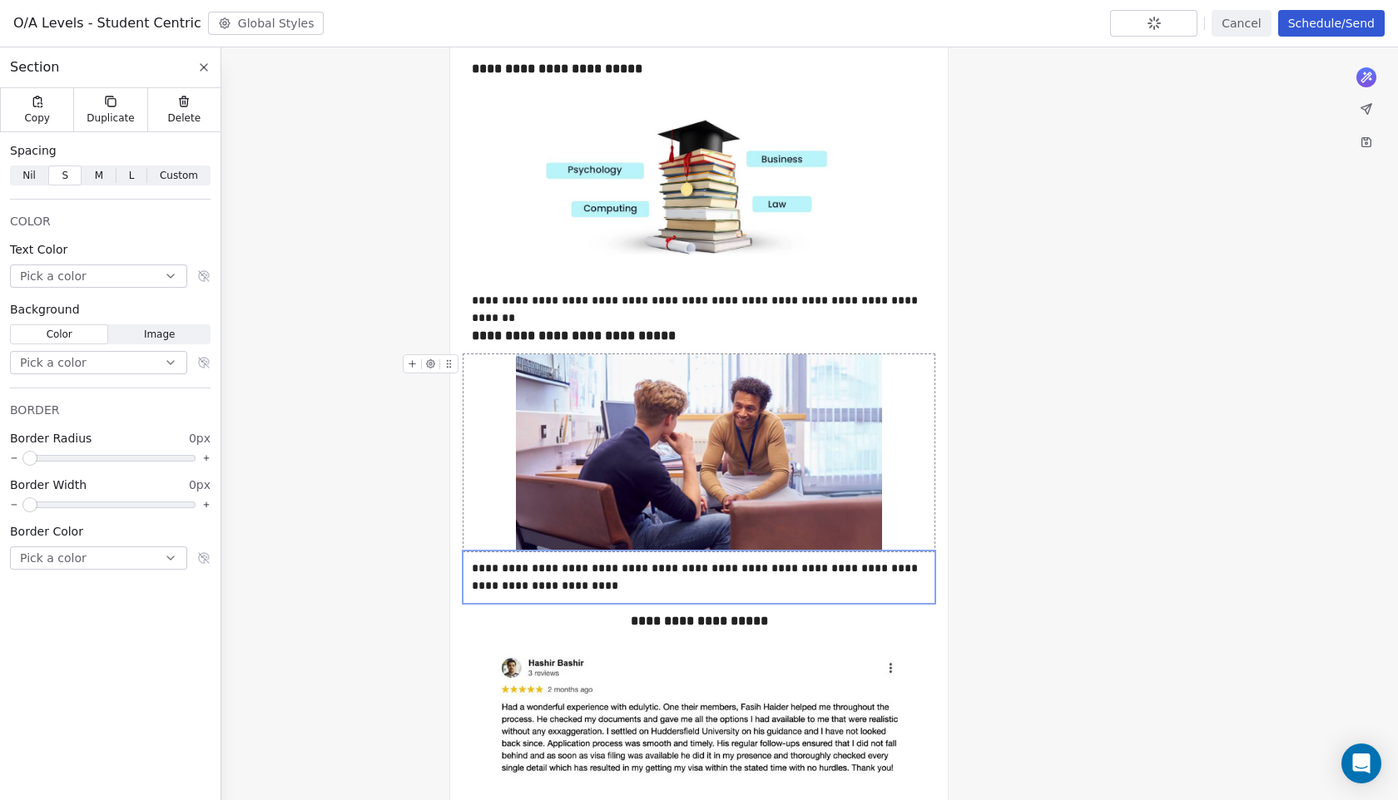
click at [513, 442] on div at bounding box center [698, 452] width 471 height 197
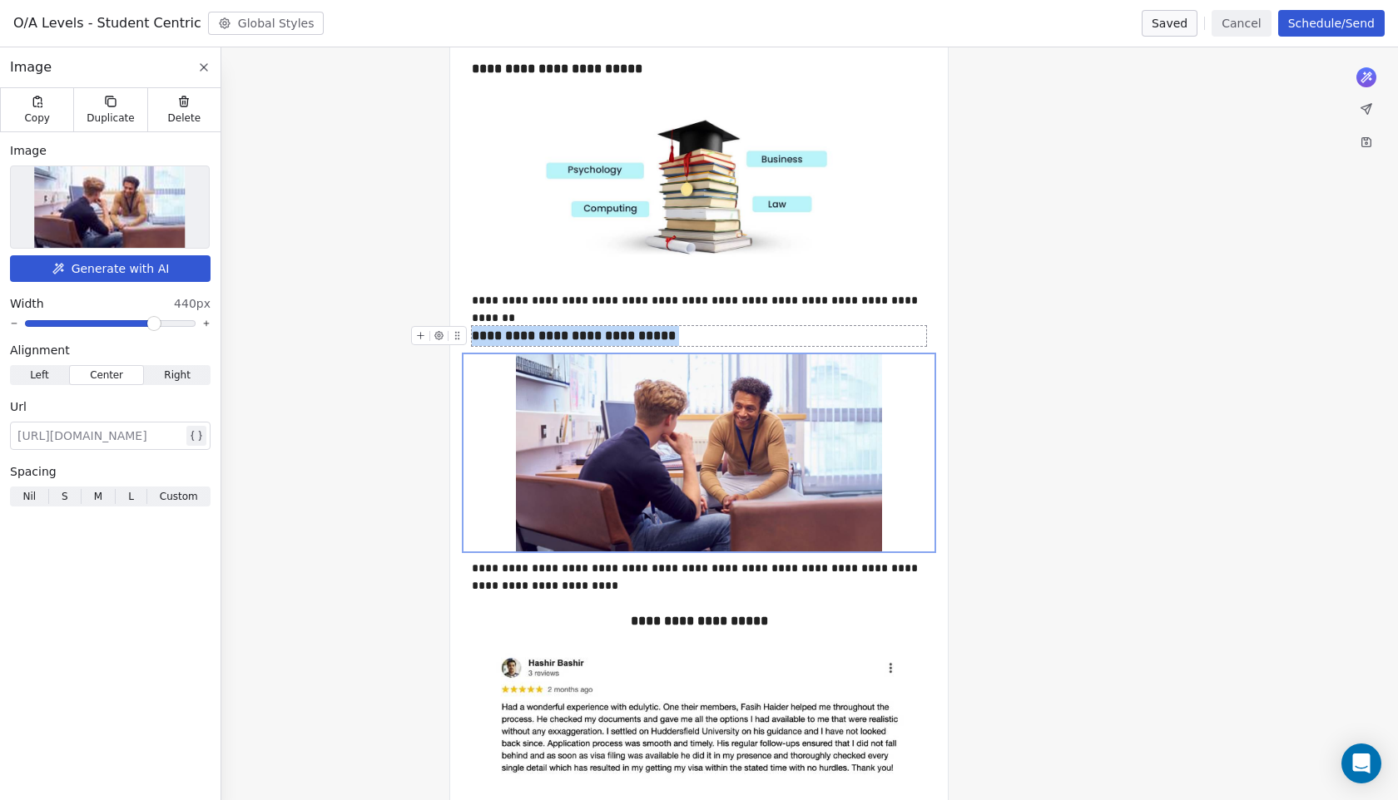
click at [657, 342] on strong "**********" at bounding box center [574, 336] width 204 height 12
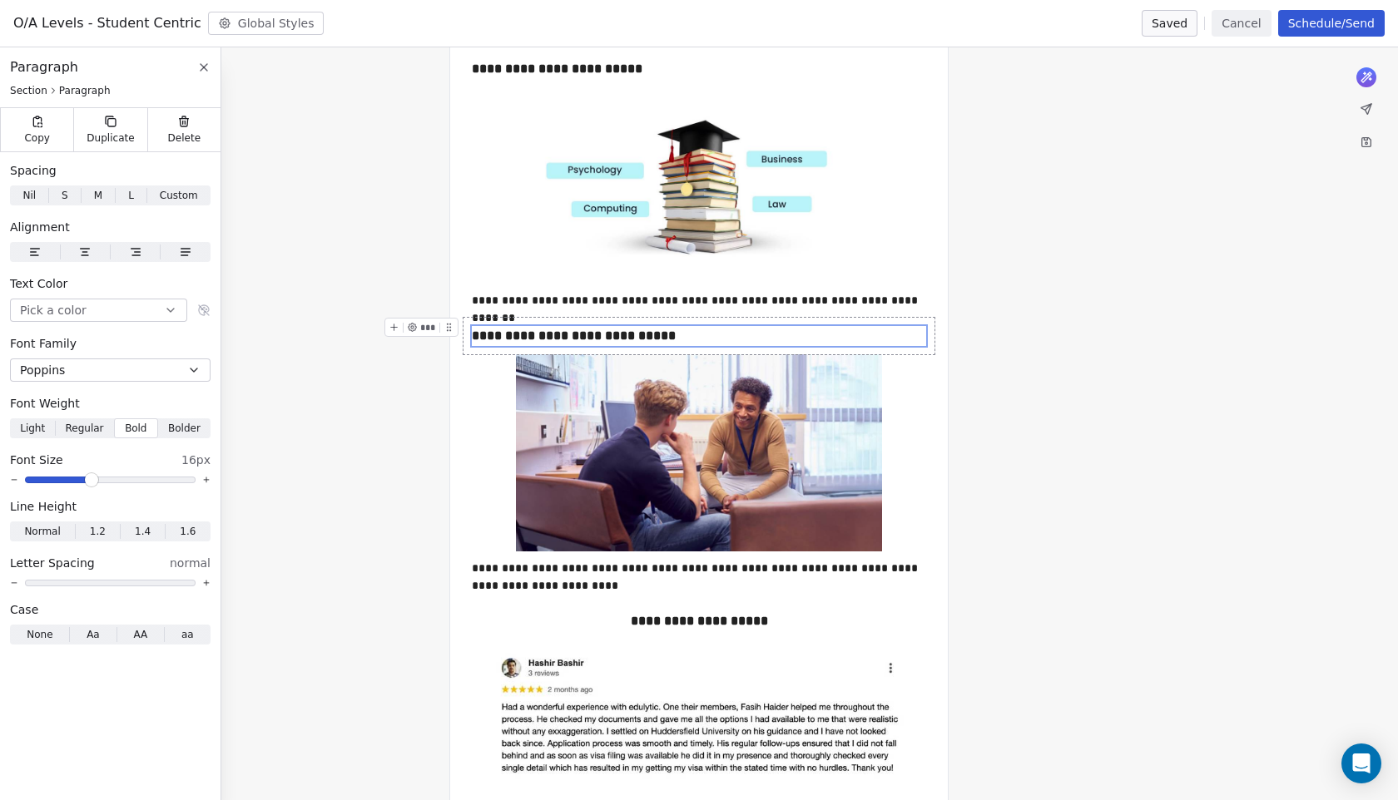
click at [657, 351] on div "**********" at bounding box center [698, 336] width 471 height 37
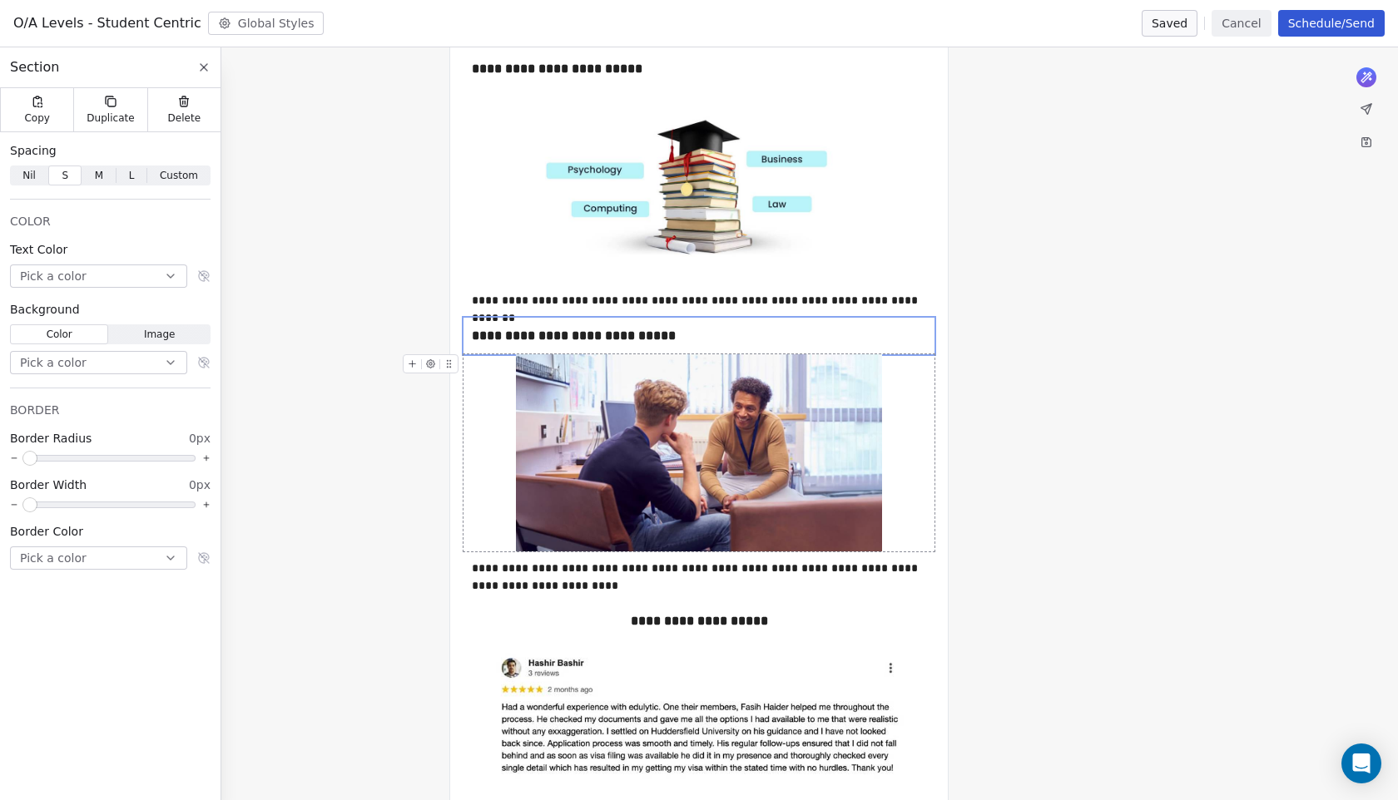
click at [511, 367] on div at bounding box center [698, 452] width 471 height 197
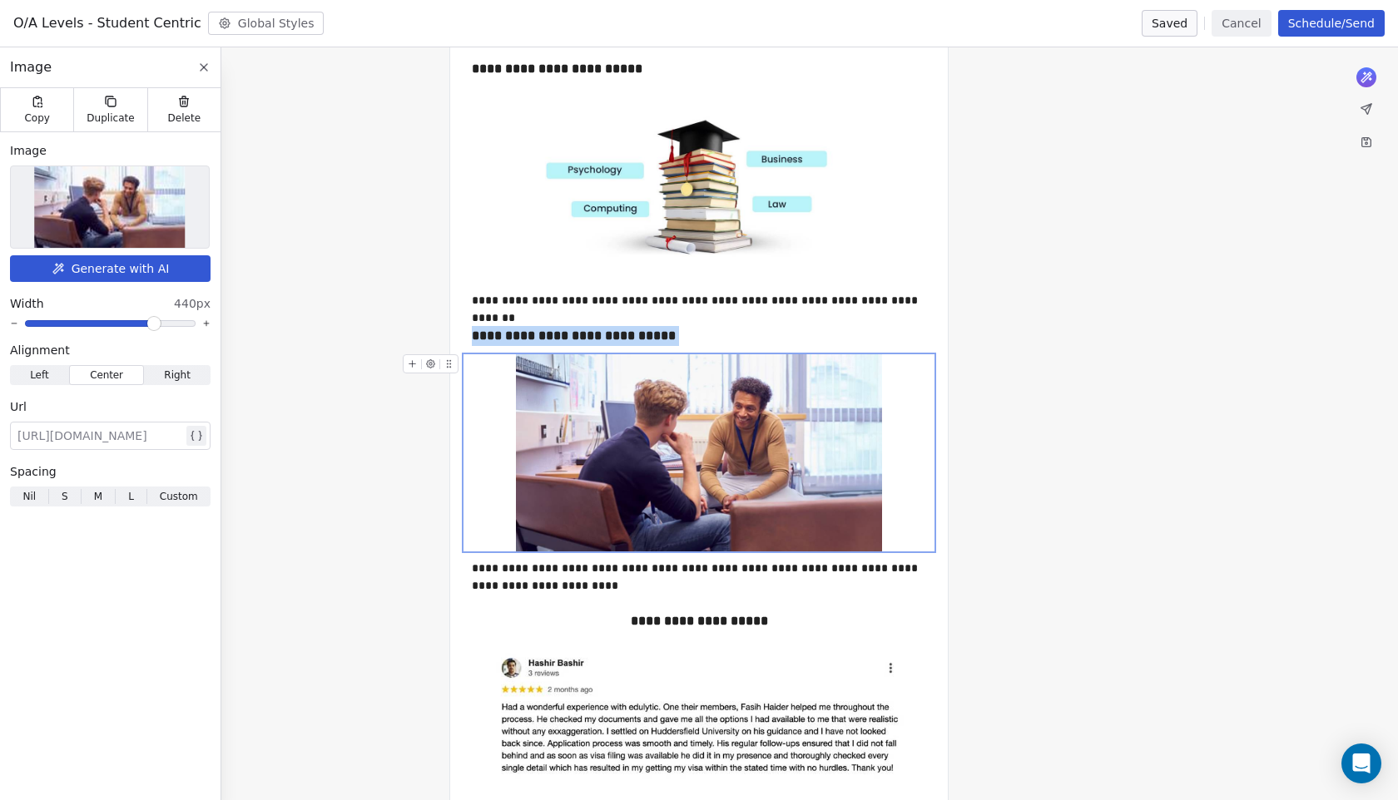
click at [398, 432] on div "**********" at bounding box center [699, 273] width 1398 height 2169
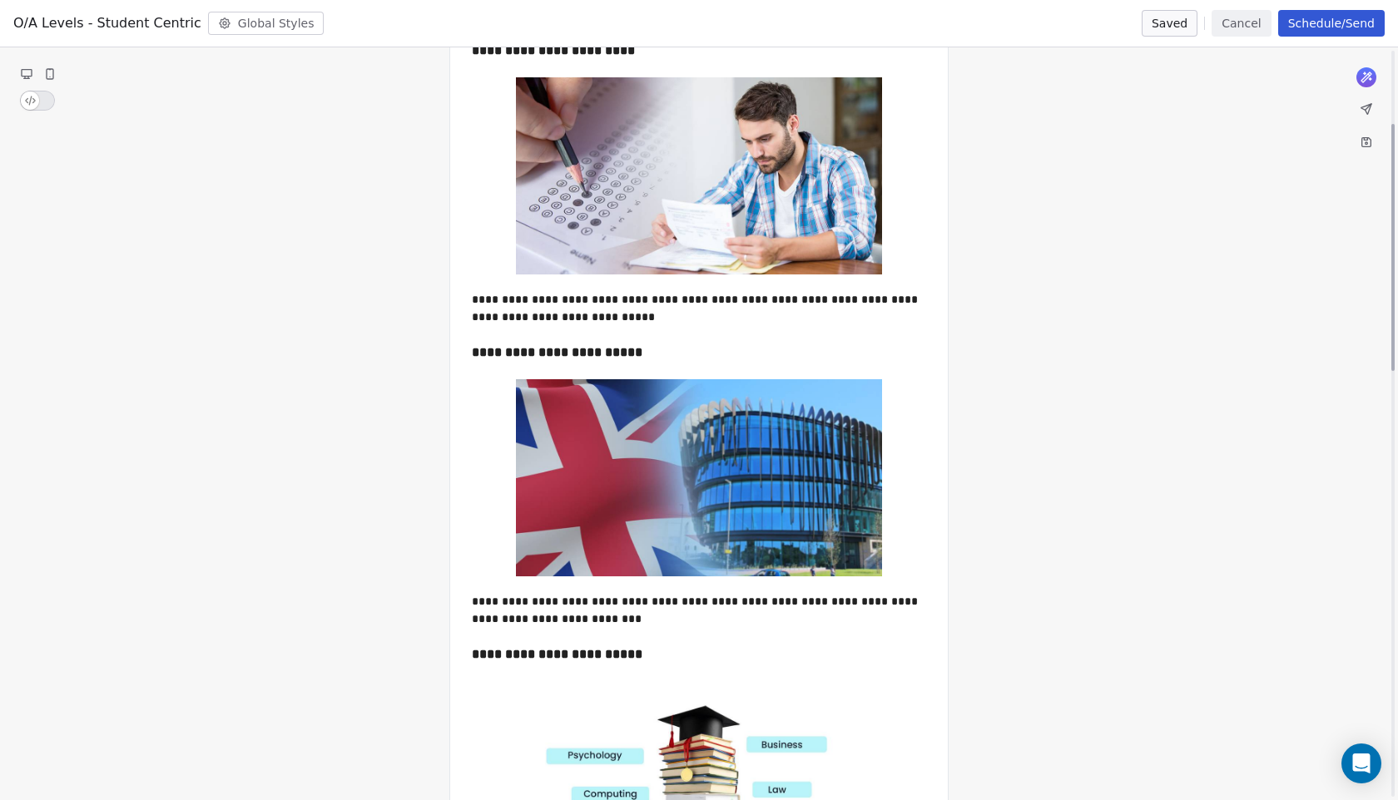
scroll to position [0, 0]
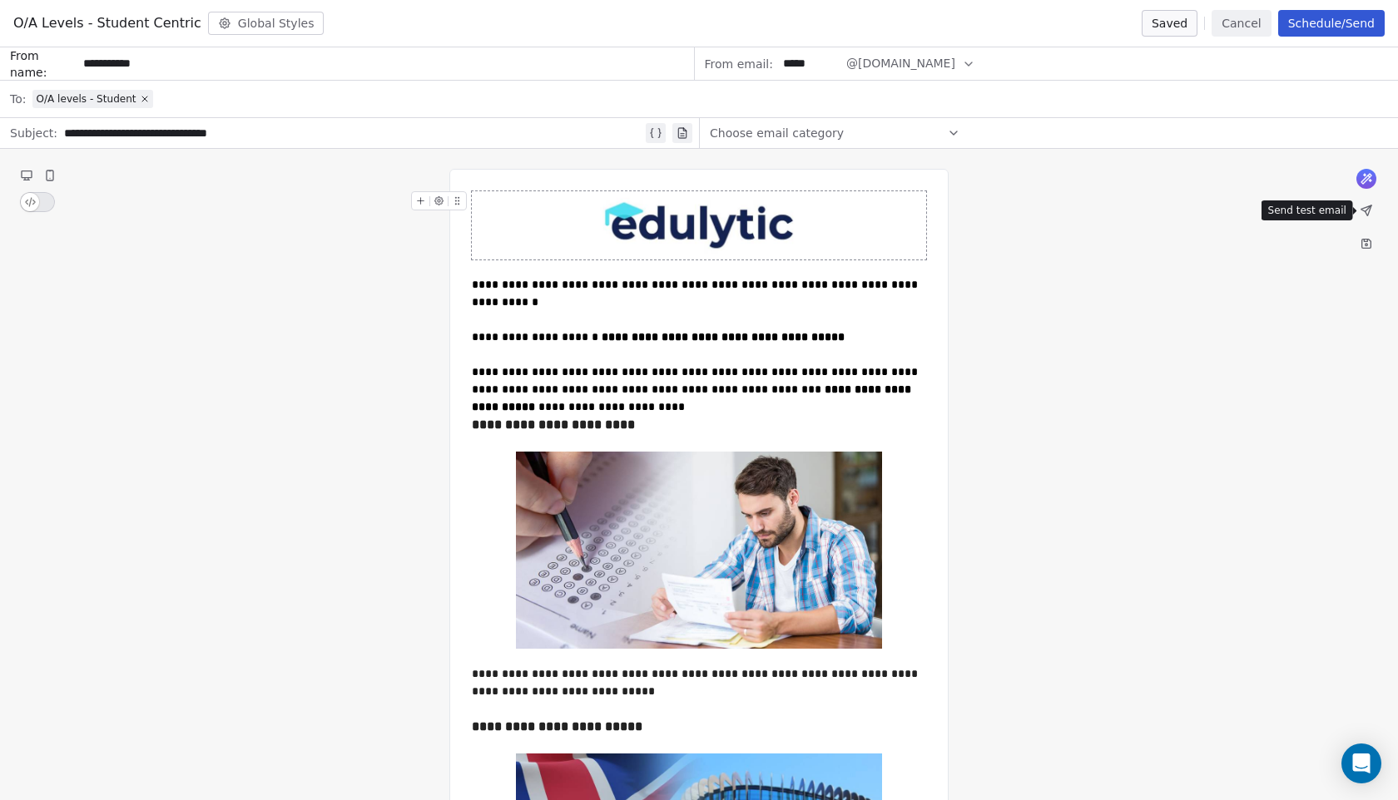
click at [1369, 219] on button at bounding box center [1366, 210] width 23 height 23
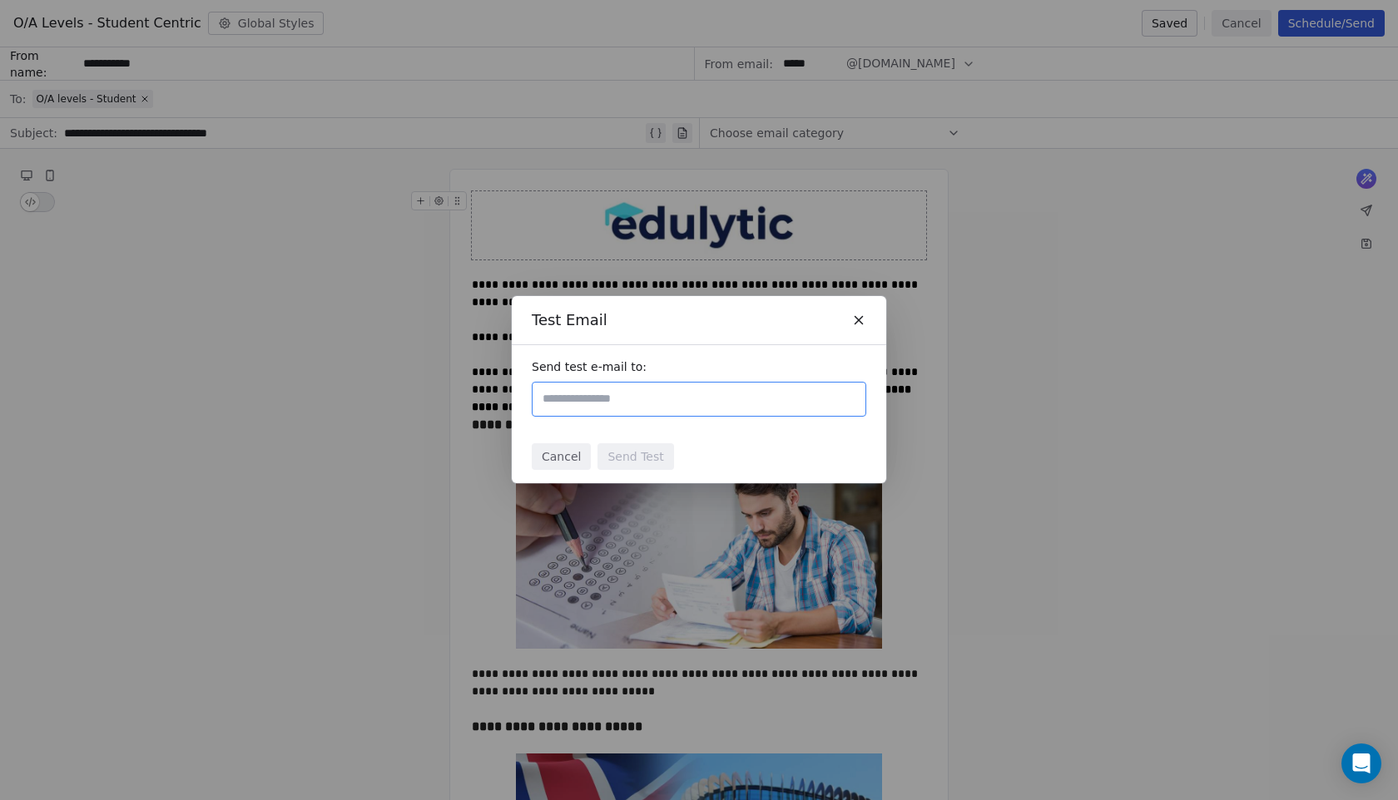
click at [772, 398] on input "text" at bounding box center [699, 399] width 320 height 20
click at [855, 311] on div "Test Email" at bounding box center [699, 320] width 374 height 48
click at [857, 316] on icon at bounding box center [858, 320] width 15 height 15
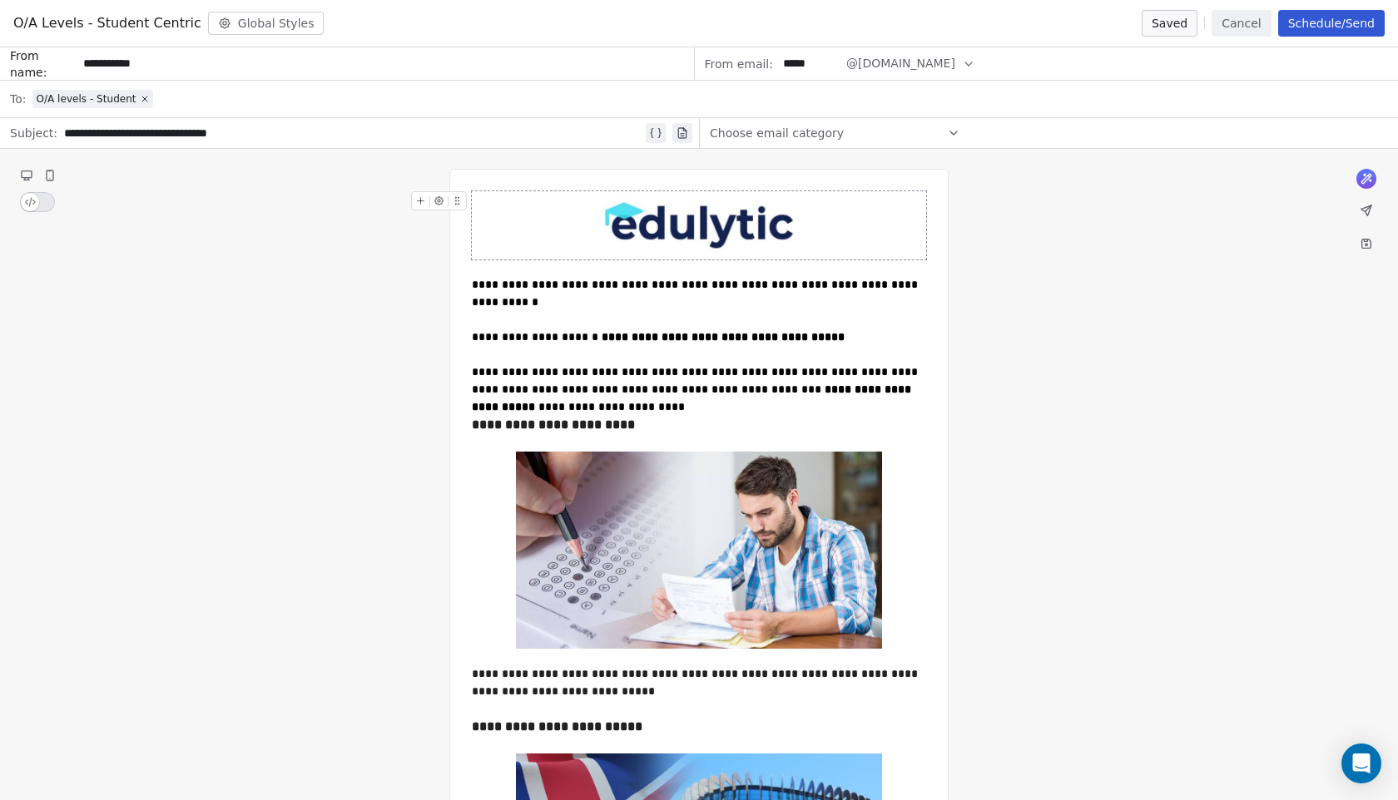
click at [177, 136] on div "**********" at bounding box center [353, 133] width 578 height 20
click at [1369, 209] on icon at bounding box center [1366, 211] width 10 height 10
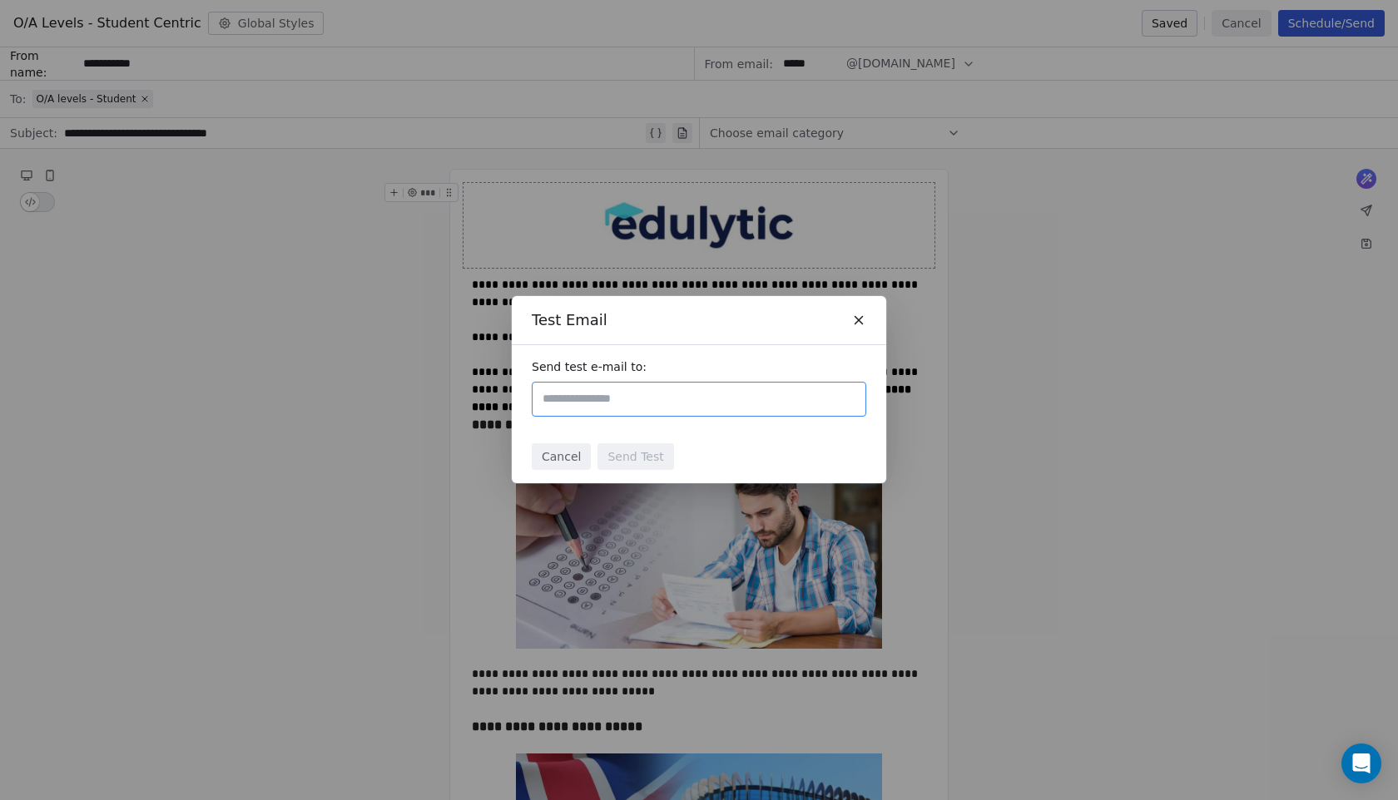
click at [689, 397] on input "text" at bounding box center [699, 399] width 320 height 20
type input "**********"
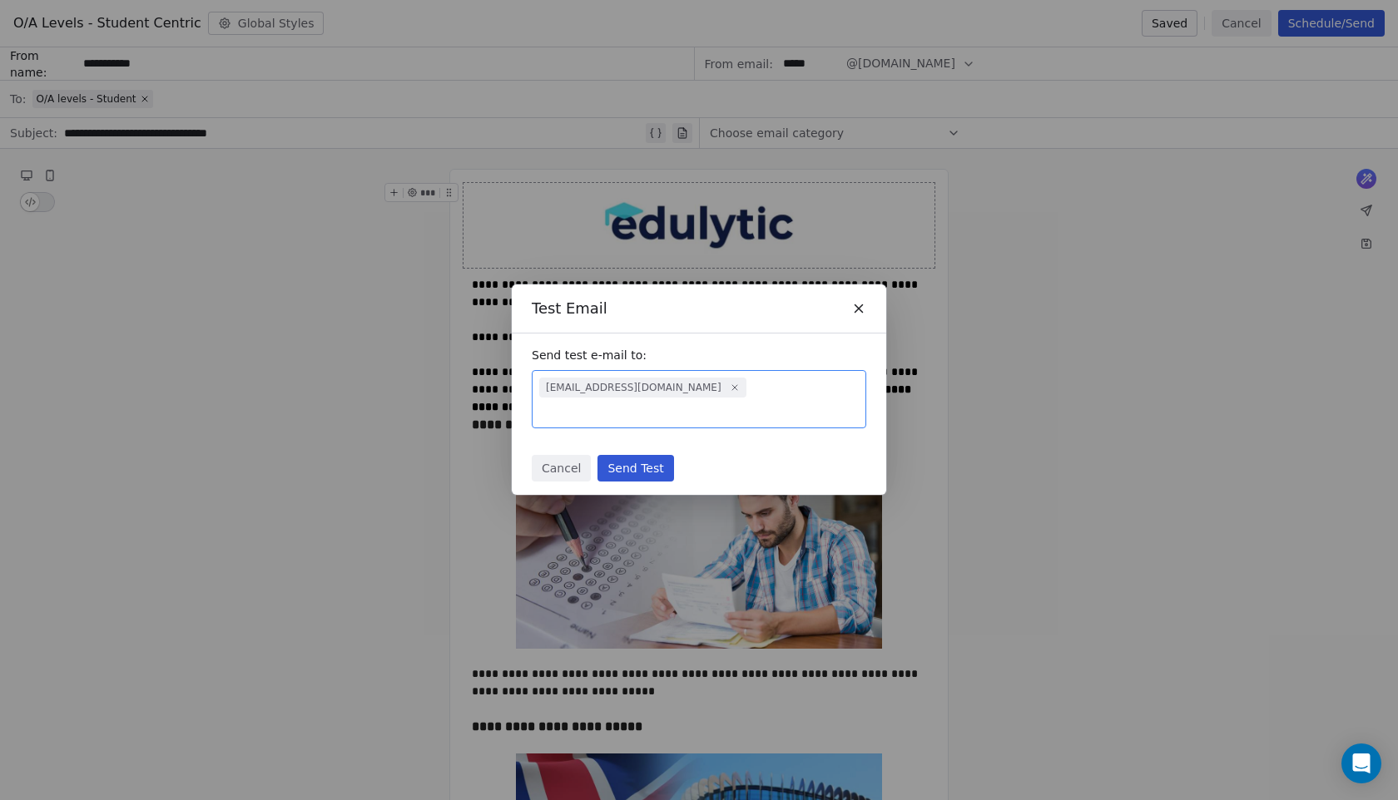
click at [647, 455] on button "Send Test" at bounding box center [635, 468] width 76 height 27
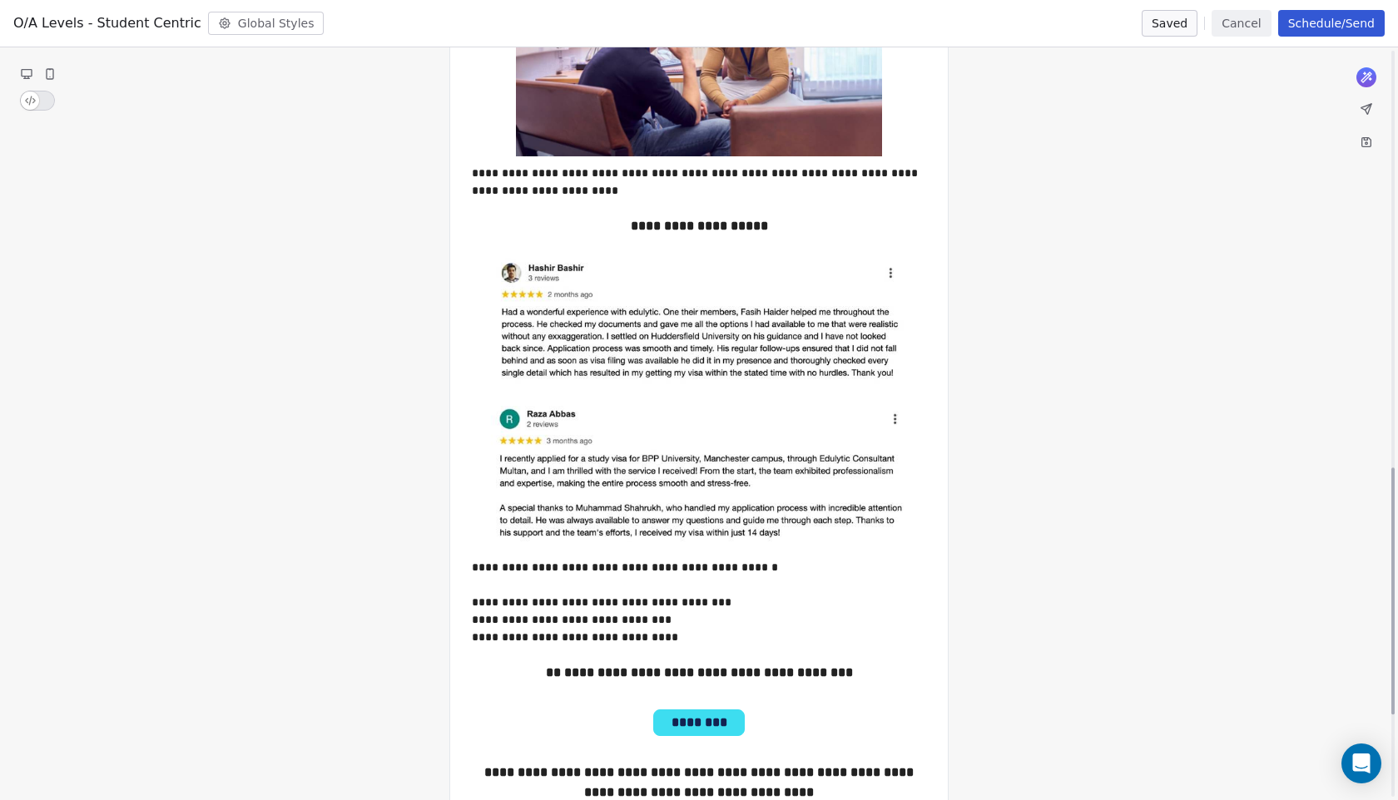
scroll to position [1269, 0]
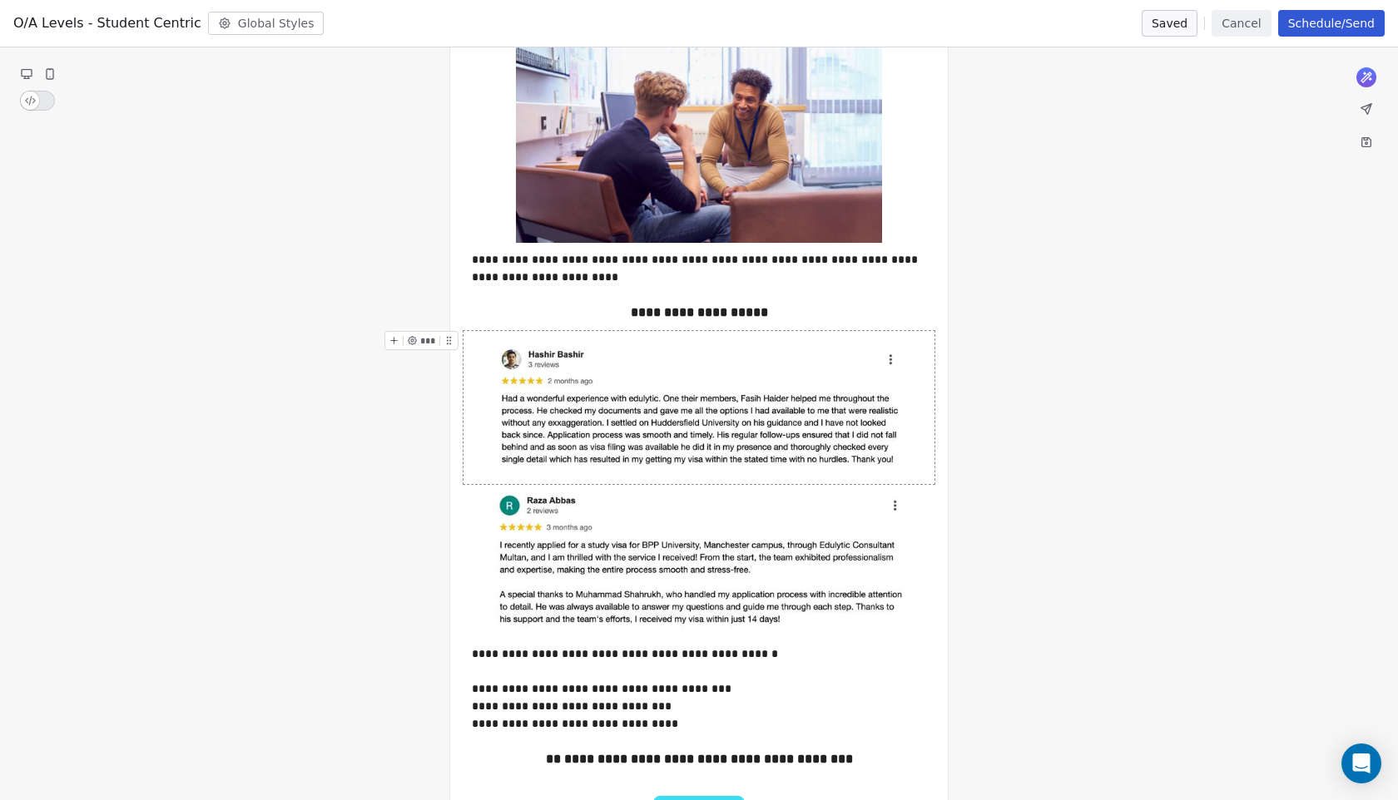
click at [746, 338] on div at bounding box center [698, 407] width 471 height 153
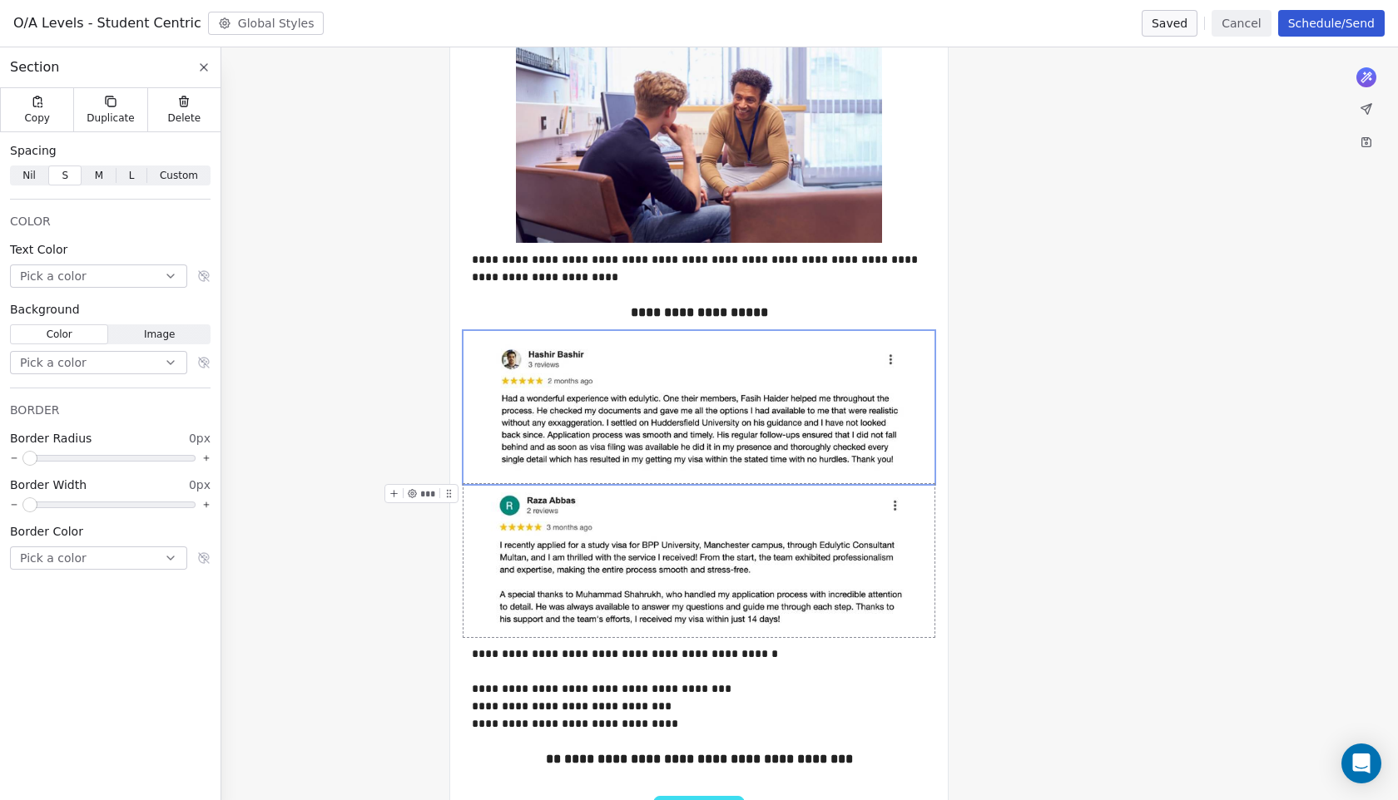
click at [691, 488] on div at bounding box center [698, 560] width 471 height 153
click at [503, 333] on div at bounding box center [698, 407] width 471 height 153
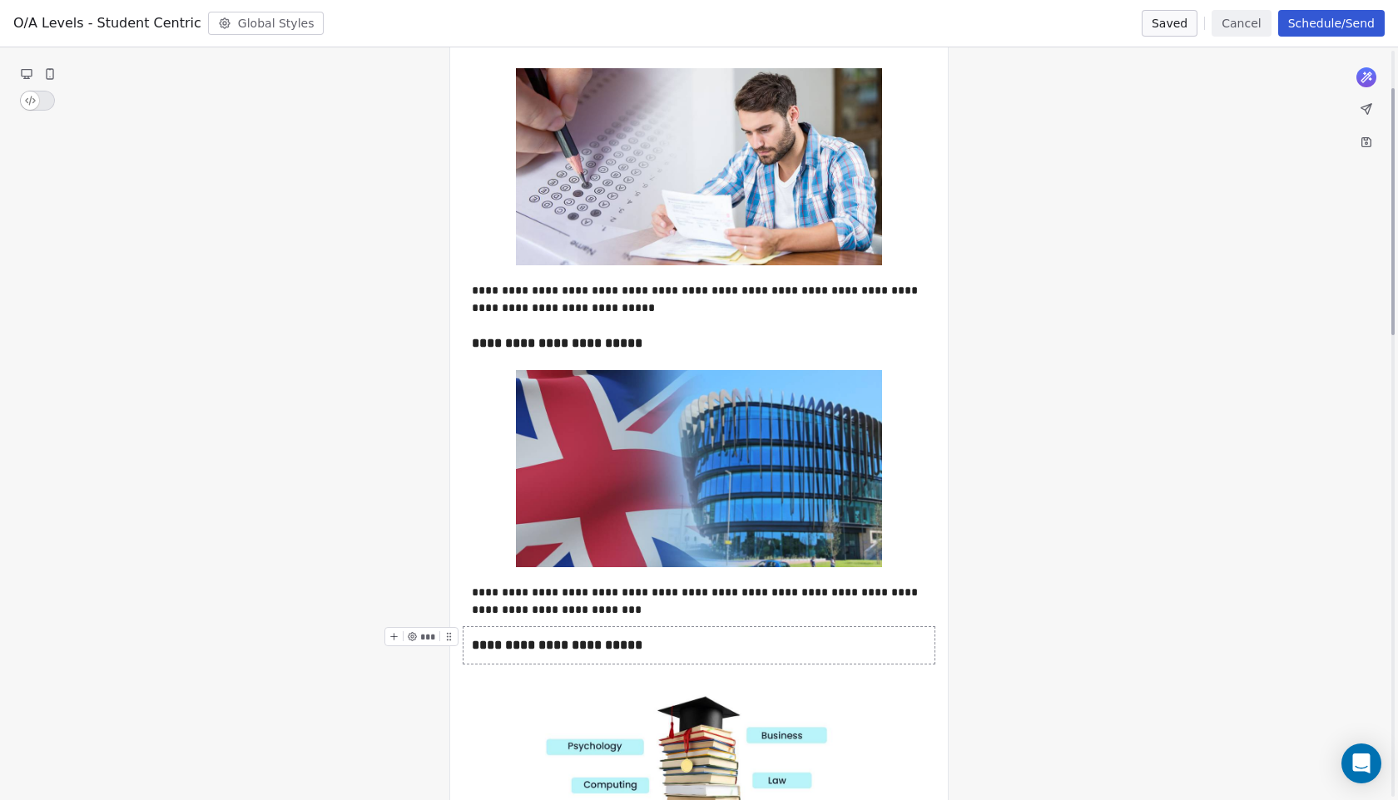
scroll to position [0, 0]
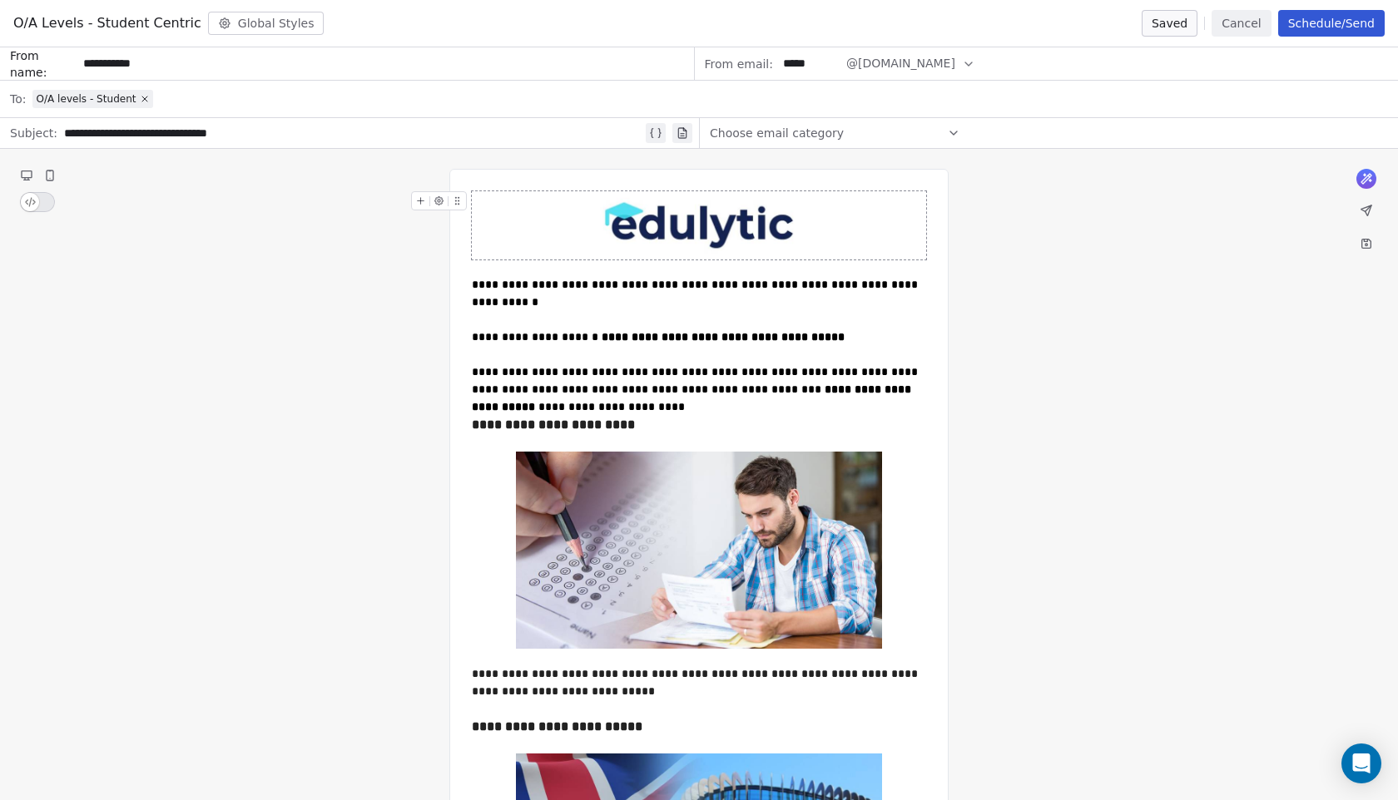
click at [1302, 16] on button "Schedule/Send" at bounding box center [1331, 23] width 107 height 27
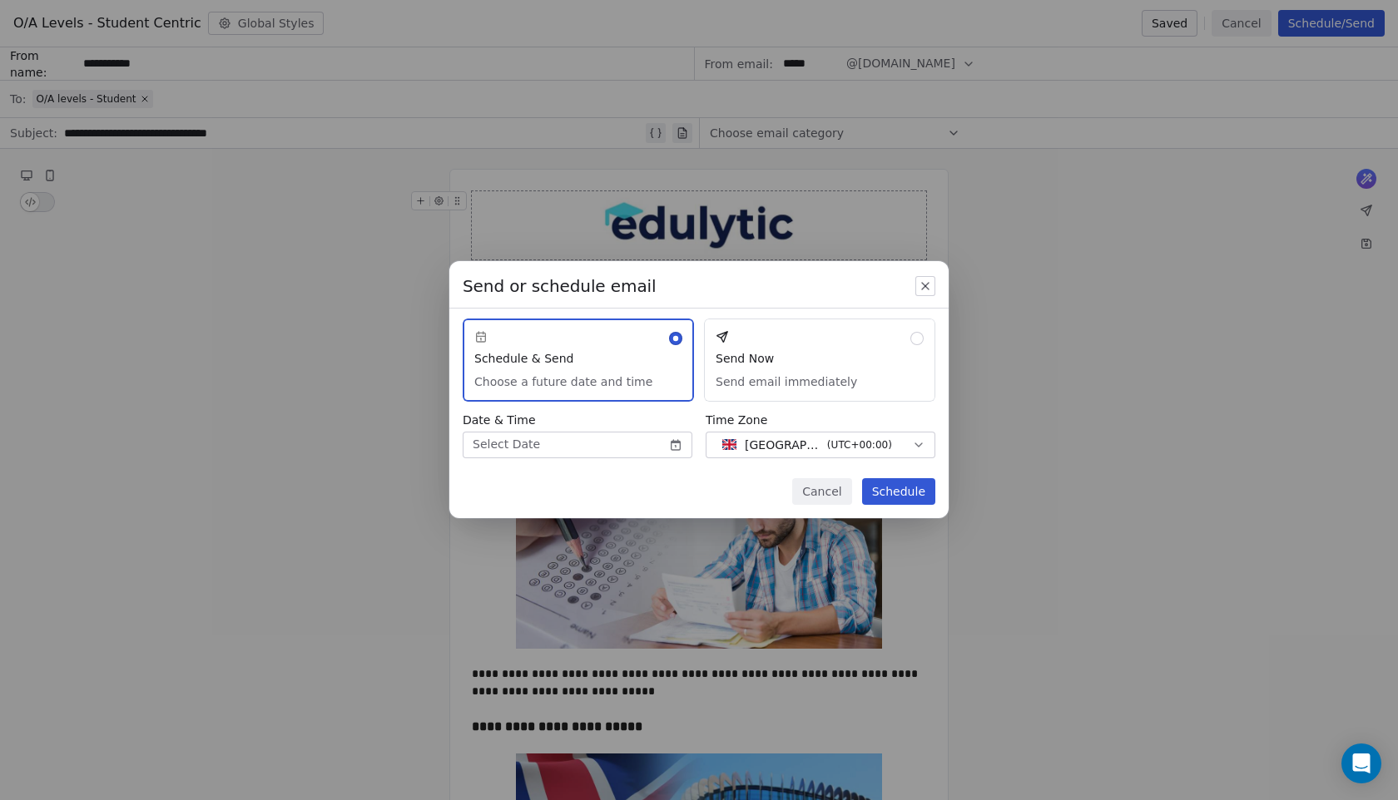
click at [869, 337] on button "Send Now Send email immediately" at bounding box center [819, 360] width 231 height 83
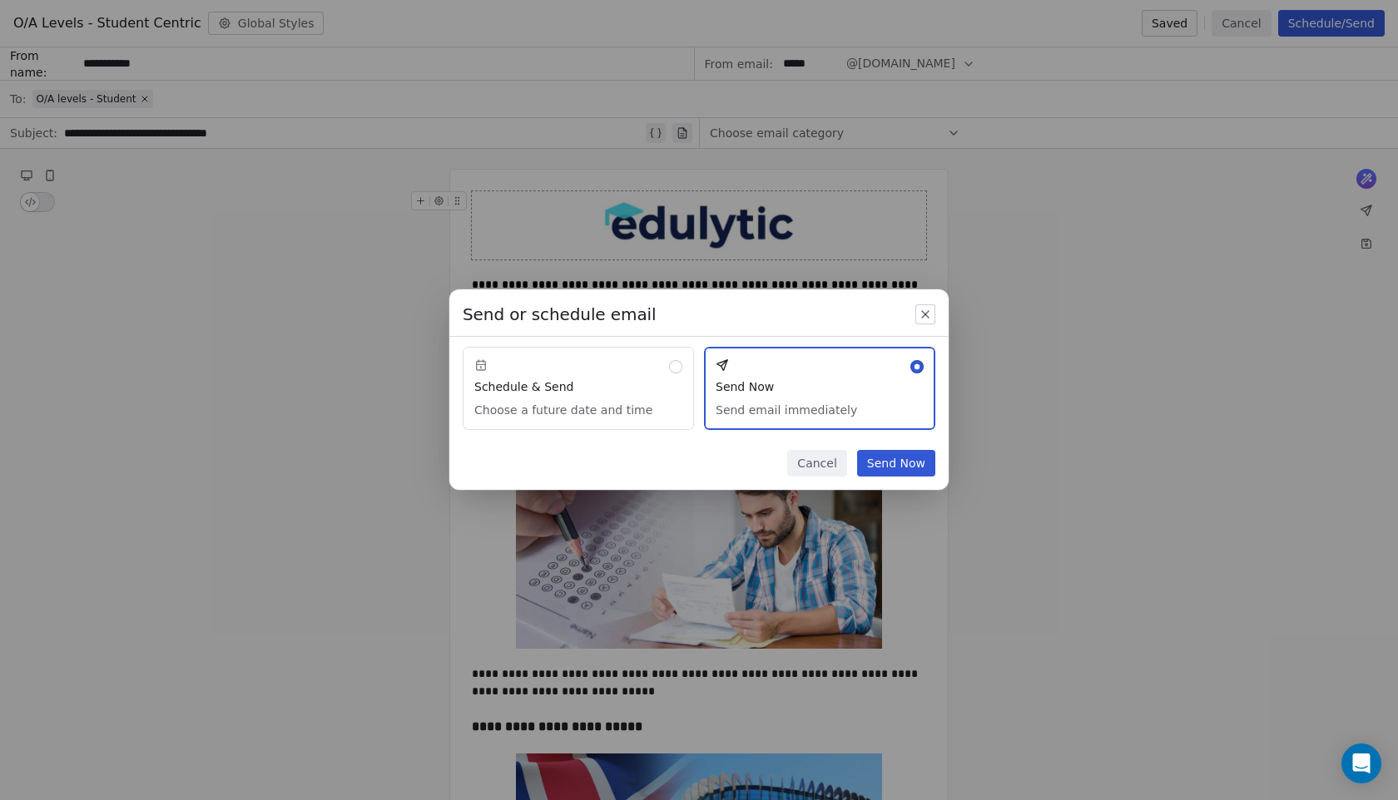
click at [912, 466] on button "Send Now" at bounding box center [896, 463] width 78 height 27
